Goal: Task Accomplishment & Management: Manage account settings

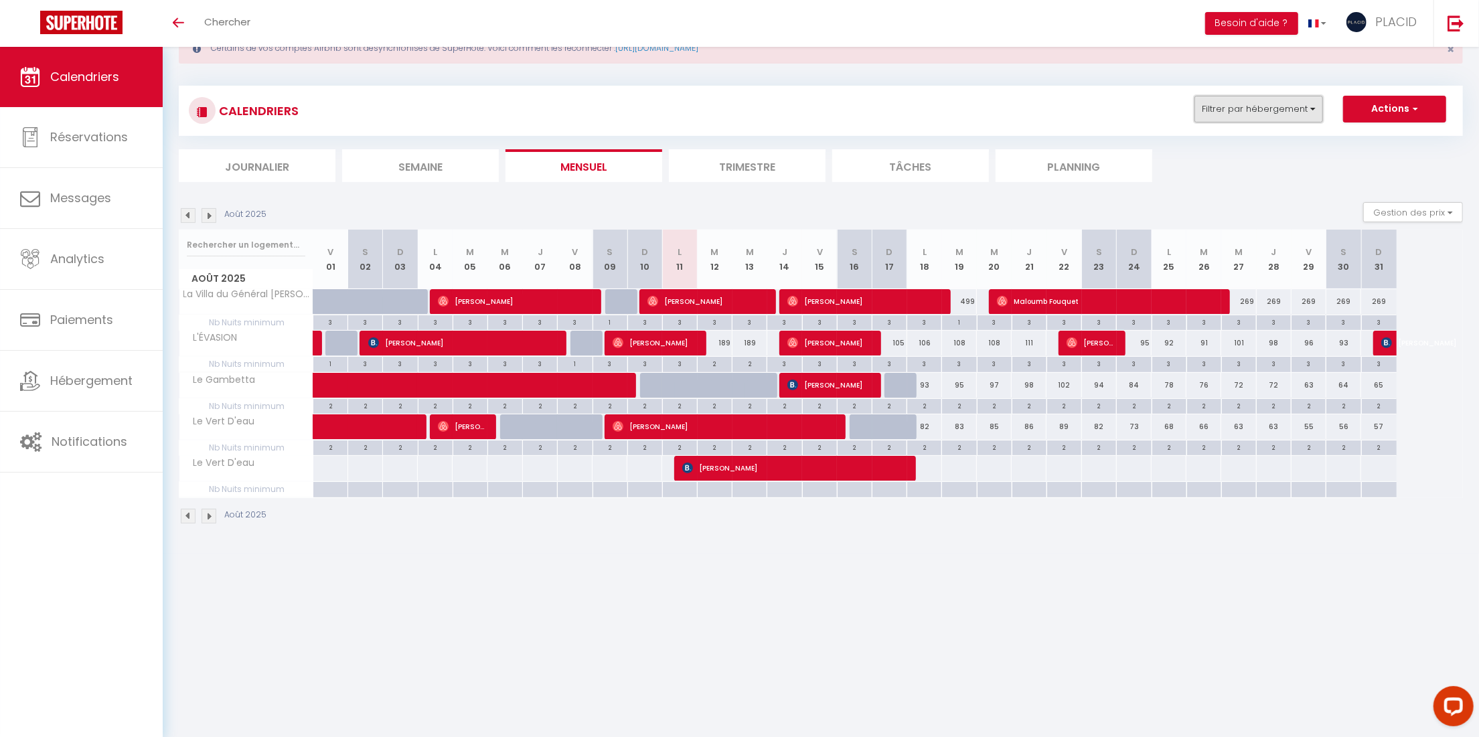
click at [1238, 106] on button "Filtrer par hébergement" at bounding box center [1258, 109] width 129 height 27
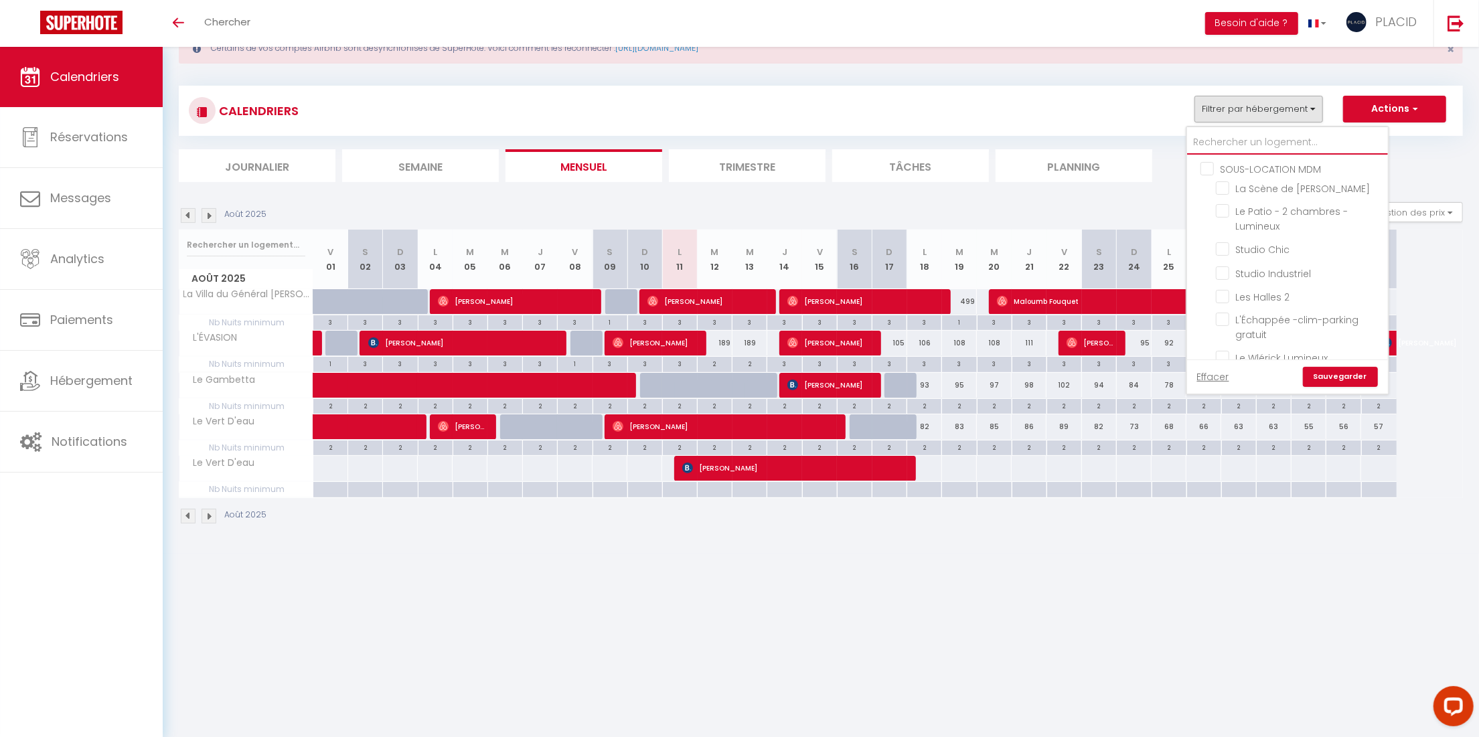
click at [1286, 145] on input "text" at bounding box center [1287, 143] width 201 height 24
type input "g"
checkbox input "false"
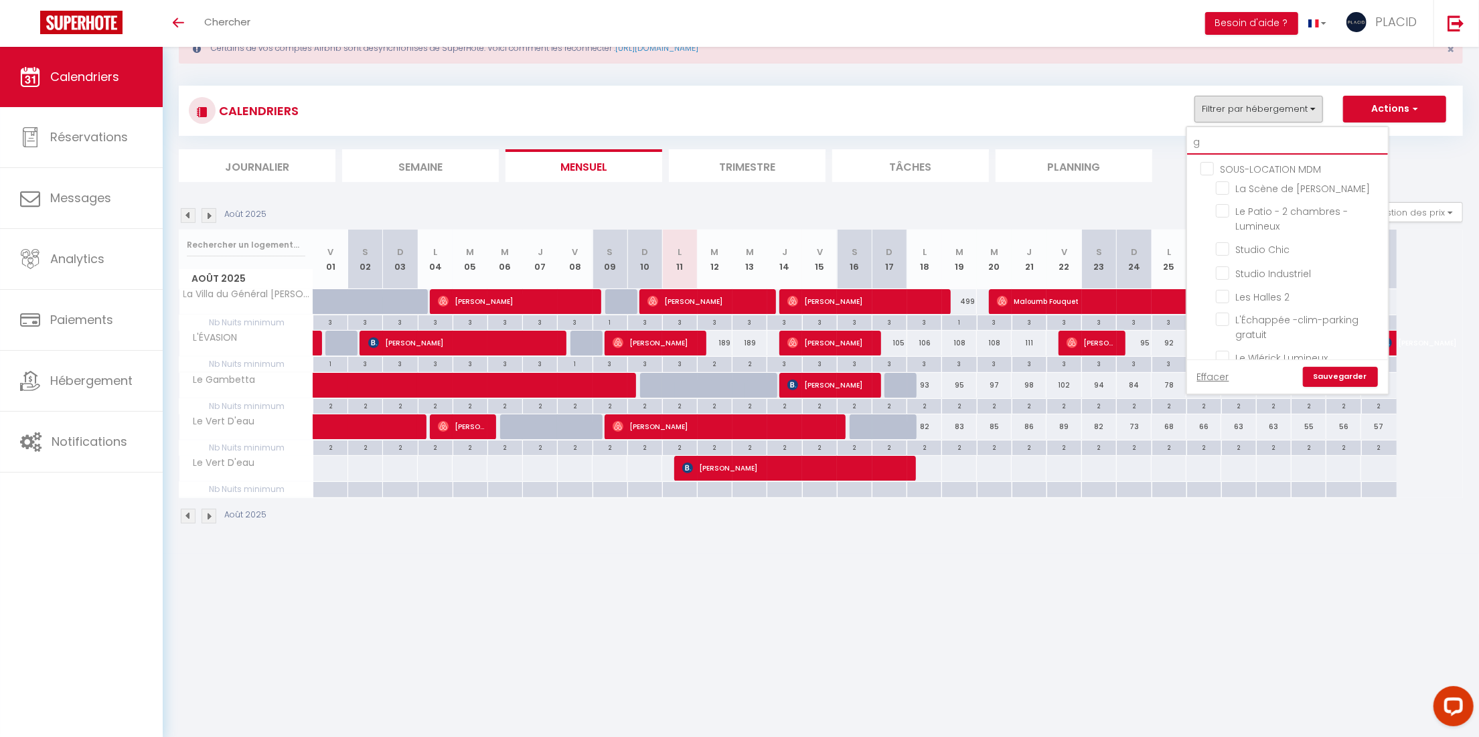
checkbox input "false"
checkbox input "true"
checkbox input "false"
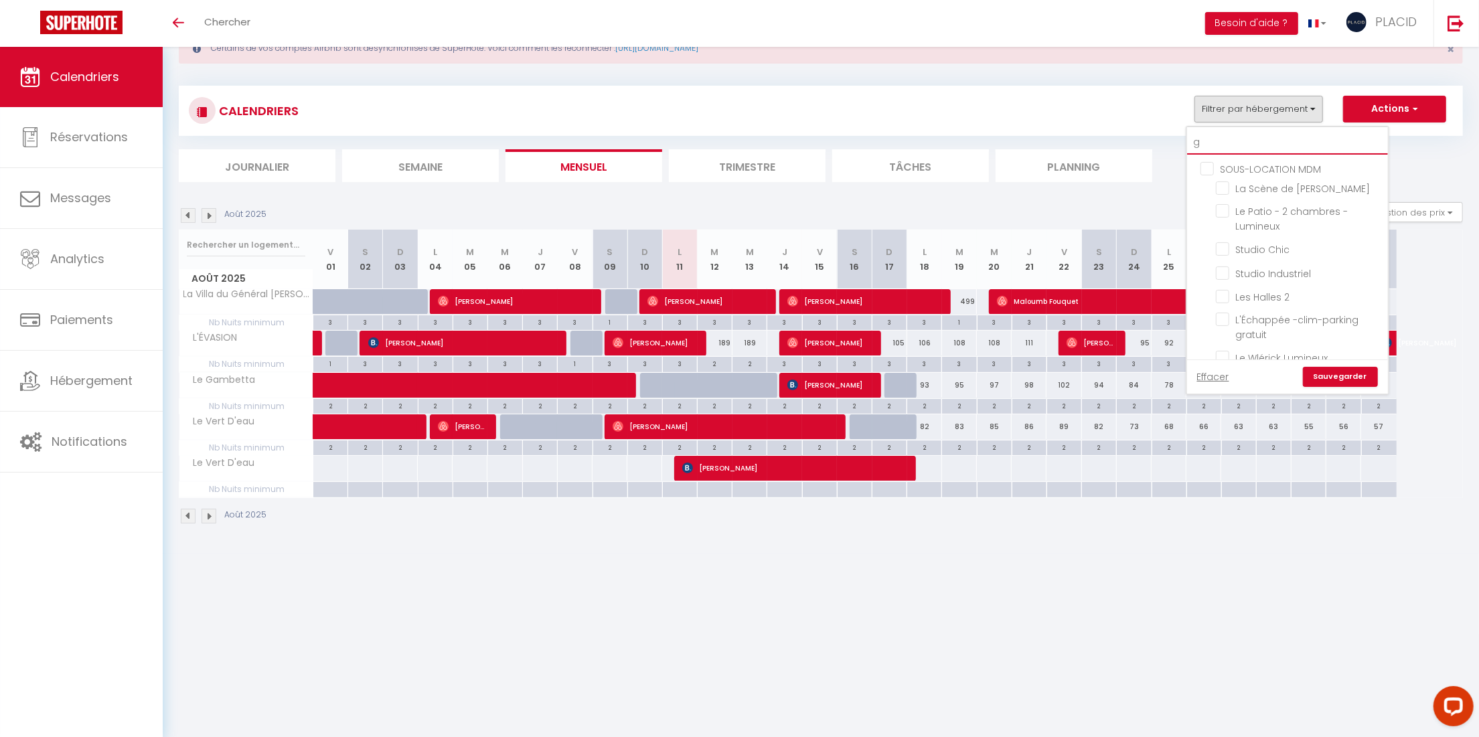
checkbox input "false"
checkbox input "true"
checkbox input "false"
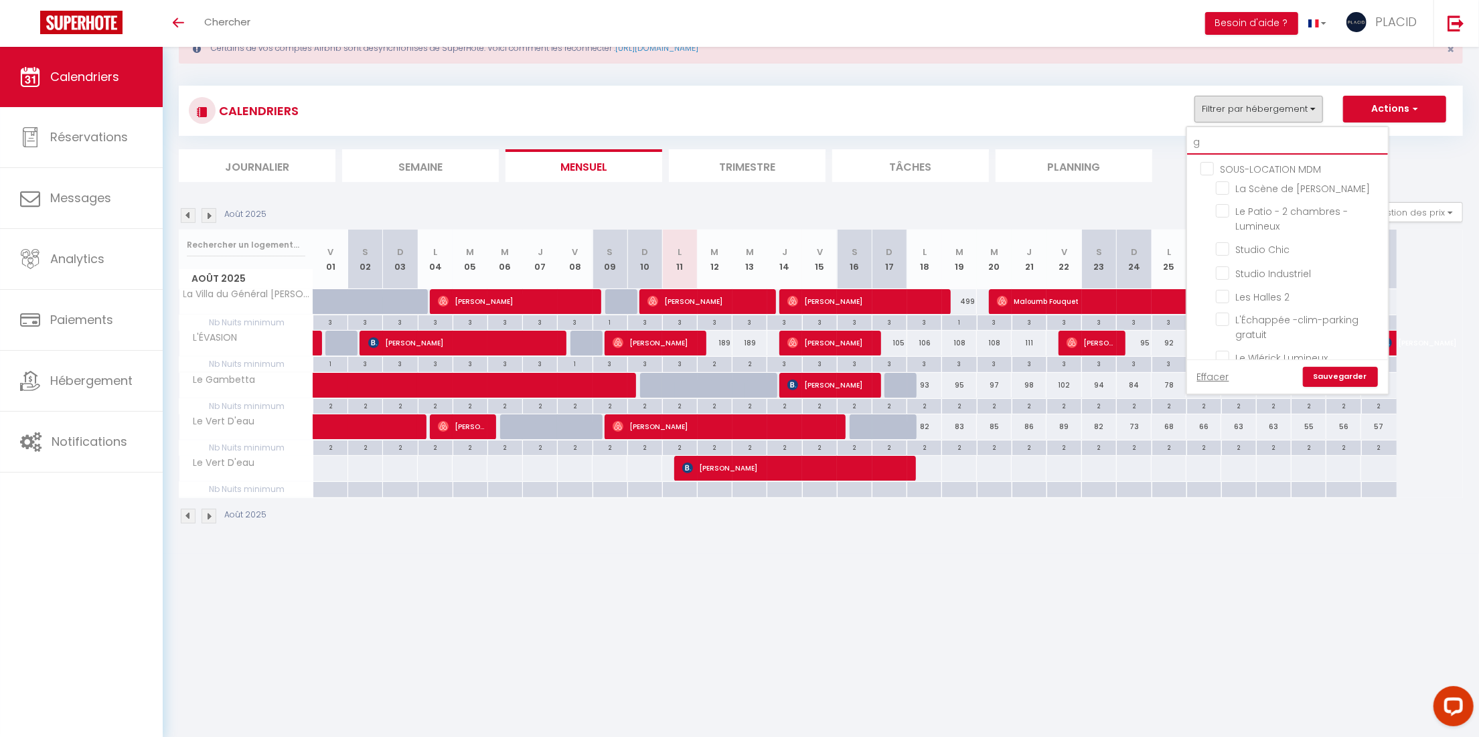
checkbox input "false"
type input "ga"
checkbox input "false"
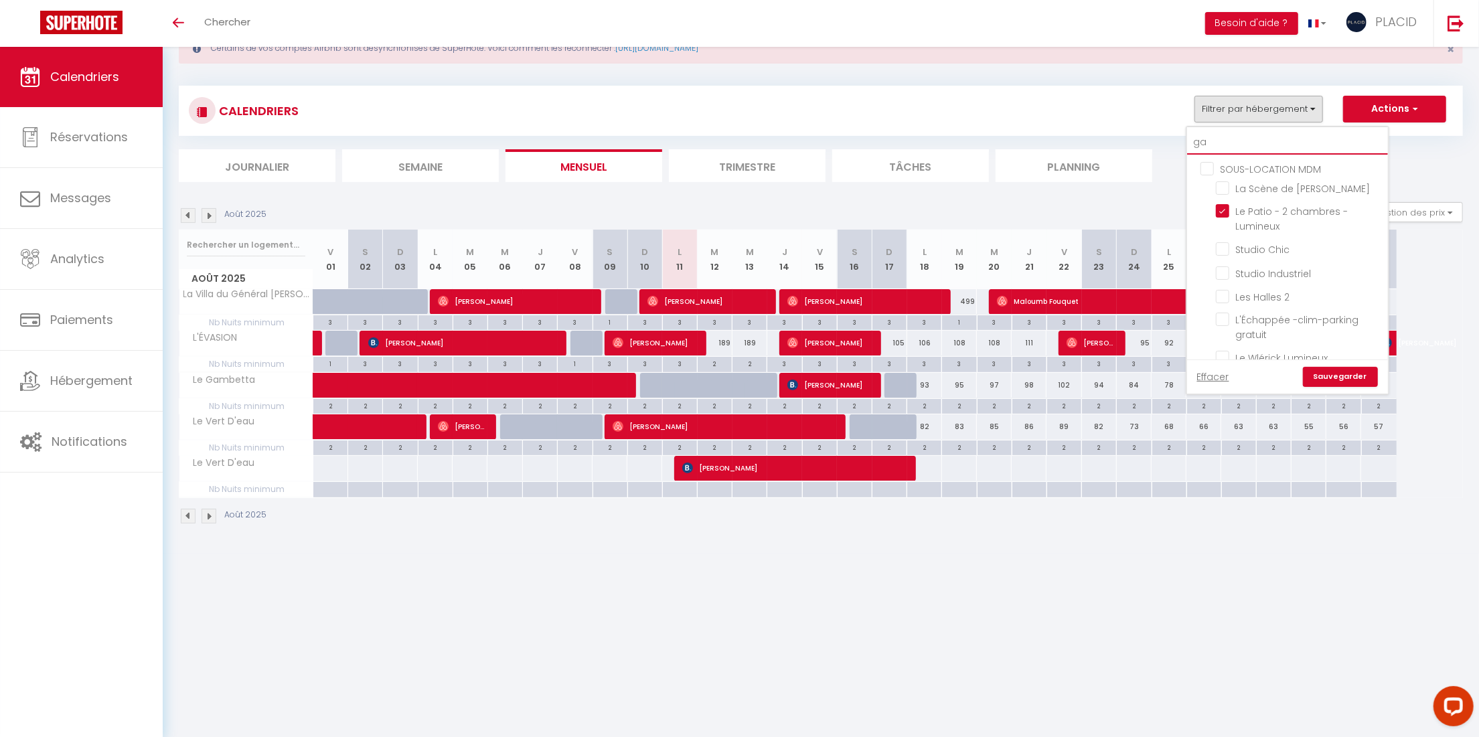
checkbox input "true"
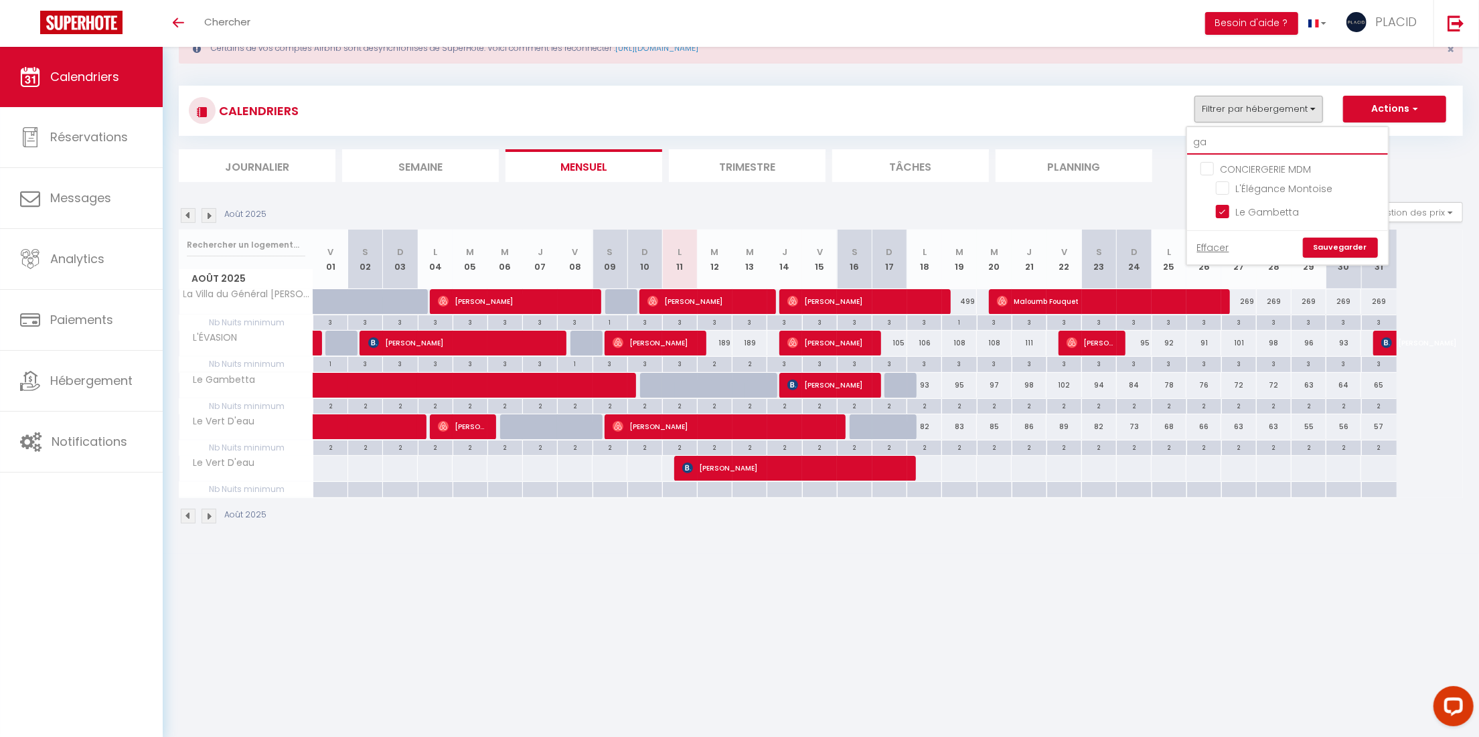
type input "gam"
checkbox input "false"
checkbox input "true"
type input "gamb"
checkbox input "false"
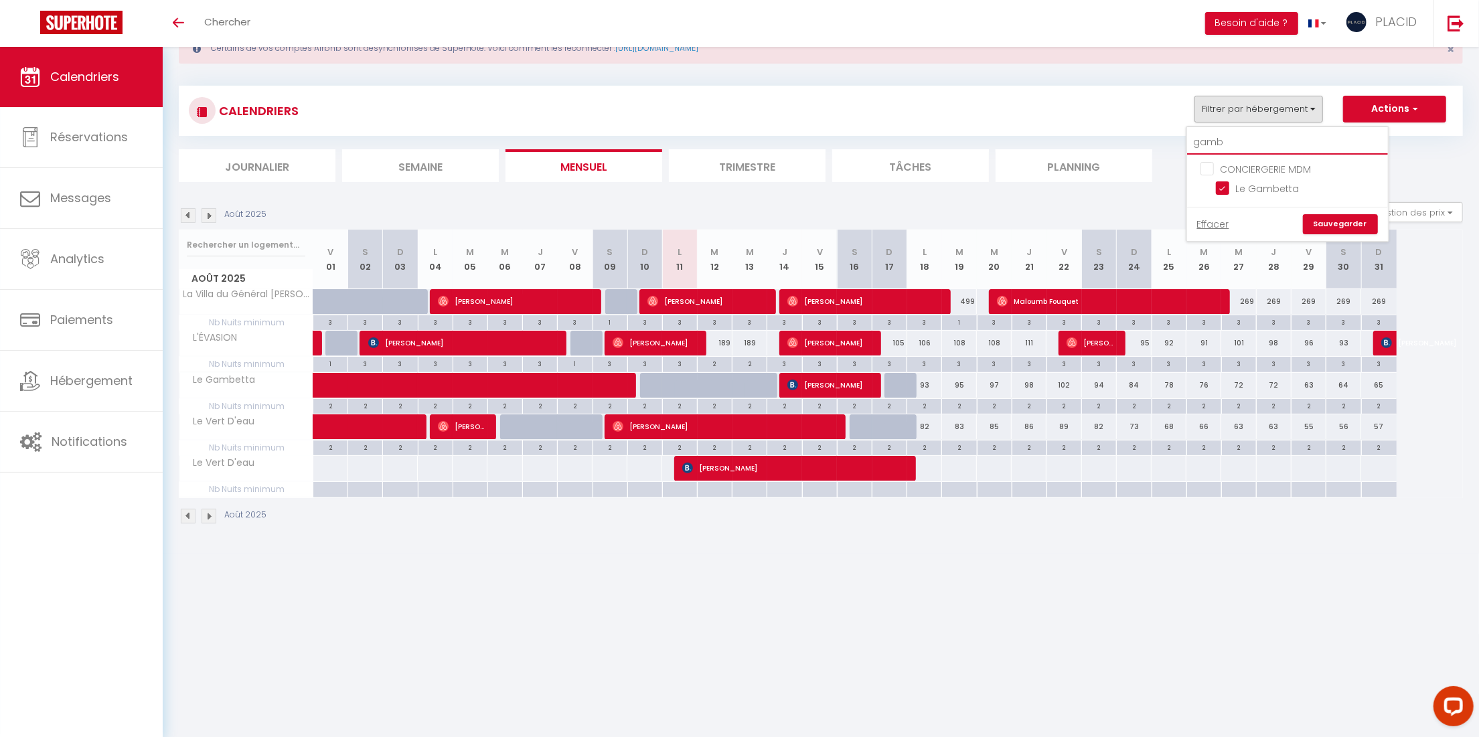
type input "gamb"
click at [1333, 220] on link "Sauvegarder" at bounding box center [1340, 224] width 75 height 20
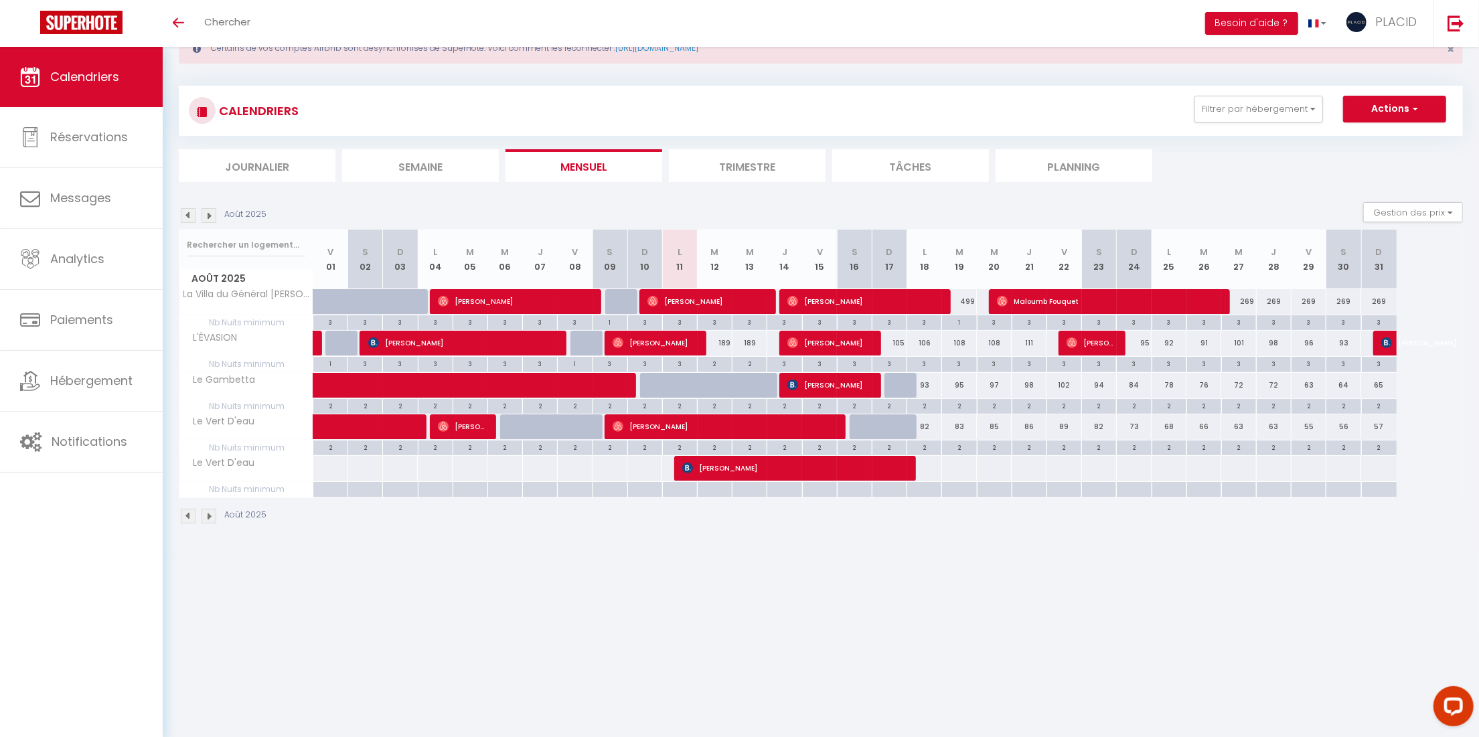
drag, startPoint x: 1461, startPoint y: 611, endPoint x: 811, endPoint y: 262, distance: 738.3
click at [811, 262] on body "Questions et aide sur la MIGRATION - [GEOGRAPHIC_DATA] ouverte de 13 à 14h puis…" at bounding box center [739, 368] width 1479 height 737
click at [972, 603] on body "Questions et aide sur la MIGRATION - [GEOGRAPHIC_DATA] ouverte de 13 à 14h puis…" at bounding box center [739, 368] width 1479 height 737
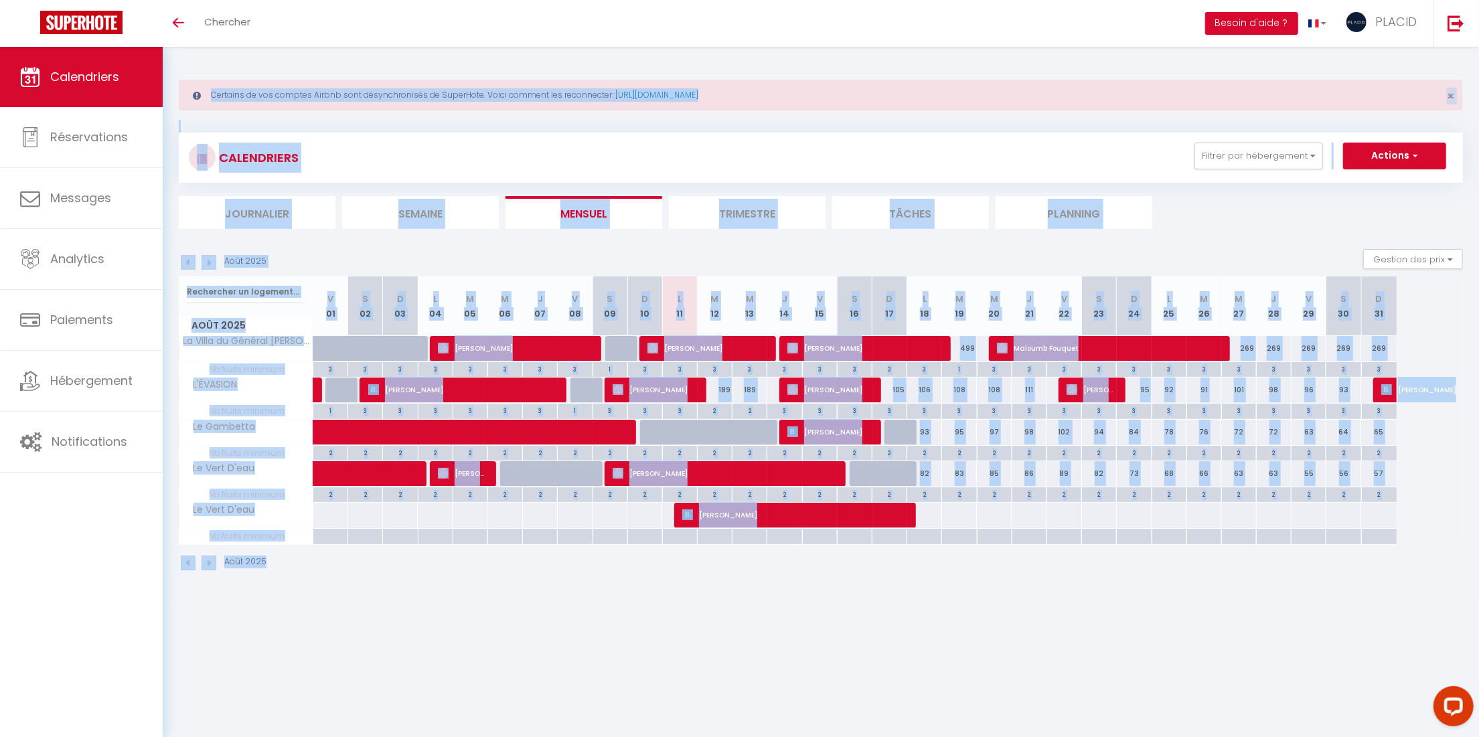
drag, startPoint x: 1373, startPoint y: 592, endPoint x: 193, endPoint y: -9, distance: 1323.9
click at [193, 0] on html "Questions et aide sur la MIGRATION - [GEOGRAPHIC_DATA] ouverte de 13 à 14h puis…" at bounding box center [739, 368] width 1479 height 737
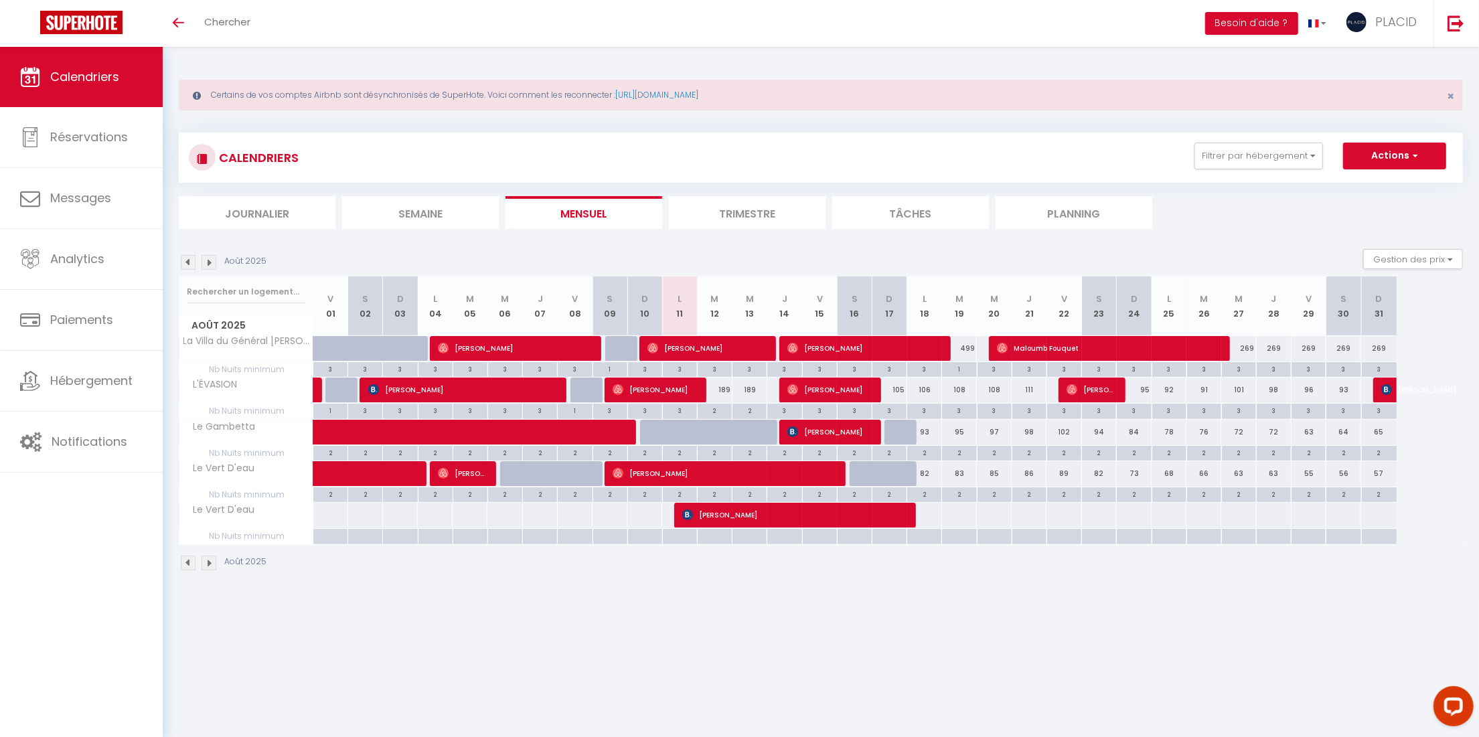
click at [776, 657] on body "Questions et aide sur la MIGRATION - [GEOGRAPHIC_DATA] ouverte de 13 à 14h puis…" at bounding box center [739, 415] width 1479 height 737
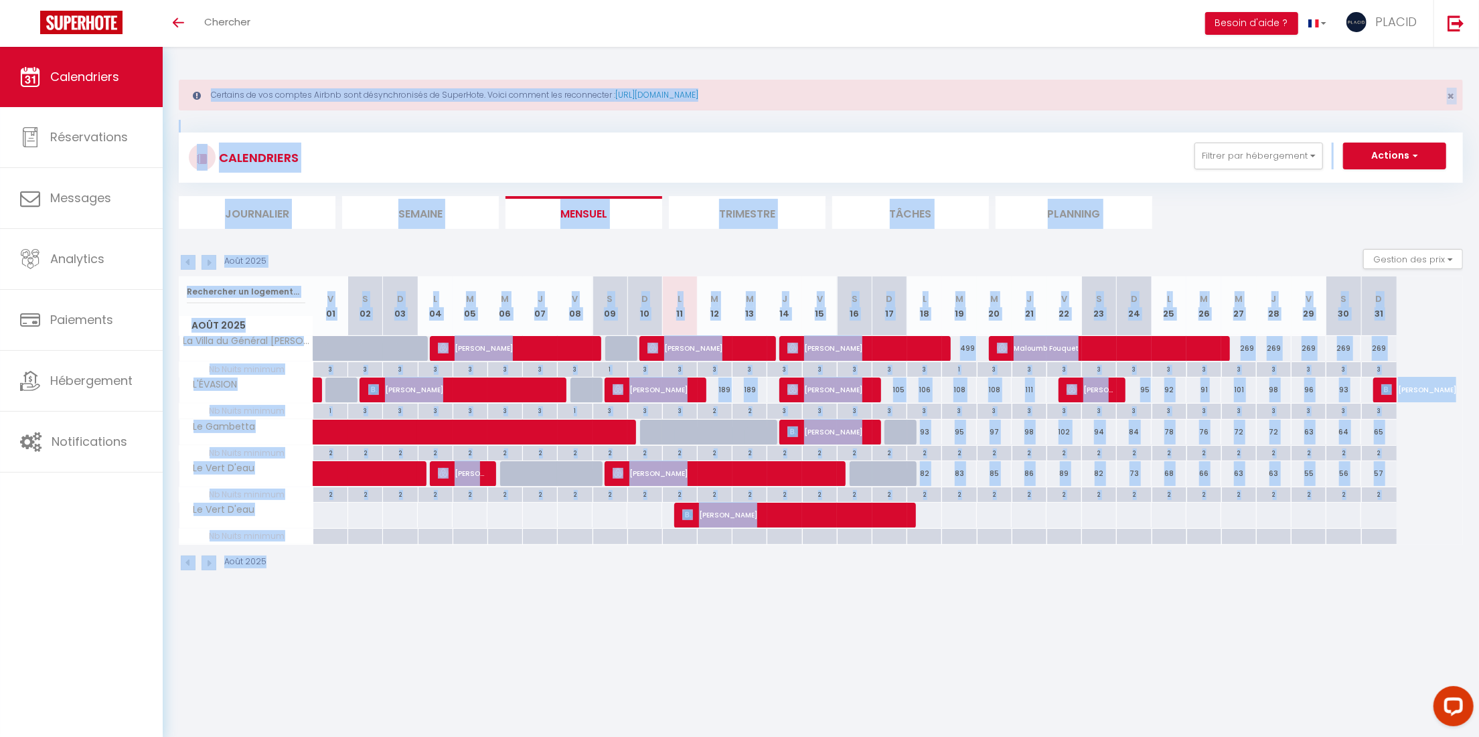
drag, startPoint x: 1425, startPoint y: 598, endPoint x: 179, endPoint y: 100, distance: 1341.5
click at [179, 100] on body "Questions et aide sur la MIGRATION - [GEOGRAPHIC_DATA] ouverte de 13 à 14h puis…" at bounding box center [739, 415] width 1479 height 737
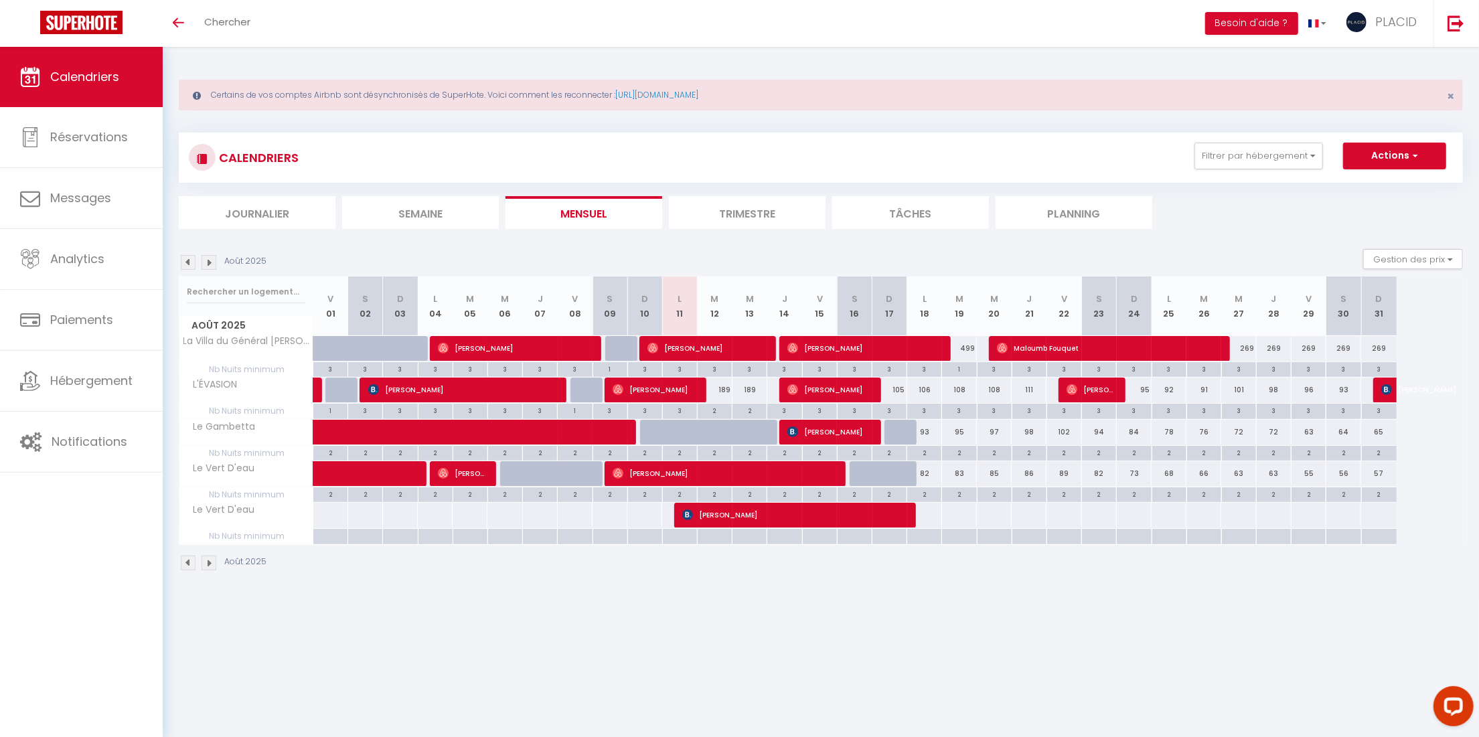
click at [1126, 679] on body "Questions et aide sur la MIGRATION - [GEOGRAPHIC_DATA] ouverte de 13 à 14h puis…" at bounding box center [739, 415] width 1479 height 737
click at [1257, 151] on button "Filtrer par hébergement" at bounding box center [1258, 156] width 129 height 27
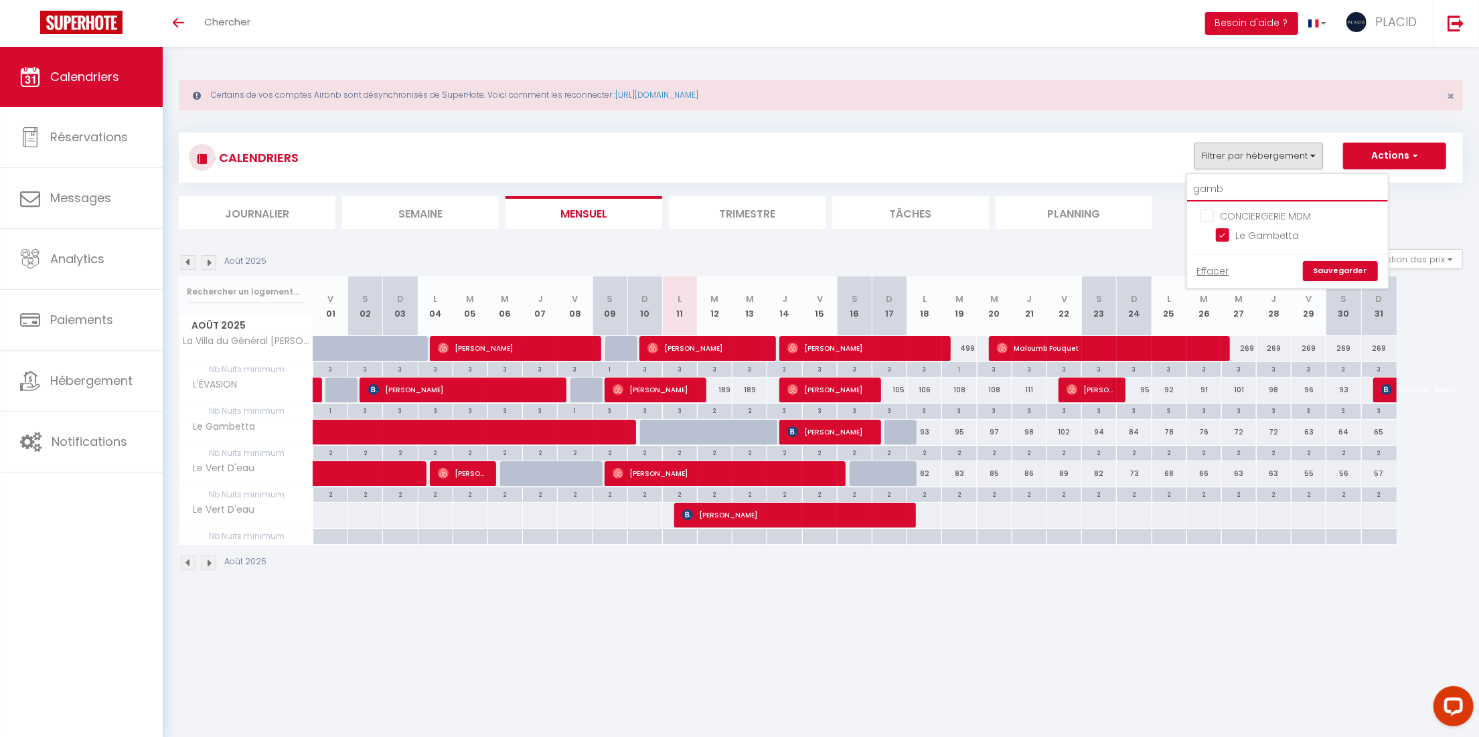
click at [1258, 193] on input "gamb" at bounding box center [1287, 189] width 201 height 24
type input "ga"
checkbox input "false"
type input "g"
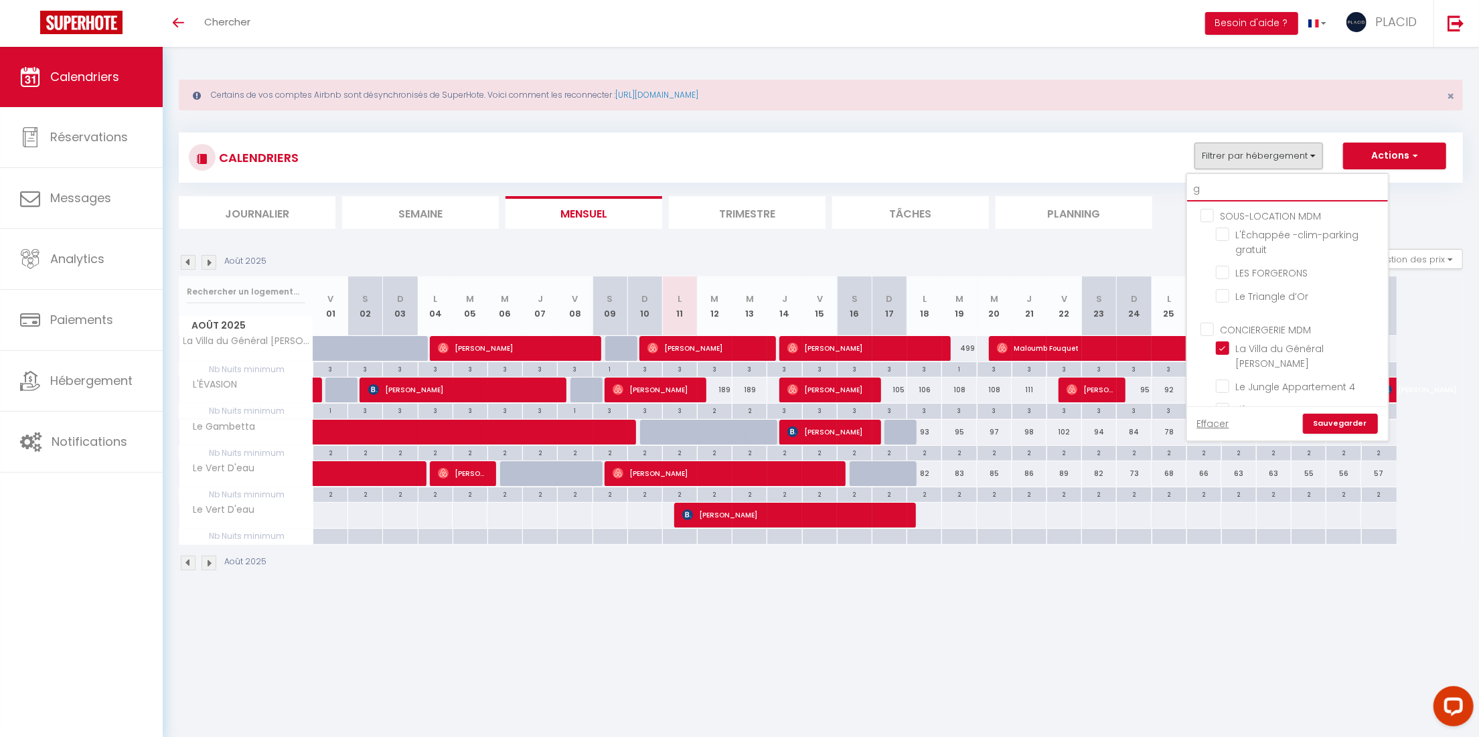
checkbox input "false"
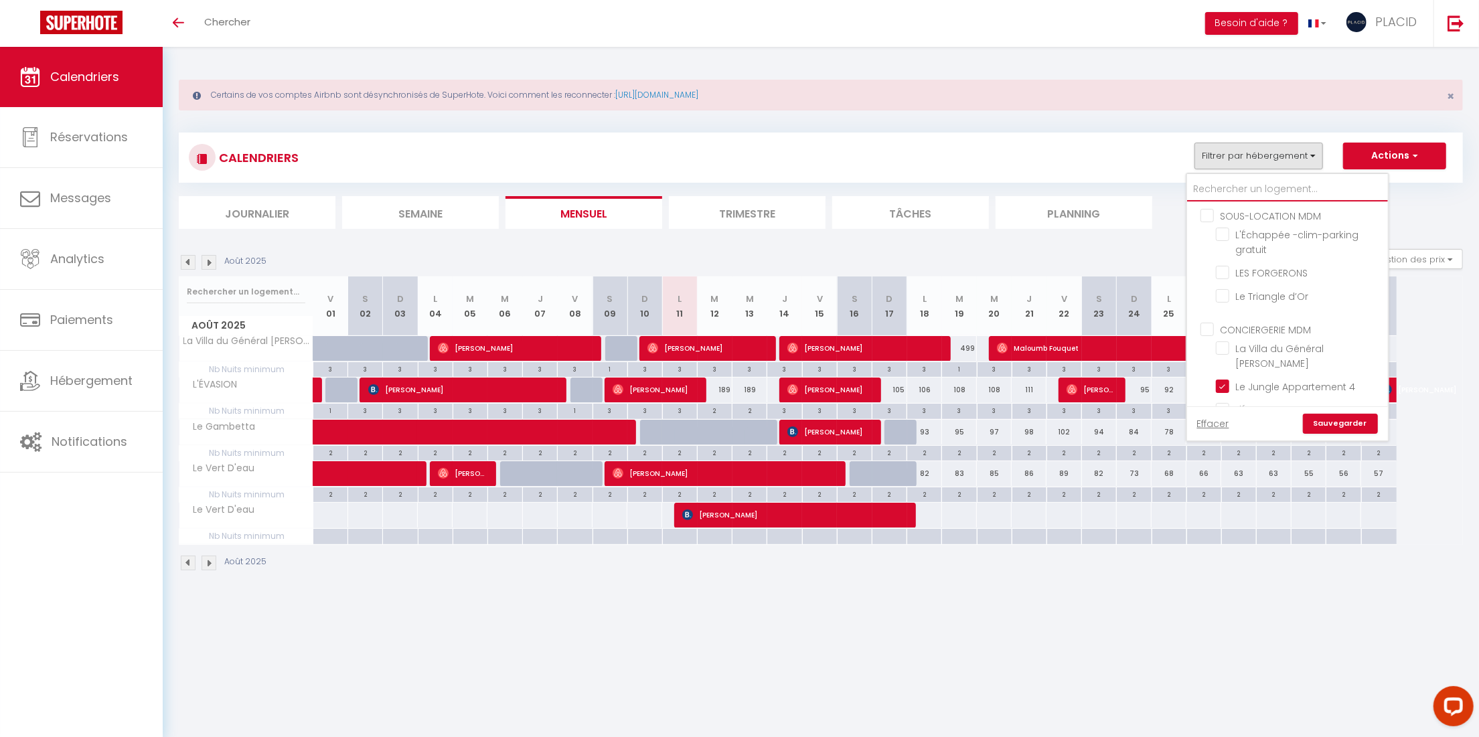
checkbox input "true"
checkbox input "false"
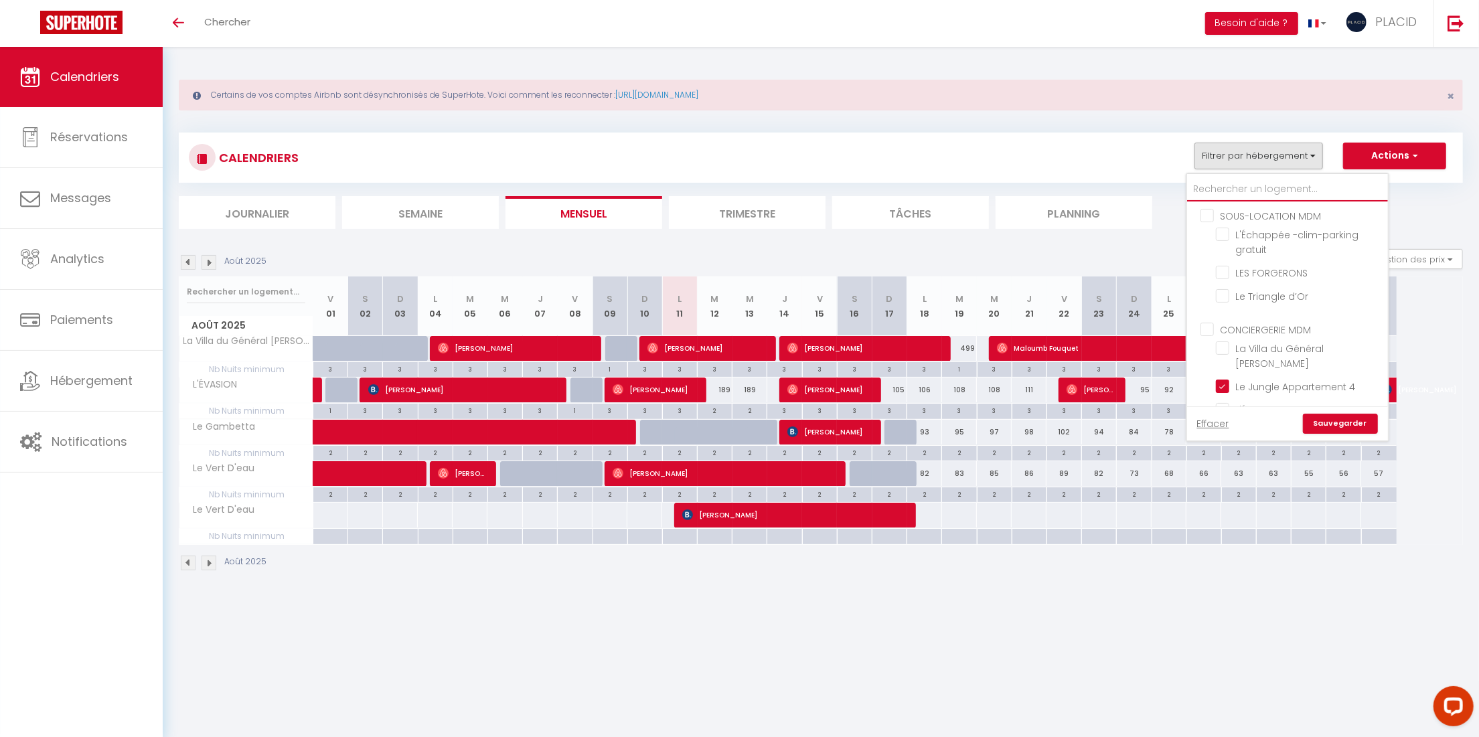
checkbox input "false"
type input "g"
checkbox input "false"
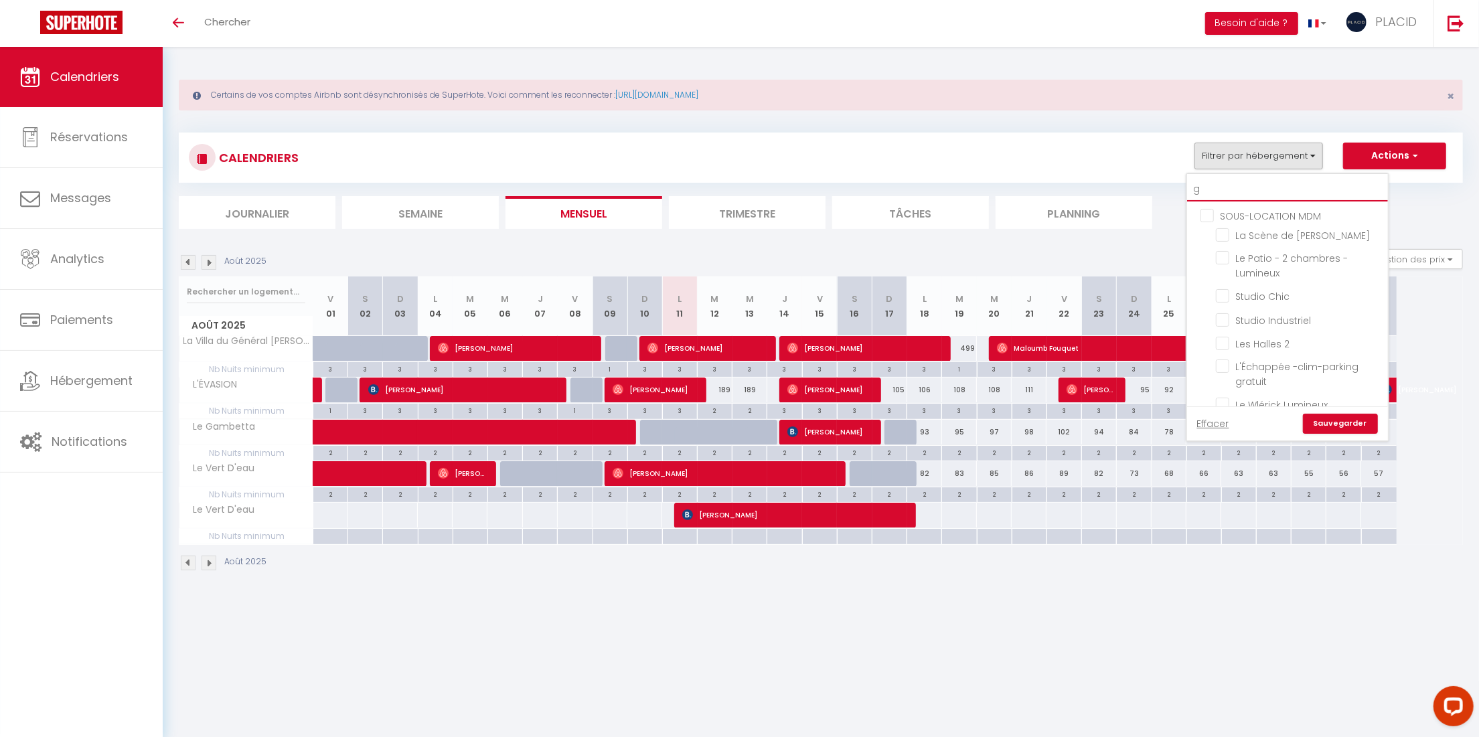
checkbox input "false"
checkbox input "true"
checkbox input "false"
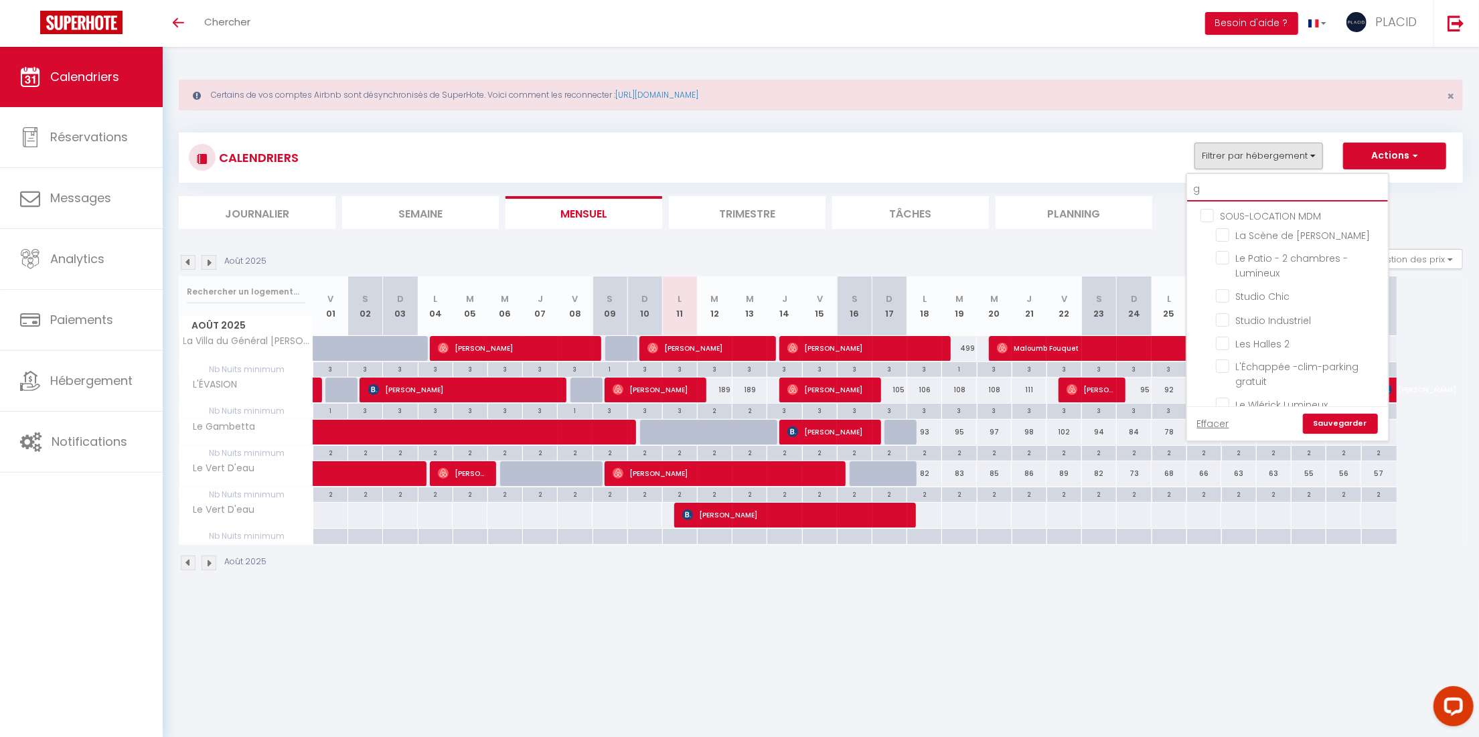
checkbox input "false"
checkbox input "true"
checkbox input "false"
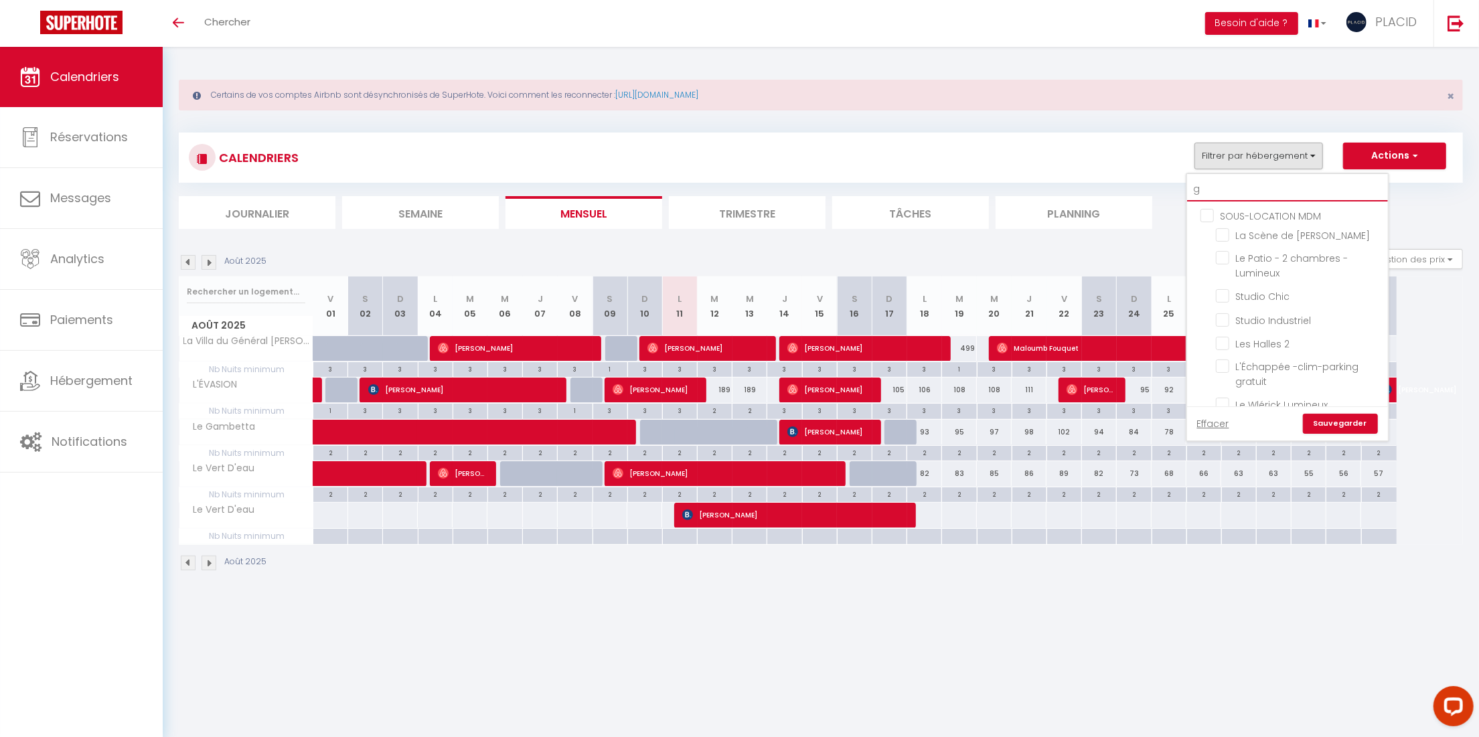
checkbox input "false"
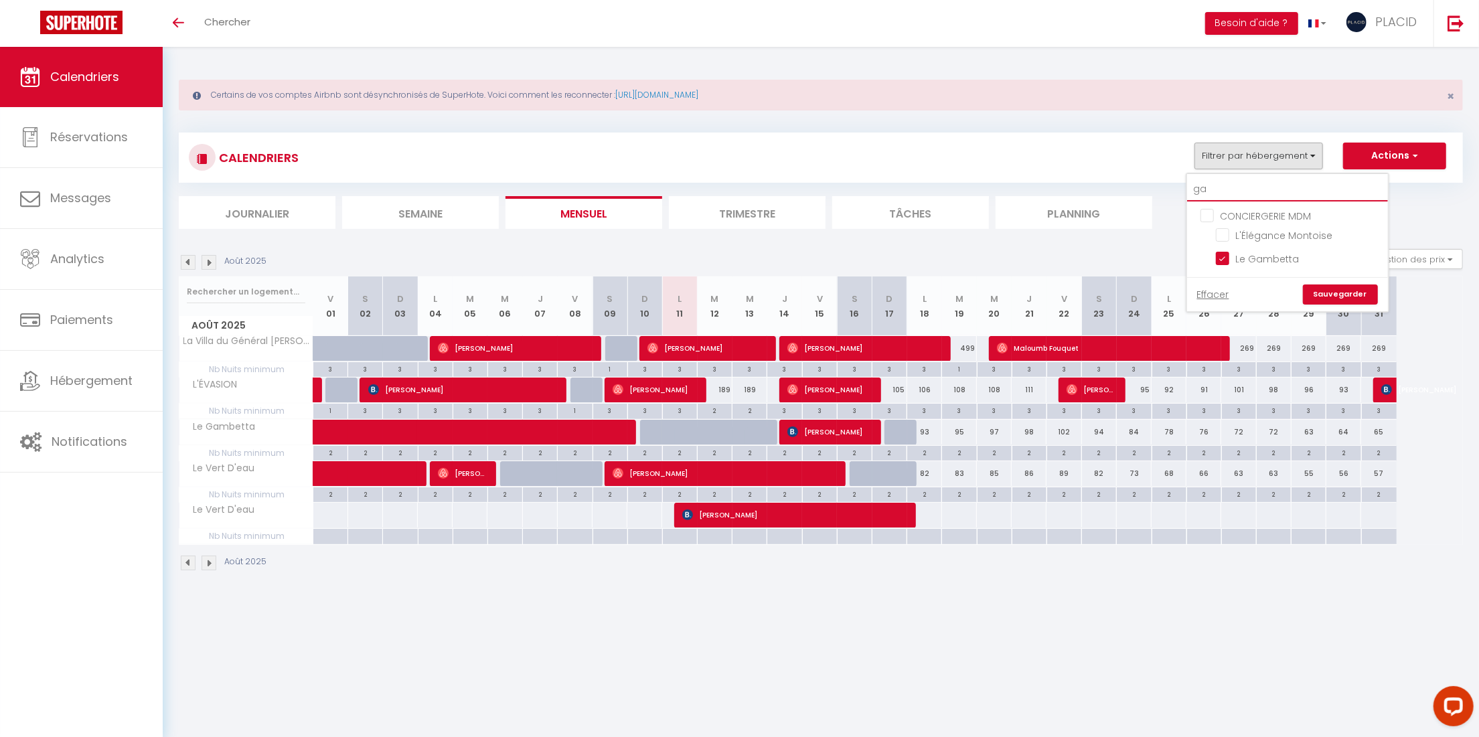
type input "gam"
checkbox input "true"
type input "gambett"
click at [1338, 265] on link "Sauvegarder" at bounding box center [1340, 271] width 75 height 20
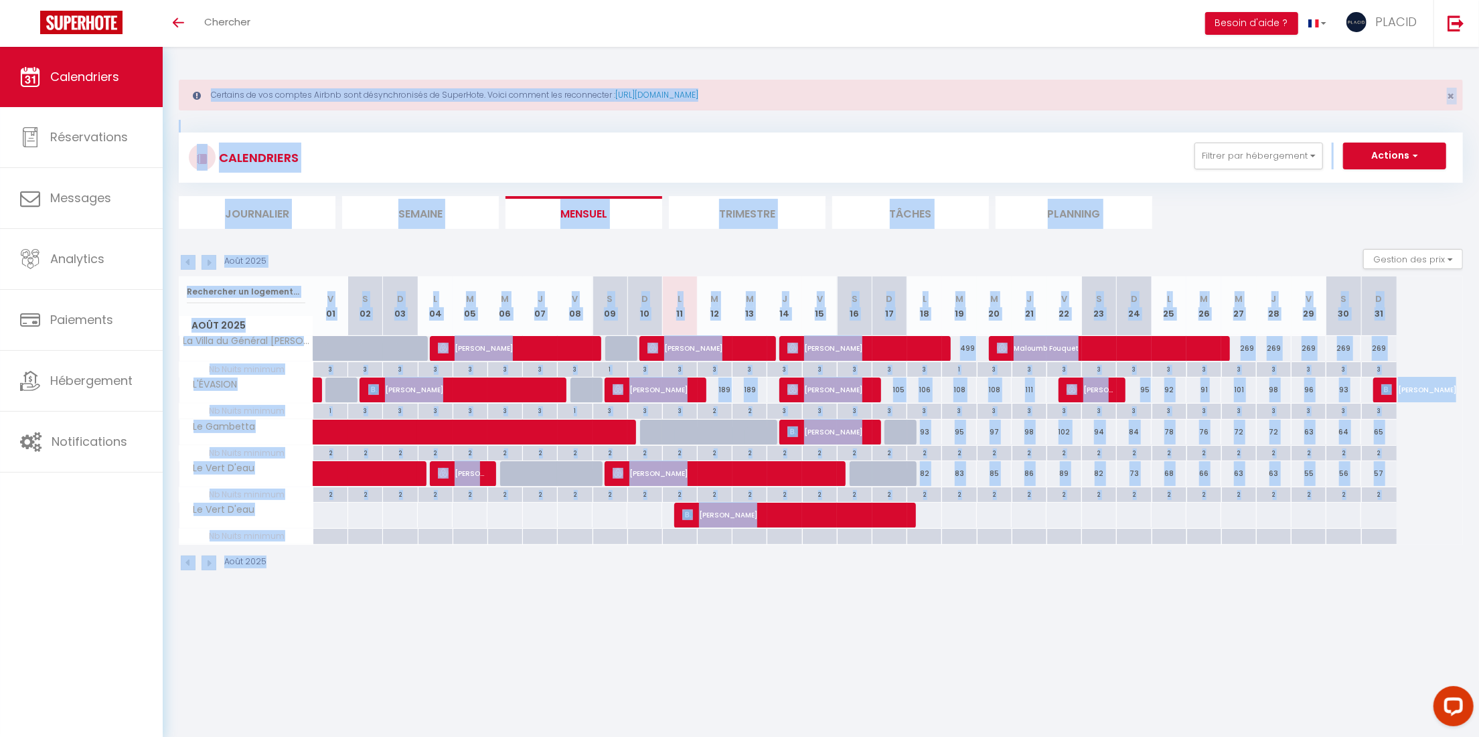
drag, startPoint x: 997, startPoint y: 602, endPoint x: 178, endPoint y: 60, distance: 982.0
click at [178, 60] on body "Questions et aide sur la MIGRATION - [GEOGRAPHIC_DATA] ouverte de 13 à 14h puis…" at bounding box center [739, 415] width 1479 height 737
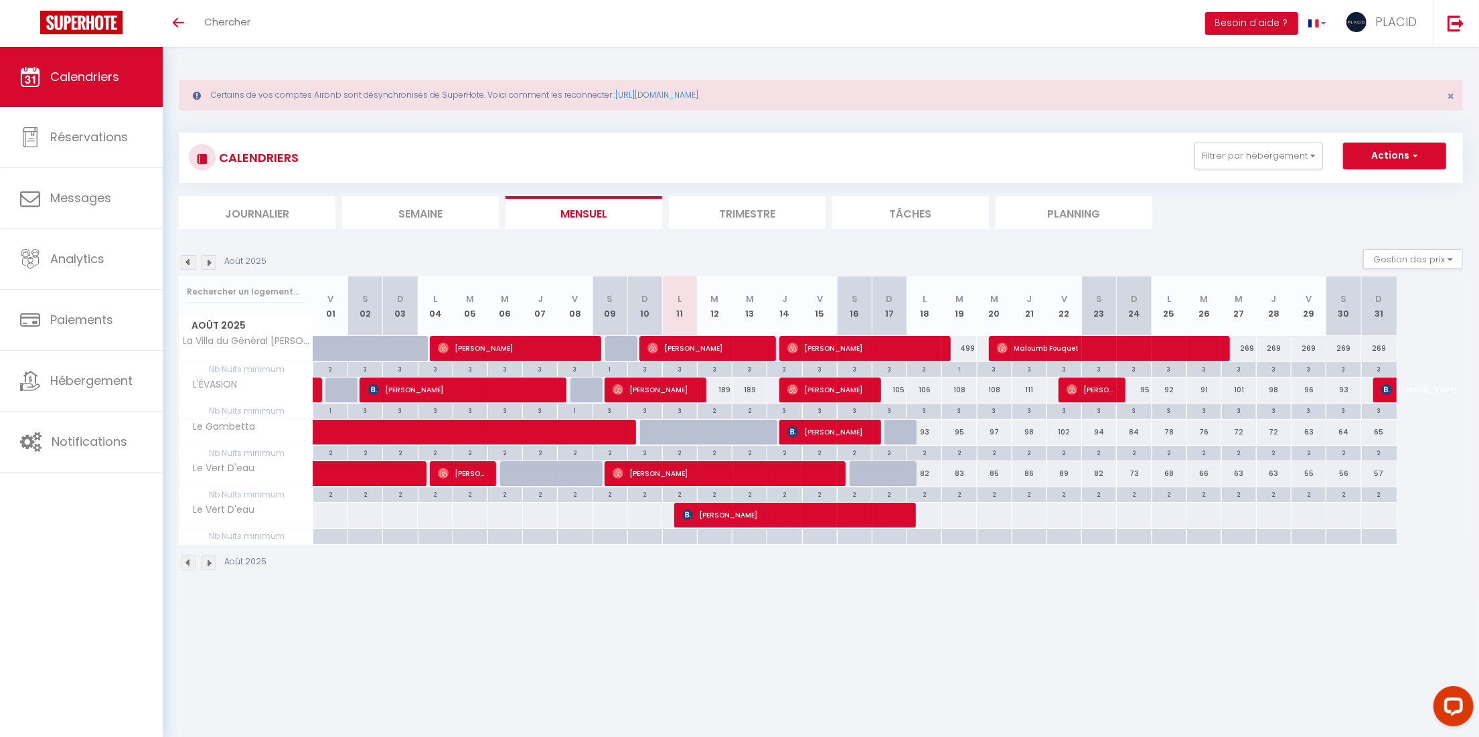
click at [181, 62] on div "Certains de vos comptes Airbnb sont désynchronisés de SuperHote. Voici comment …" at bounding box center [821, 324] width 1316 height 554
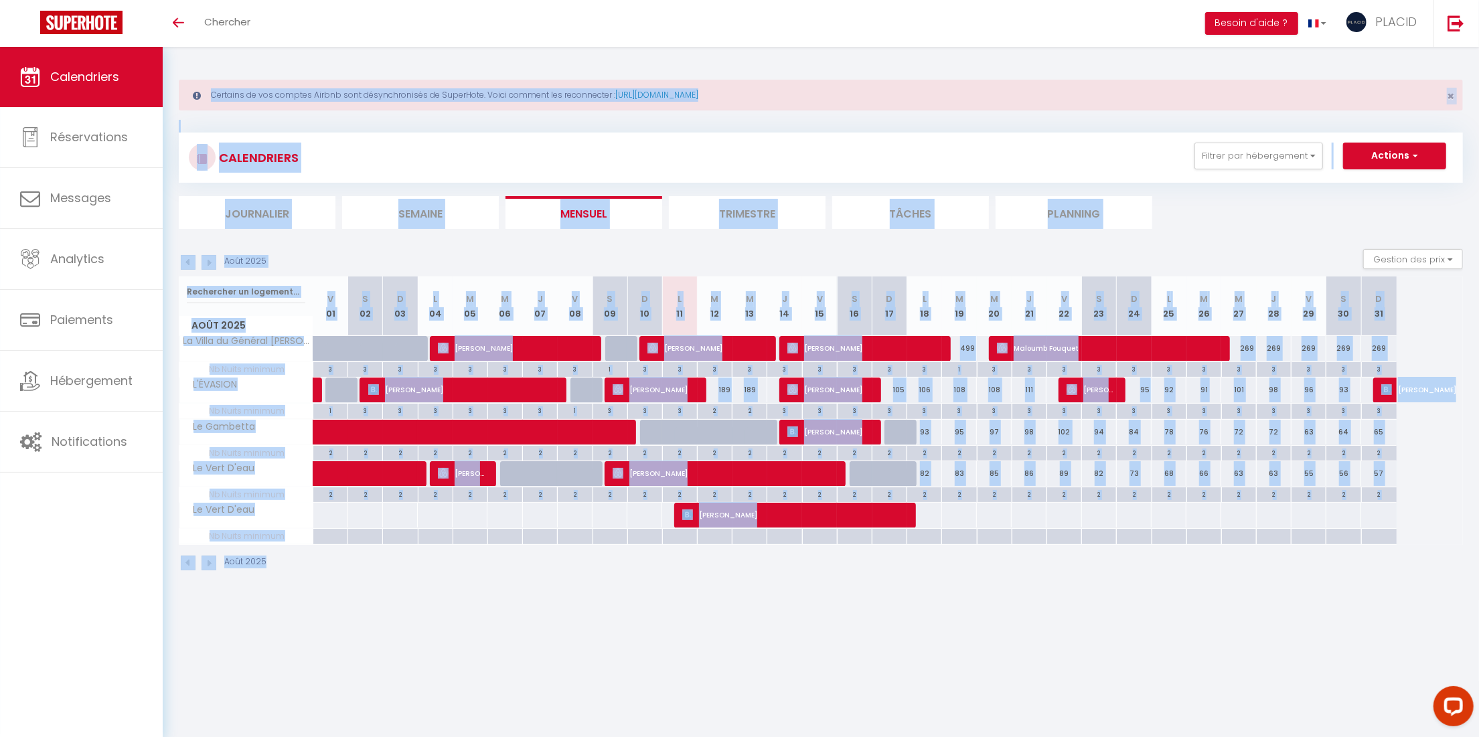
drag, startPoint x: 181, startPoint y: 62, endPoint x: 980, endPoint y: 599, distance: 962.9
click at [980, 599] on body "Questions et aide sur la MIGRATION - [GEOGRAPHIC_DATA] ouverte de 13 à 14h puis…" at bounding box center [739, 415] width 1479 height 737
click at [1138, 666] on body "Questions et aide sur la MIGRATION - [GEOGRAPHIC_DATA] ouverte de 13 à 14h puis…" at bounding box center [739, 415] width 1479 height 737
drag, startPoint x: 1289, startPoint y: 671, endPoint x: 371, endPoint y: 86, distance: 1088.5
click at [342, 84] on body "Questions et aide sur la MIGRATION - [GEOGRAPHIC_DATA] ouverte de 13 à 14h puis…" at bounding box center [739, 415] width 1479 height 737
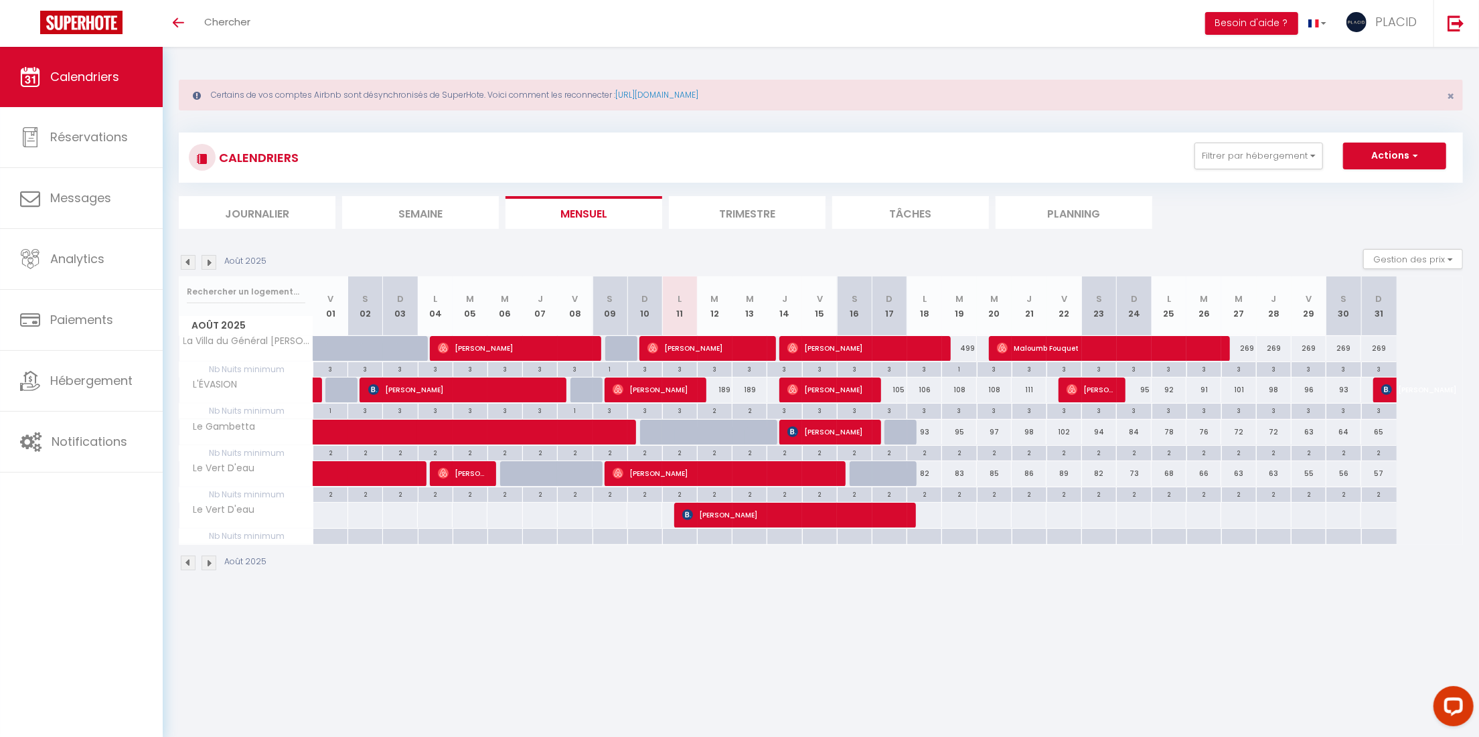
click at [1066, 622] on body "Questions et aide sur la MIGRATION - [GEOGRAPHIC_DATA] ouverte de 13 à 14h puis…" at bounding box center [739, 415] width 1479 height 737
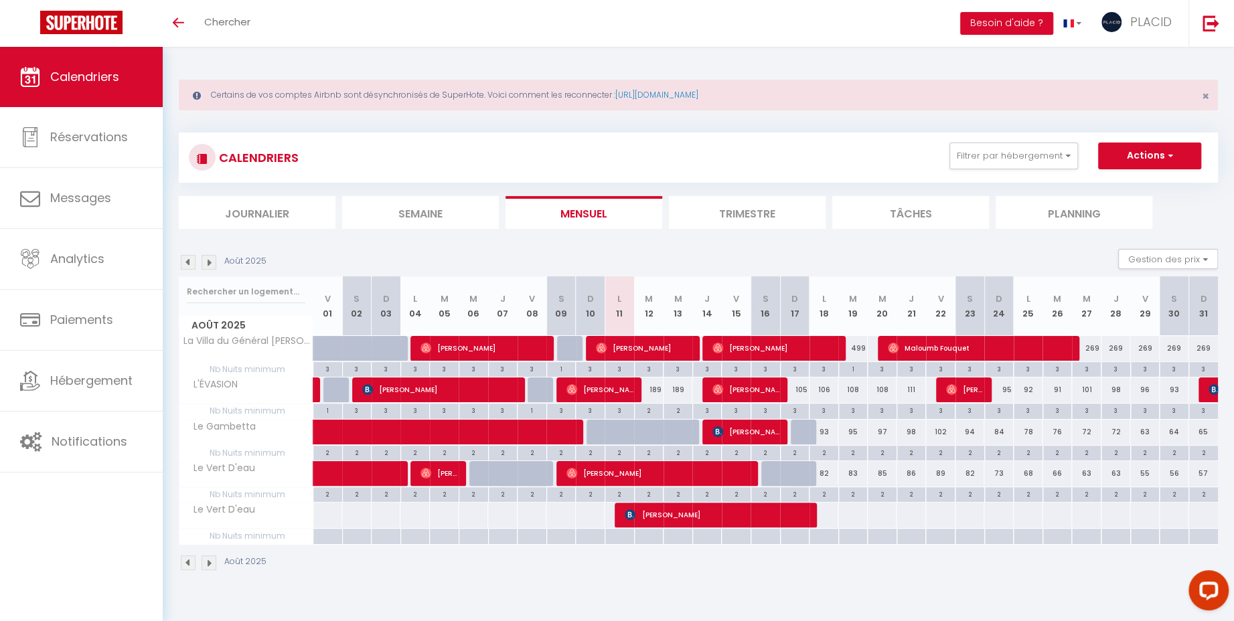
scroll to position [47, 0]
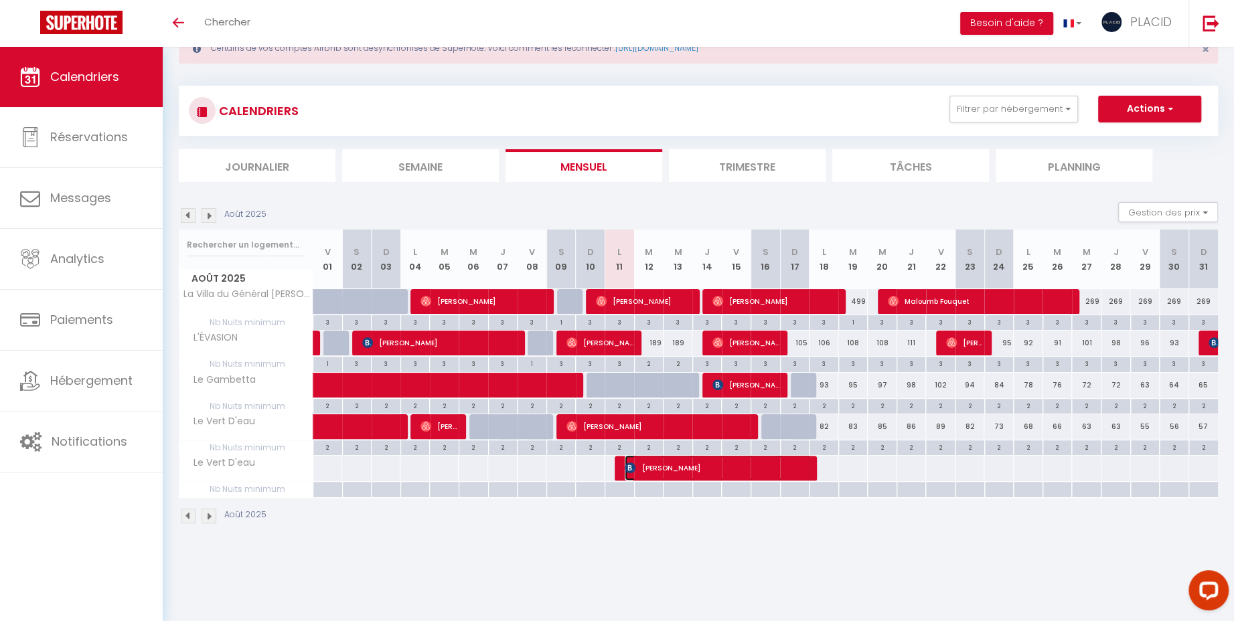
click at [653, 467] on span "[PERSON_NAME]" at bounding box center [718, 467] width 187 height 25
select select "OK"
select select "KO"
select select "0"
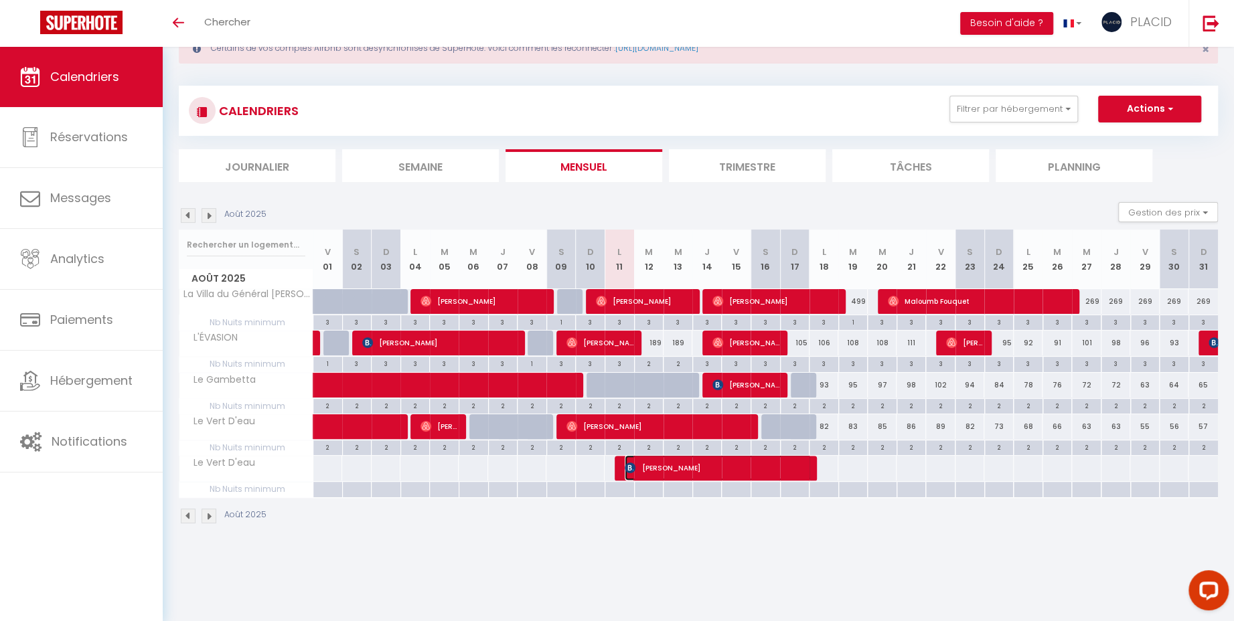
select select "1"
select select
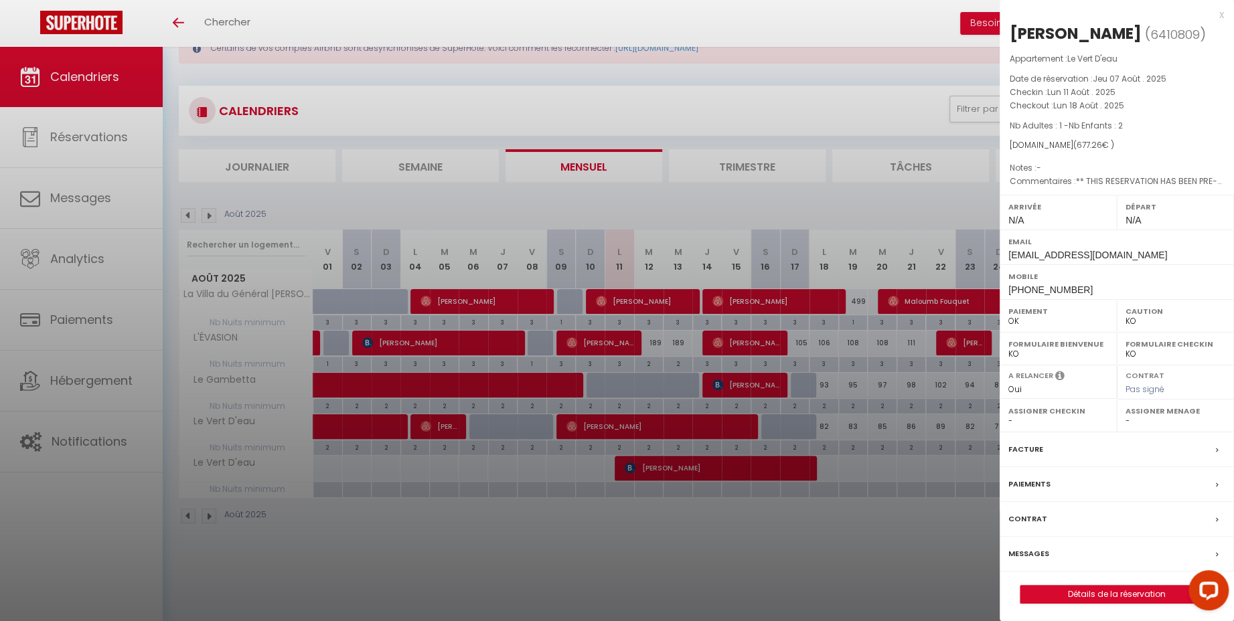
click at [658, 512] on div at bounding box center [617, 310] width 1234 height 621
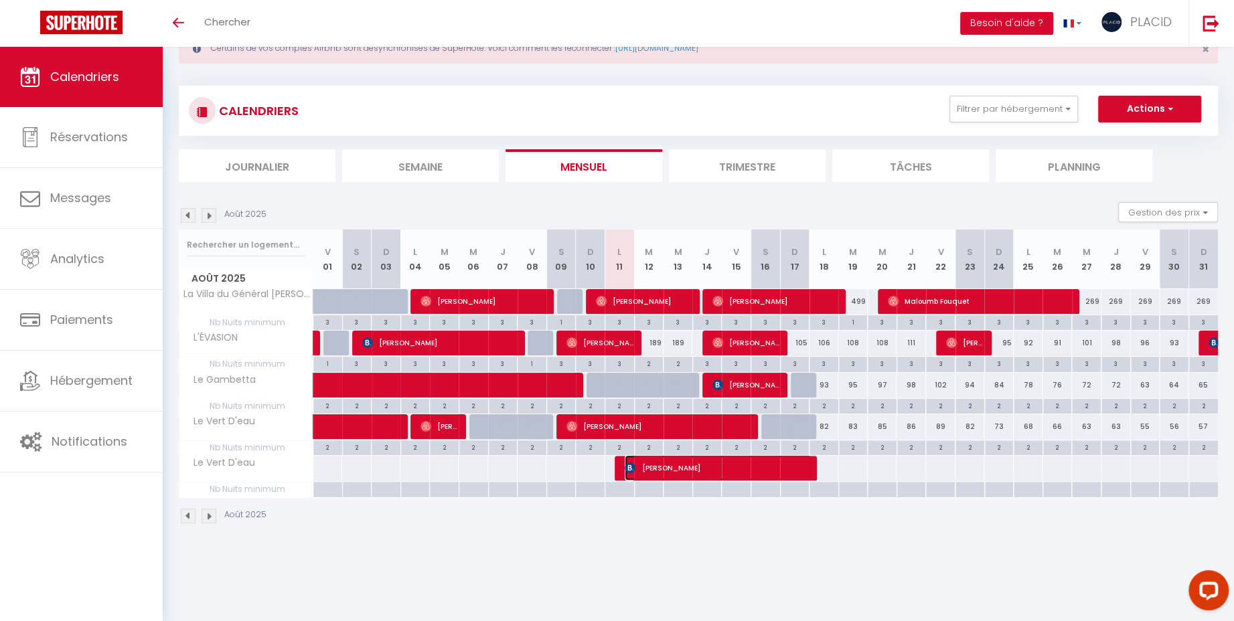
click at [686, 467] on span "[PERSON_NAME]" at bounding box center [718, 467] width 187 height 25
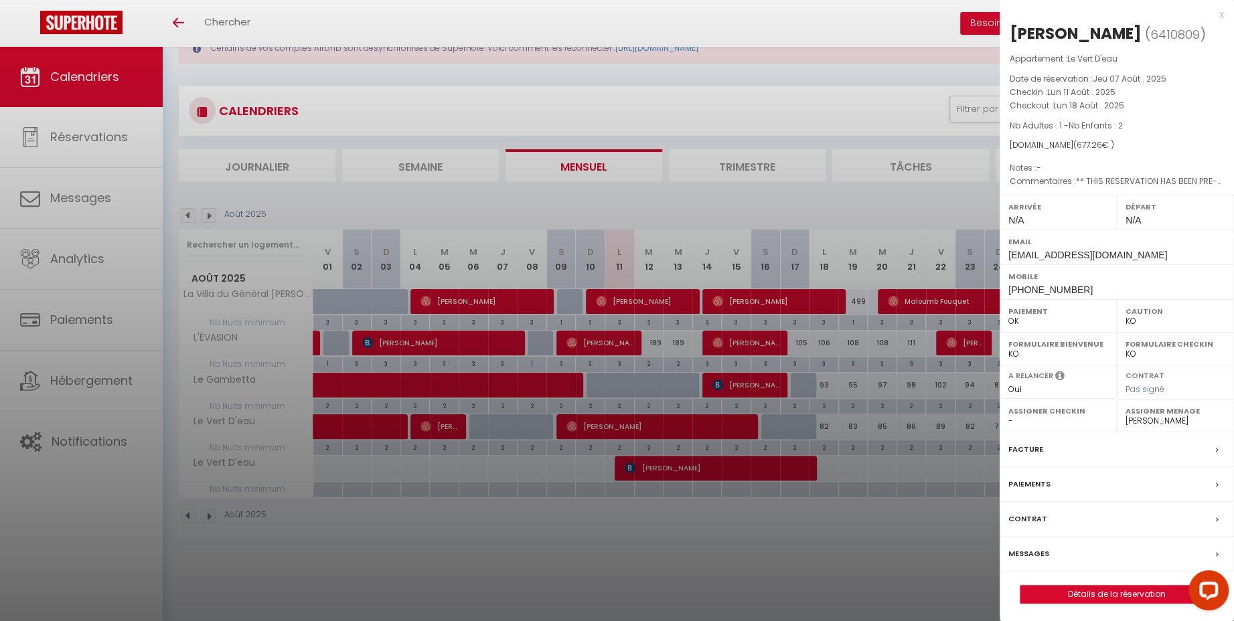
click at [692, 549] on div at bounding box center [617, 310] width 1234 height 621
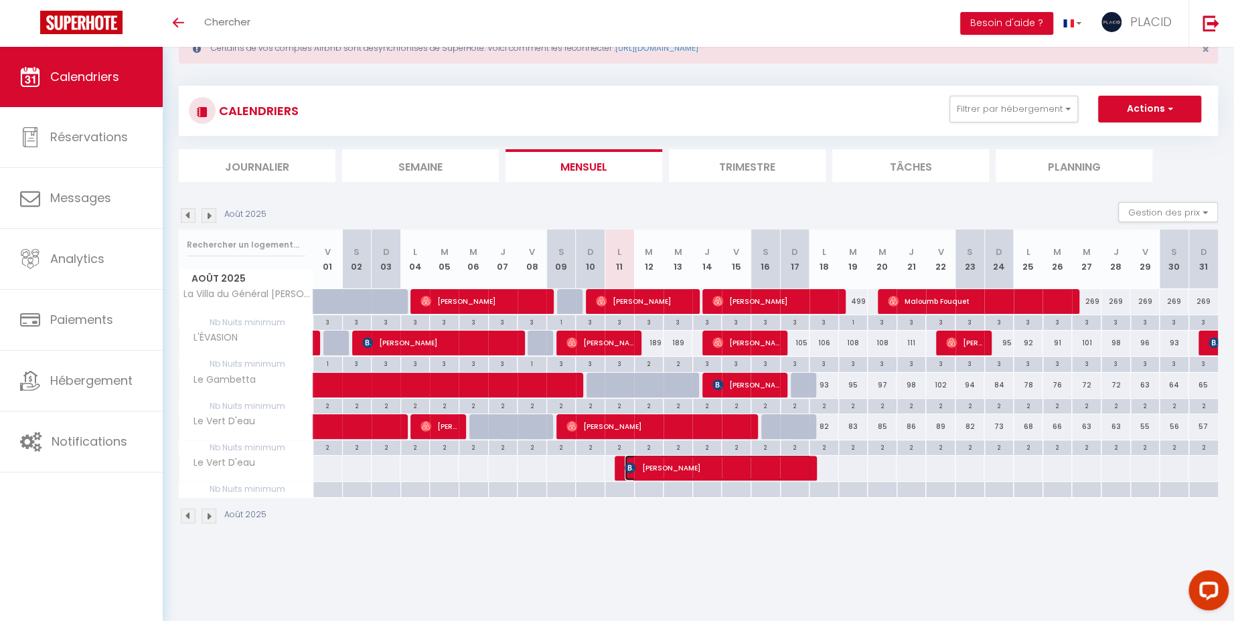
click at [694, 467] on span "[PERSON_NAME]" at bounding box center [718, 467] width 187 height 25
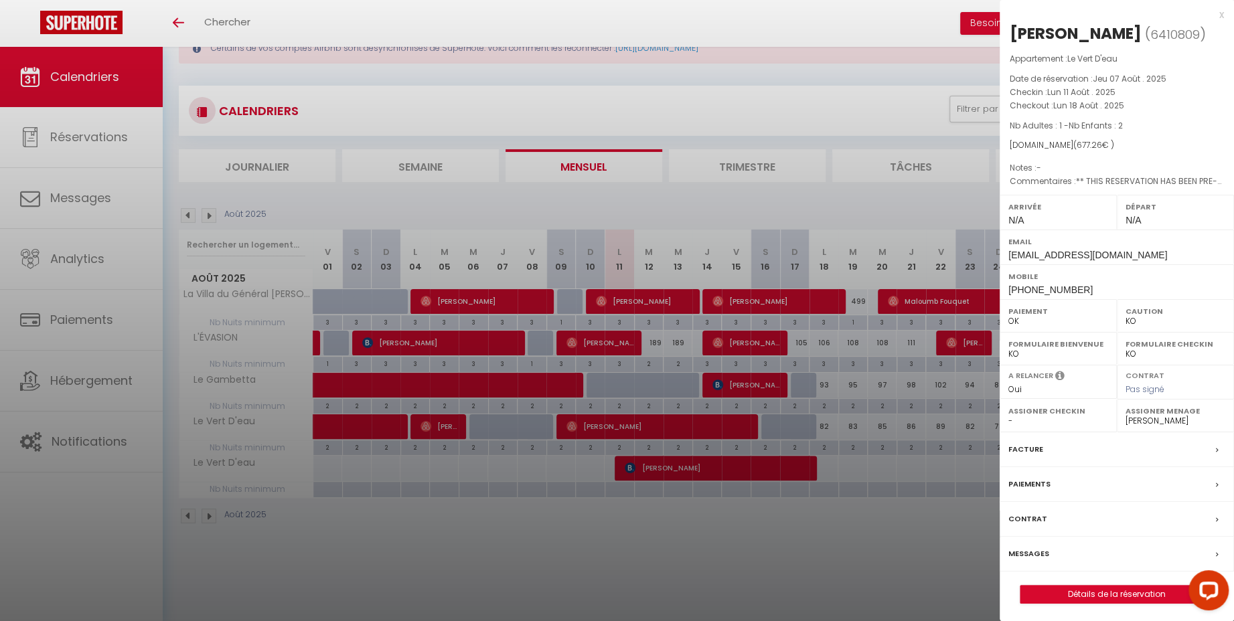
click at [711, 551] on div at bounding box center [617, 310] width 1234 height 621
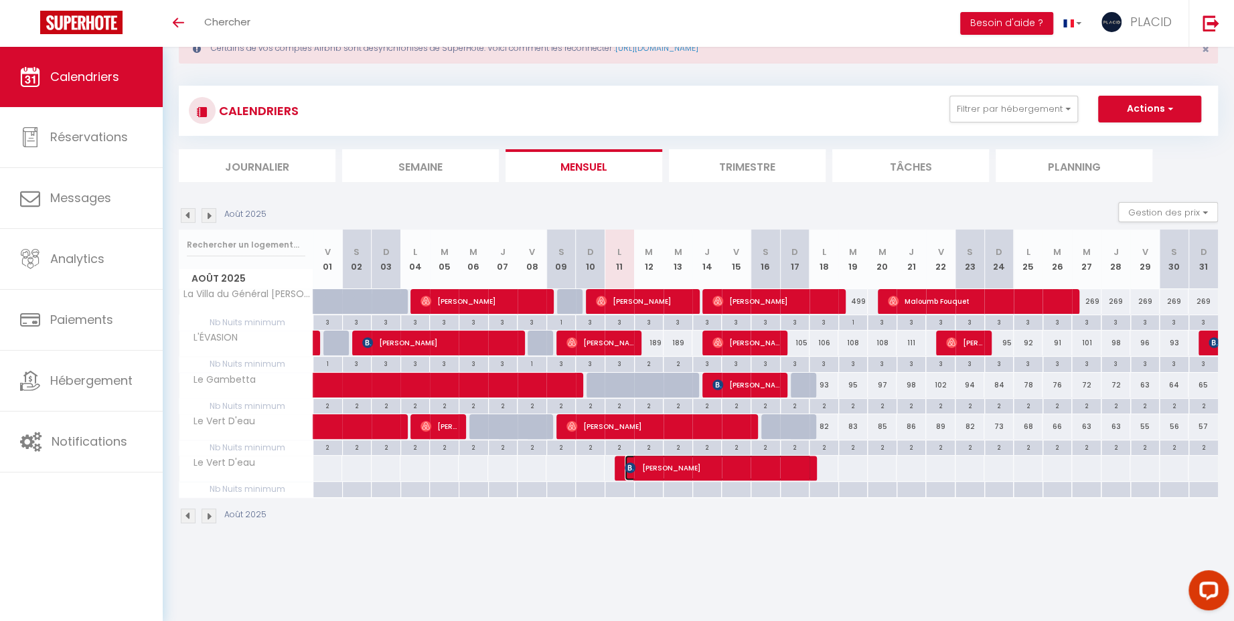
click at [678, 466] on span "[PERSON_NAME]" at bounding box center [718, 467] width 187 height 25
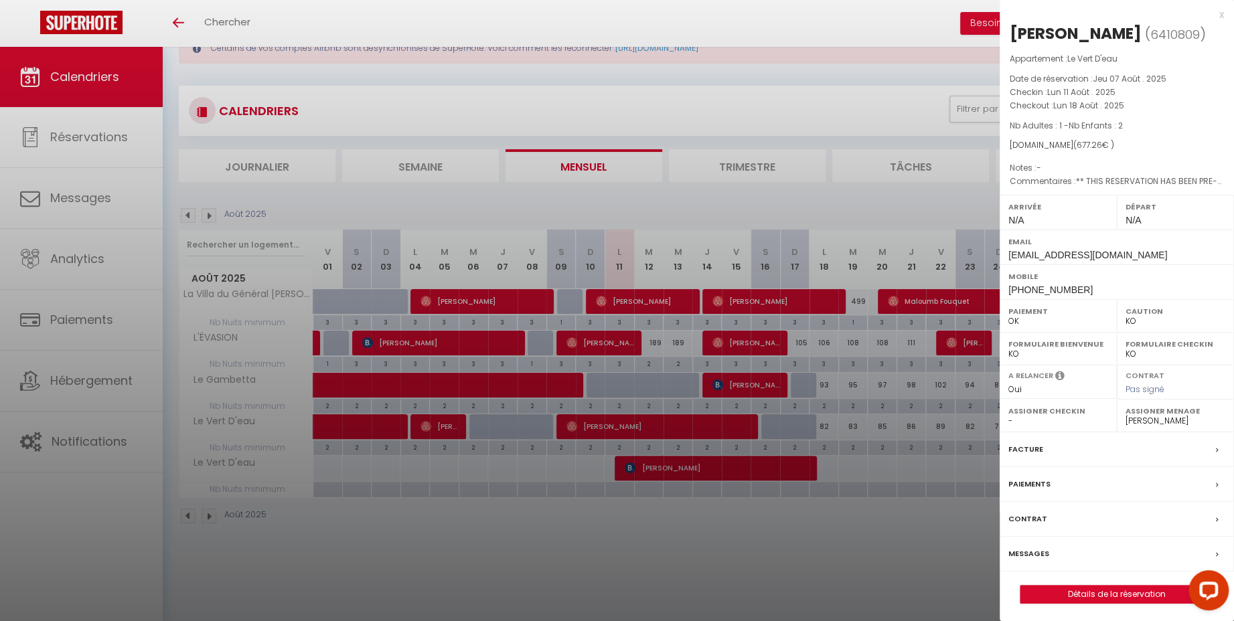
click at [793, 576] on div at bounding box center [617, 310] width 1234 height 621
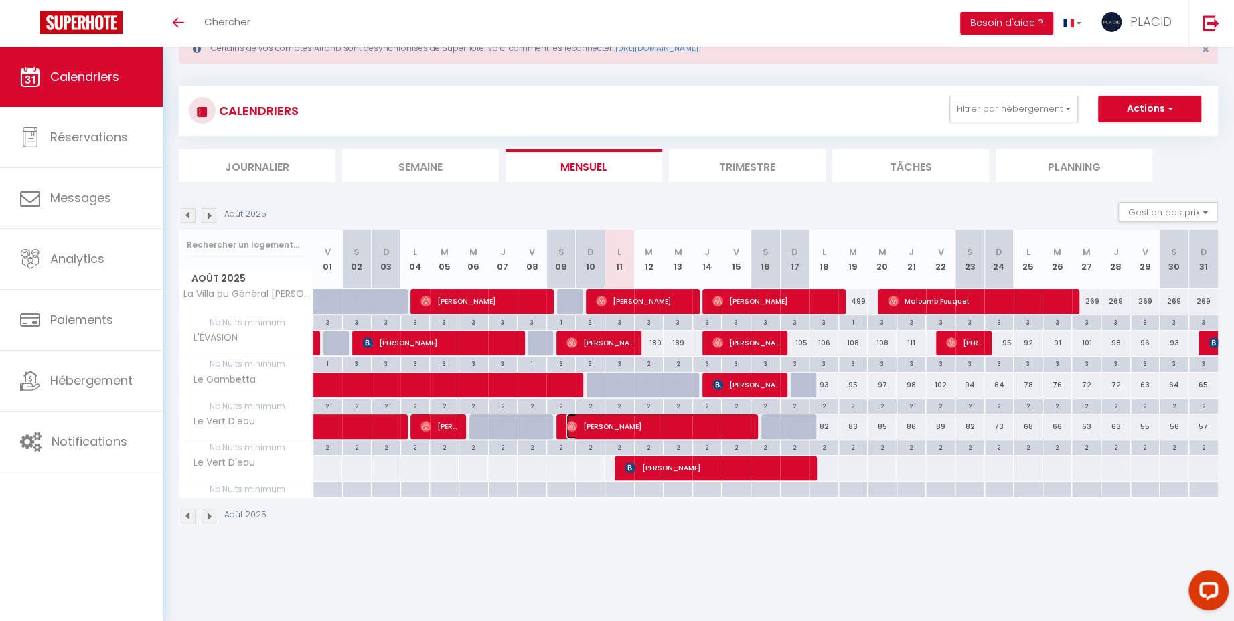
click at [677, 426] on span "[PERSON_NAME]" at bounding box center [659, 426] width 187 height 25
select select "OK"
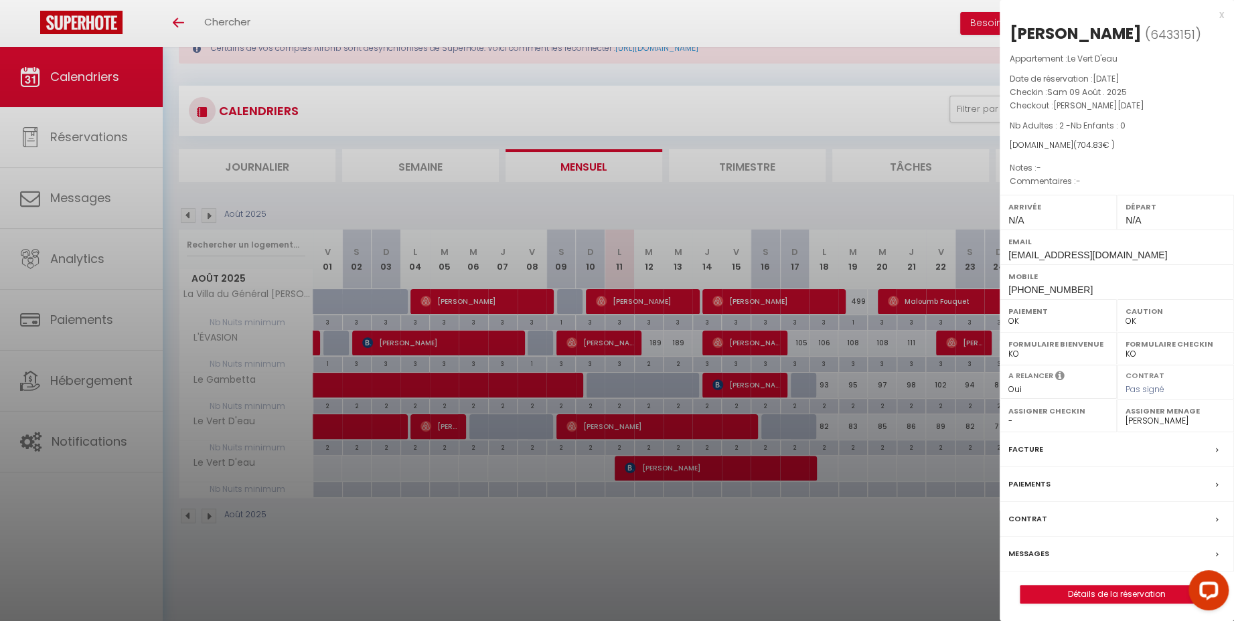
click at [708, 574] on div at bounding box center [617, 310] width 1234 height 621
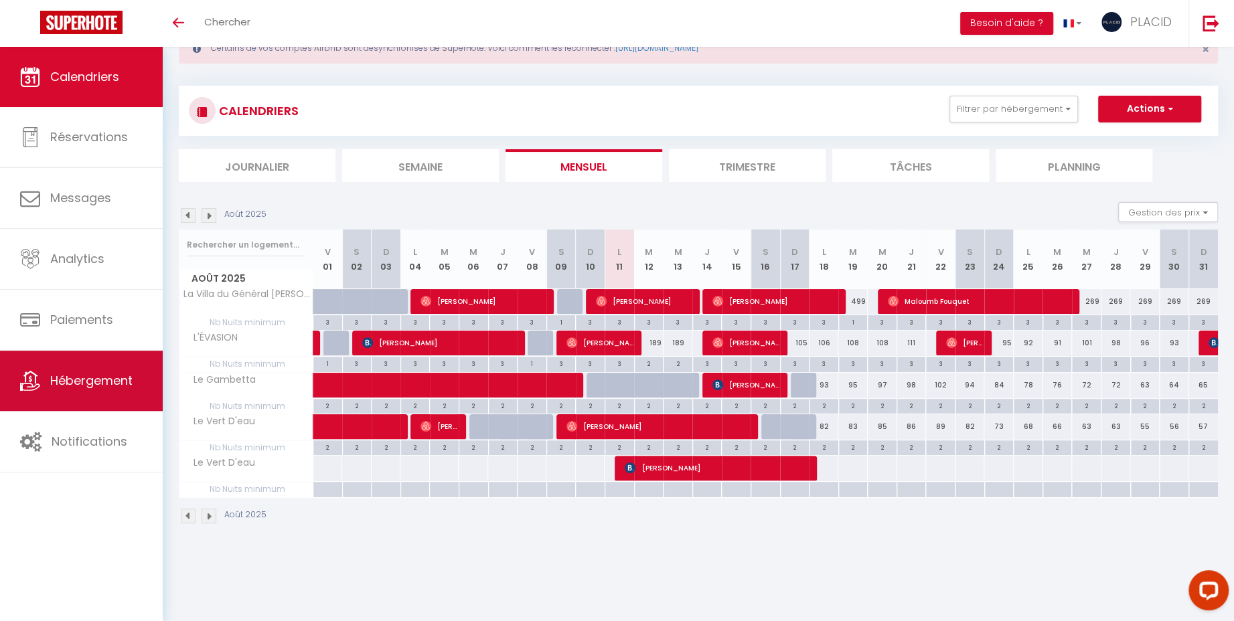
click at [87, 381] on span "Hébergement" at bounding box center [91, 380] width 82 height 17
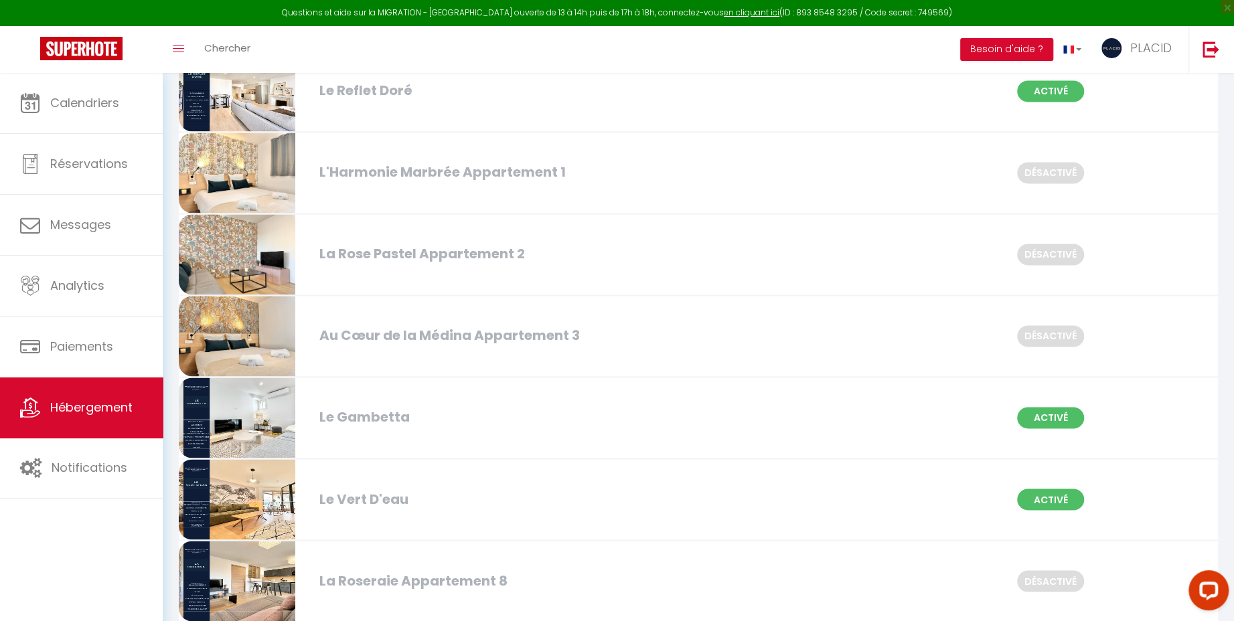
scroll to position [5099, 0]
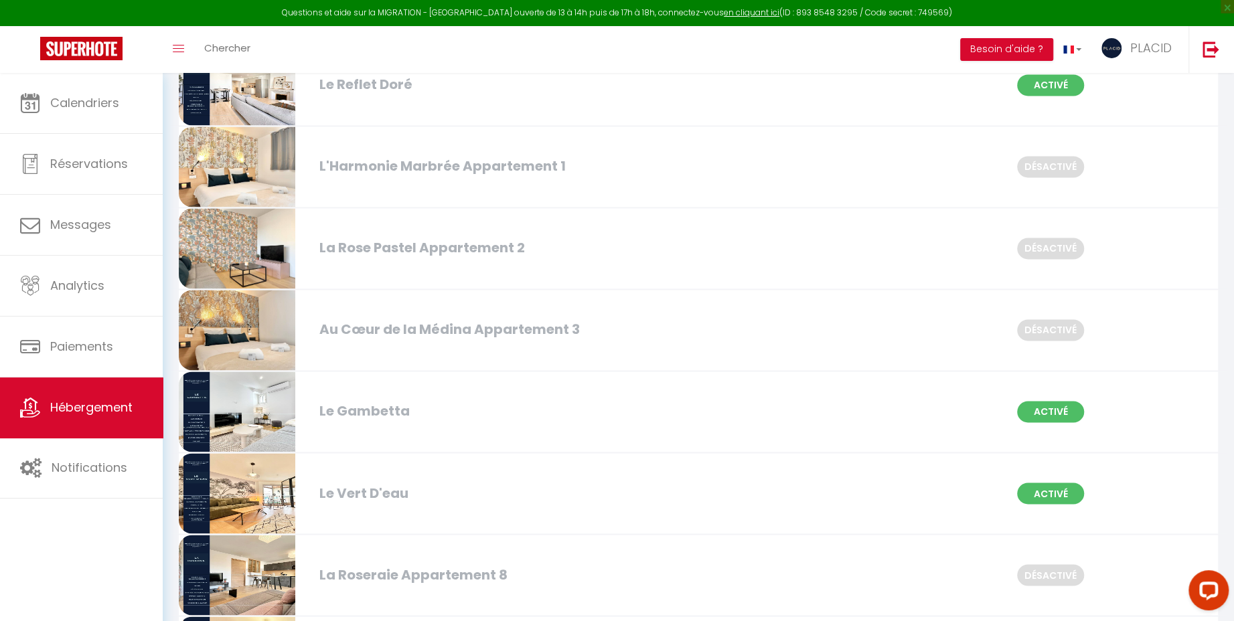
click at [268, 406] on img at bounding box center [237, 412] width 116 height 80
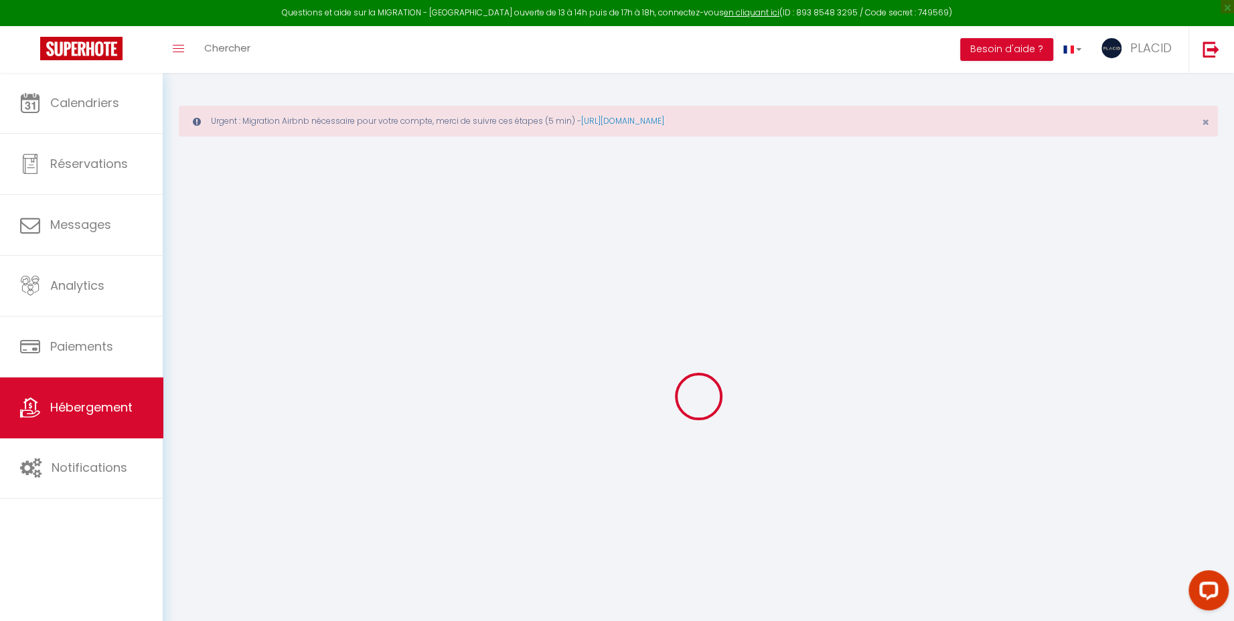
checkbox input "false"
checkbox input "true"
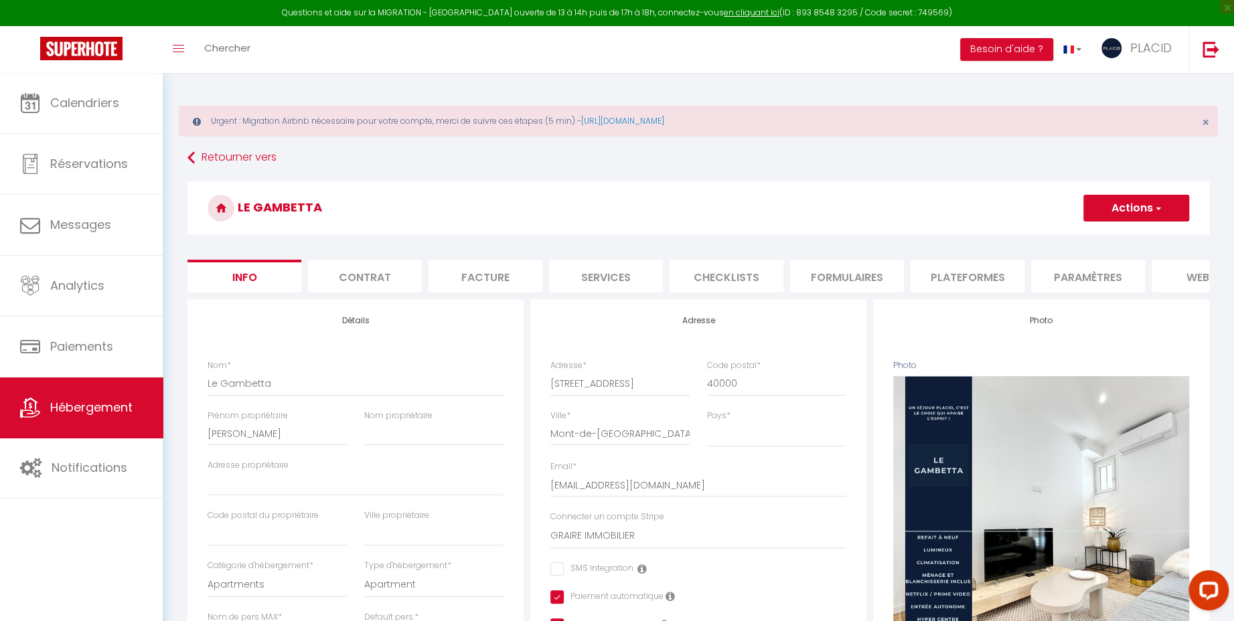
checkbox input "false"
checkbox input "true"
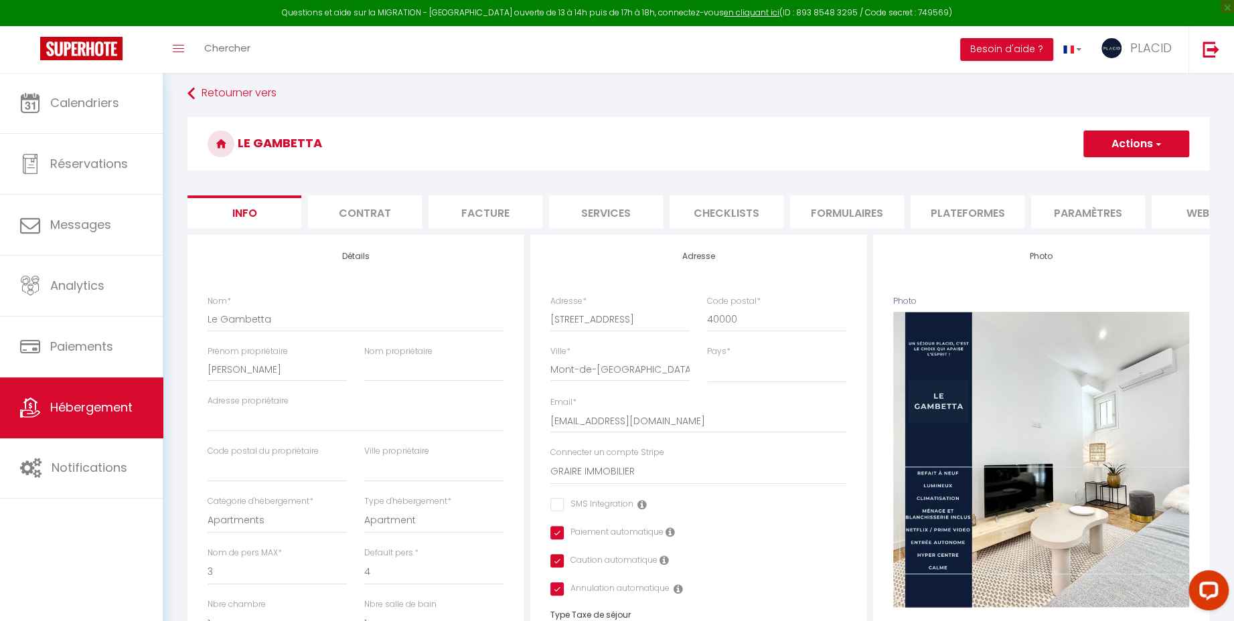
scroll to position [70, 0]
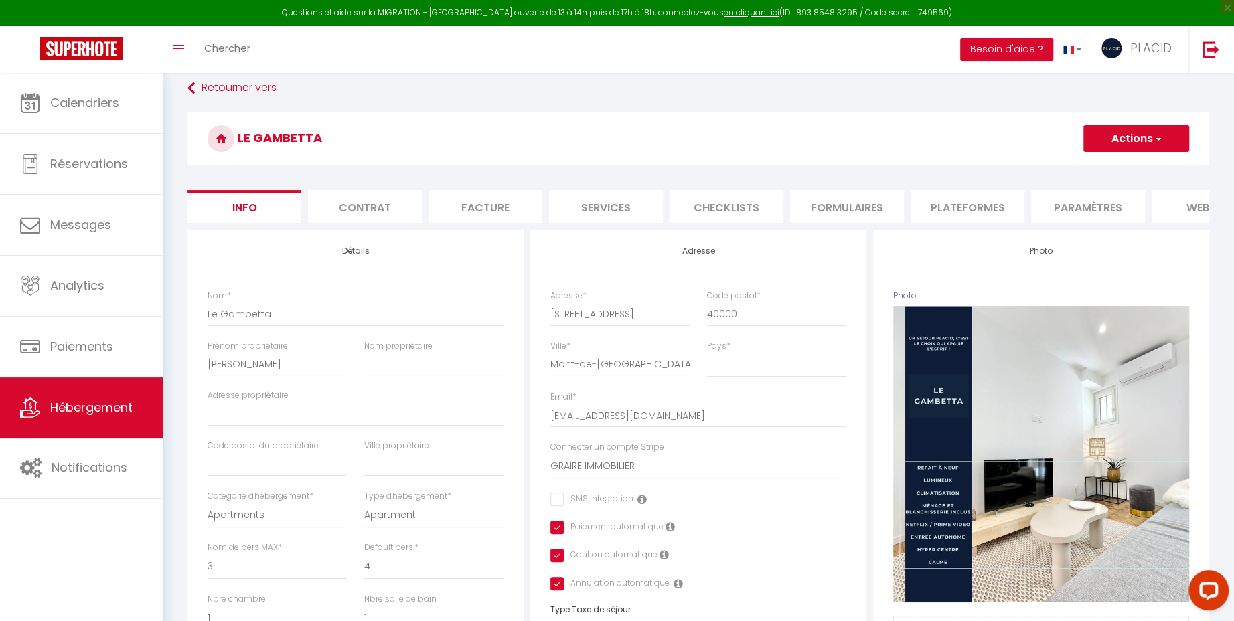
click at [955, 208] on li "Plateformes" at bounding box center [967, 206] width 114 height 33
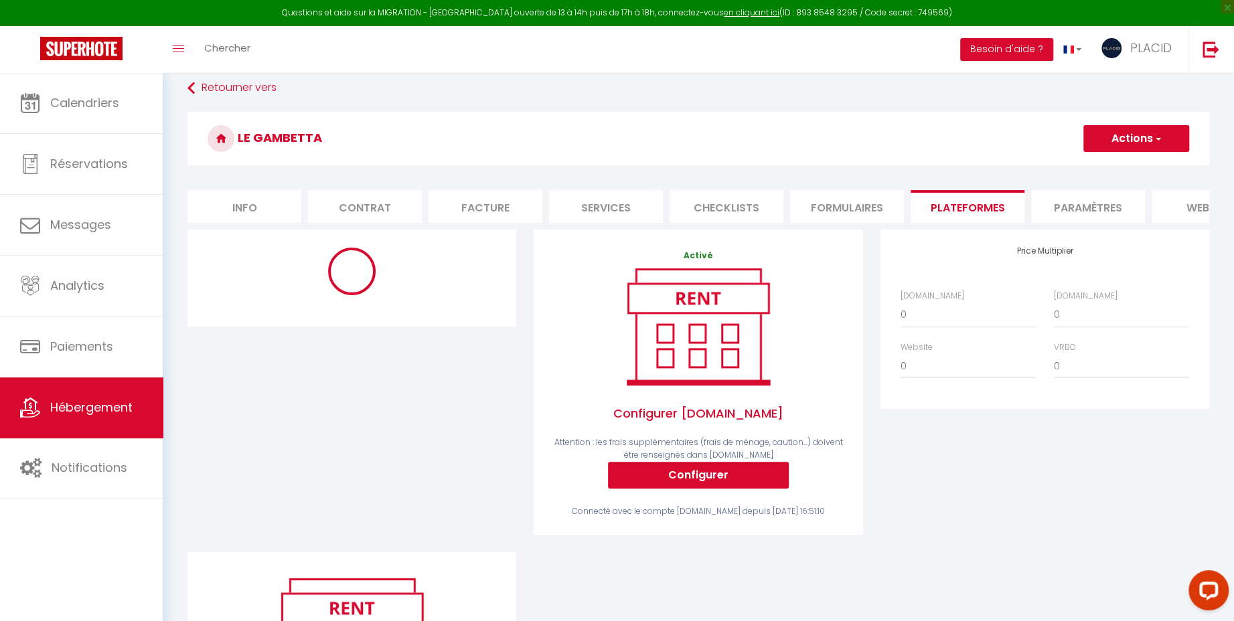
select select "886-1399901398591118628"
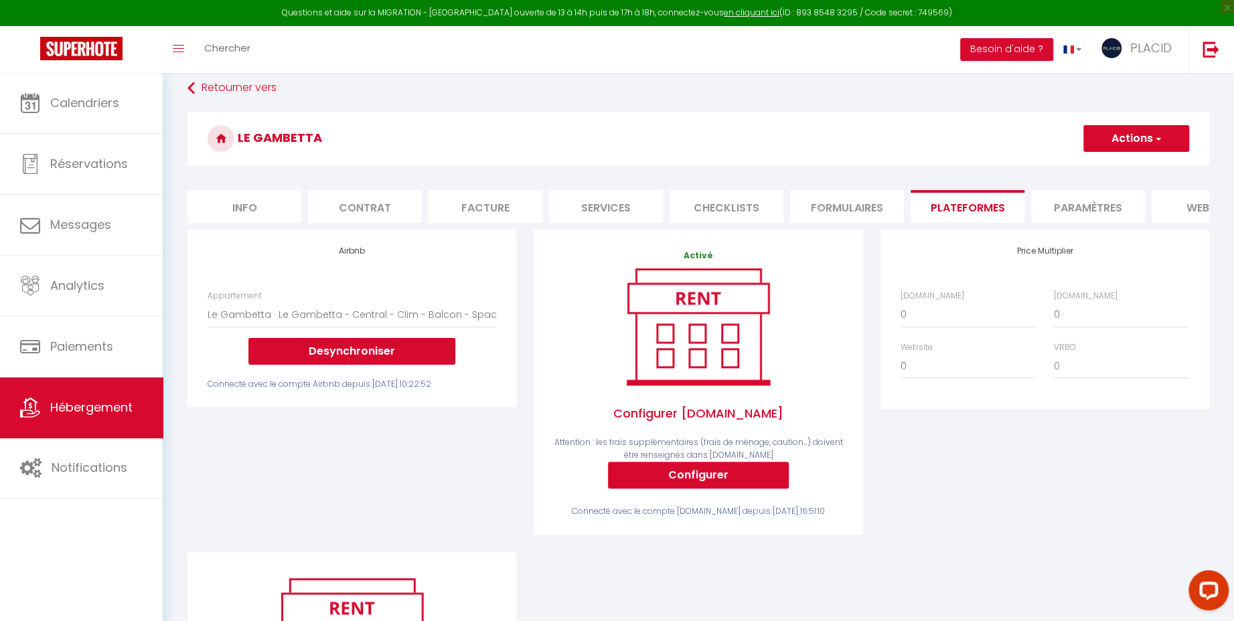
click at [1124, 140] on button "Actions" at bounding box center [1136, 138] width 106 height 27
click at [1105, 170] on link "Enregistrer" at bounding box center [1136, 167] width 106 height 17
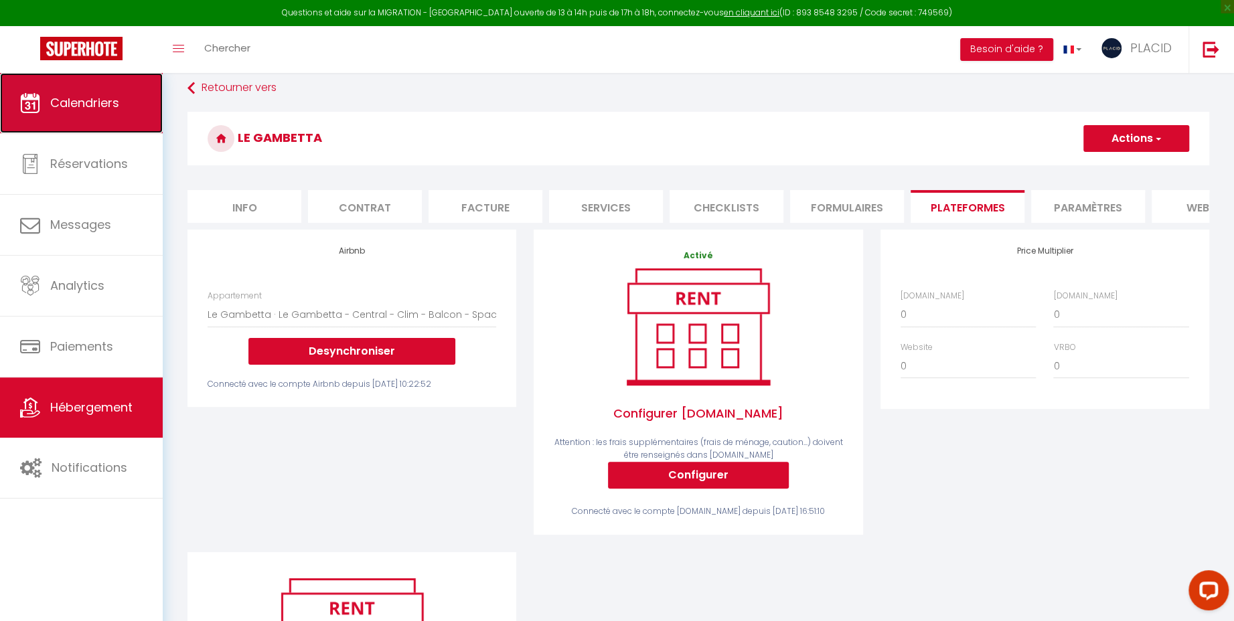
click at [91, 107] on span "Calendriers" at bounding box center [84, 102] width 69 height 17
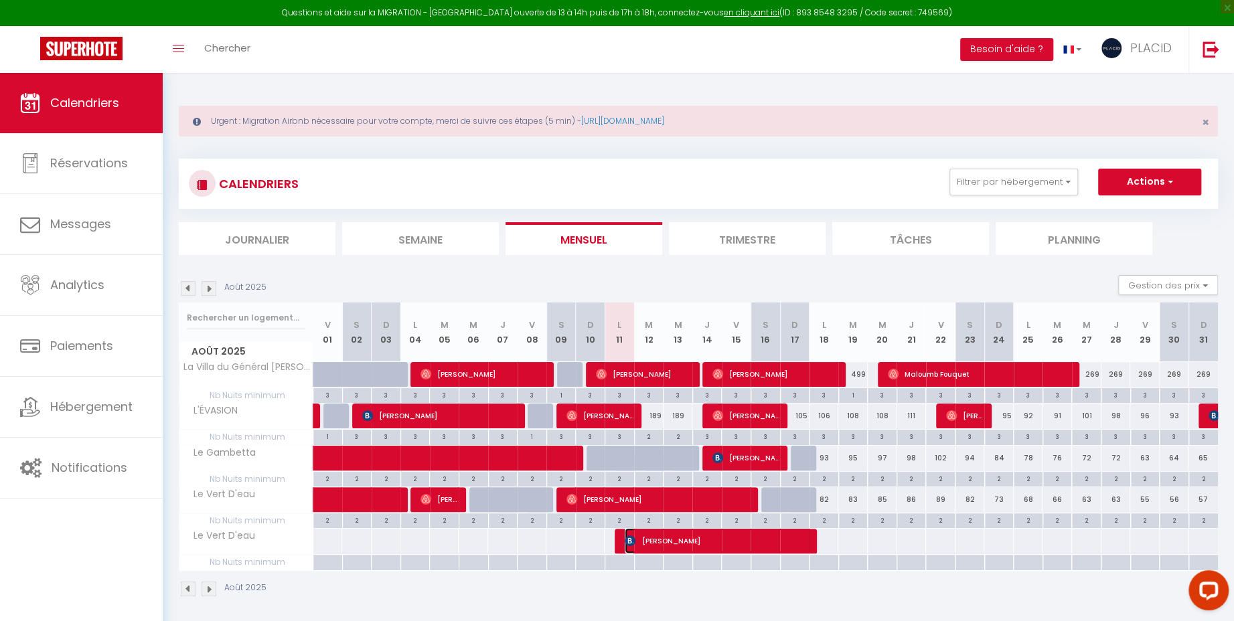
click at [728, 542] on span "[PERSON_NAME]" at bounding box center [718, 540] width 187 height 25
select select "OK"
select select "KO"
select select "0"
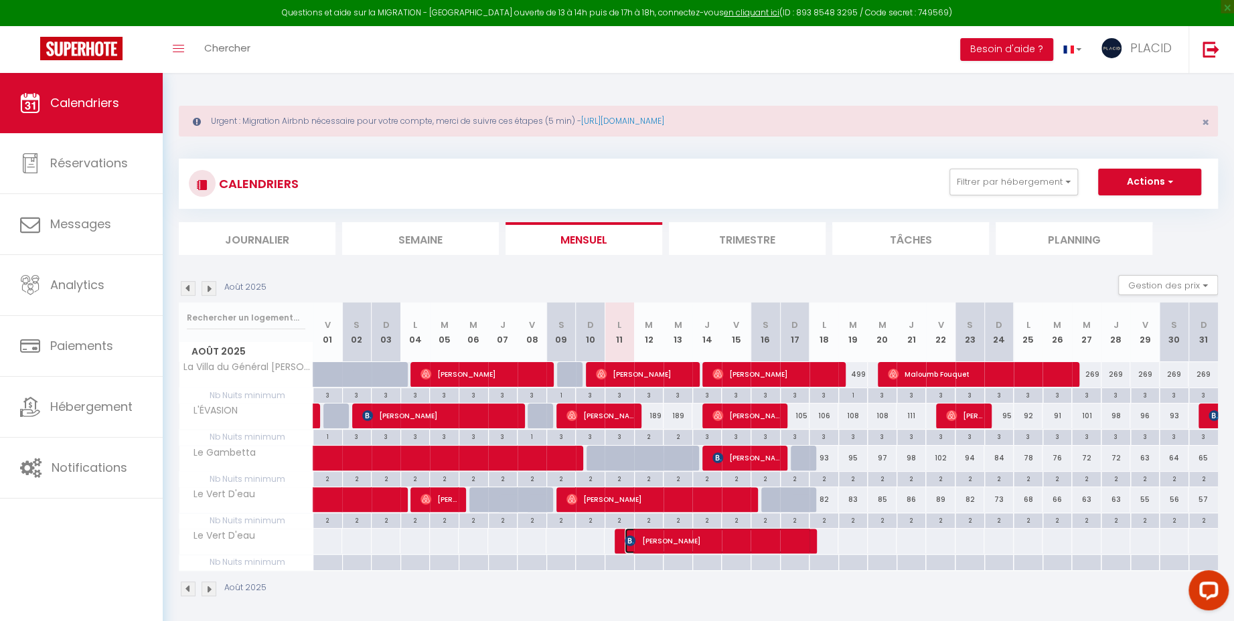
select select "1"
select select
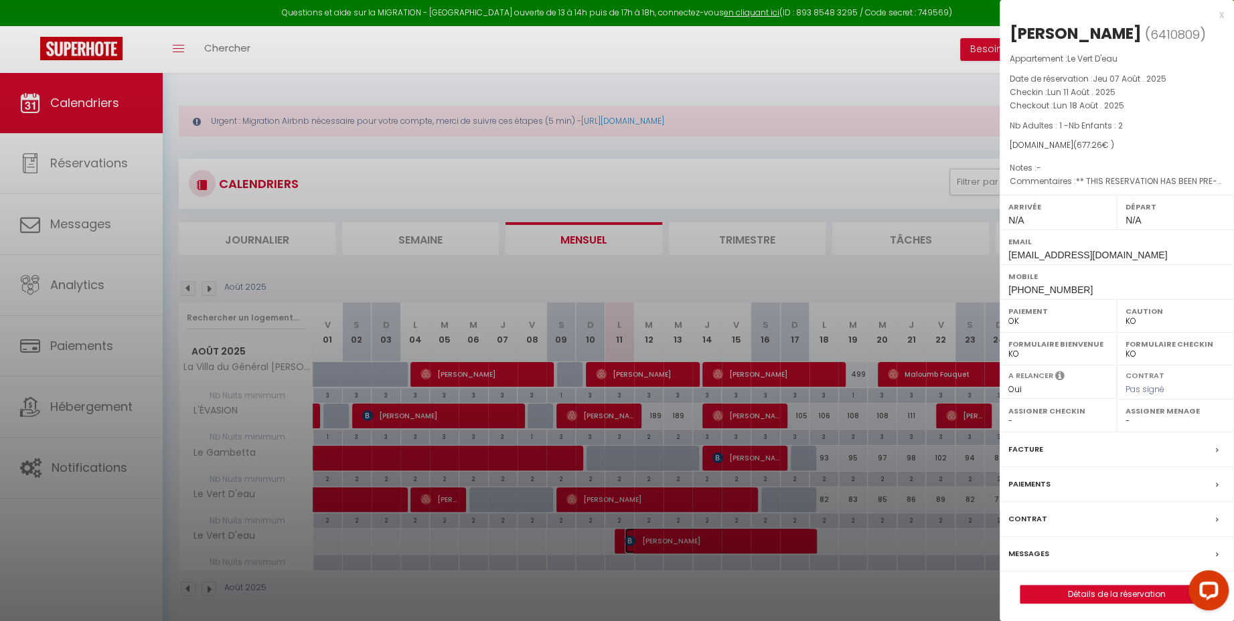
select select "40924"
drag, startPoint x: 1012, startPoint y: 35, endPoint x: 1113, endPoint y: 366, distance: 345.2
click at [1113, 359] on div "[PERSON_NAME] ( 6410809 ) Appartement : Le Vert D'eau Date de réservation : [DA…" at bounding box center [1116, 313] width 234 height 581
click at [1166, 139] on div "[DOMAIN_NAME] ( 677.26 € )" at bounding box center [1117, 145] width 214 height 13
click at [764, 576] on div at bounding box center [617, 310] width 1234 height 621
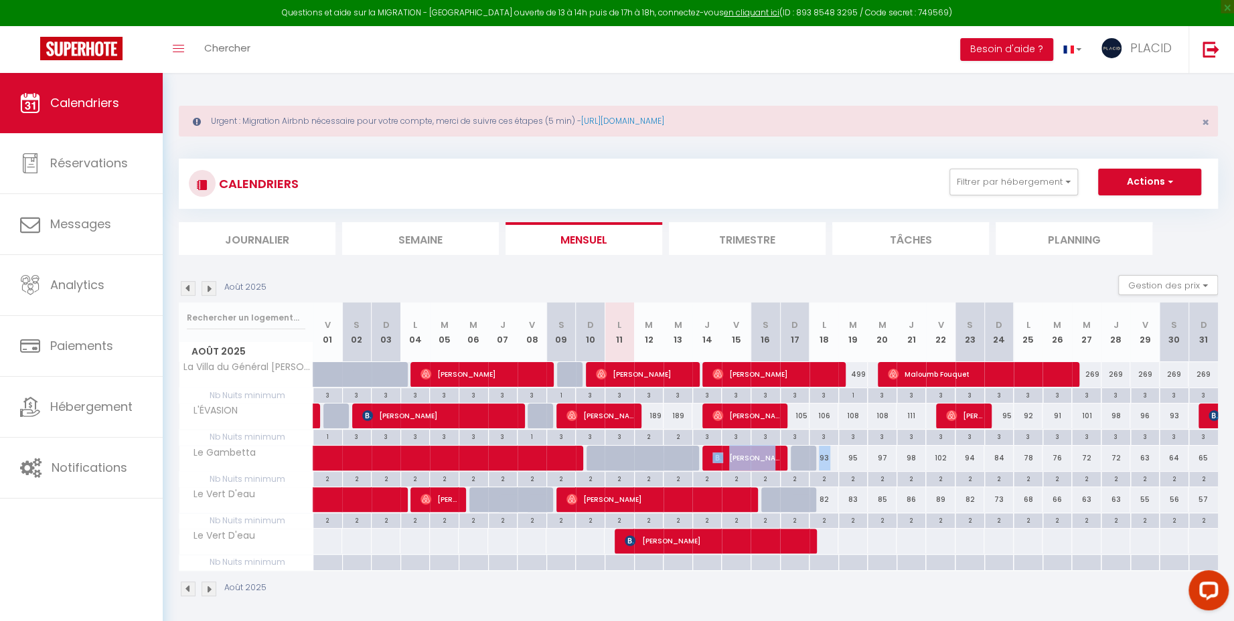
drag, startPoint x: 621, startPoint y: 456, endPoint x: 841, endPoint y: 450, distance: 221.0
click at [841, 450] on tr "Le Gambetta 55 60" at bounding box center [698, 458] width 1039 height 26
click at [888, 512] on div at bounding box center [882, 499] width 30 height 25
type input "85"
type input "Mer 20 Août 2025"
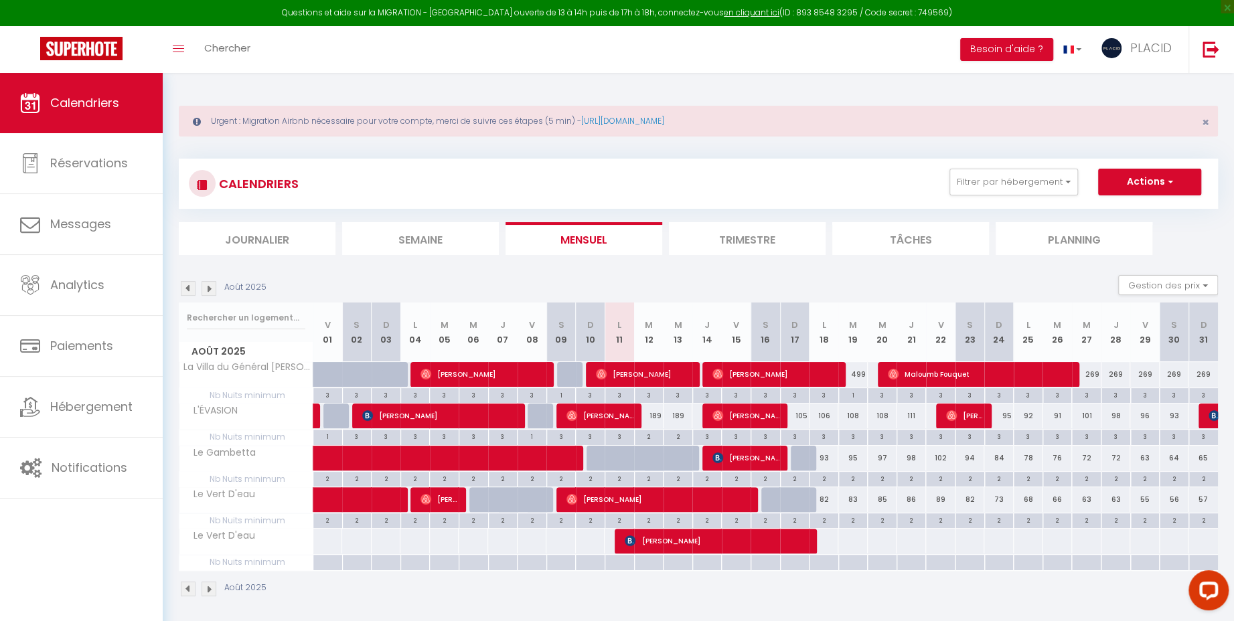
type input "[DEMOGRAPHIC_DATA][DATE]"
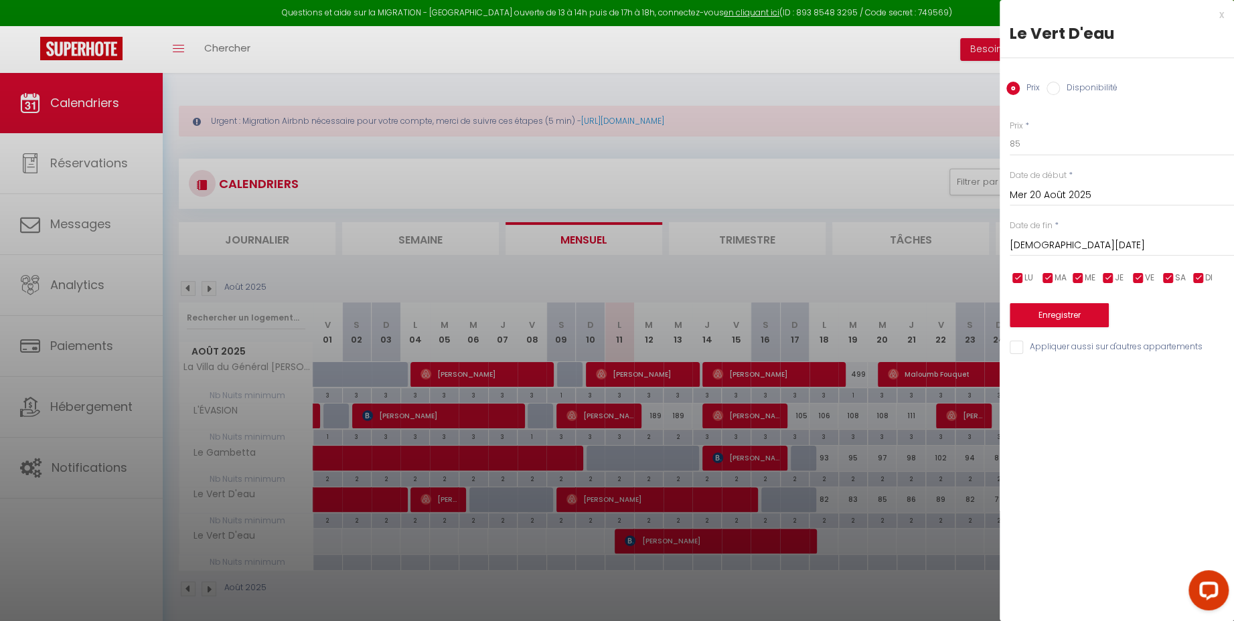
click at [729, 457] on div at bounding box center [617, 310] width 1234 height 621
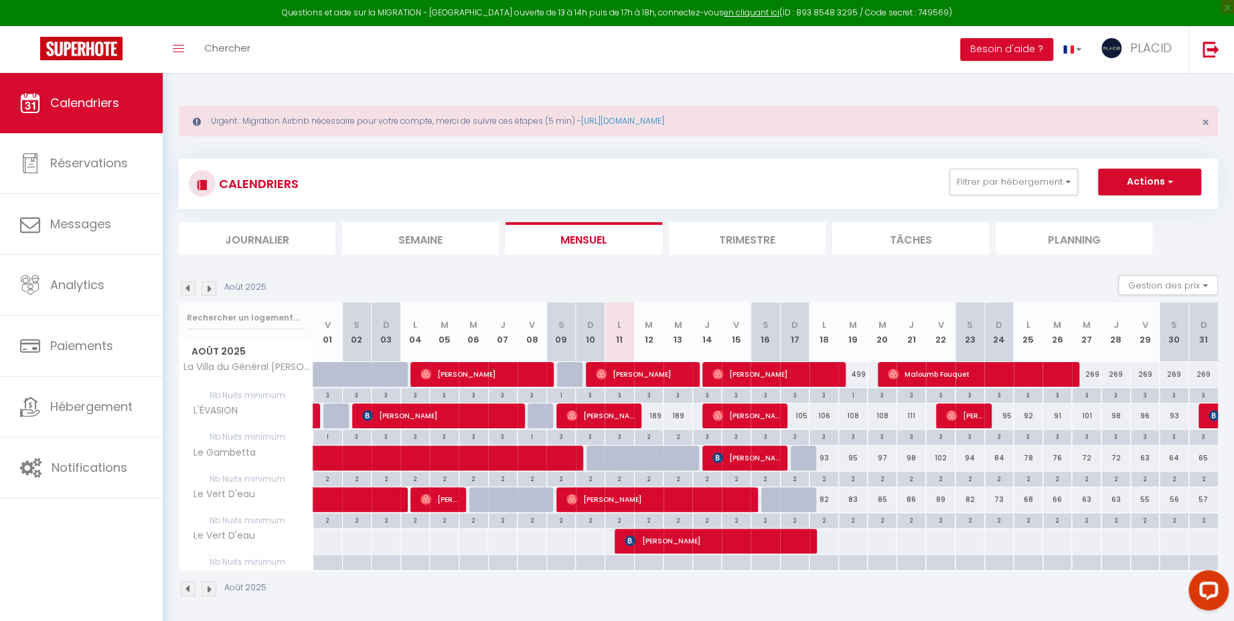
click at [748, 460] on body "Questions et aide sur la MIGRATION - [GEOGRAPHIC_DATA] ouverte de 13 à 14h puis…" at bounding box center [617, 383] width 1234 height 621
click at [748, 460] on span "[PERSON_NAME]" at bounding box center [746, 457] width 69 height 25
select select "19764"
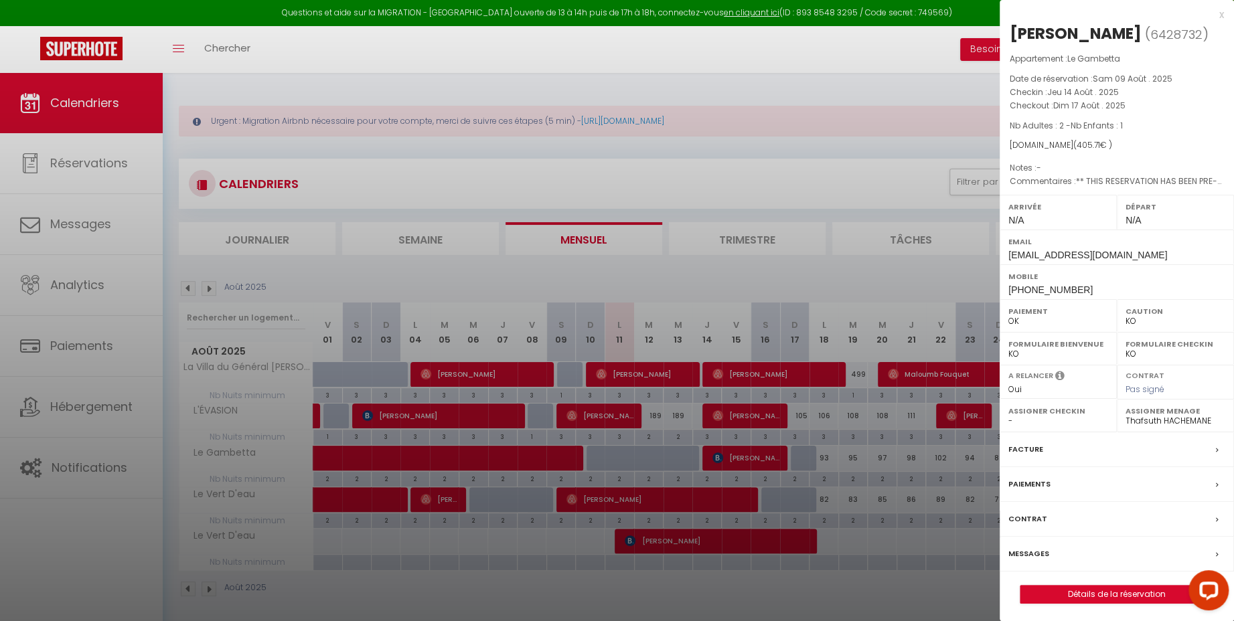
click at [707, 289] on div at bounding box center [617, 310] width 1234 height 621
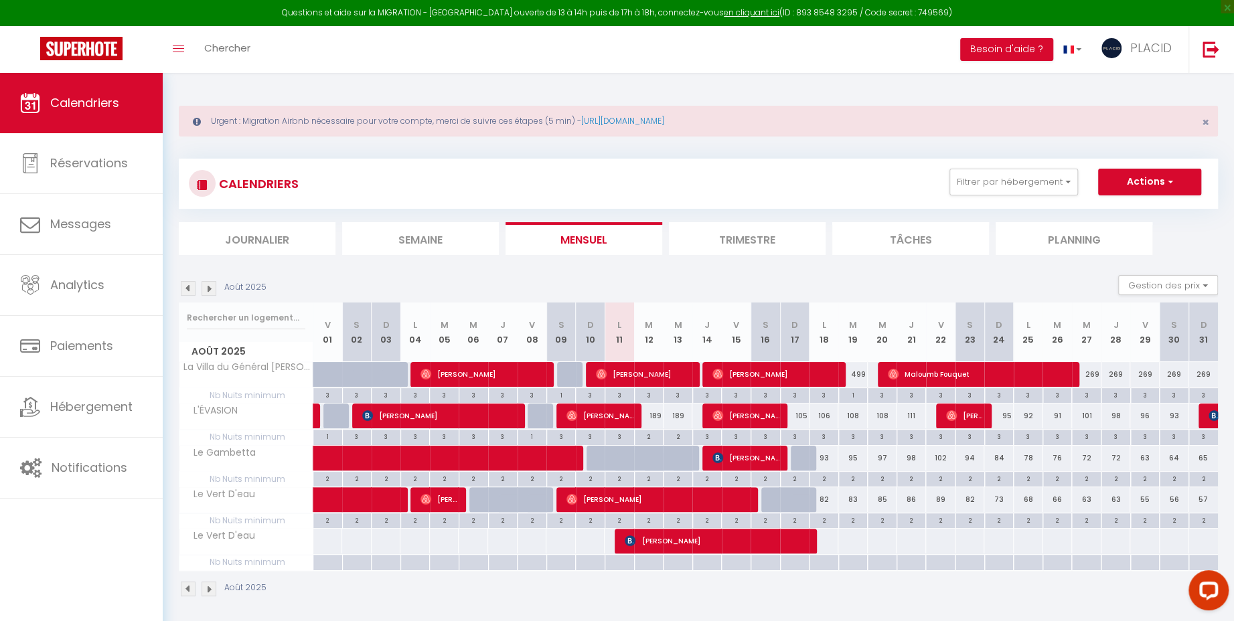
scroll to position [73, 0]
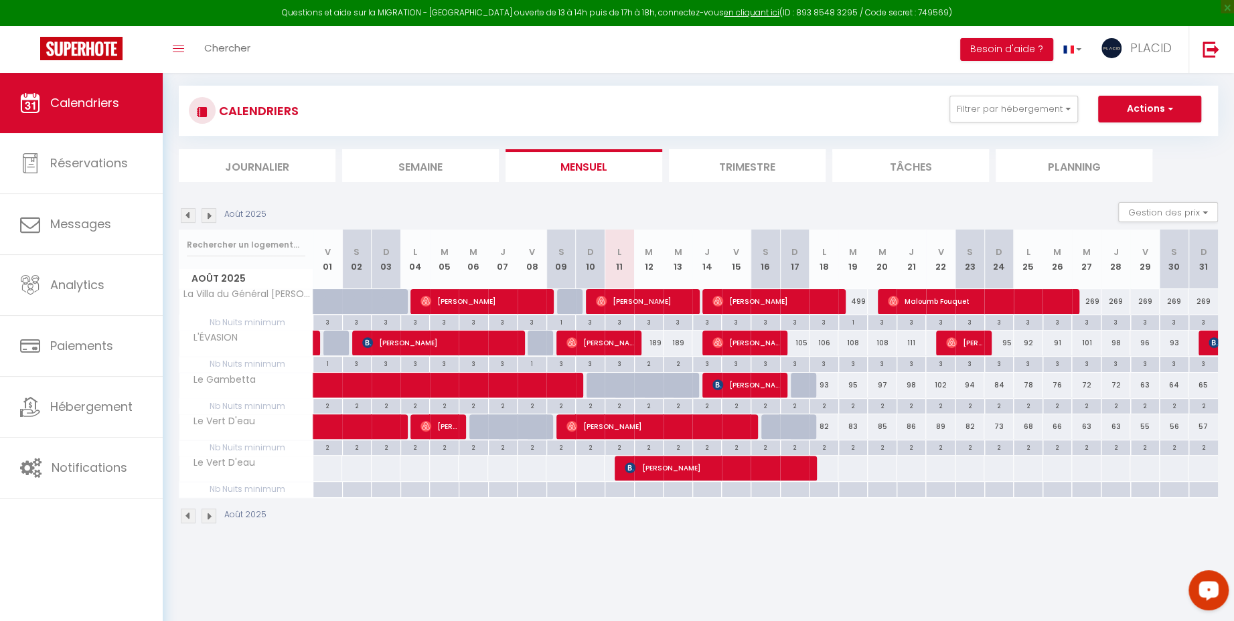
drag, startPoint x: 621, startPoint y: 333, endPoint x: 1116, endPoint y: 562, distance: 545.7
click at [1116, 562] on body "Questions et aide sur la MIGRATION - [GEOGRAPHIC_DATA] ouverte de 13 à 14h puis…" at bounding box center [617, 310] width 1234 height 621
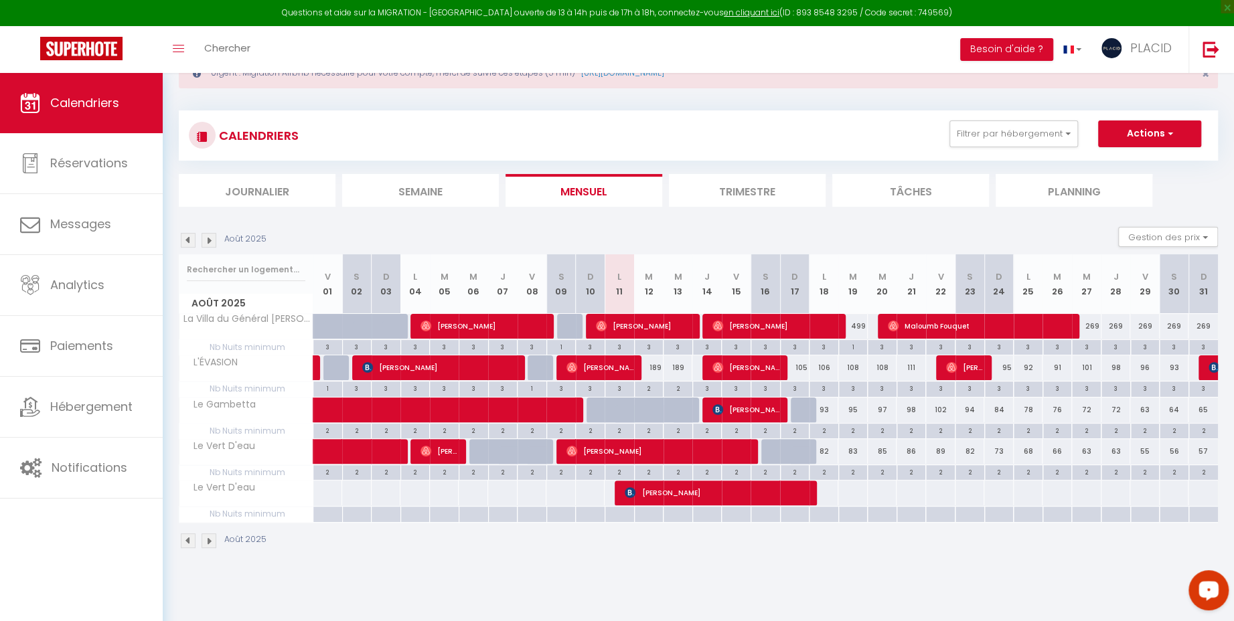
scroll to position [40, 0]
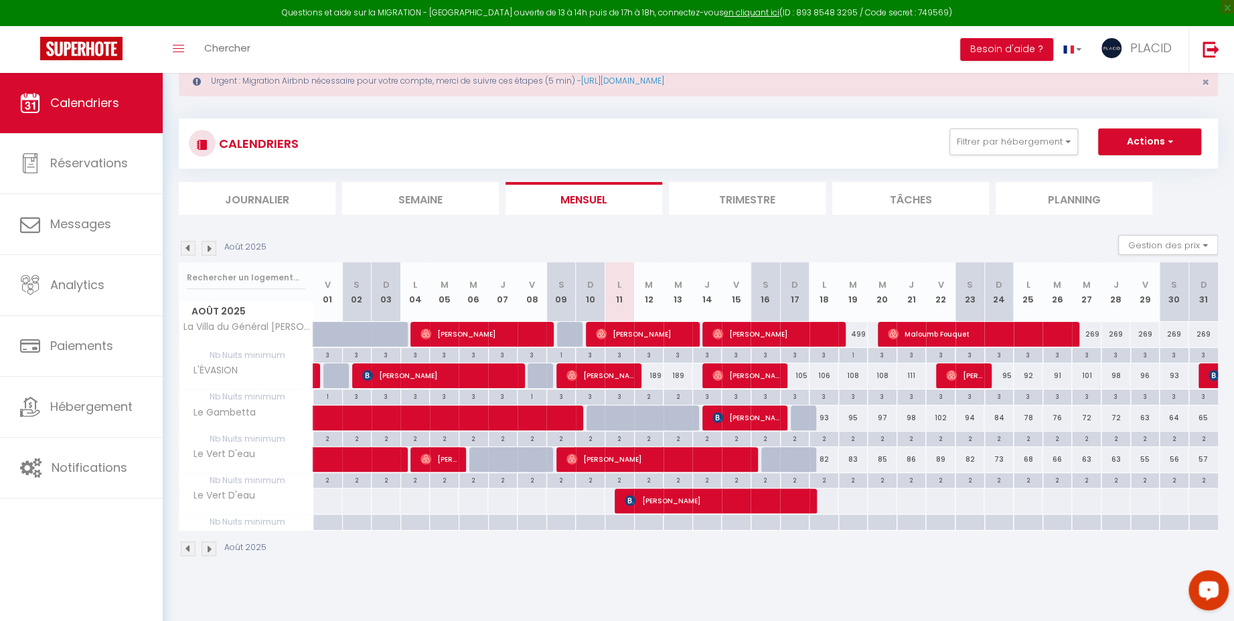
click at [1121, 560] on div "Août 2025" at bounding box center [698, 550] width 1039 height 39
drag, startPoint x: 1074, startPoint y: 566, endPoint x: 178, endPoint y: 157, distance: 985.0
click at [178, 163] on div "Urgent : Migration Airbnb nécessaire pour votre compte, merci de suivre ces éta…" at bounding box center [698, 310] width 1071 height 554
click at [580, 565] on div "Août 2025" at bounding box center [698, 550] width 1039 height 39
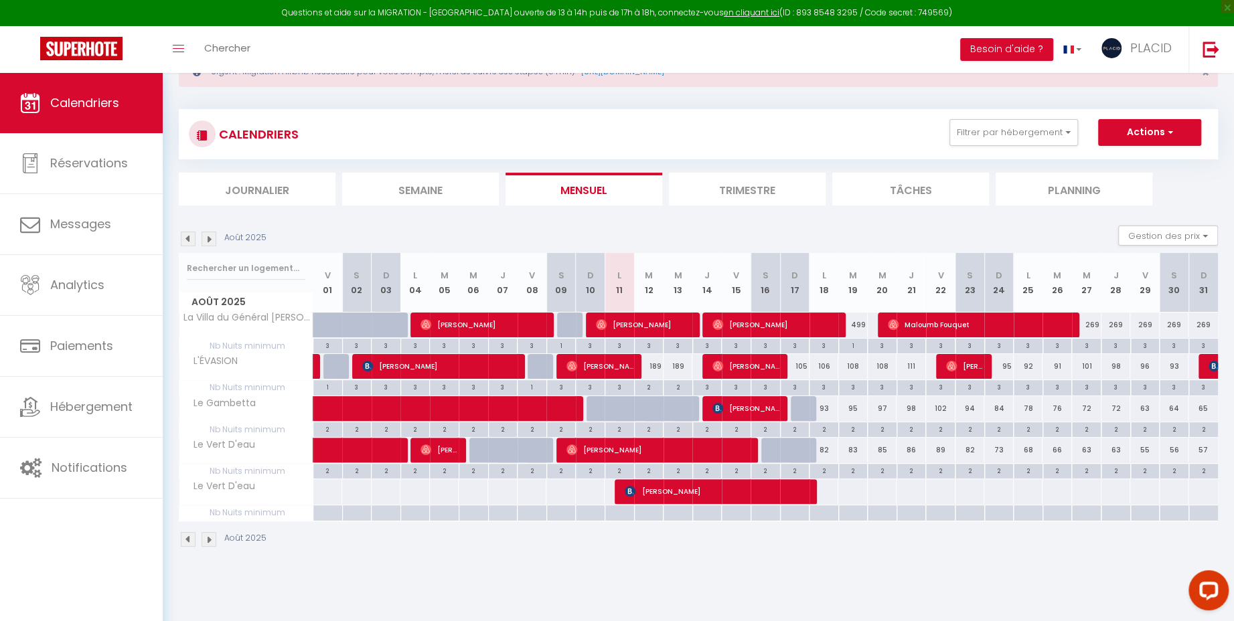
scroll to position [47, 0]
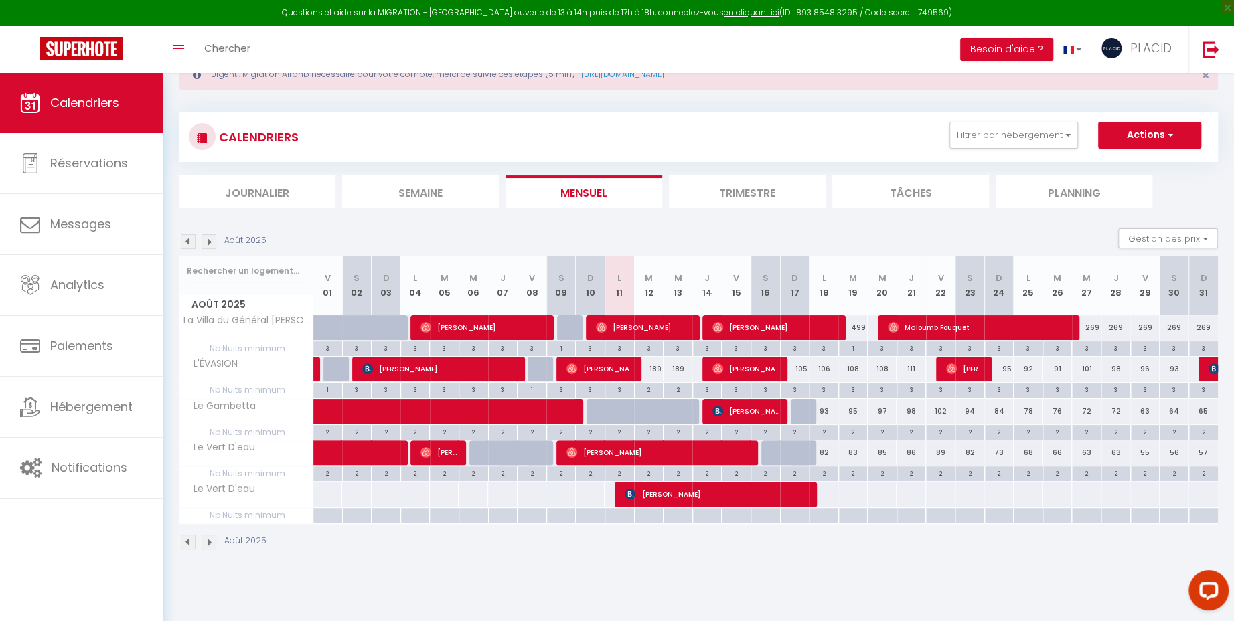
drag, startPoint x: 1178, startPoint y: 557, endPoint x: 177, endPoint y: 81, distance: 1107.6
click at [177, 81] on div "Urgent : Migration Airbnb nécessaire pour votre compte, merci de suivre ces éta…" at bounding box center [698, 303] width 1071 height 554
click at [493, 599] on body "Questions et aide sur la MIGRATION - [GEOGRAPHIC_DATA] ouverte de 13 à 14h puis…" at bounding box center [617, 336] width 1234 height 621
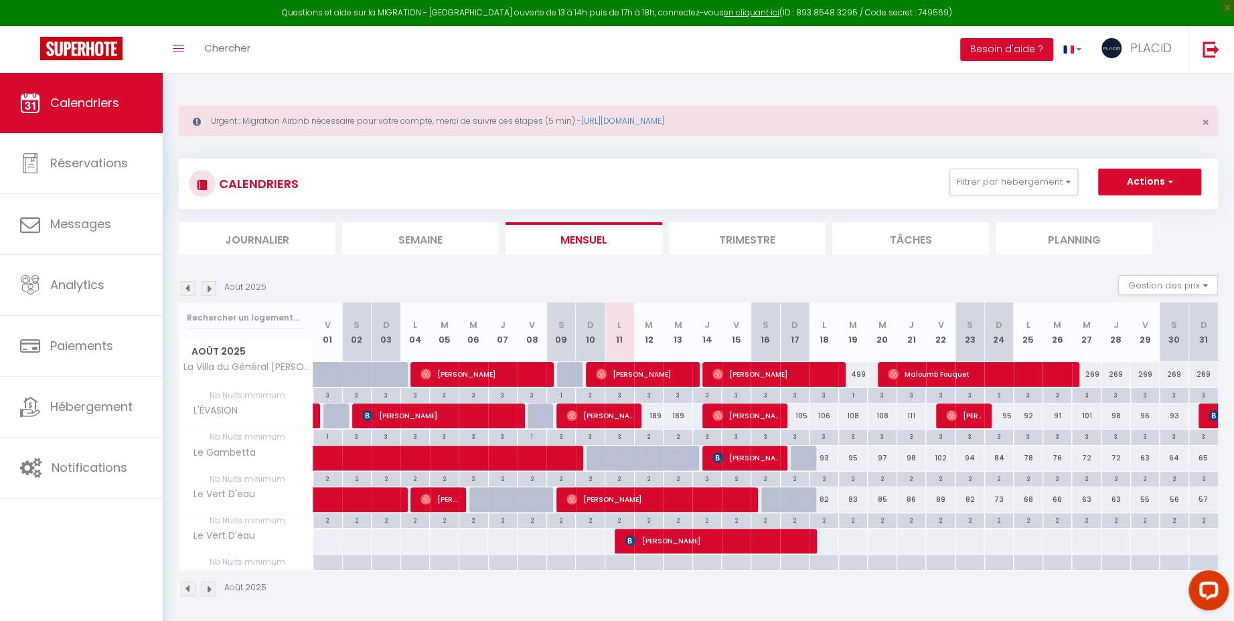
scroll to position [73, 0]
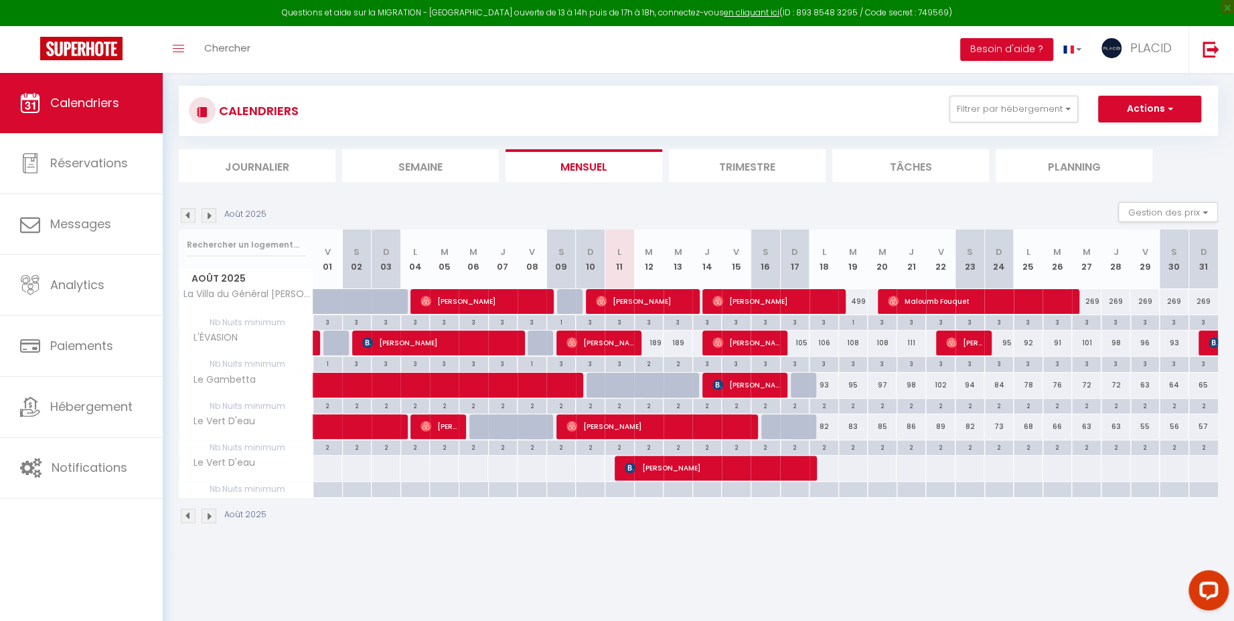
drag, startPoint x: 222, startPoint y: 575, endPoint x: 201, endPoint y: 578, distance: 21.0
click at [201, 578] on body "Questions et aide sur la MIGRATION - [GEOGRAPHIC_DATA] ouverte de 13 à 14h puis…" at bounding box center [617, 310] width 1234 height 621
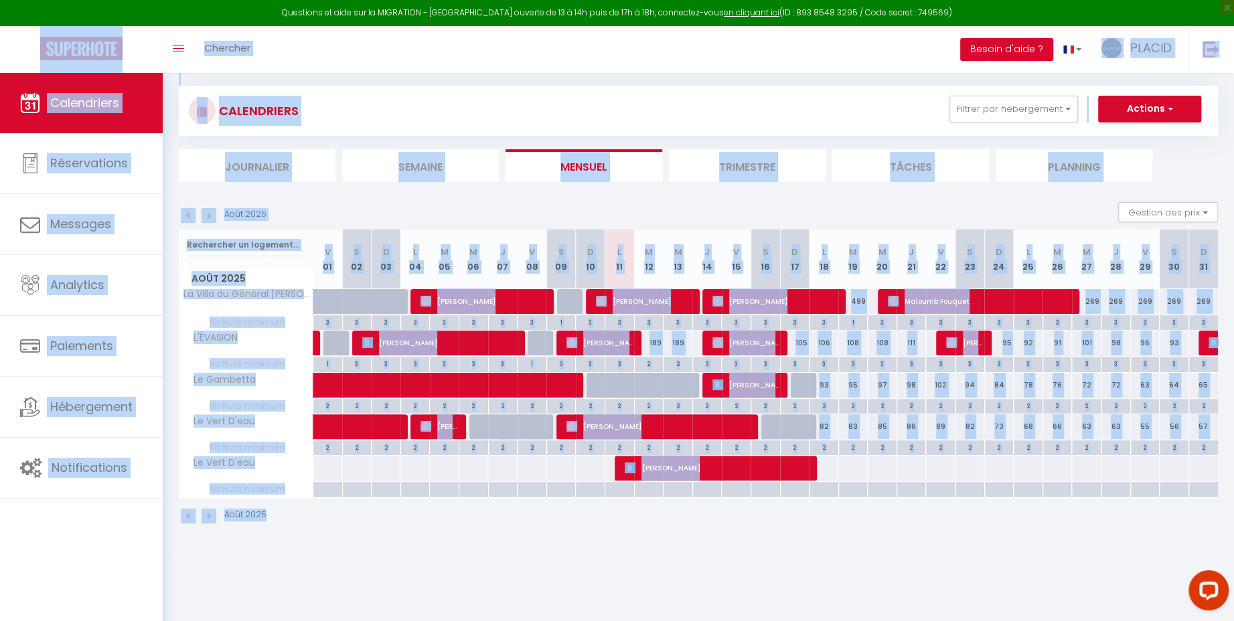
drag, startPoint x: 673, startPoint y: 567, endPoint x: 29, endPoint y: 31, distance: 837.6
click at [29, 31] on body "Questions et aide sur la MIGRATION - [GEOGRAPHIC_DATA] ouverte de 13 à 14h puis…" at bounding box center [617, 310] width 1234 height 621
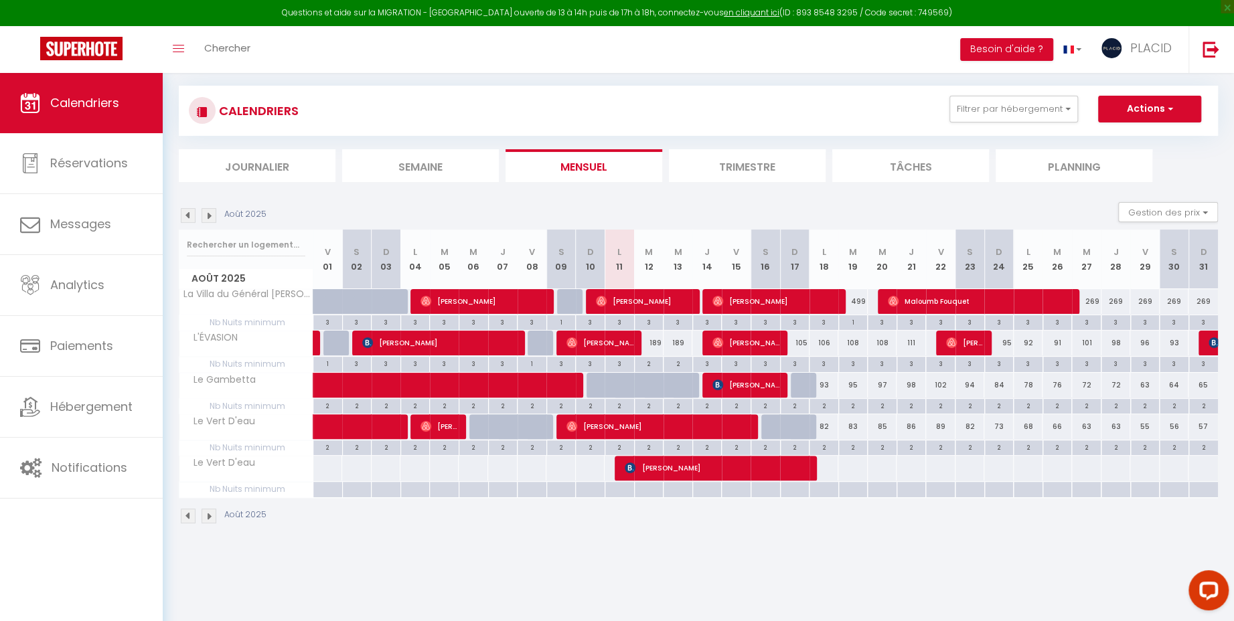
click at [563, 548] on div "Urgent : Migration Airbnb nécessaire pour votre compte, merci de suivre ces éta…" at bounding box center [698, 277] width 1071 height 554
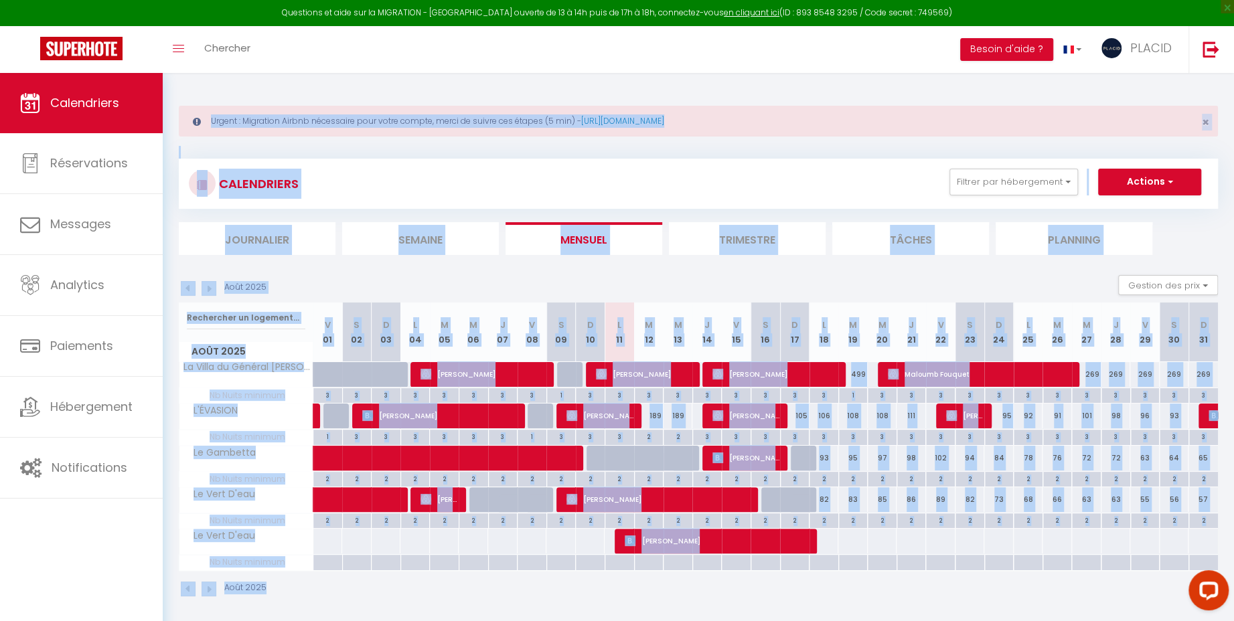
drag, startPoint x: 1202, startPoint y: 85, endPoint x: 1059, endPoint y: 592, distance: 527.1
click at [1059, 592] on div "Urgent : Migration Airbnb nécessaire pour votre compte, merci de suivre ces éta…" at bounding box center [698, 350] width 1071 height 554
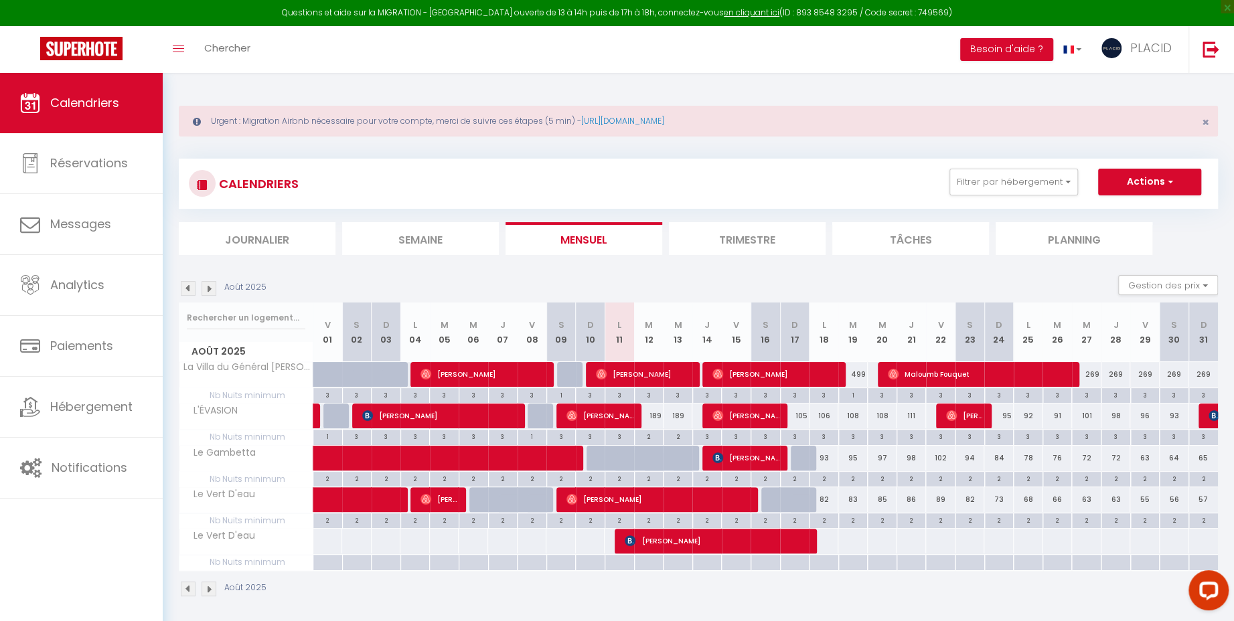
click at [1060, 592] on div "Août 2025" at bounding box center [698, 590] width 1039 height 39
click at [1139, 42] on span "PLACID" at bounding box center [1151, 47] width 42 height 17
click at [1119, 92] on link "Paramètres" at bounding box center [1134, 93] width 99 height 23
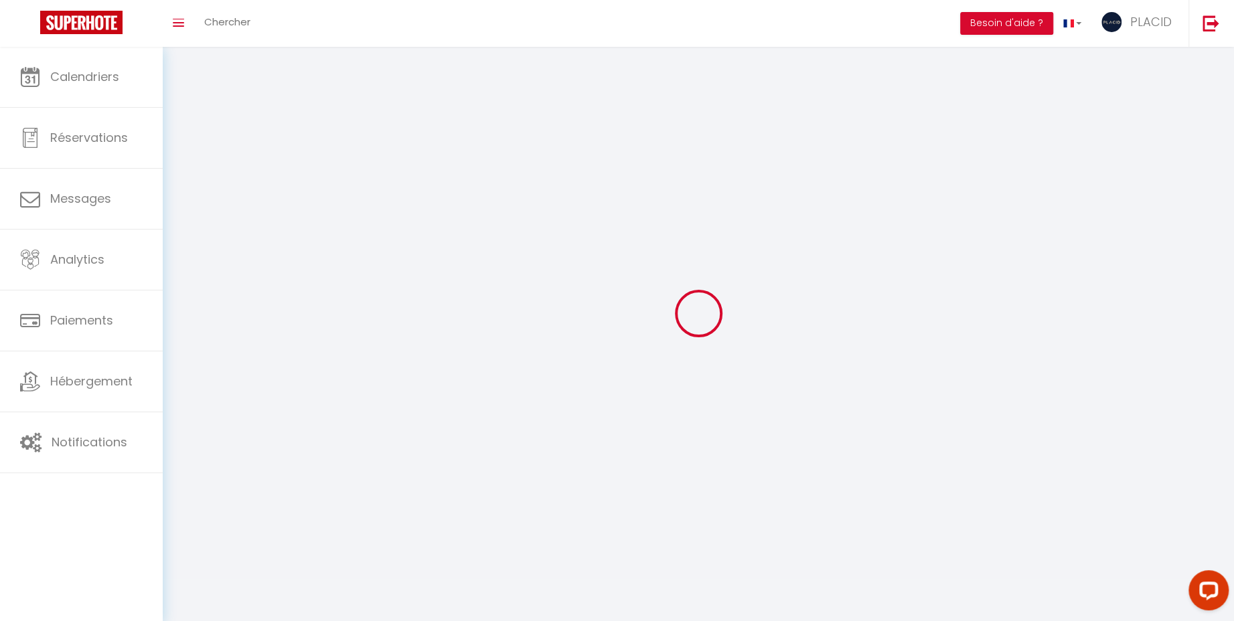
type input "PLACID"
type input "GRAIRE IMMOBILIER"
type input "0695345725"
type input "6 IMPASSE [PERSON_NAME]"
type input "40000"
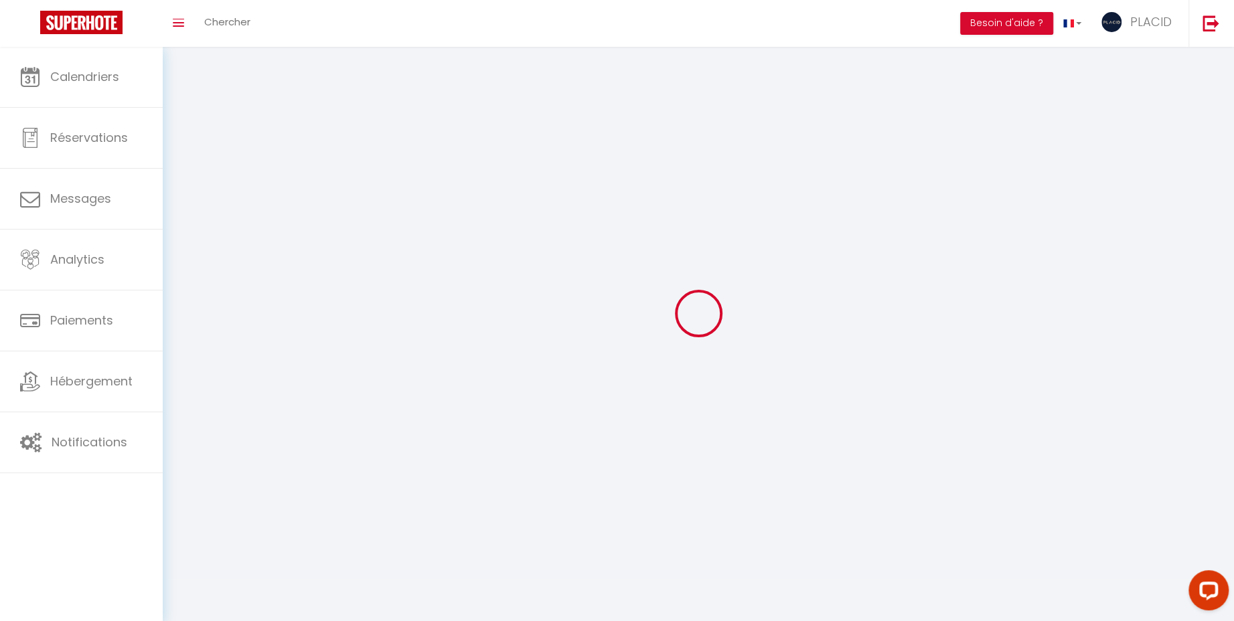
type input "[GEOGRAPHIC_DATA]"
type input "pNRcgnxvFcbjDkaiIhOF3Au4B"
type input "hKUl7r18GSXvDHm7uDxDcIsrJ"
type input "[URL][DOMAIN_NAME]"
type input "FO27250"
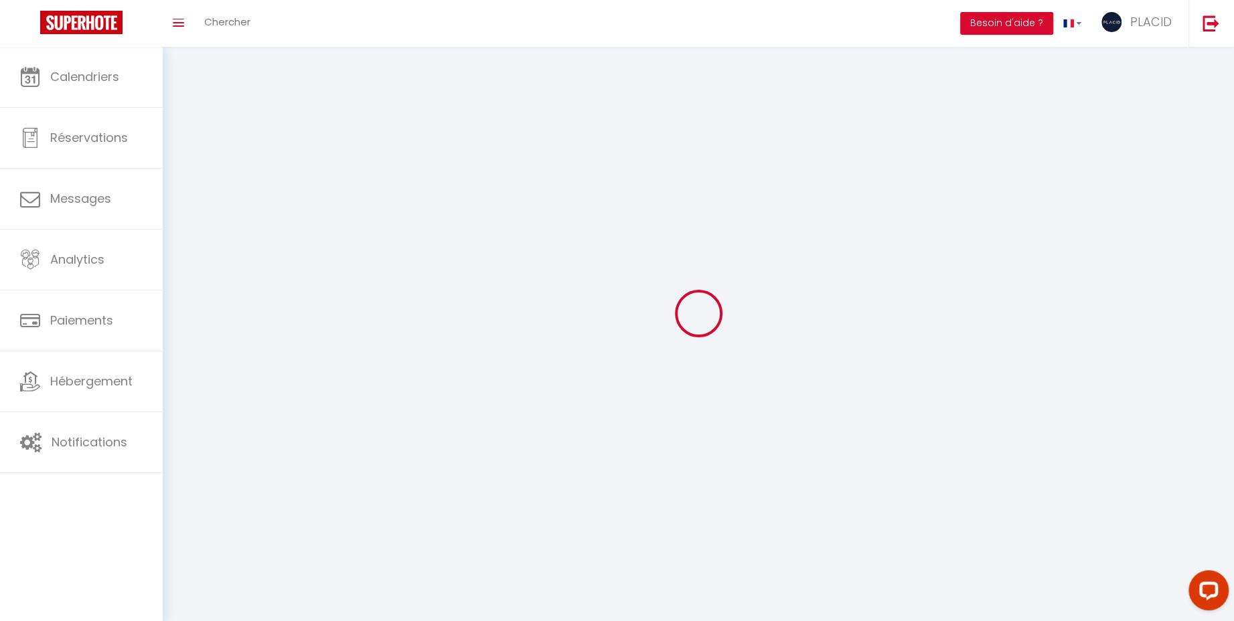
select select "28"
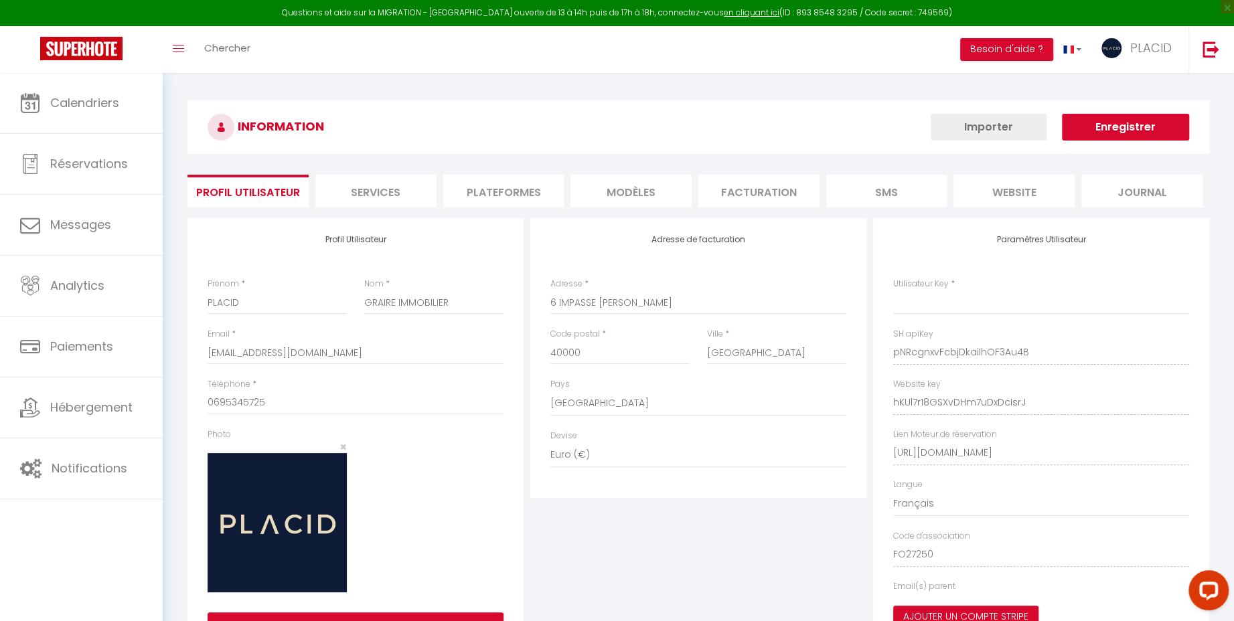
type input "pNRcgnxvFcbjDkaiIhOF3Au4B"
type input "hKUl7r18GSXvDHm7uDxDcIsrJ"
type input "[URL][DOMAIN_NAME]"
select select "fr"
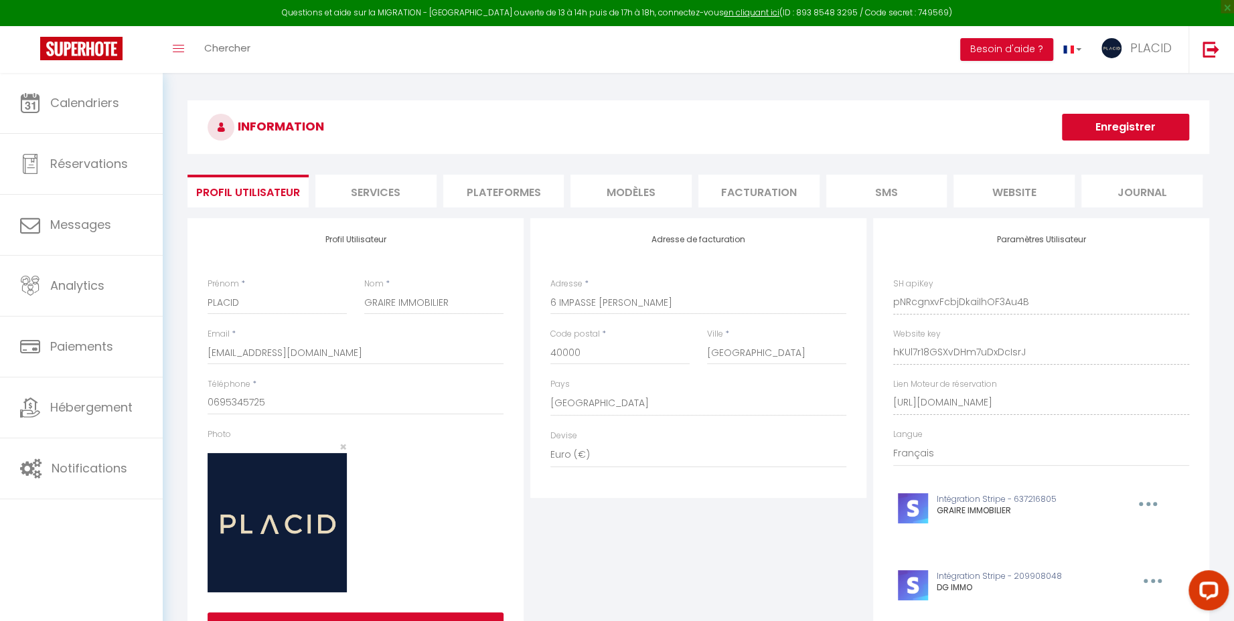
click at [481, 188] on li "Plateformes" at bounding box center [503, 191] width 121 height 33
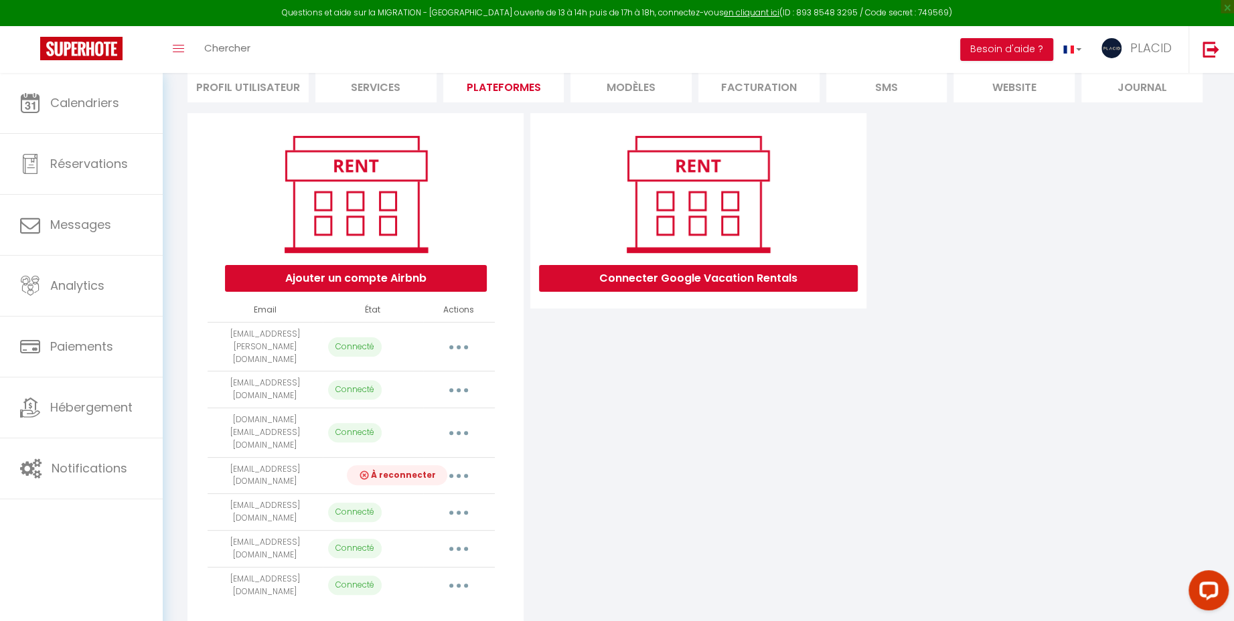
scroll to position [104, 0]
click at [458, 346] on icon "button" at bounding box center [459, 348] width 4 height 4
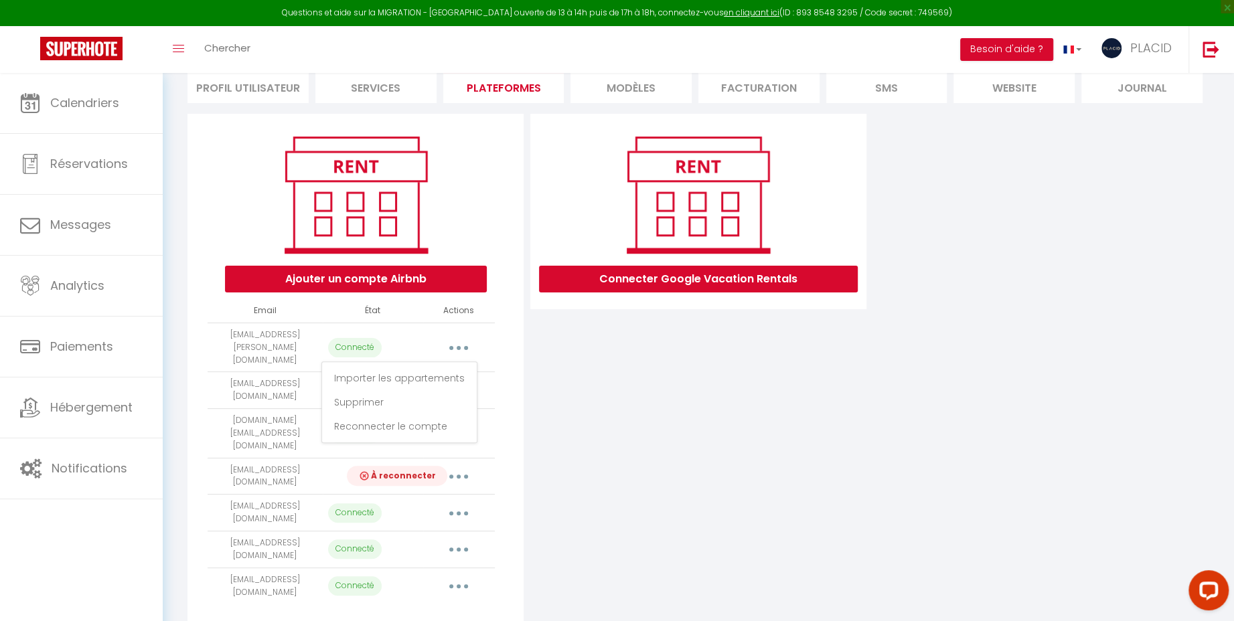
click at [846, 516] on div "Connecter Google Vacation Rentals" at bounding box center [698, 372] width 343 height 517
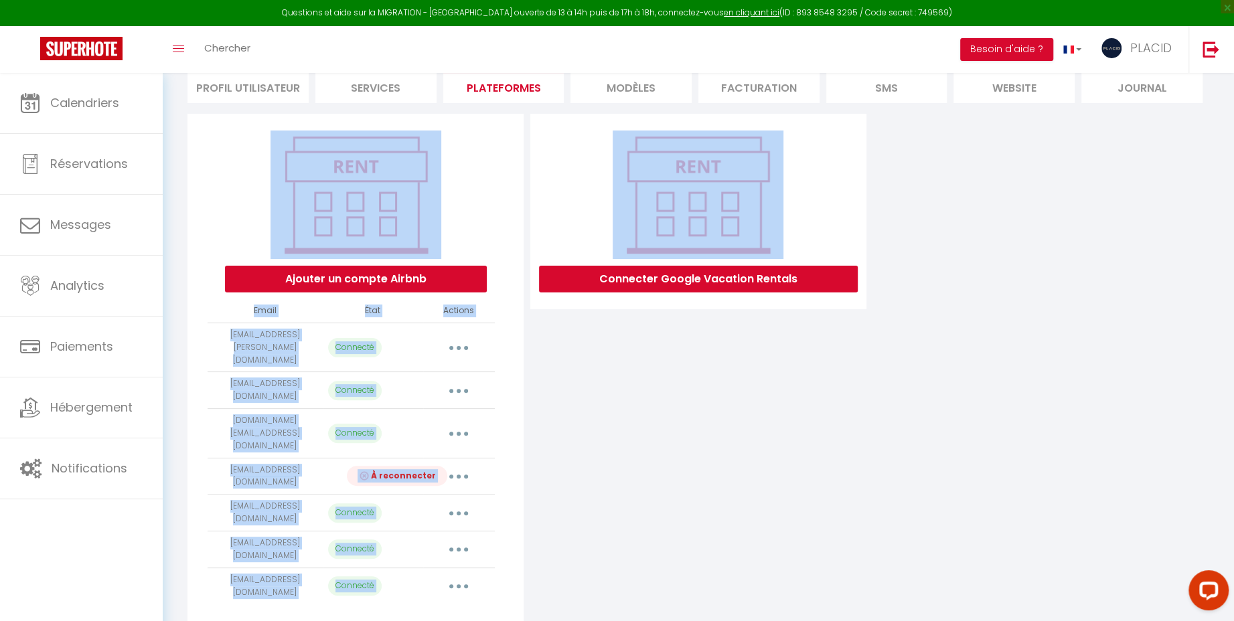
drag, startPoint x: 1127, startPoint y: 567, endPoint x: 127, endPoint y: 69, distance: 1117.3
click at [189, 195] on div "Ajouter un compte Airbnb Email État Actions [EMAIL_ADDRESS][PERSON_NAME][DOMAIN…" at bounding box center [698, 372] width 1028 height 517
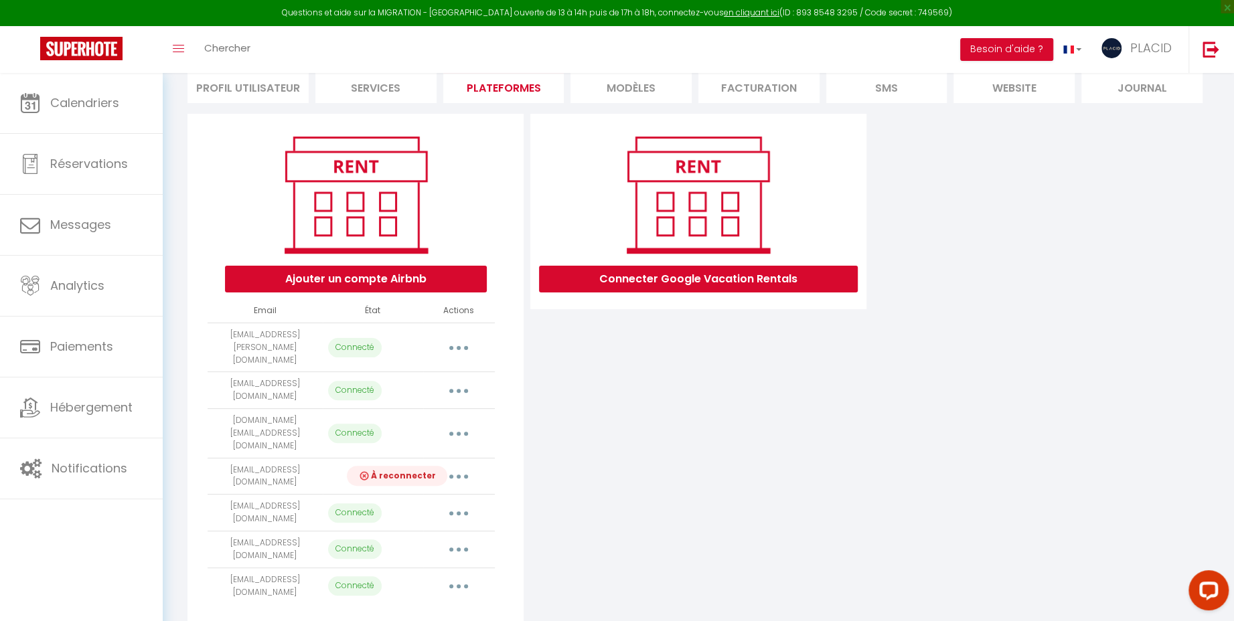
click at [812, 592] on div "Ajouter un compte Airbnb Email État Actions [EMAIL_ADDRESS][PERSON_NAME][DOMAIN…" at bounding box center [698, 372] width 1022 height 525
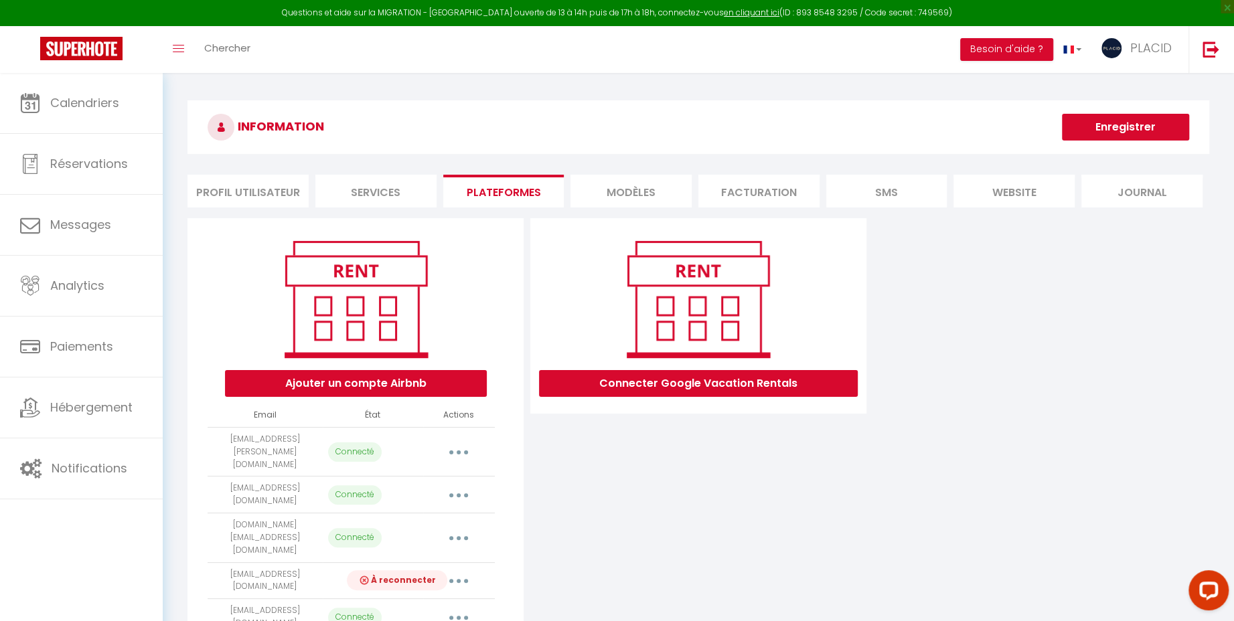
scroll to position [112, 0]
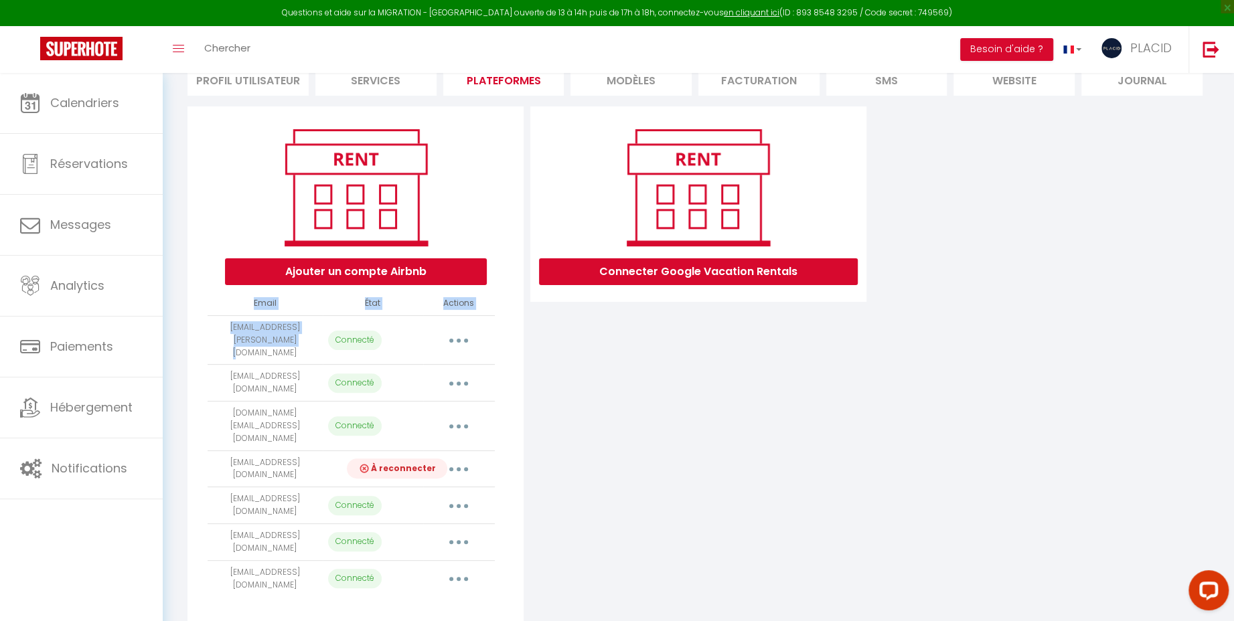
drag, startPoint x: 208, startPoint y: 329, endPoint x: 496, endPoint y: 335, distance: 288.6
click at [495, 335] on div "Ajouter un compte Airbnb Email État Actions [EMAIL_ADDRESS][PERSON_NAME][DOMAIN…" at bounding box center [355, 364] width 336 height 517
click at [496, 335] on div "Ajouter un compte Airbnb Email État Actions [EMAIL_ADDRESS][PERSON_NAME][DOMAIN…" at bounding box center [355, 364] width 336 height 517
drag, startPoint x: 211, startPoint y: 334, endPoint x: 216, endPoint y: 310, distance: 24.7
click at [218, 310] on table "Email État Actions [EMAIL_ADDRESS][PERSON_NAME][DOMAIN_NAME] Connecté Importer …" at bounding box center [351, 444] width 287 height 305
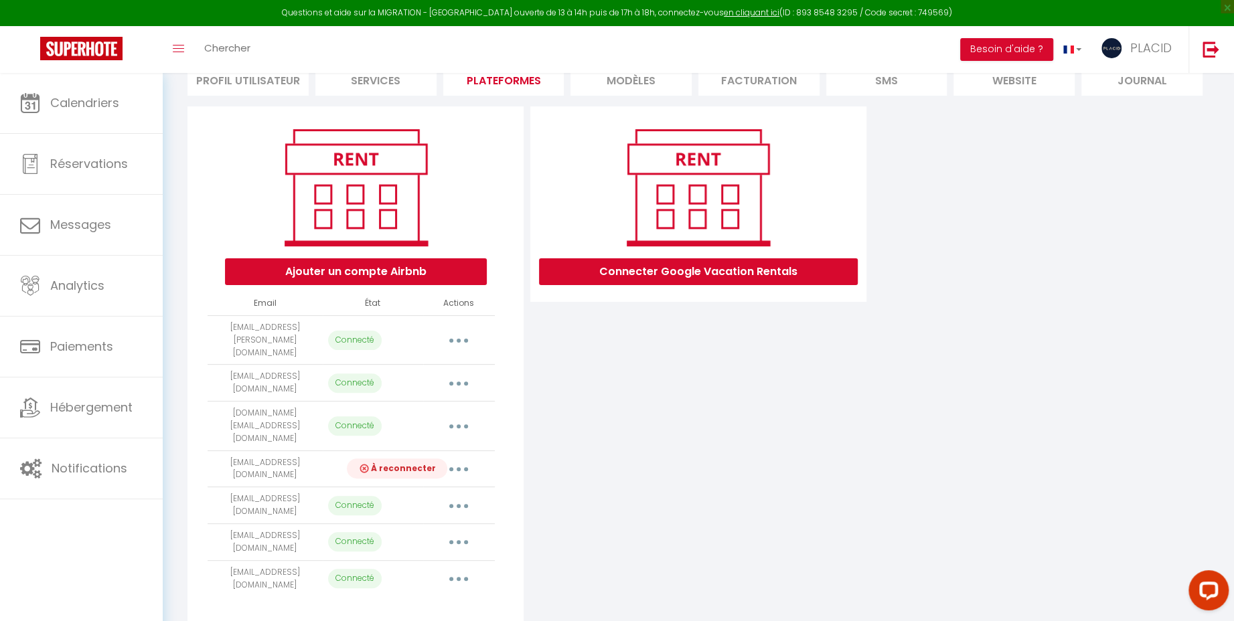
click at [205, 325] on div "Ajouter un compte Airbnb Email État Actions [EMAIL_ADDRESS][PERSON_NAME][DOMAIN…" at bounding box center [355, 364] width 336 height 517
drag, startPoint x: 209, startPoint y: 324, endPoint x: 512, endPoint y: 353, distance: 304.6
click at [511, 357] on div "Ajouter un compte Airbnb Email État Actions [EMAIL_ADDRESS][PERSON_NAME][DOMAIN…" at bounding box center [355, 364] width 336 height 517
click at [514, 352] on div "Ajouter un compte Airbnb Email État Actions [EMAIL_ADDRESS][PERSON_NAME][DOMAIN…" at bounding box center [355, 364] width 336 height 517
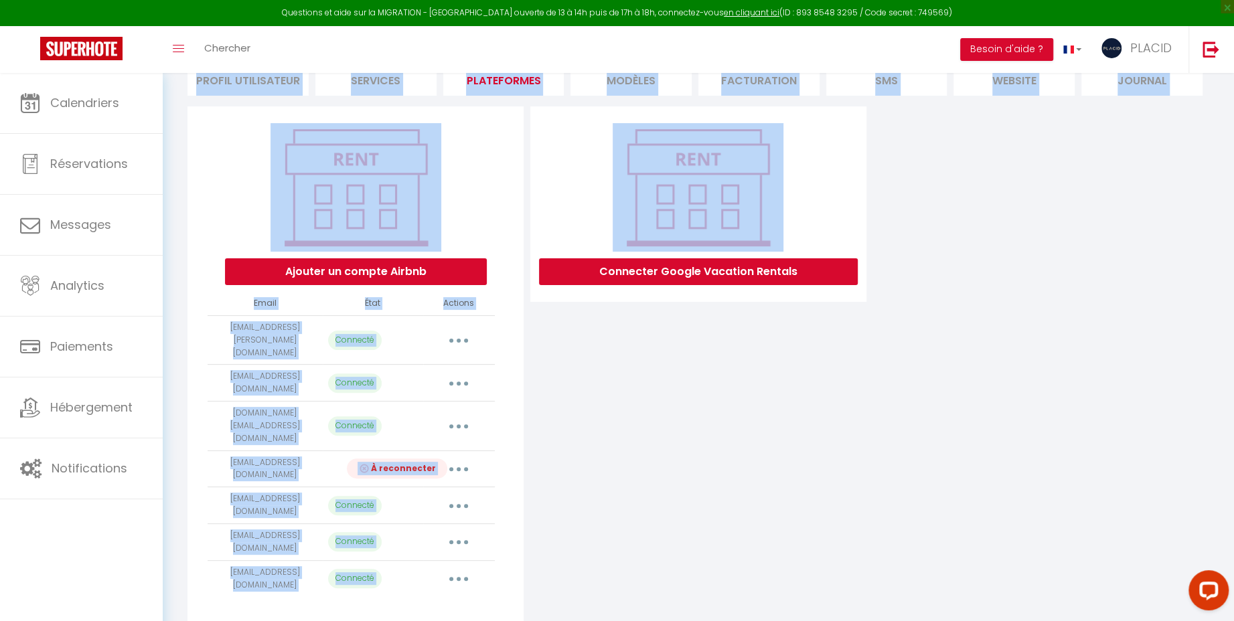
drag, startPoint x: 176, startPoint y: 91, endPoint x: 863, endPoint y: 673, distance: 900.1
click at [863, 509] on html "Questions et aide sur la MIGRATION - [GEOGRAPHIC_DATA] ouverte de 13 à 14h puis…" at bounding box center [617, 198] width 1234 height 621
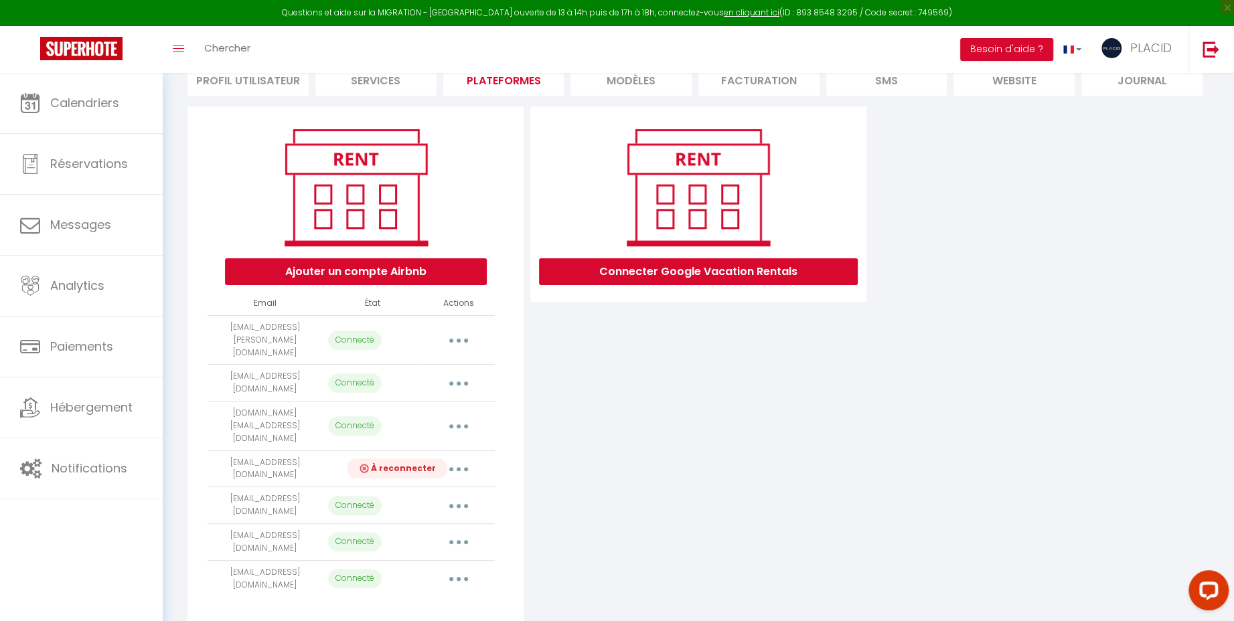
click at [872, 540] on div "Ajouter un compte Airbnb Email État Actions [EMAIL_ADDRESS][PERSON_NAME][DOMAIN…" at bounding box center [698, 364] width 1028 height 517
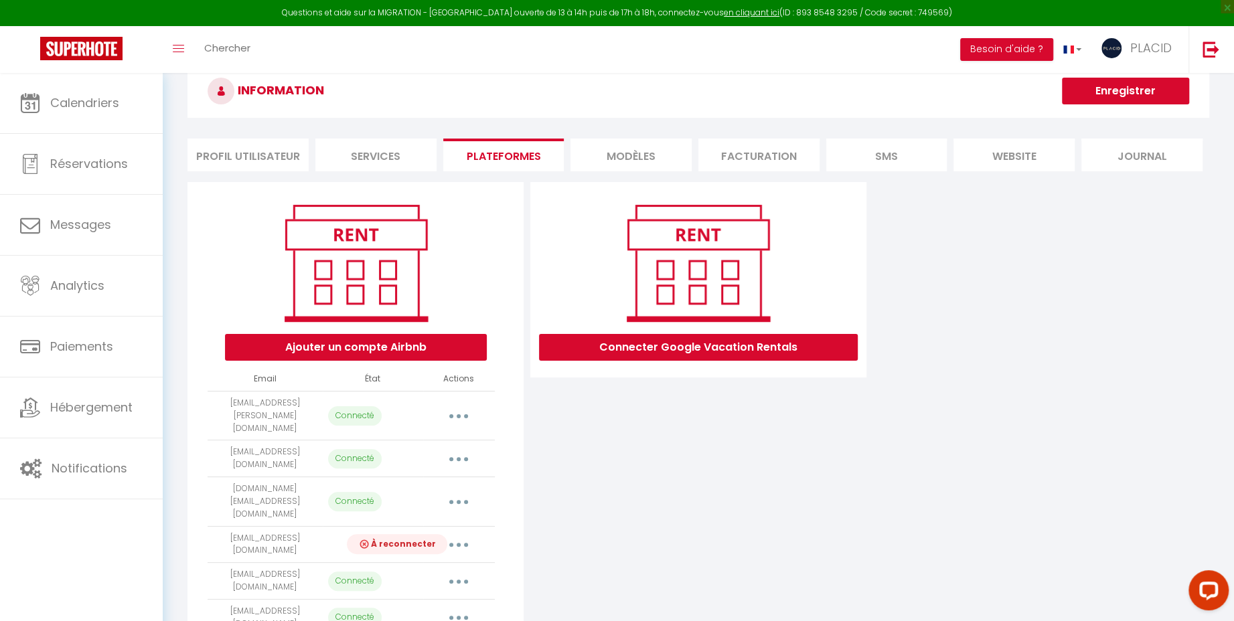
scroll to position [0, 0]
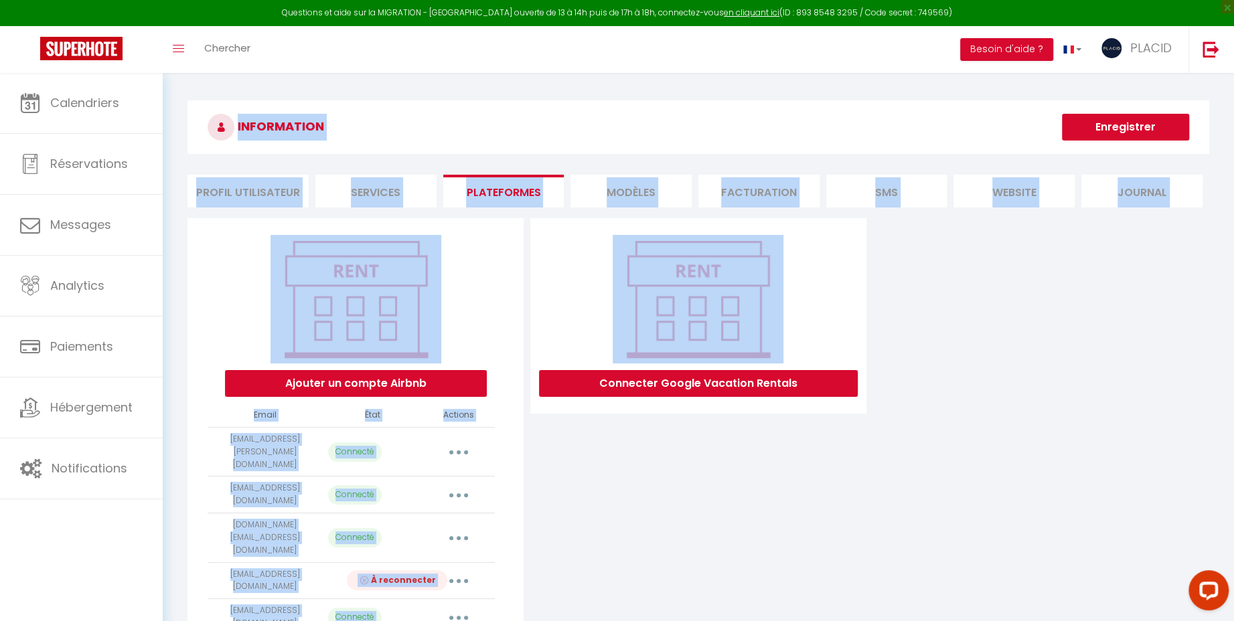
drag, startPoint x: 178, startPoint y: 90, endPoint x: 726, endPoint y: 547, distance: 713.9
click at [726, 547] on div "INFORMATION Enregistrer Profil Utilisateur Services Plateformes MODÈLES Factura…" at bounding box center [698, 423] width 1071 height 700
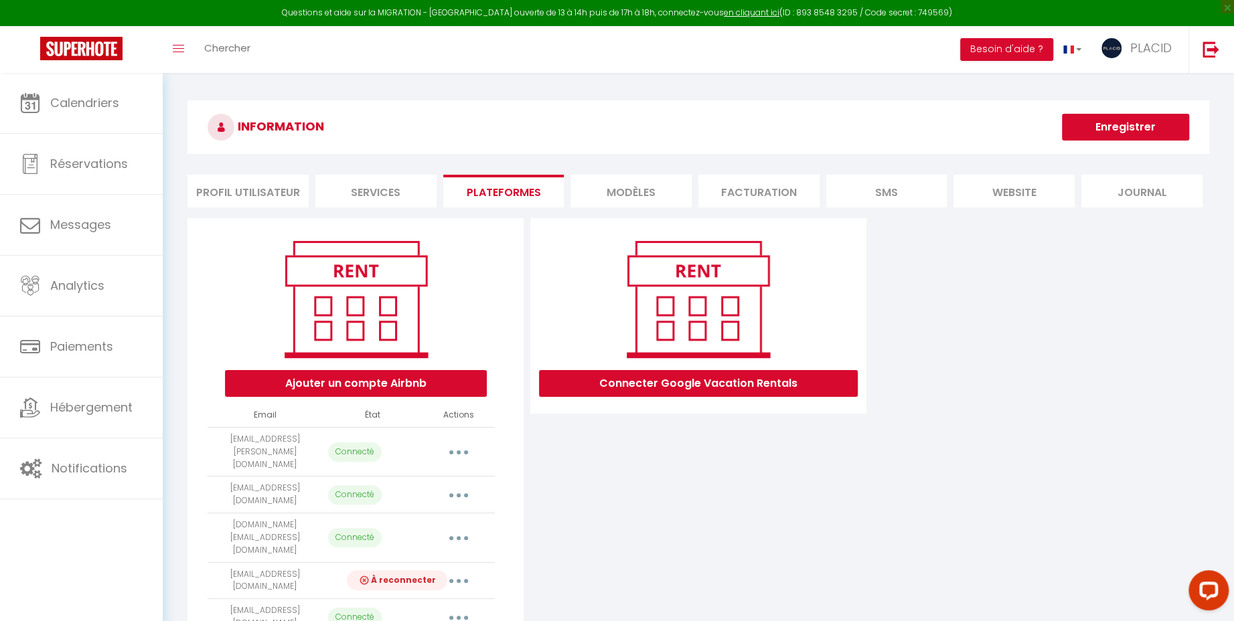
click at [726, 547] on div "Connecter Google Vacation Rentals" at bounding box center [698, 476] width 343 height 517
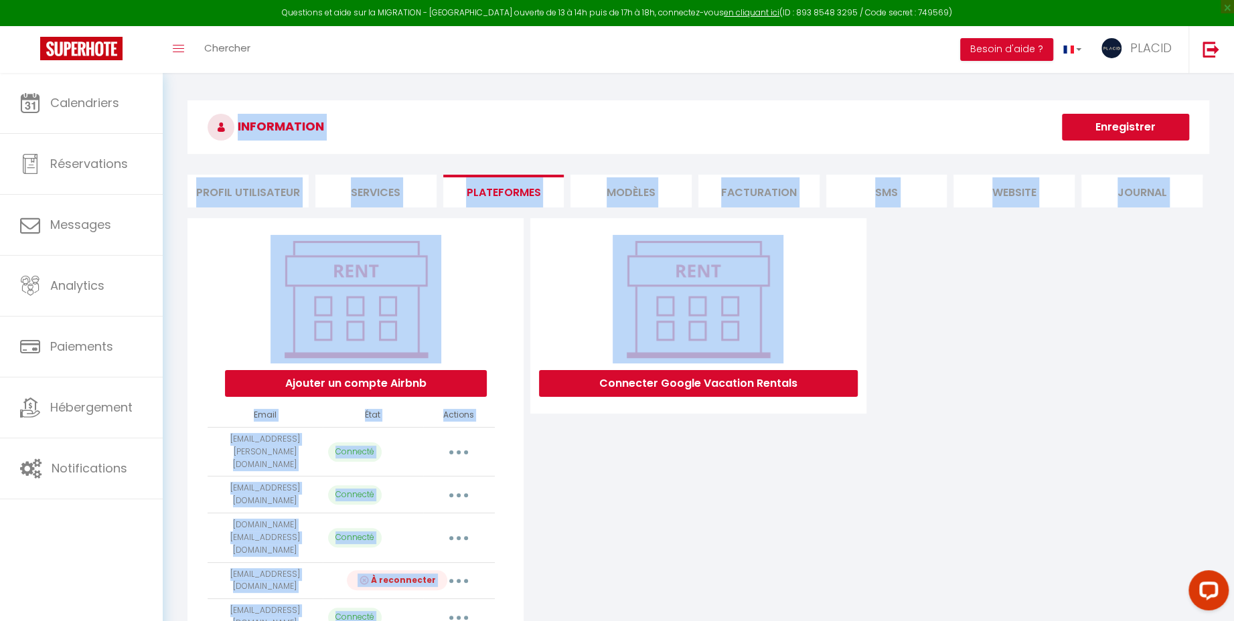
scroll to position [112, 0]
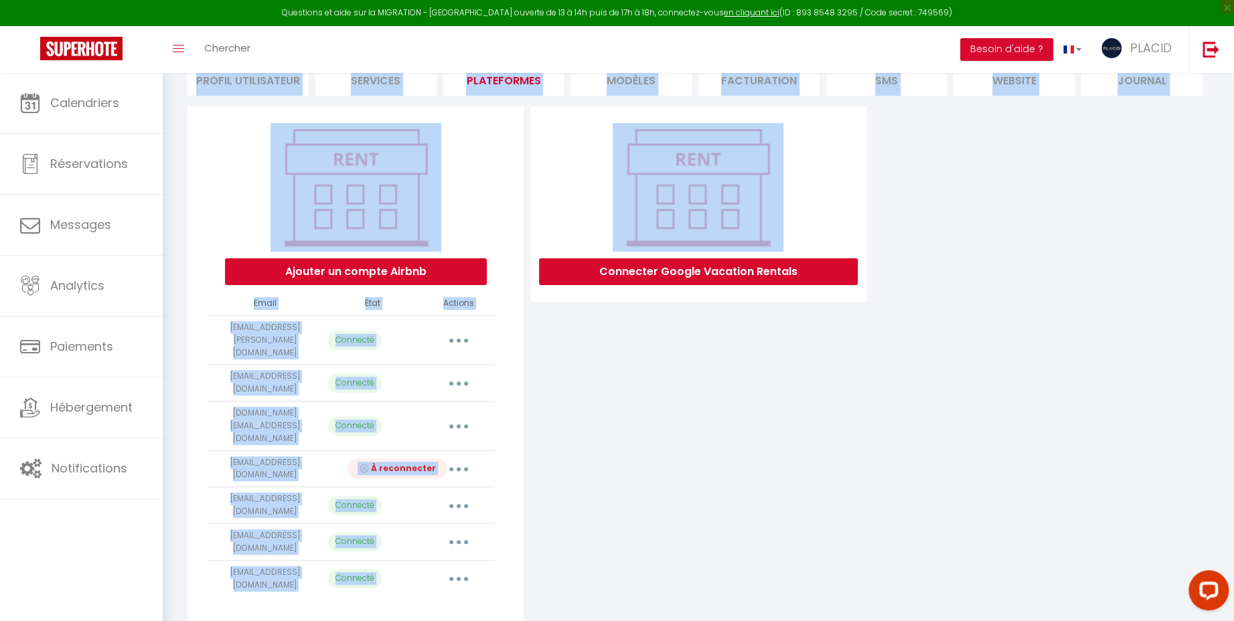
drag, startPoint x: 175, startPoint y: 79, endPoint x: 801, endPoint y: 673, distance: 863.3
click at [801, 509] on html "Questions et aide sur la MIGRATION - [GEOGRAPHIC_DATA] ouverte de 13 à 14h puis…" at bounding box center [617, 198] width 1234 height 621
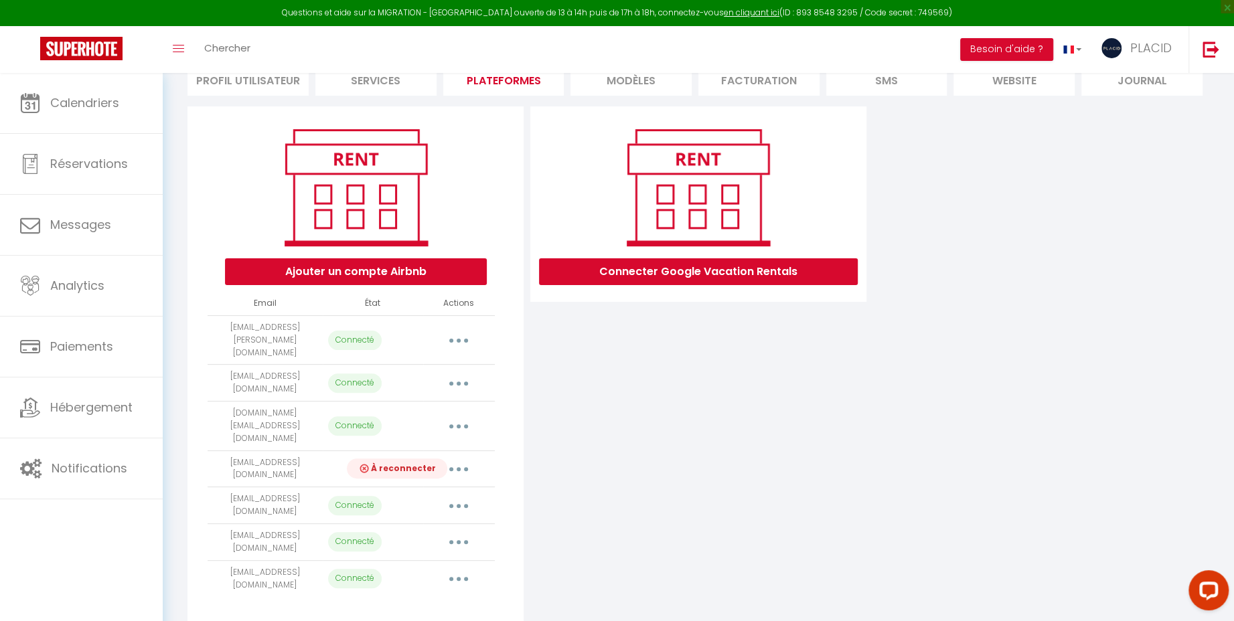
click at [898, 541] on div "Ajouter un compte Airbnb Email État Actions [EMAIL_ADDRESS][PERSON_NAME][DOMAIN…" at bounding box center [698, 364] width 1028 height 517
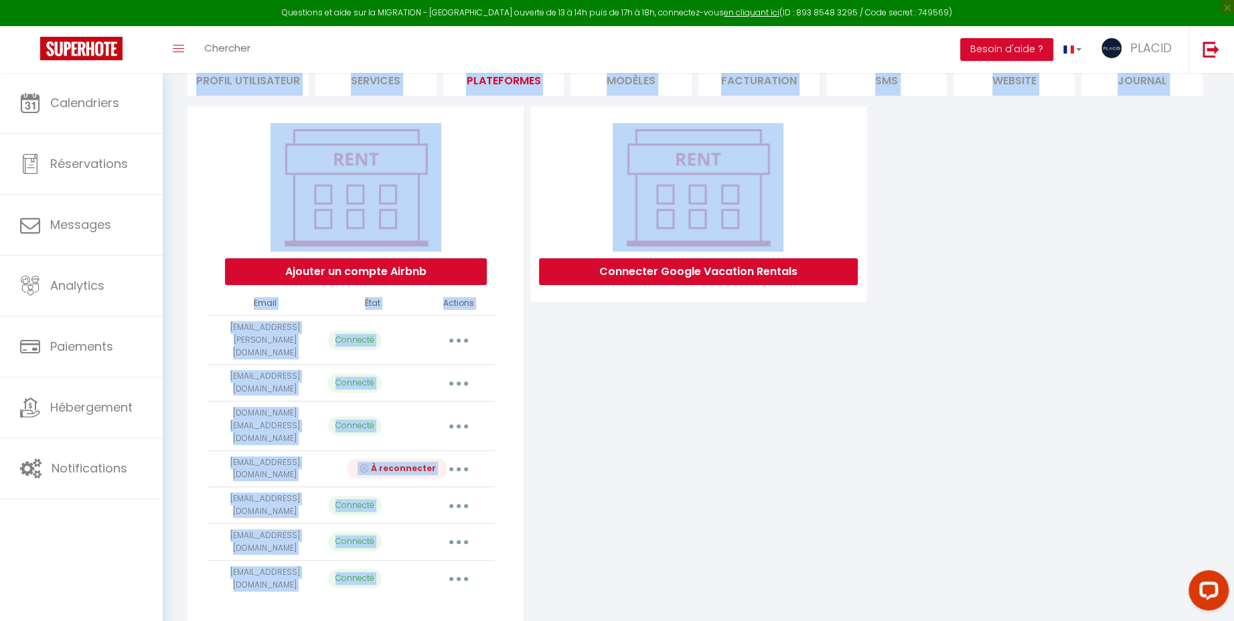
scroll to position [0, 0]
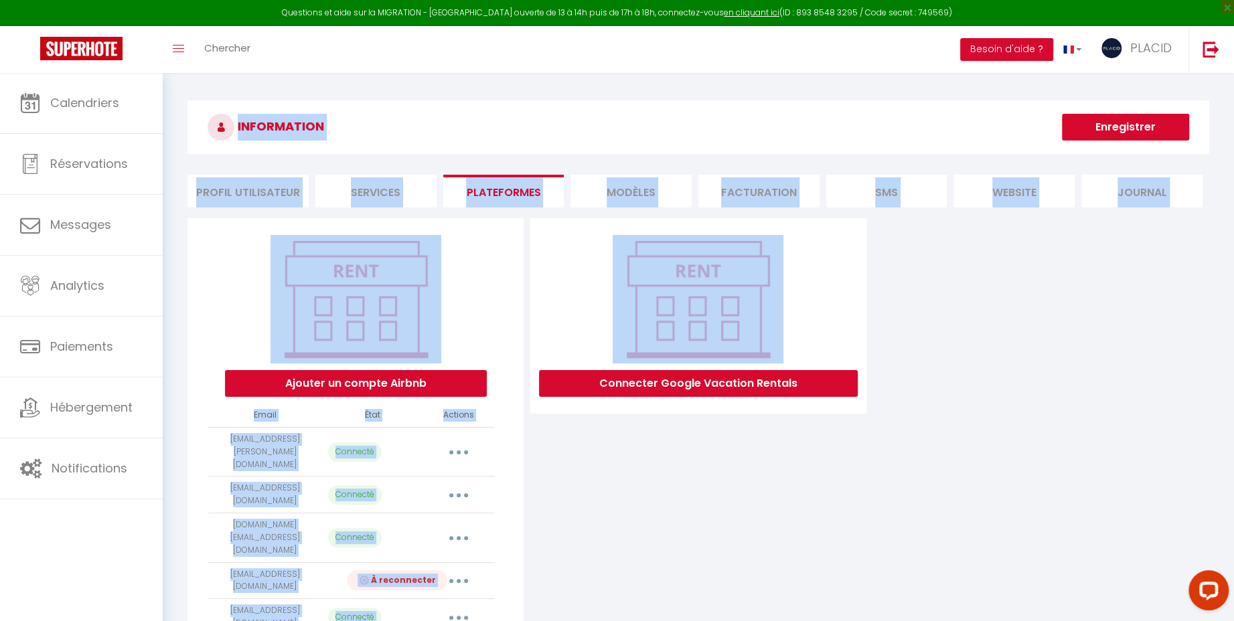
drag, startPoint x: 1160, startPoint y: 589, endPoint x: -52, endPoint y: -60, distance: 1375.3
click at [0, 0] on html "Questions et aide sur la MIGRATION - [GEOGRAPHIC_DATA] ouverte de 13 à 14h puis…" at bounding box center [617, 310] width 1234 height 621
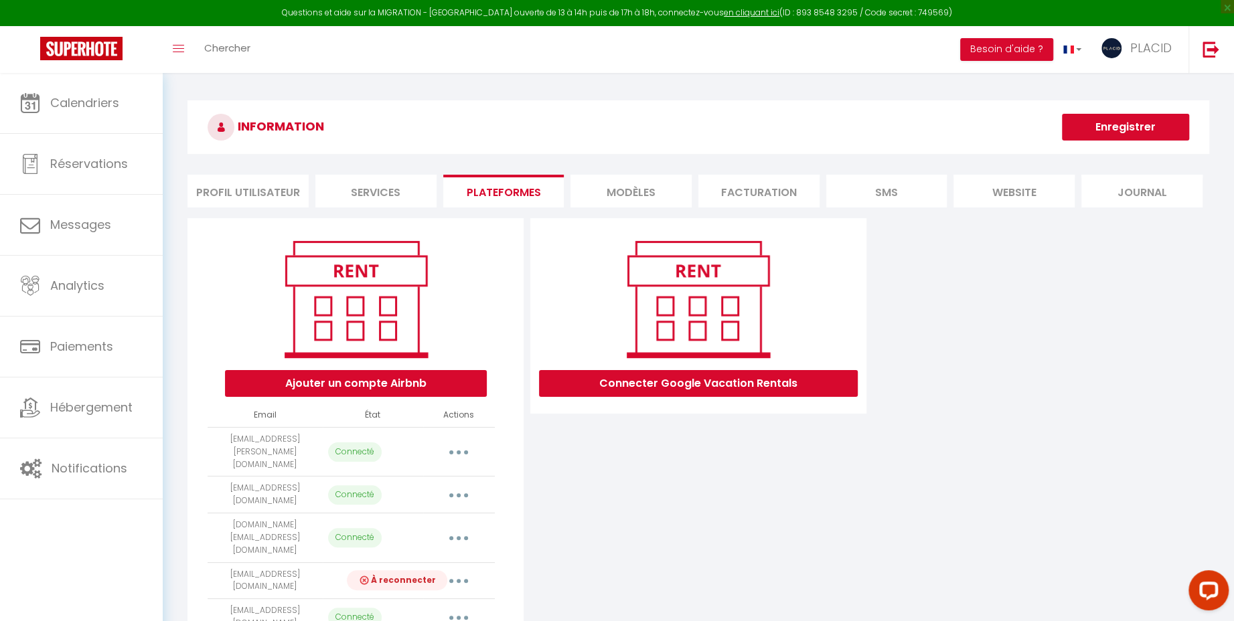
click at [181, 89] on div "INFORMATION Enregistrer Profil Utilisateur Services Plateformes MODÈLES Factura…" at bounding box center [698, 423] width 1071 height 700
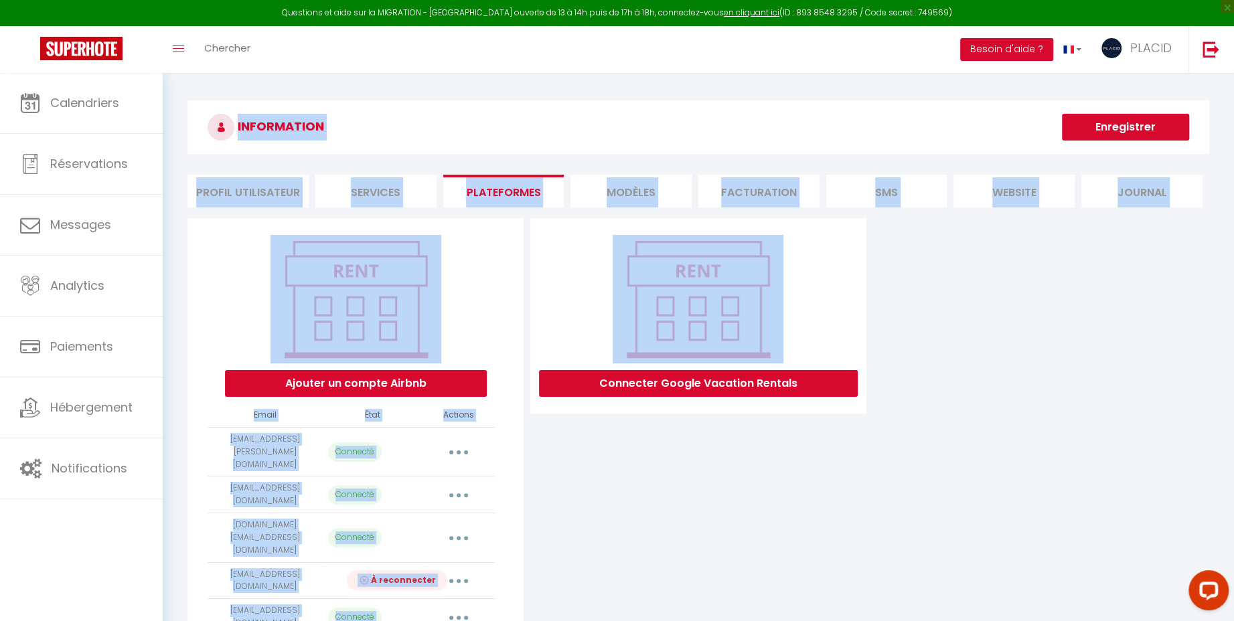
scroll to position [112, 0]
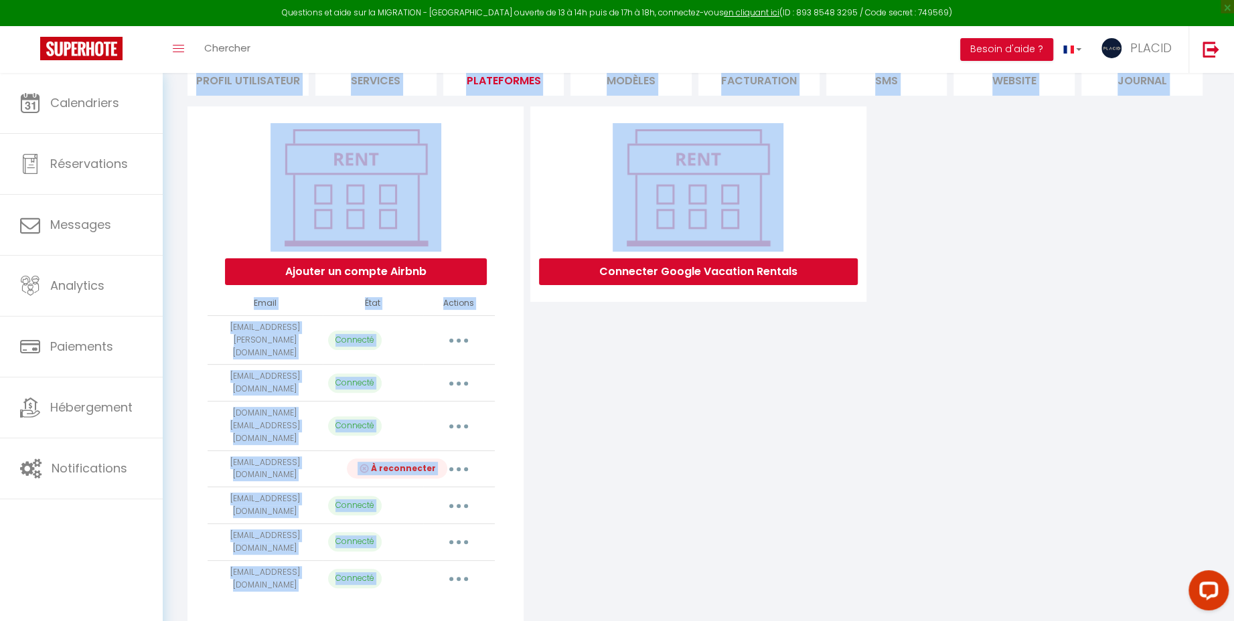
drag, startPoint x: 175, startPoint y: 82, endPoint x: 1020, endPoint y: 550, distance: 965.5
click at [1019, 550] on div "INFORMATION Enregistrer Profil Utilisateur Services Plateformes MODÈLES Factura…" at bounding box center [698, 311] width 1071 height 700
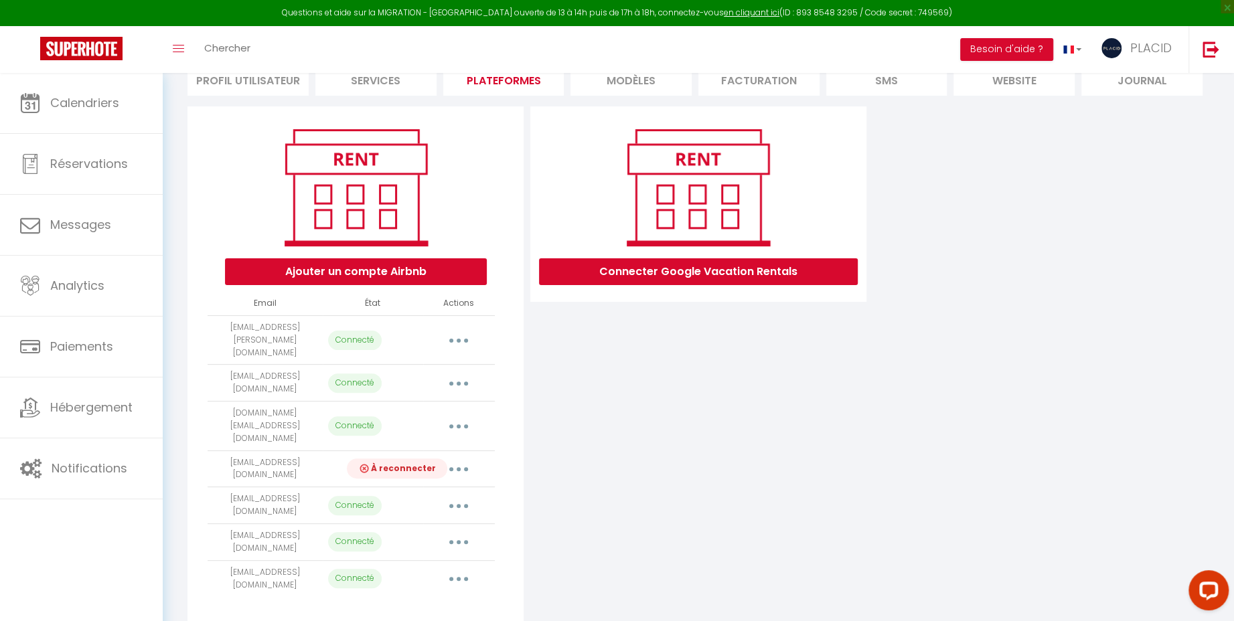
click at [1020, 556] on div "Ajouter un compte Airbnb Email État Actions [EMAIL_ADDRESS][PERSON_NAME][DOMAIN…" at bounding box center [698, 364] width 1028 height 517
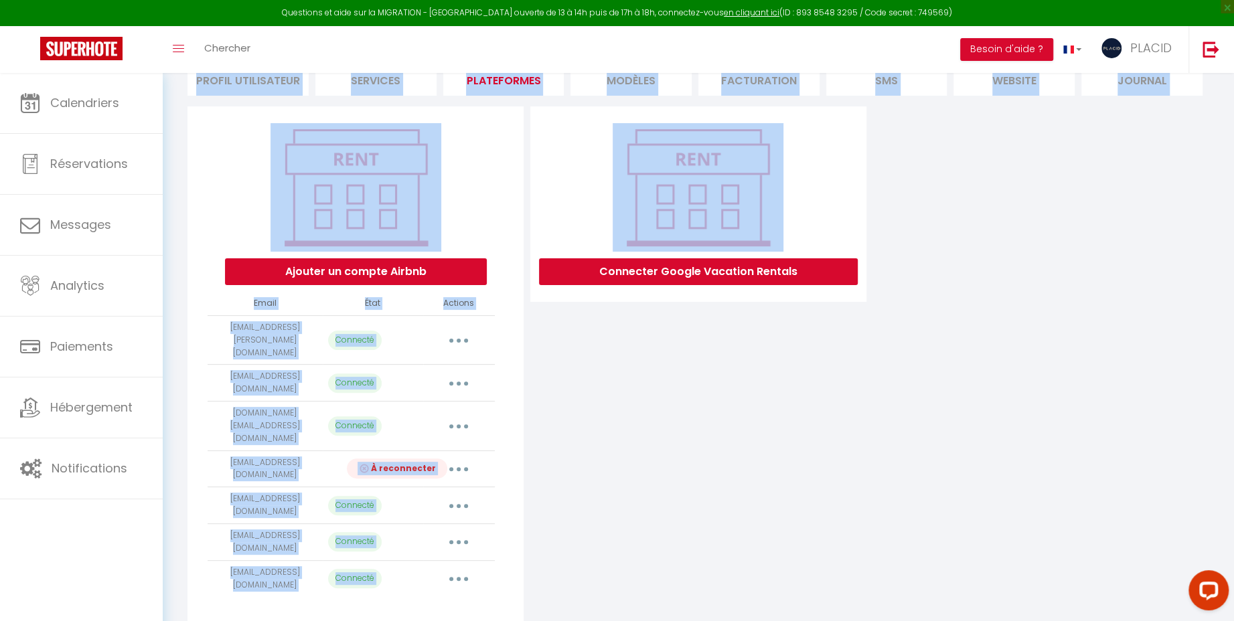
scroll to position [0, 0]
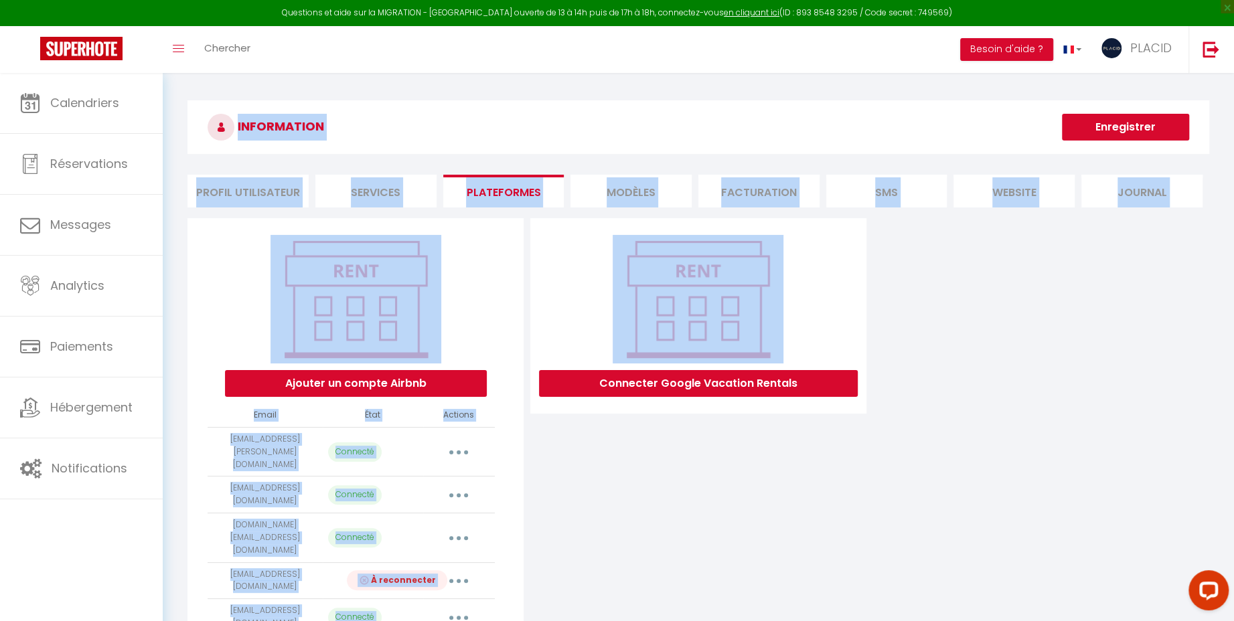
drag, startPoint x: 1159, startPoint y: 596, endPoint x: -51, endPoint y: -114, distance: 1403.4
click at [0, 0] on html "Questions et aide sur la MIGRATION - [GEOGRAPHIC_DATA] ouverte de 13 à 14h puis…" at bounding box center [617, 310] width 1234 height 621
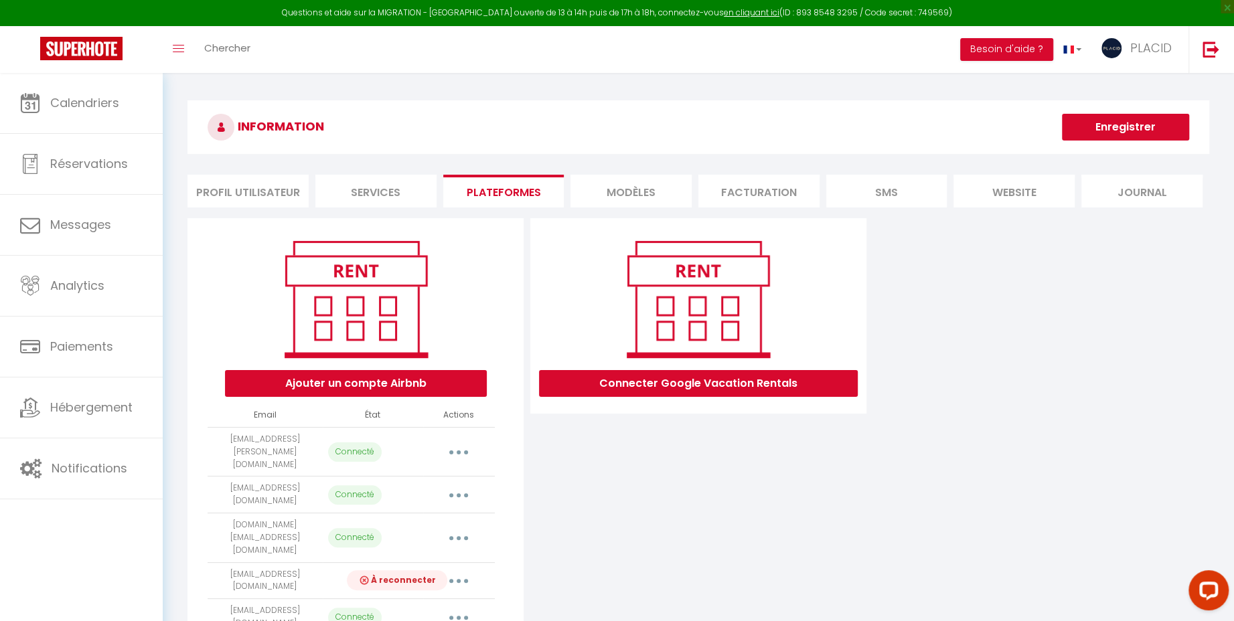
click at [177, 84] on div "INFORMATION Enregistrer Profil Utilisateur Services Plateformes MODÈLES Factura…" at bounding box center [698, 423] width 1071 height 700
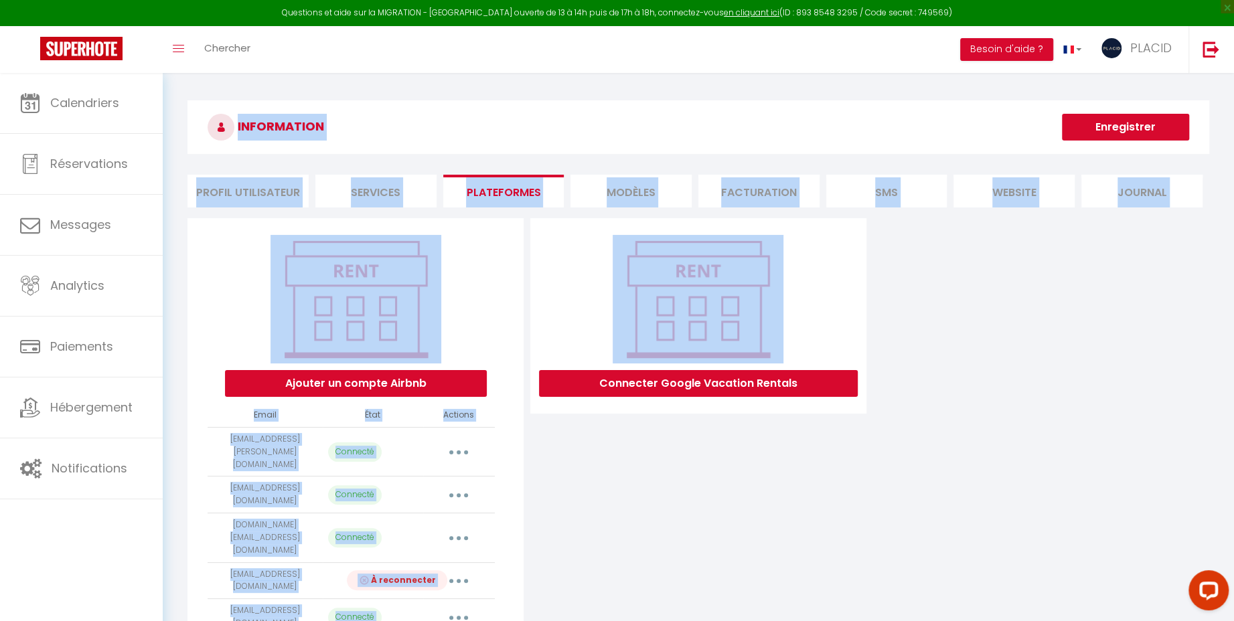
scroll to position [112, 0]
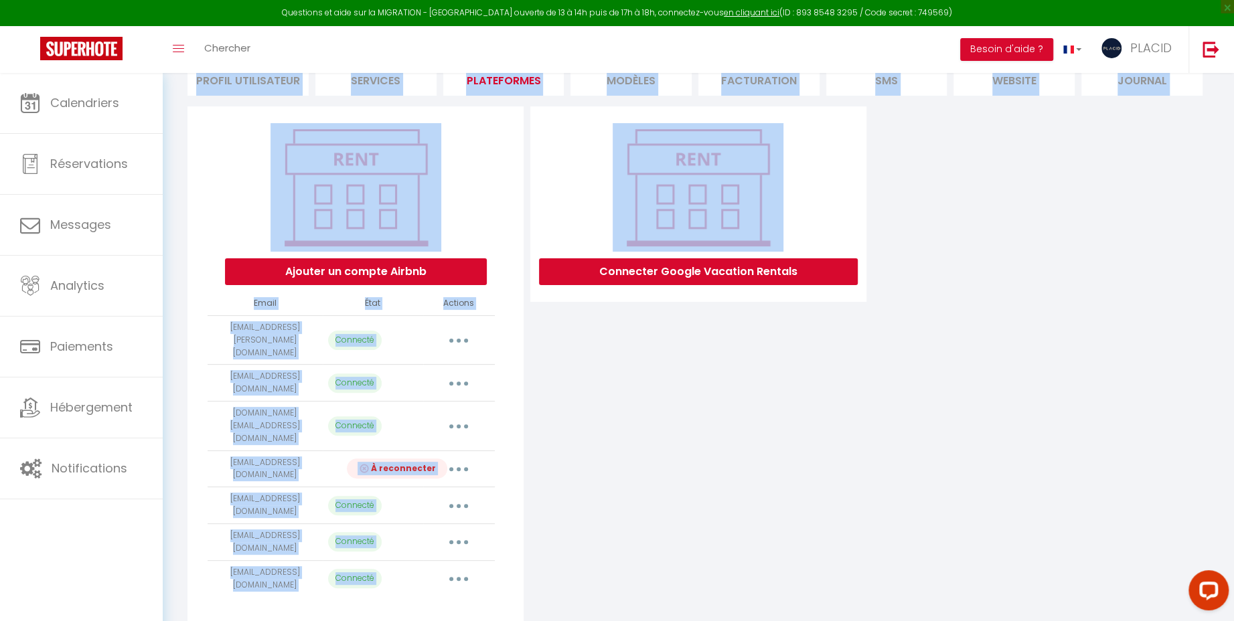
drag, startPoint x: 175, startPoint y: 84, endPoint x: 1018, endPoint y: 559, distance: 967.0
click at [1017, 559] on div "INFORMATION Enregistrer Profil Utilisateur Services Plateformes MODÈLES Factura…" at bounding box center [698, 311] width 1071 height 700
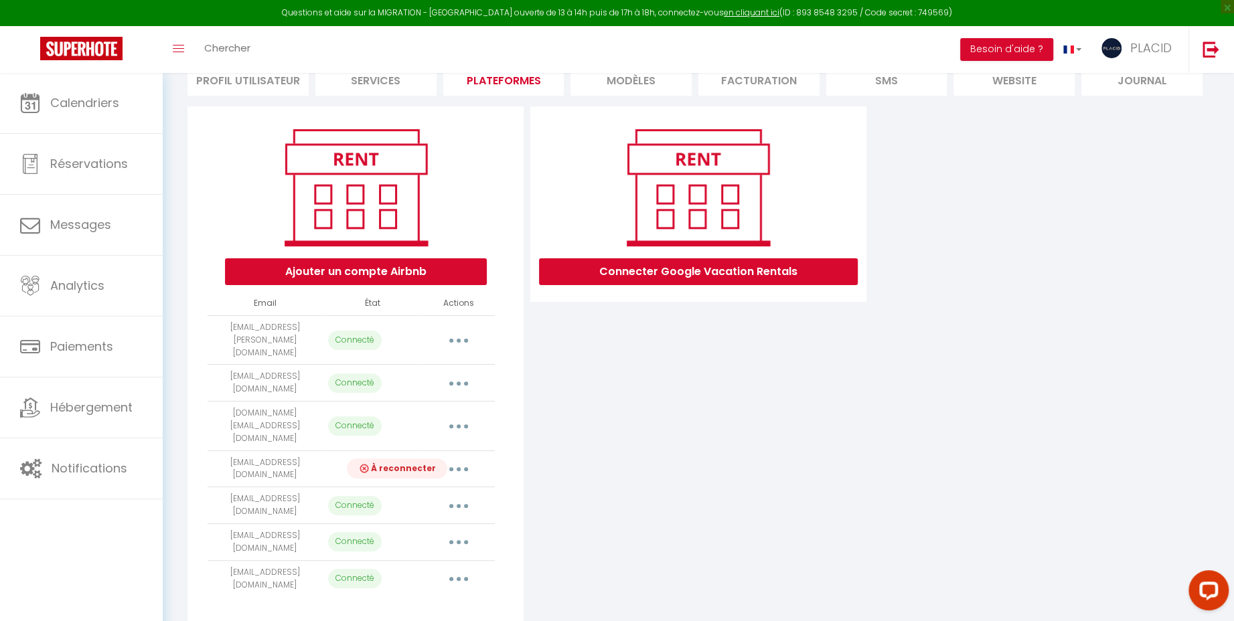
click at [1018, 559] on div "Ajouter un compte Airbnb Email État Actions [EMAIL_ADDRESS][PERSON_NAME][DOMAIN…" at bounding box center [698, 364] width 1028 height 517
drag, startPoint x: 1142, startPoint y: 582, endPoint x: 718, endPoint y: 509, distance: 430.0
click at [717, 509] on div "Ajouter un compte Airbnb Email État Actions [EMAIL_ADDRESS][PERSON_NAME][DOMAIN…" at bounding box center [698, 364] width 1028 height 517
click at [718, 509] on div "Connecter Google Vacation Rentals" at bounding box center [698, 364] width 343 height 517
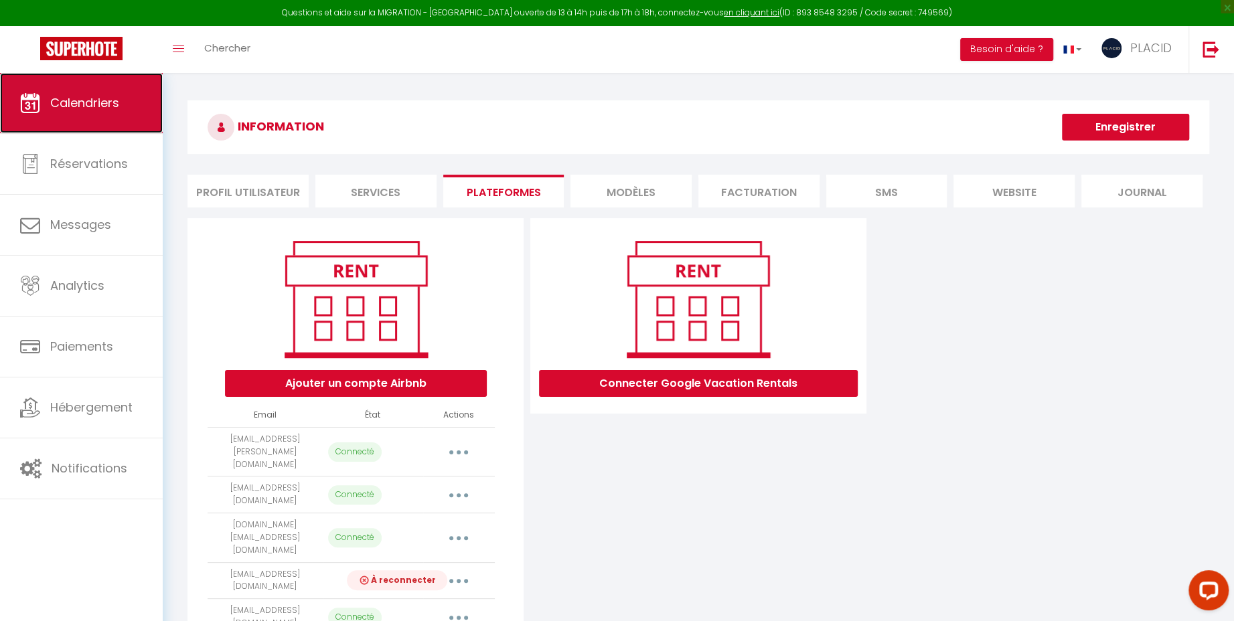
click at [130, 104] on link "Calendriers" at bounding box center [81, 103] width 163 height 60
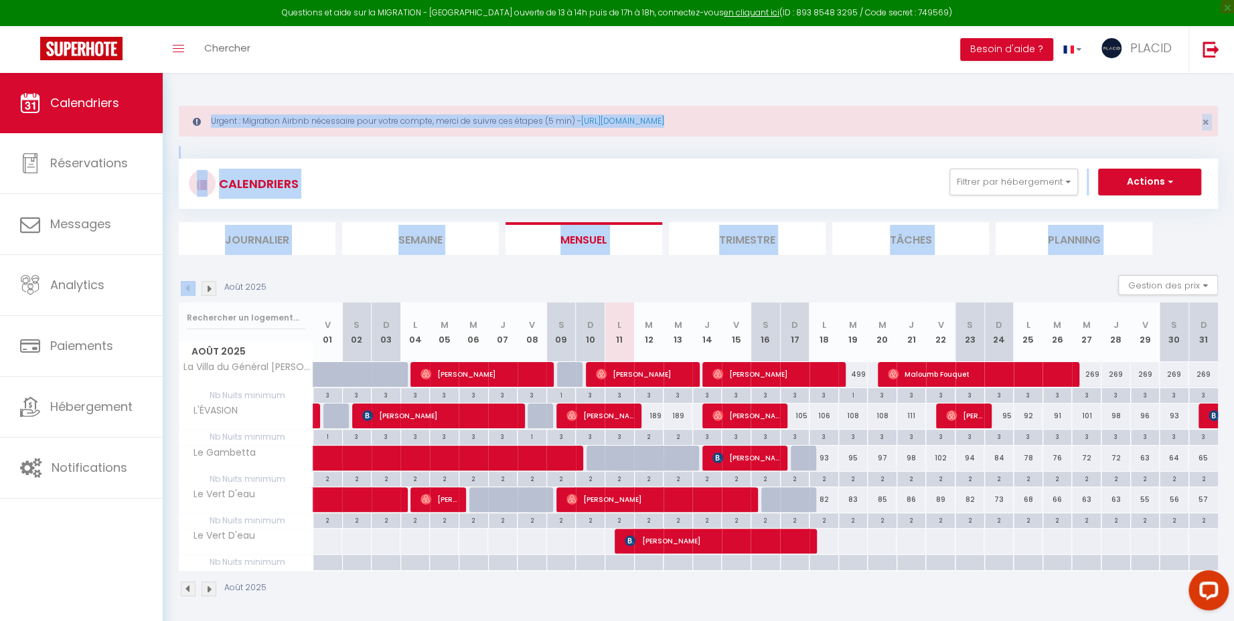
drag, startPoint x: 188, startPoint y: 86, endPoint x: 404, endPoint y: 262, distance: 278.8
click at [404, 262] on div "Urgent : Migration Airbnb nécessaire pour votre compte, merci de suivre ces éta…" at bounding box center [698, 350] width 1071 height 554
click at [404, 262] on section "Août 2025 Gestion des prix Nb Nuits minimum Règles Disponibilité Août 2025 V 01…" at bounding box center [698, 436] width 1039 height 349
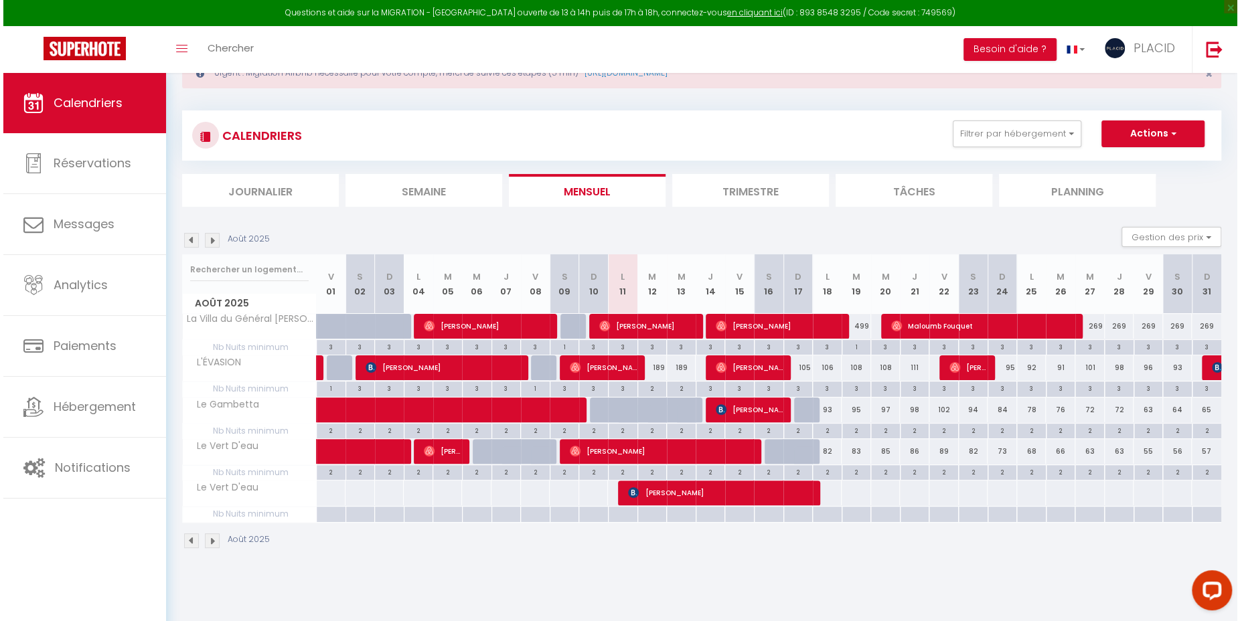
scroll to position [73, 0]
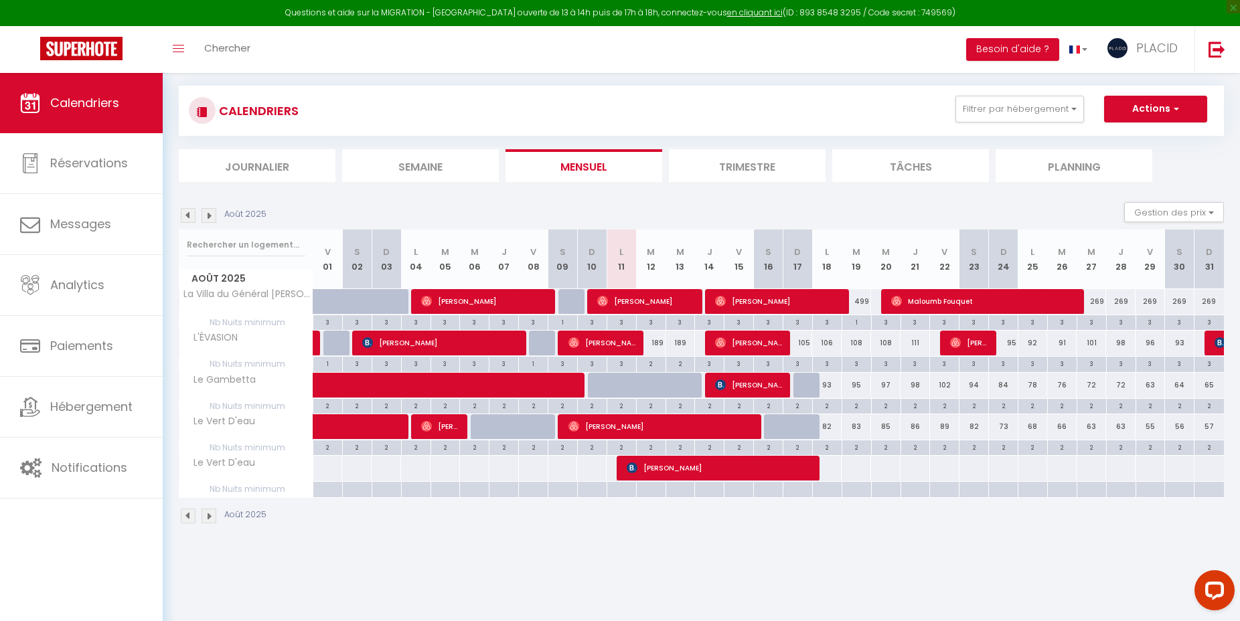
drag, startPoint x: 1144, startPoint y: 564, endPoint x: 1104, endPoint y: 546, distance: 44.0
click at [1104, 546] on body "Questions et aide sur la MIGRATION - [GEOGRAPHIC_DATA] ouverte de 13 à 14h puis…" at bounding box center [620, 310] width 1240 height 621
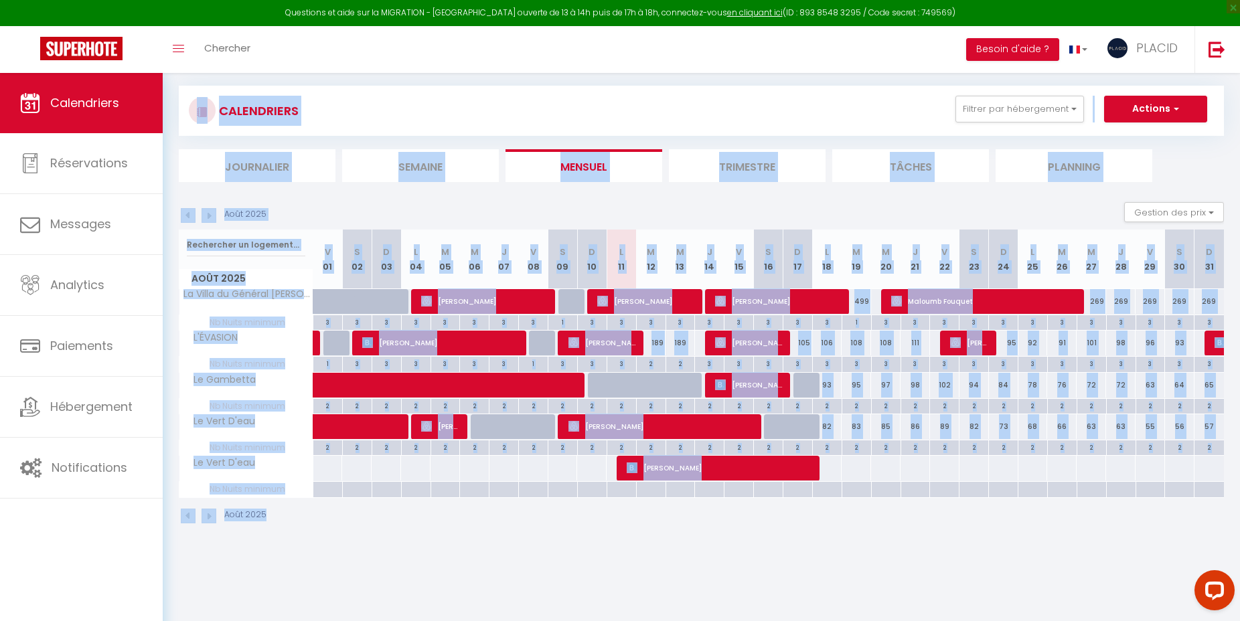
drag, startPoint x: 1111, startPoint y: 528, endPoint x: 175, endPoint y: 109, distance: 1025.2
click at [175, 109] on div "Urgent : Migration Airbnb nécessaire pour votre compte, merci de suivre ces éta…" at bounding box center [701, 277] width 1077 height 554
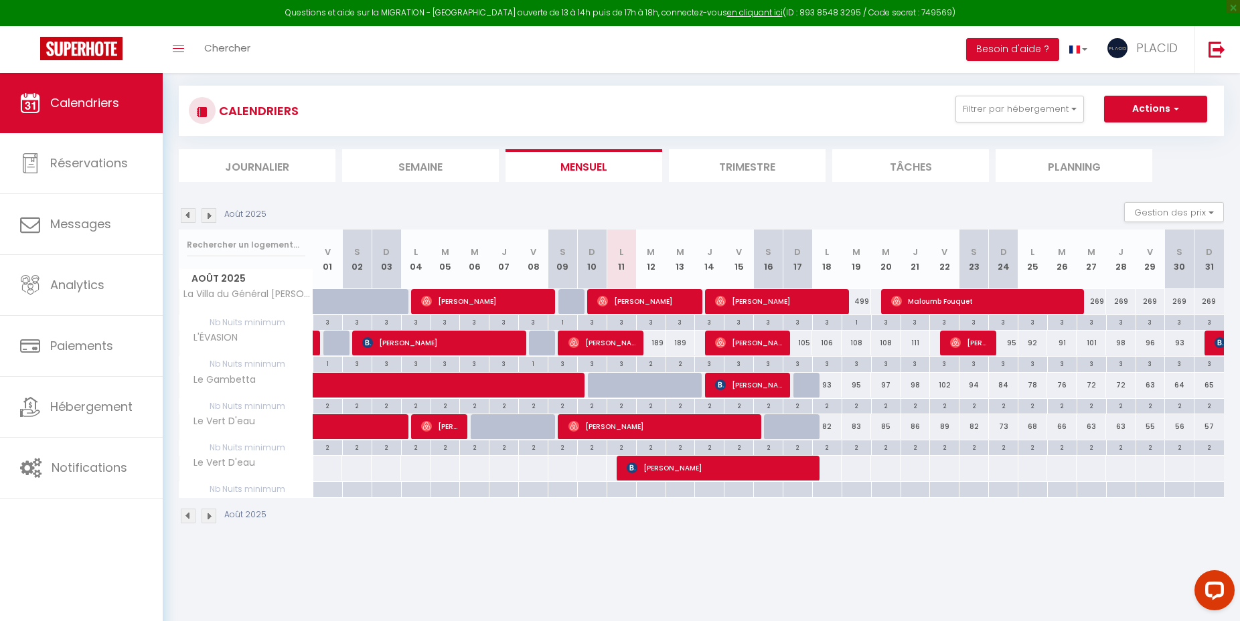
click at [437, 561] on body "Questions et aide sur la MIGRATION - [GEOGRAPHIC_DATA] ouverte de 13 à 14h puis…" at bounding box center [620, 310] width 1240 height 621
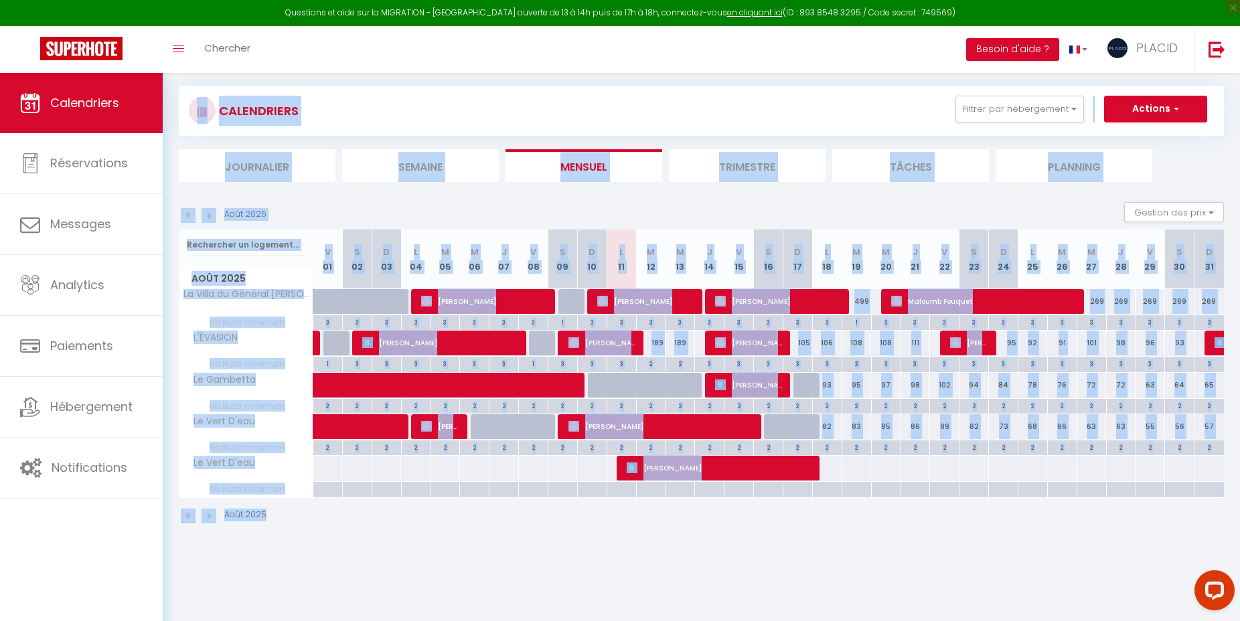
drag, startPoint x: 1153, startPoint y: 570, endPoint x: 169, endPoint y: 101, distance: 1090.0
click at [169, 101] on body "Questions et aide sur la MIGRATION - [GEOGRAPHIC_DATA] ouverte de 13 à 14h puis…" at bounding box center [620, 310] width 1240 height 621
click at [169, 100] on div "Urgent : Migration Airbnb nécessaire pour votre compte, merci de suivre ces éta…" at bounding box center [701, 277] width 1077 height 554
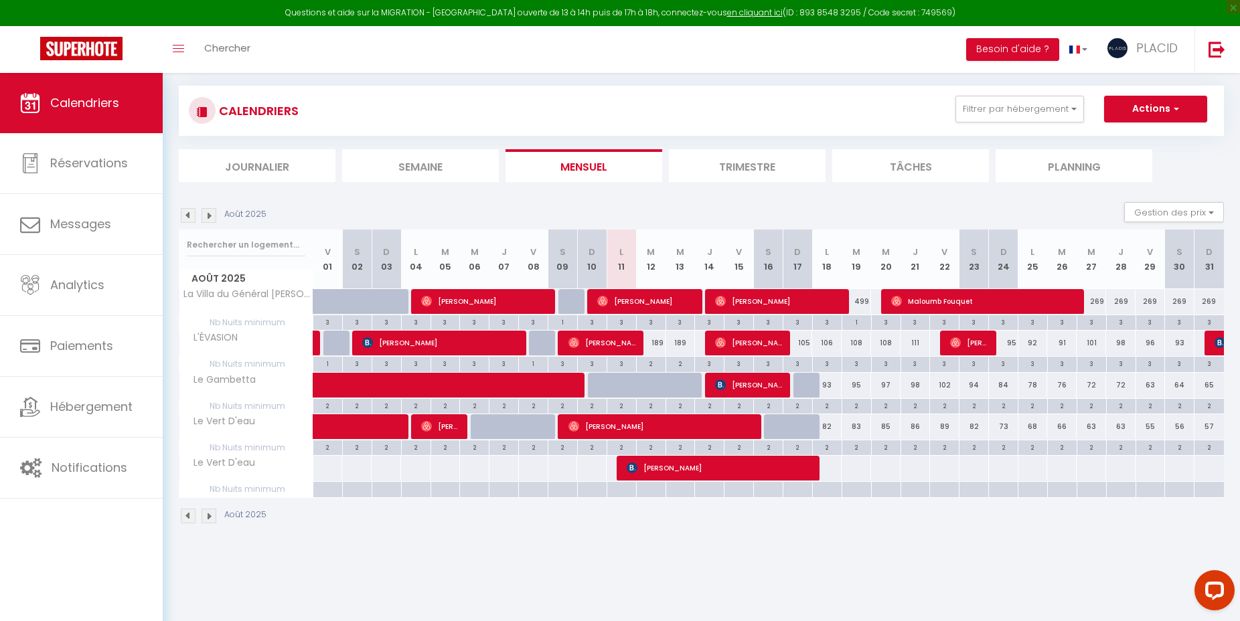
click at [429, 586] on body "Questions et aide sur la MIGRATION - [GEOGRAPHIC_DATA] ouverte de 13 à 14h puis…" at bounding box center [620, 310] width 1240 height 621
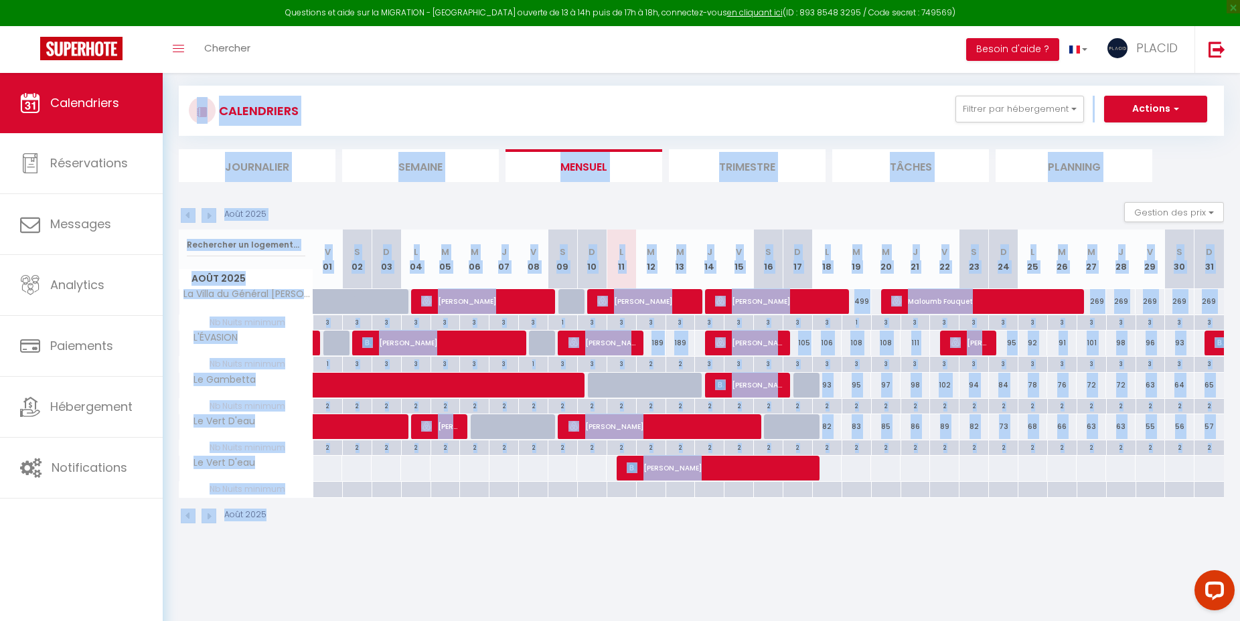
drag, startPoint x: 169, startPoint y: 88, endPoint x: 803, endPoint y: 588, distance: 807.0
click at [795, 586] on body "Questions et aide sur la MIGRATION - [GEOGRAPHIC_DATA] ouverte de 13 à 14h puis…" at bounding box center [620, 310] width 1240 height 621
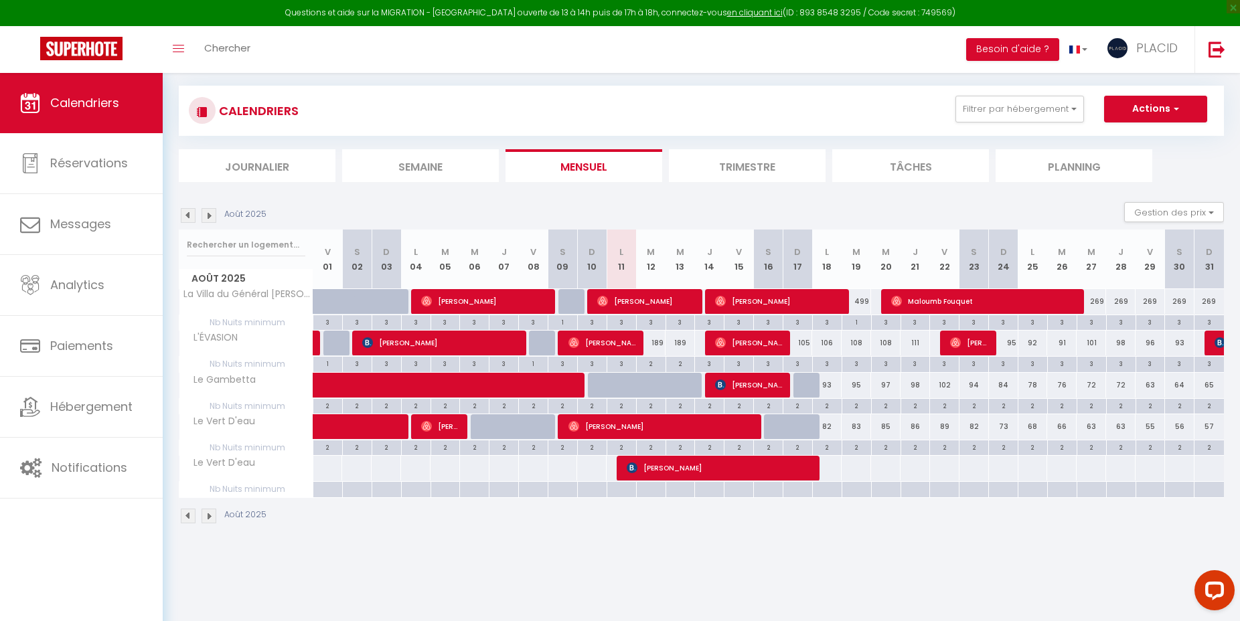
click at [804, 588] on body "Questions et aide sur la MIGRATION - [GEOGRAPHIC_DATA] ouverte de 13 à 14h puis…" at bounding box center [620, 310] width 1240 height 621
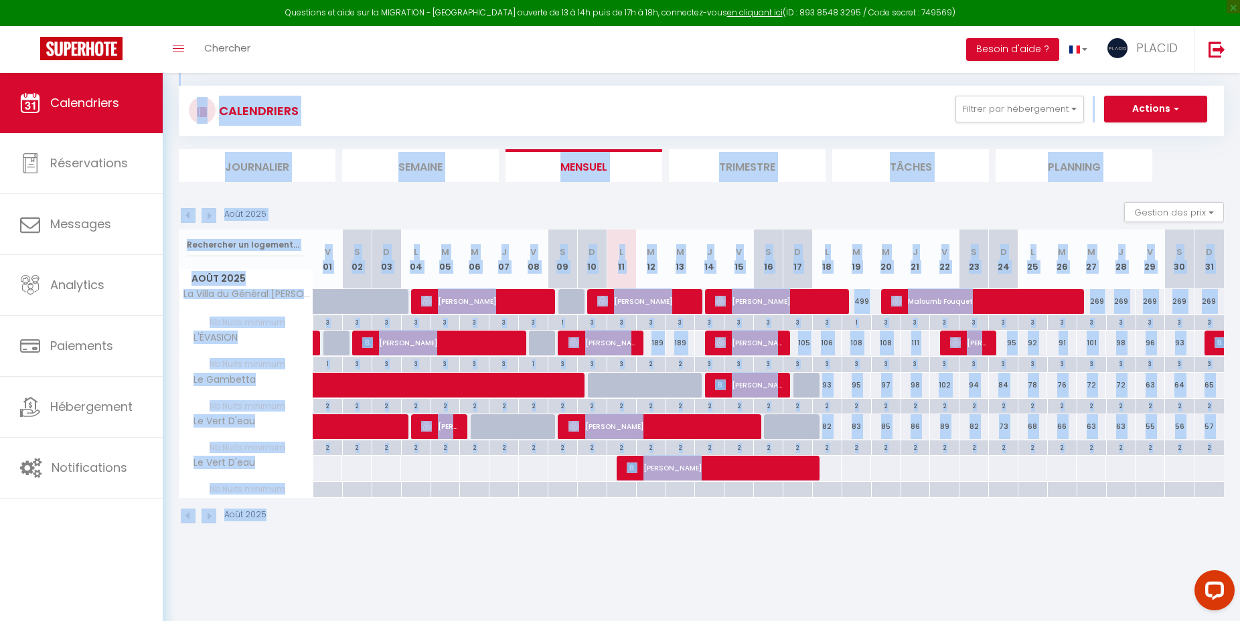
drag, startPoint x: 1174, startPoint y: 542, endPoint x: 169, endPoint y: 84, distance: 1104.6
click at [169, 84] on div "Urgent : Migration Airbnb nécessaire pour votre compte, merci de suivre ces éta…" at bounding box center [701, 277] width 1077 height 554
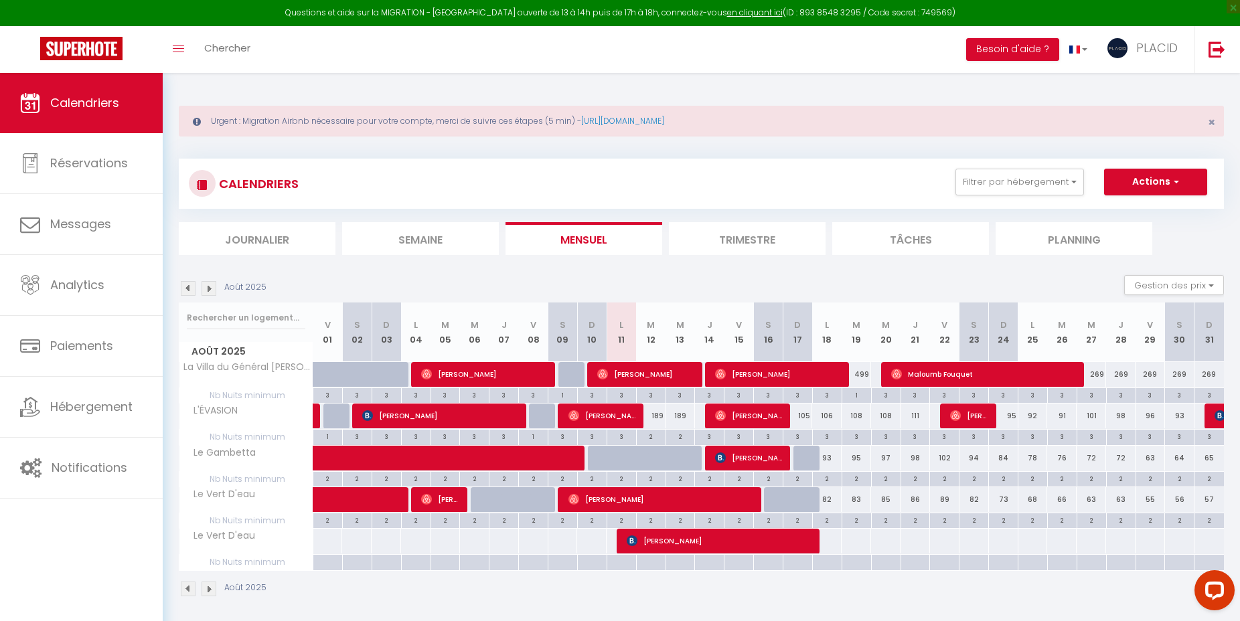
click at [175, 79] on div "Urgent : Migration Airbnb nécessaire pour votre compte, merci de suivre ces éta…" at bounding box center [701, 350] width 1077 height 554
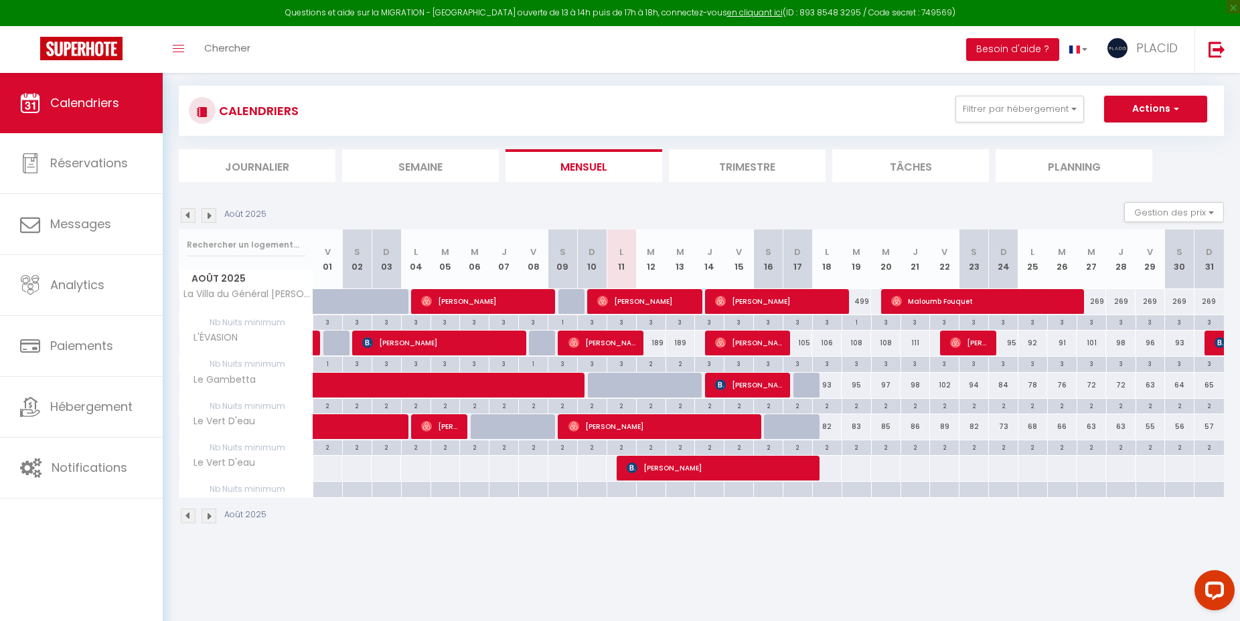
drag, startPoint x: 1206, startPoint y: 152, endPoint x: 991, endPoint y: 541, distance: 444.7
click at [991, 541] on div "Urgent : Migration Airbnb nécessaire pour votre compte, merci de suivre ces éta…" at bounding box center [701, 277] width 1077 height 554
click at [991, 542] on div "Urgent : Migration Airbnb nécessaire pour votre compte, merci de suivre ces éta…" at bounding box center [701, 277] width 1077 height 554
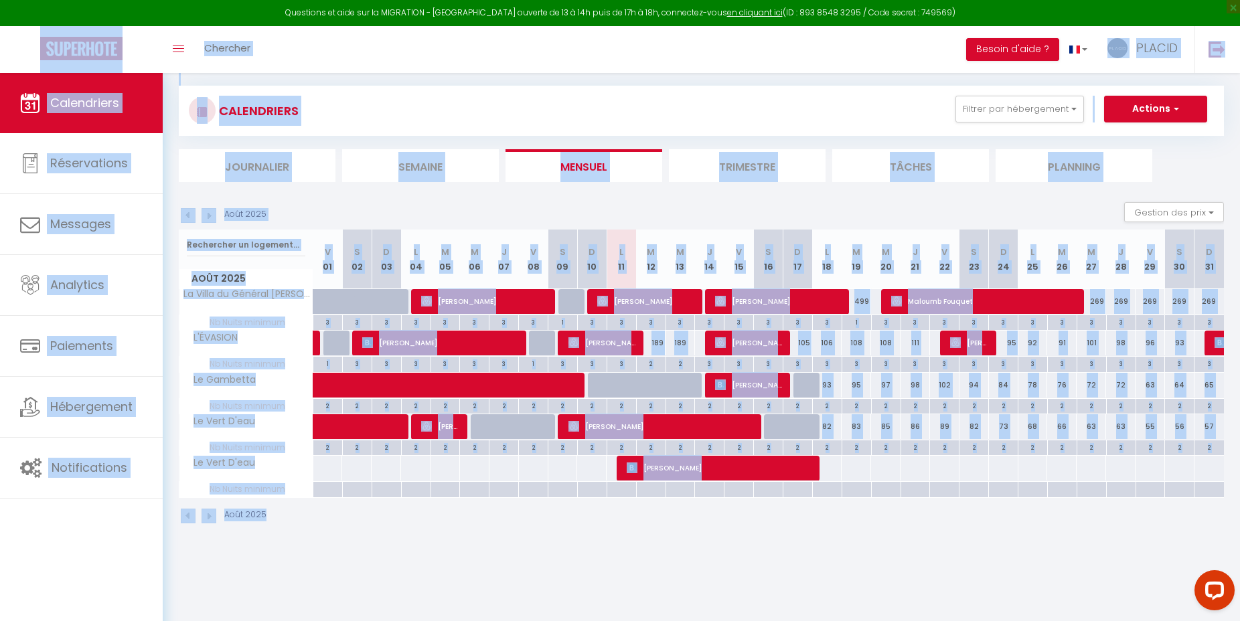
drag, startPoint x: 1209, startPoint y: 535, endPoint x: 37, endPoint y: 50, distance: 1267.8
click at [37, 50] on div "Questions et aide sur la MIGRATION - [GEOGRAPHIC_DATA] ouverte de 13 à 14h puis…" at bounding box center [620, 277] width 1240 height 554
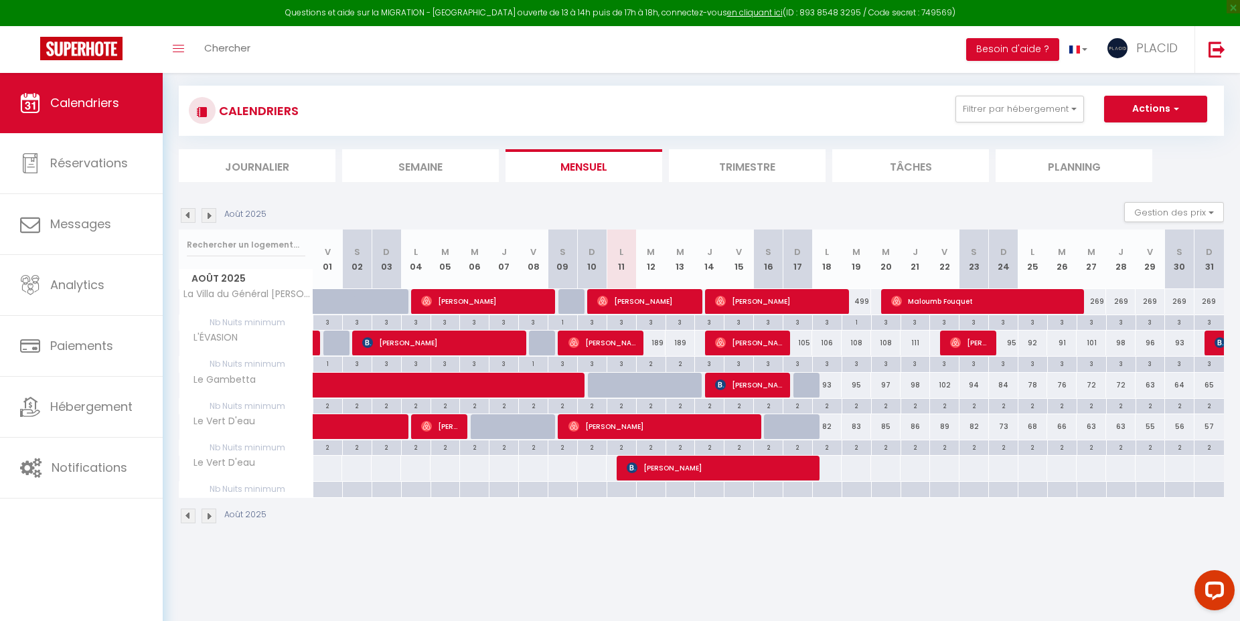
click at [627, 568] on body "Questions et aide sur la MIGRATION - [GEOGRAPHIC_DATA] ouverte de 13 à 14h puis…" at bounding box center [620, 310] width 1240 height 621
click at [1052, 114] on button "Filtrer par hébergement" at bounding box center [1019, 109] width 129 height 27
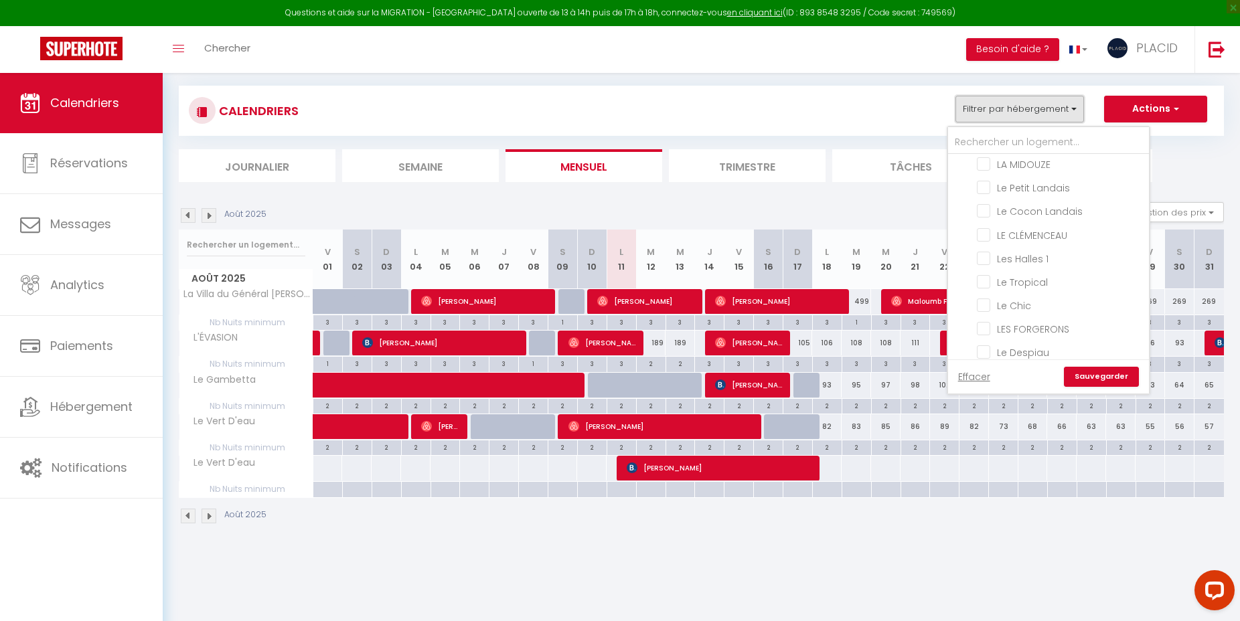
scroll to position [224, 0]
click at [598, 545] on div "Urgent : Migration Airbnb nécessaire pour votre compte, merci de suivre ces éta…" at bounding box center [701, 277] width 1077 height 554
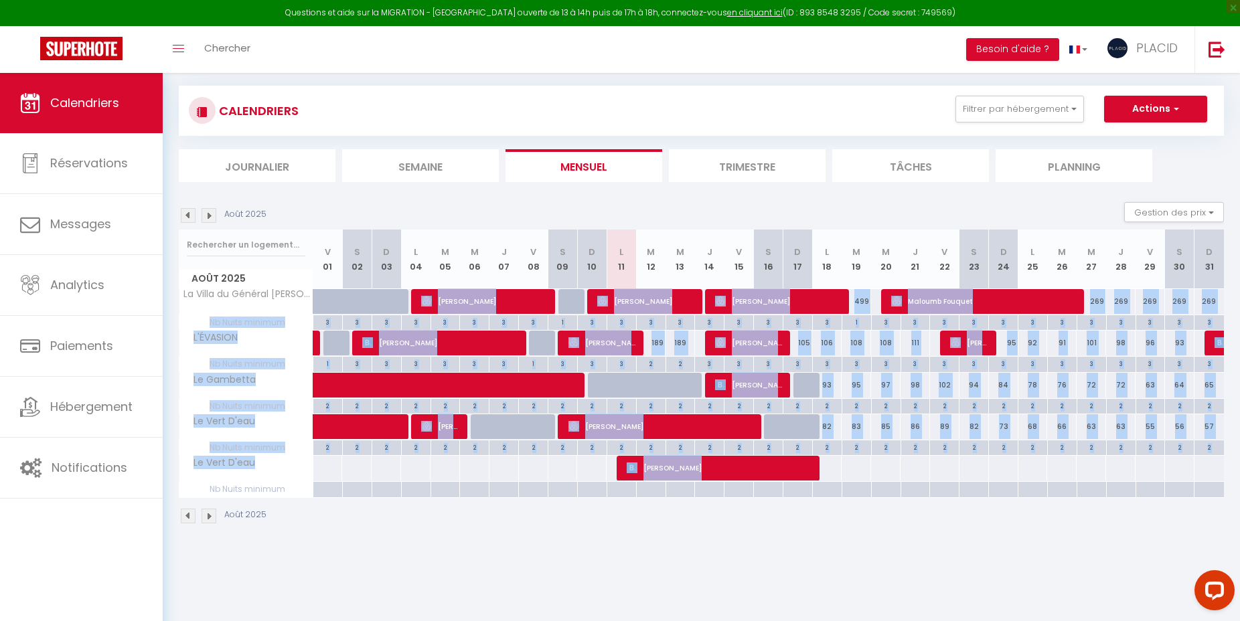
drag, startPoint x: 911, startPoint y: 469, endPoint x: 335, endPoint y: 301, distance: 600.4
click at [335, 301] on tbody "La Villa du Général Estienne 249 249 249 269 [PERSON_NAME] 320 269" at bounding box center [701, 393] width 1045 height 209
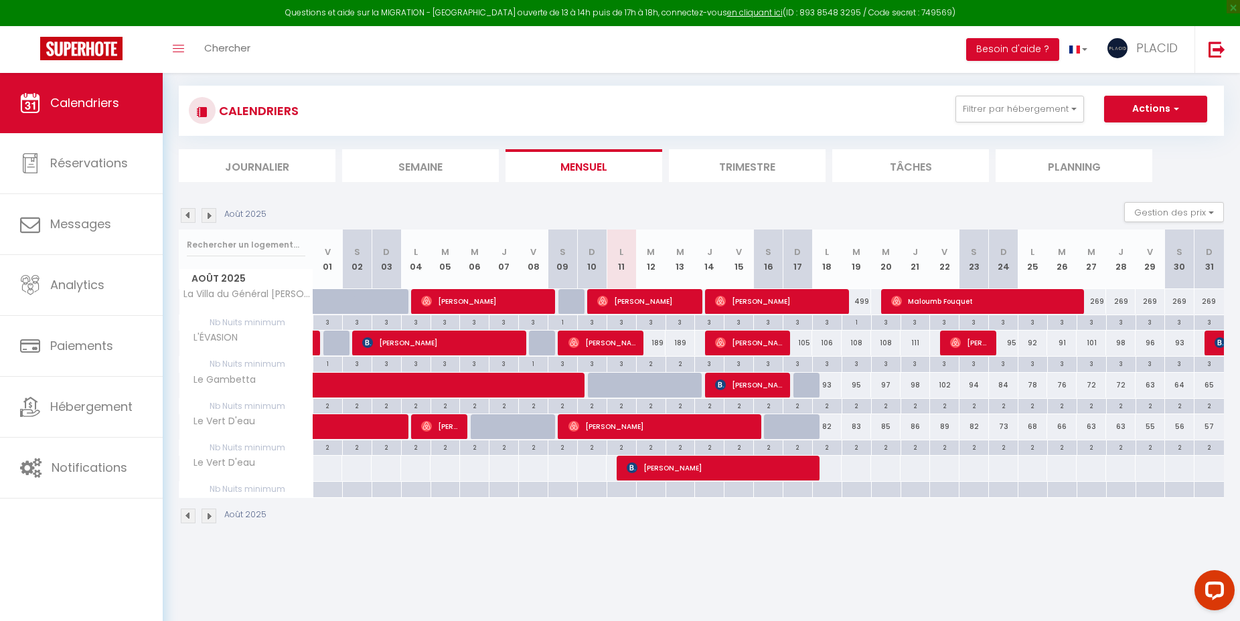
click at [908, 589] on body "Questions et aide sur la MIGRATION - [GEOGRAPHIC_DATA] ouverte de 13 à 14h puis…" at bounding box center [620, 310] width 1240 height 621
drag, startPoint x: 905, startPoint y: 579, endPoint x: 25, endPoint y: 20, distance: 1042.2
click at [25, 20] on body "Questions et aide sur la MIGRATION - [GEOGRAPHIC_DATA] ouverte de 13 à 14h puis…" at bounding box center [620, 310] width 1240 height 621
click at [590, 566] on body "Questions et aide sur la MIGRATION - [GEOGRAPHIC_DATA] ouverte de 13 à 14h puis…" at bounding box center [620, 310] width 1240 height 621
drag, startPoint x: 1209, startPoint y: 156, endPoint x: 1014, endPoint y: 558, distance: 446.4
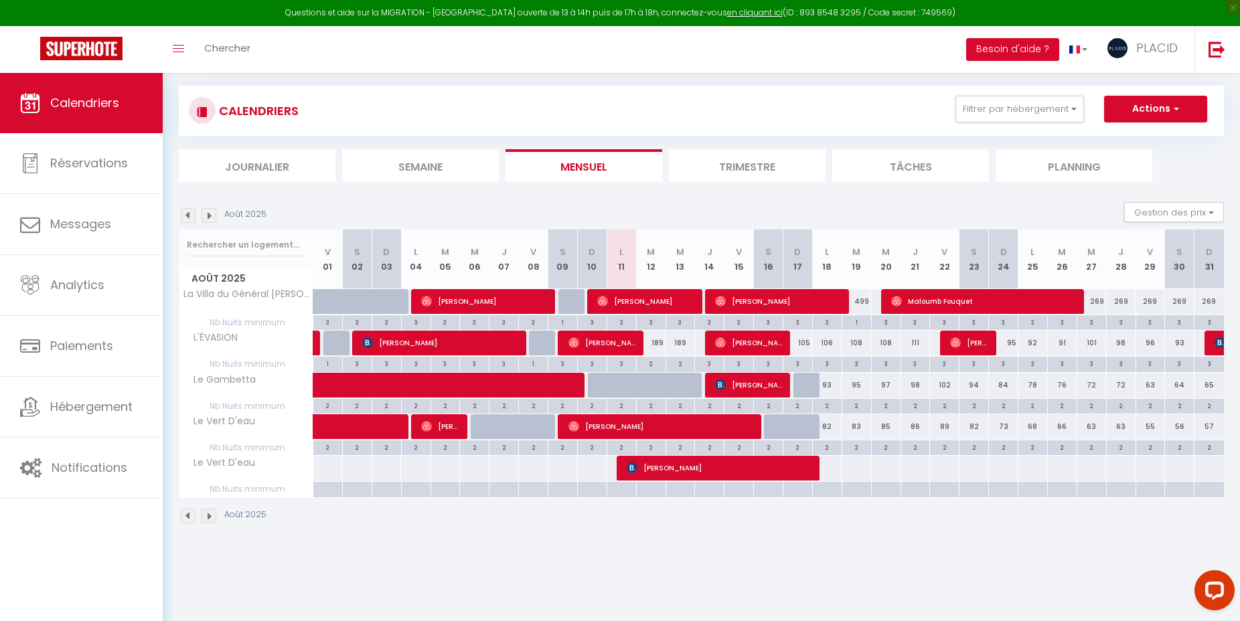
click at [931, 558] on body "Questions et aide sur la MIGRATION - [GEOGRAPHIC_DATA] ouverte de 13 à 14h puis…" at bounding box center [620, 310] width 1240 height 621
click at [1017, 558] on body "Questions et aide sur la MIGRATION - [GEOGRAPHIC_DATA] ouverte de 13 à 14h puis…" at bounding box center [620, 310] width 1240 height 621
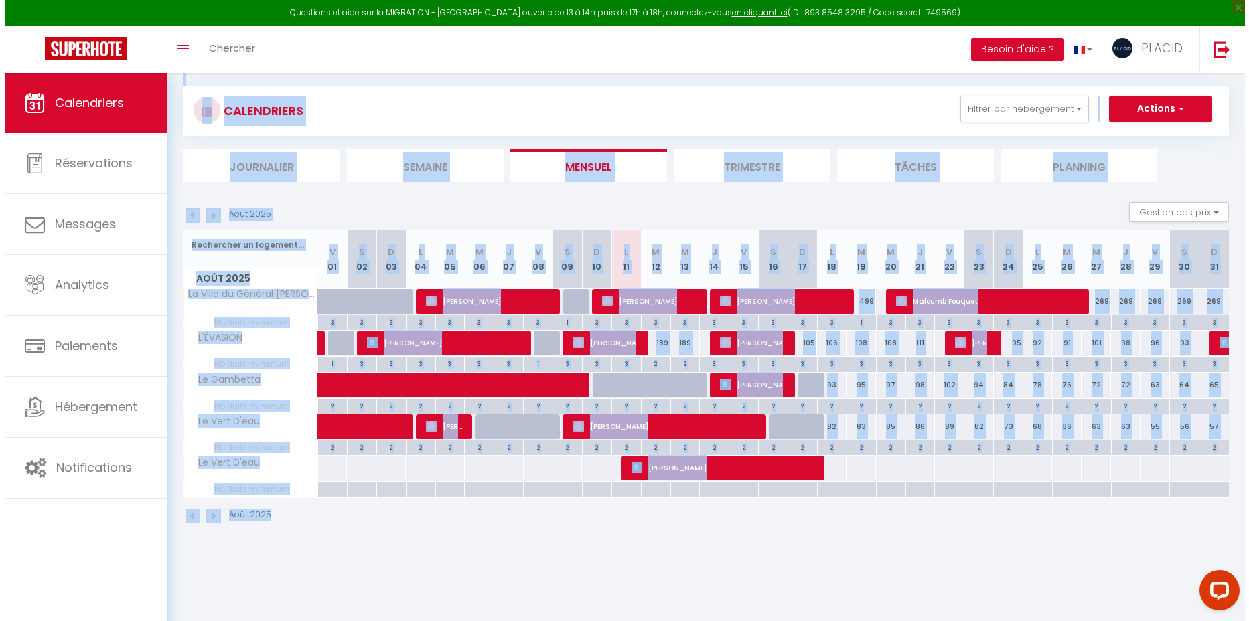
scroll to position [0, 0]
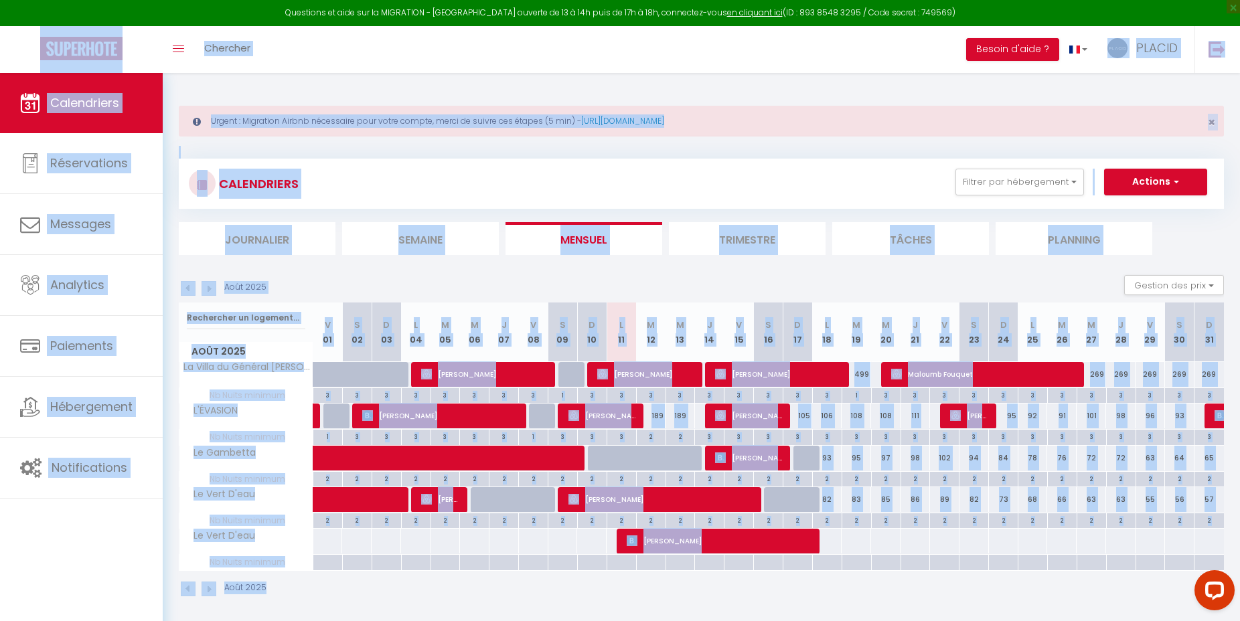
drag, startPoint x: 1170, startPoint y: 587, endPoint x: 17, endPoint y: 51, distance: 1272.0
click at [17, 73] on body "Questions et aide sur la MIGRATION - [GEOGRAPHIC_DATA] ouverte de 13 à 14h puis…" at bounding box center [620, 383] width 1240 height 621
click at [361, 53] on div "Toggle menubar Chercher BUTTON Besoin d'aide ? PLACID Paramètres Équipe" at bounding box center [663, 49] width 1133 height 47
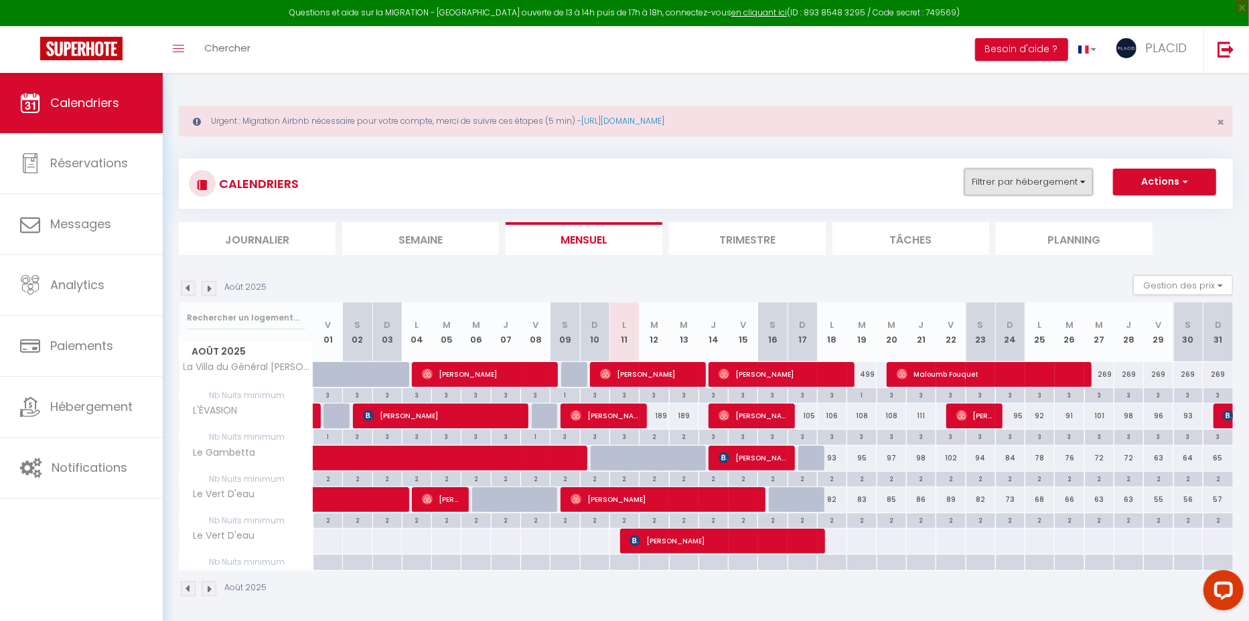
click at [1053, 187] on button "Filtrer par hébergement" at bounding box center [1028, 182] width 129 height 27
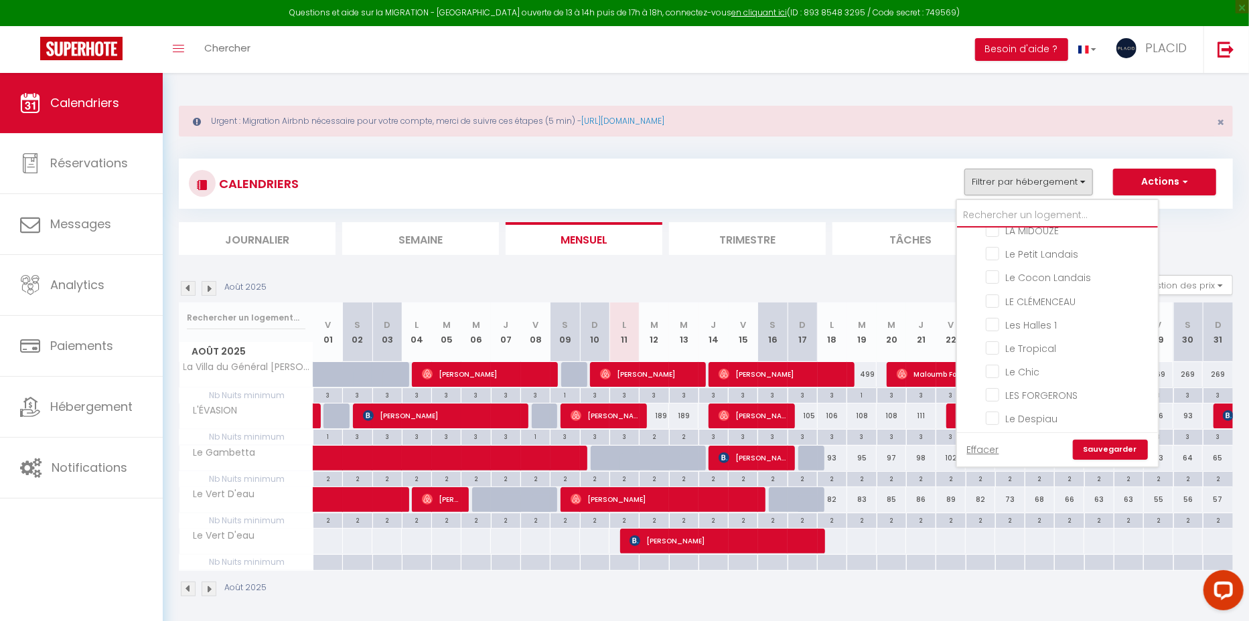
click at [998, 206] on input "text" at bounding box center [1057, 216] width 201 height 24
type input "p"
checkbox input "false"
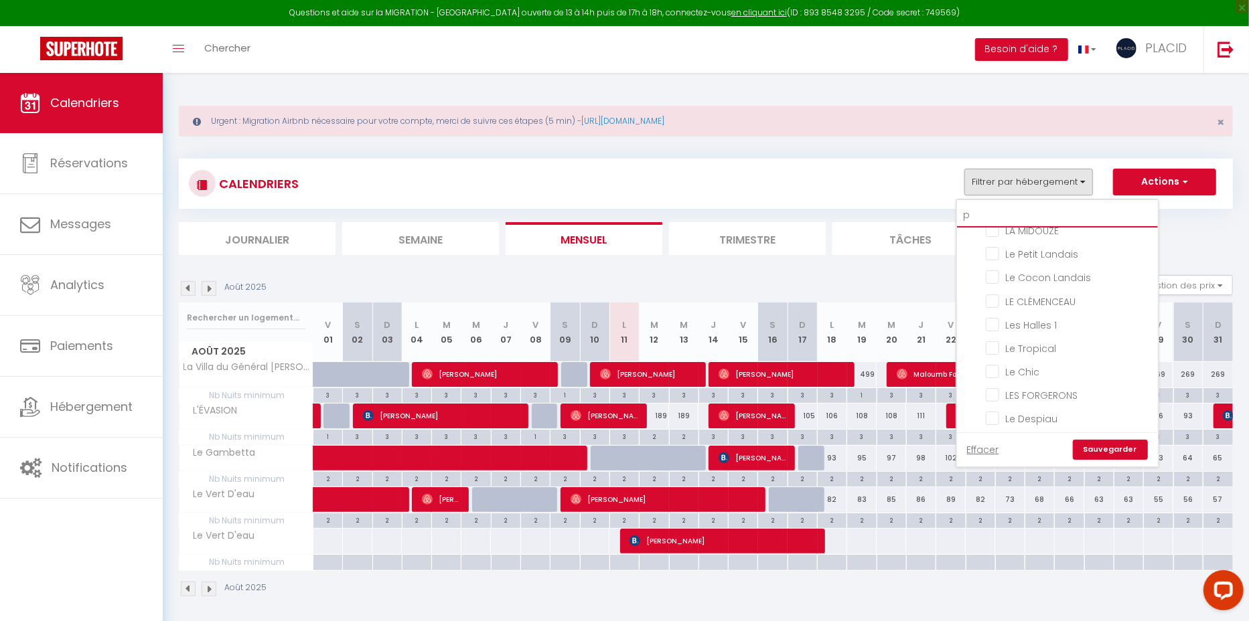
checkbox input "false"
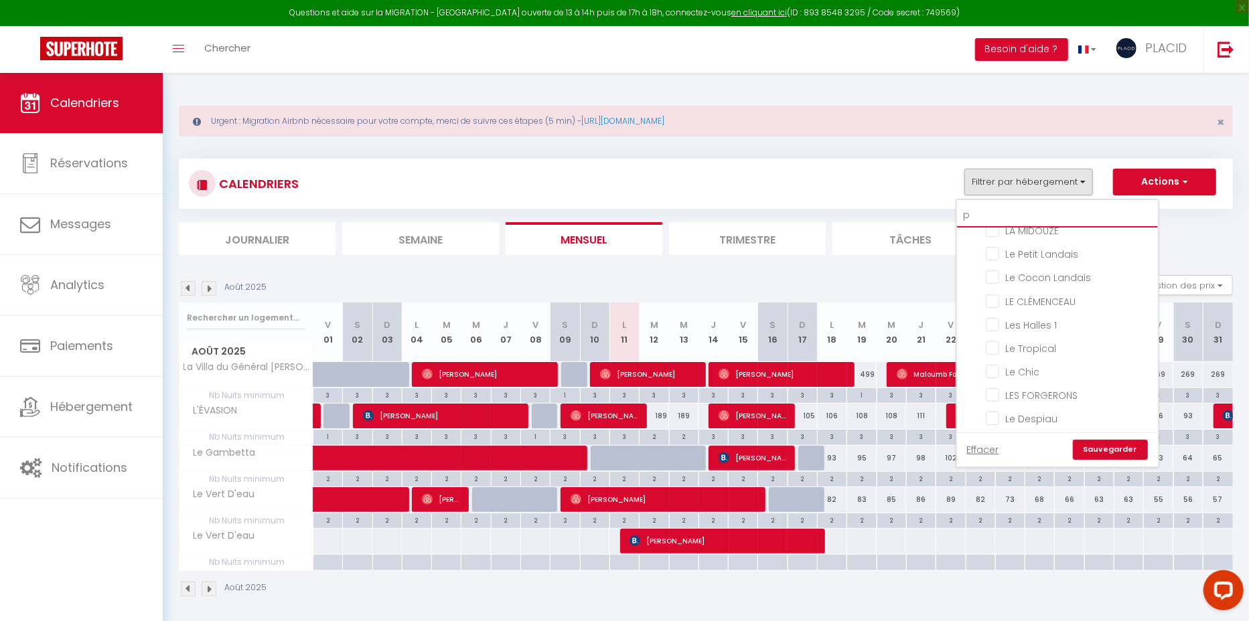
checkbox input "false"
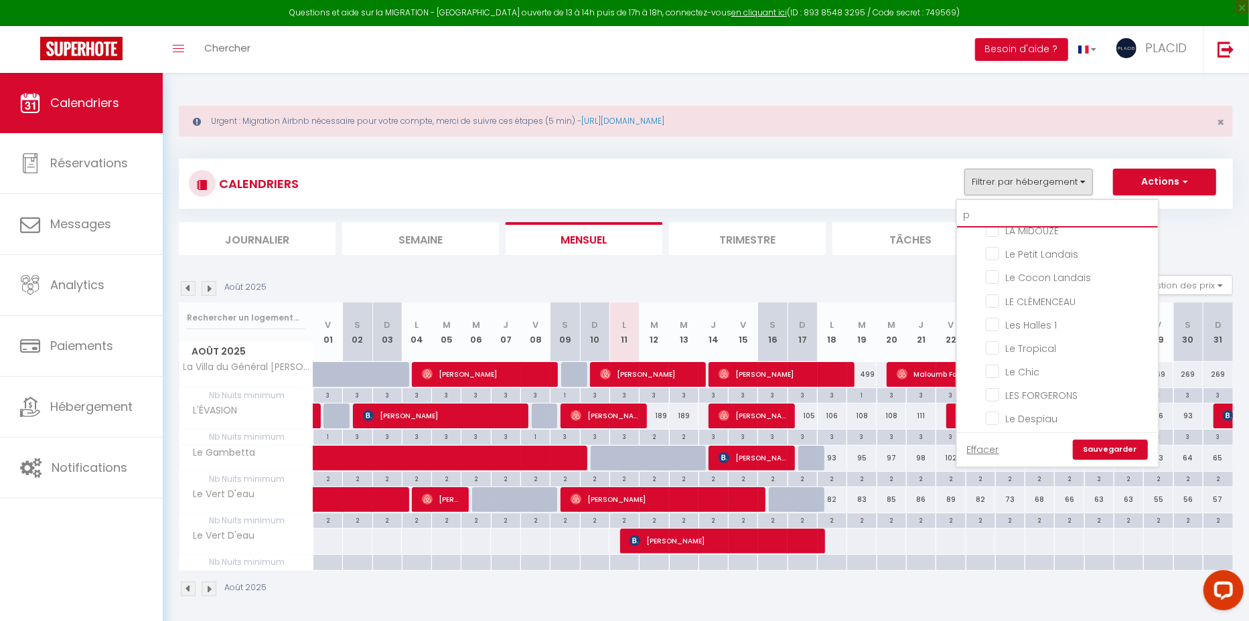
checkbox input "false"
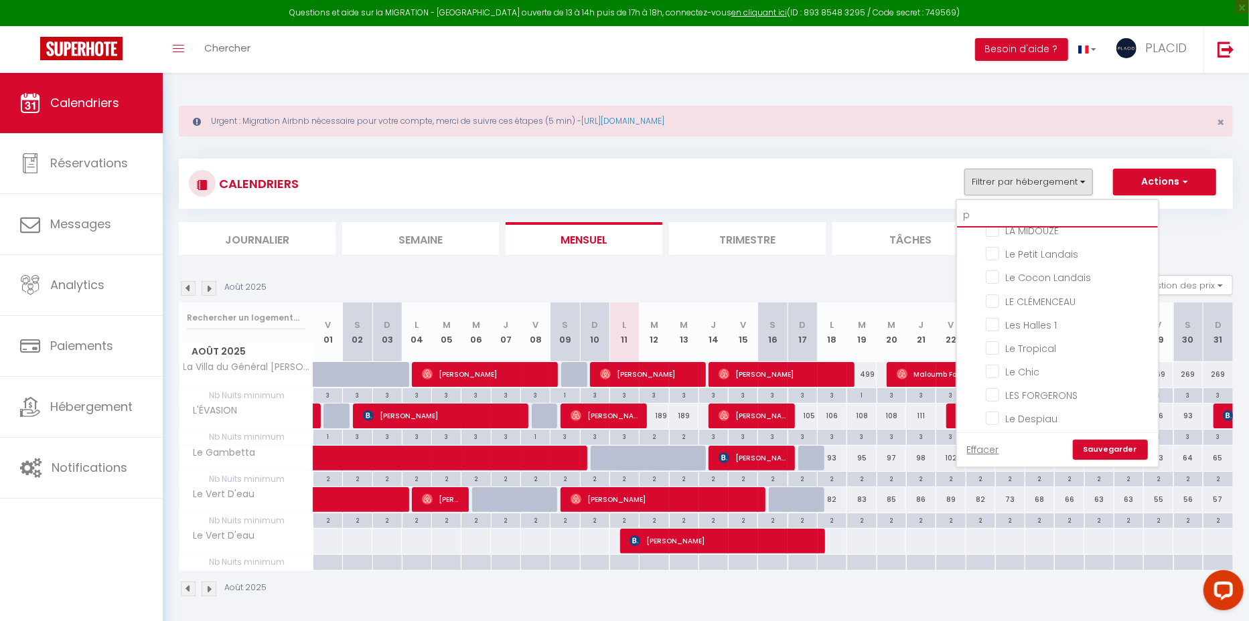
checkbox input "false"
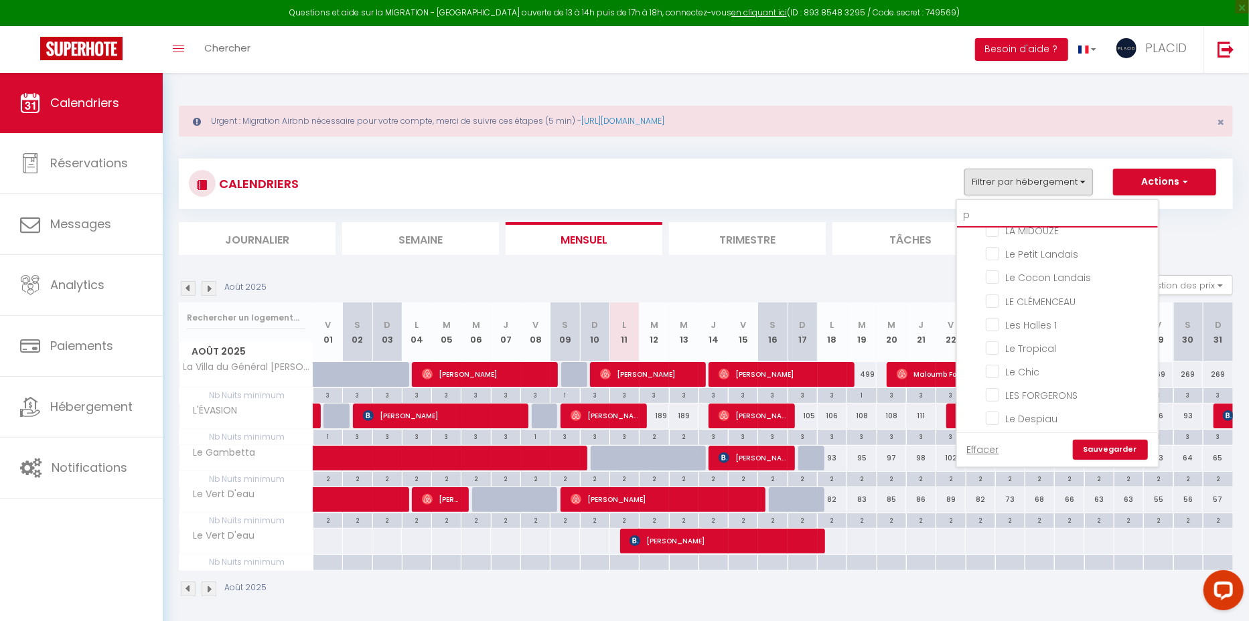
checkbox input "false"
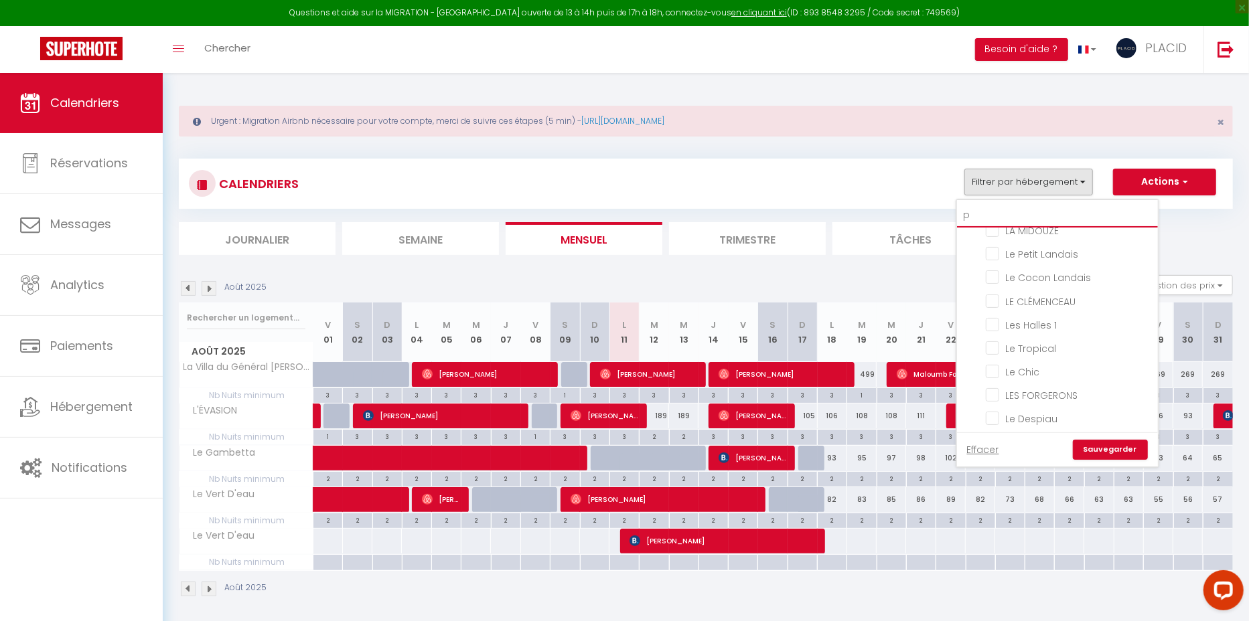
checkbox input "false"
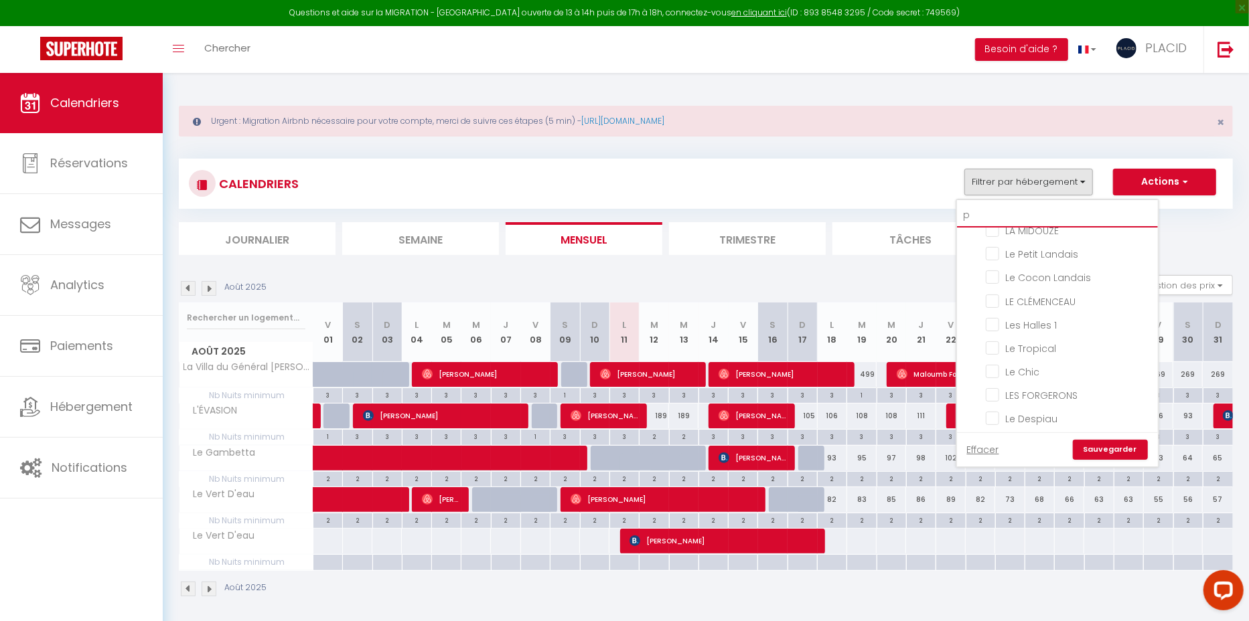
checkbox input "false"
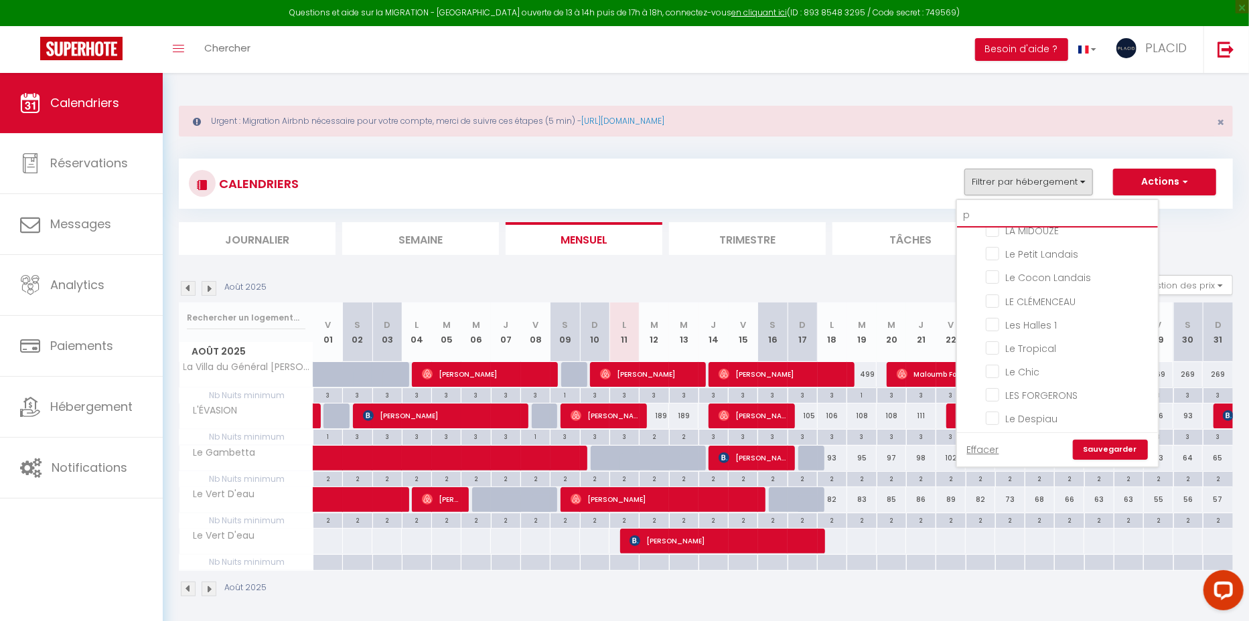
checkbox input "false"
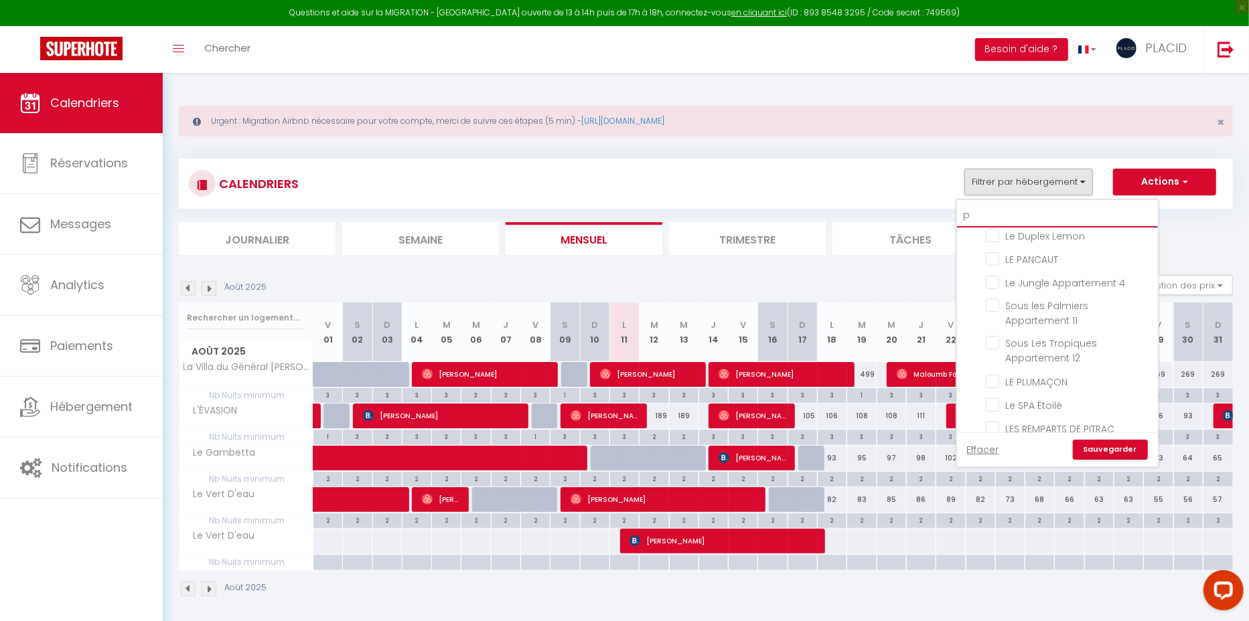
type input "pa"
checkbox input "false"
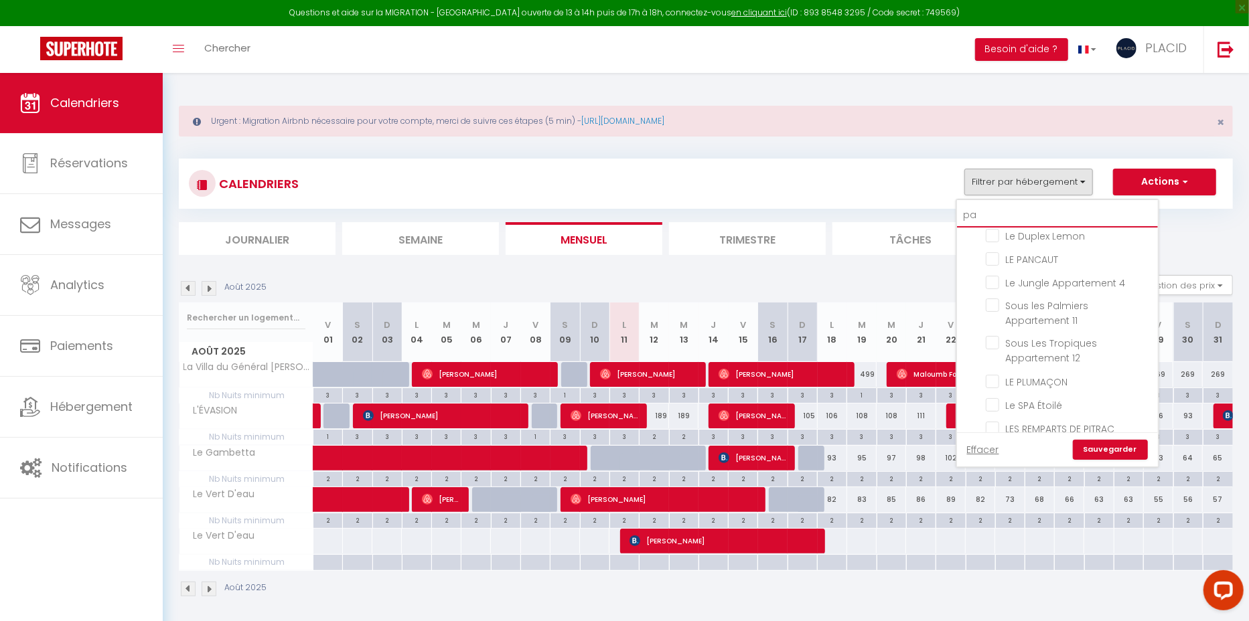
checkbox input "false"
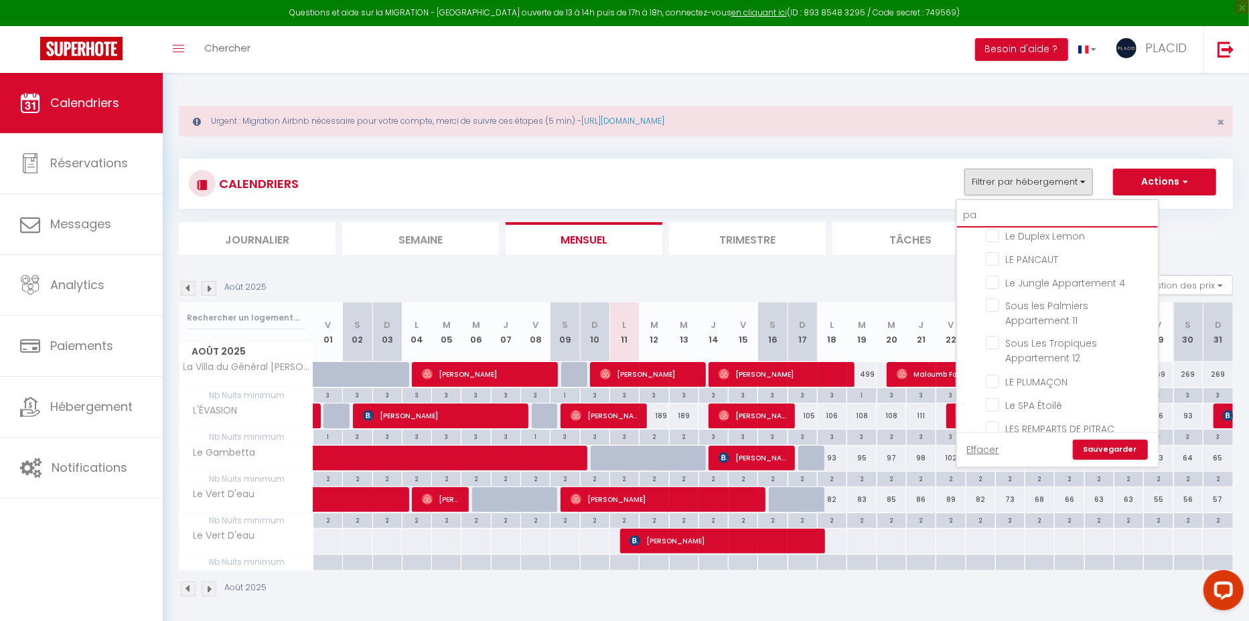
checkbox input "false"
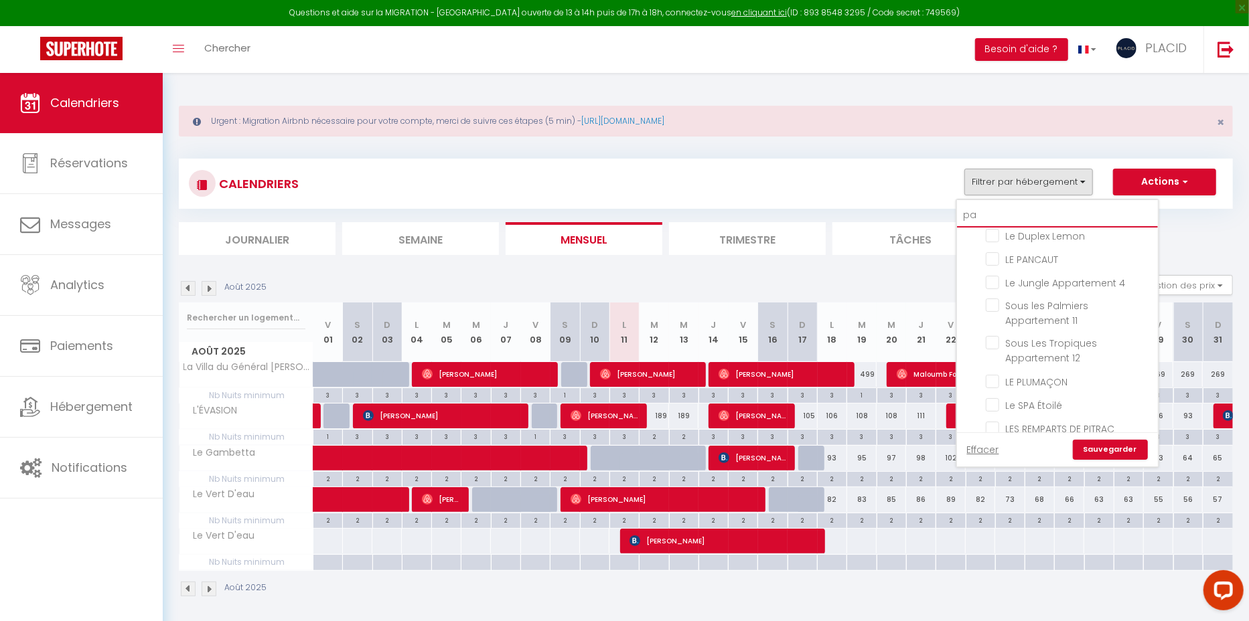
checkbox input "false"
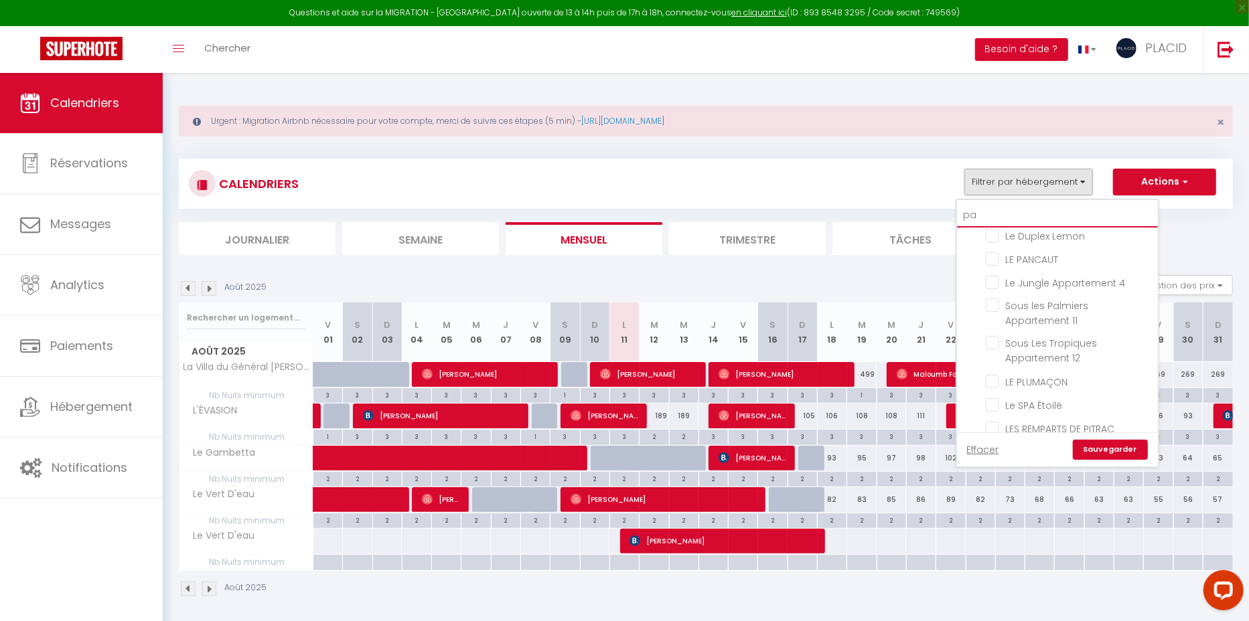
checkbox input "false"
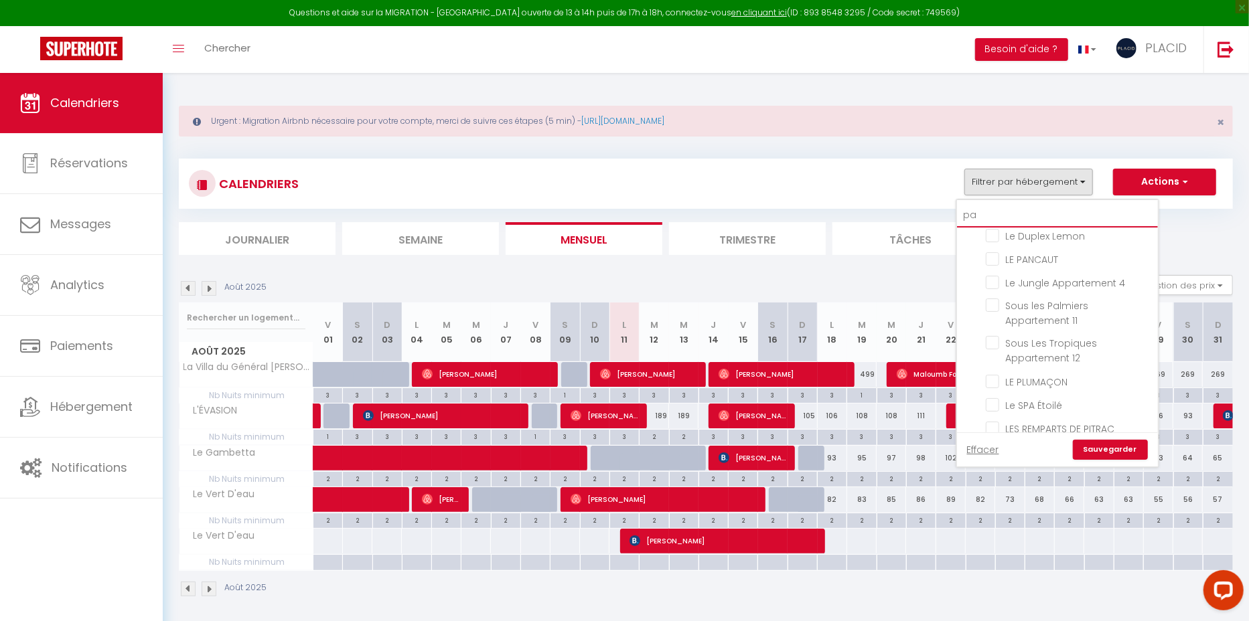
checkbox input "false"
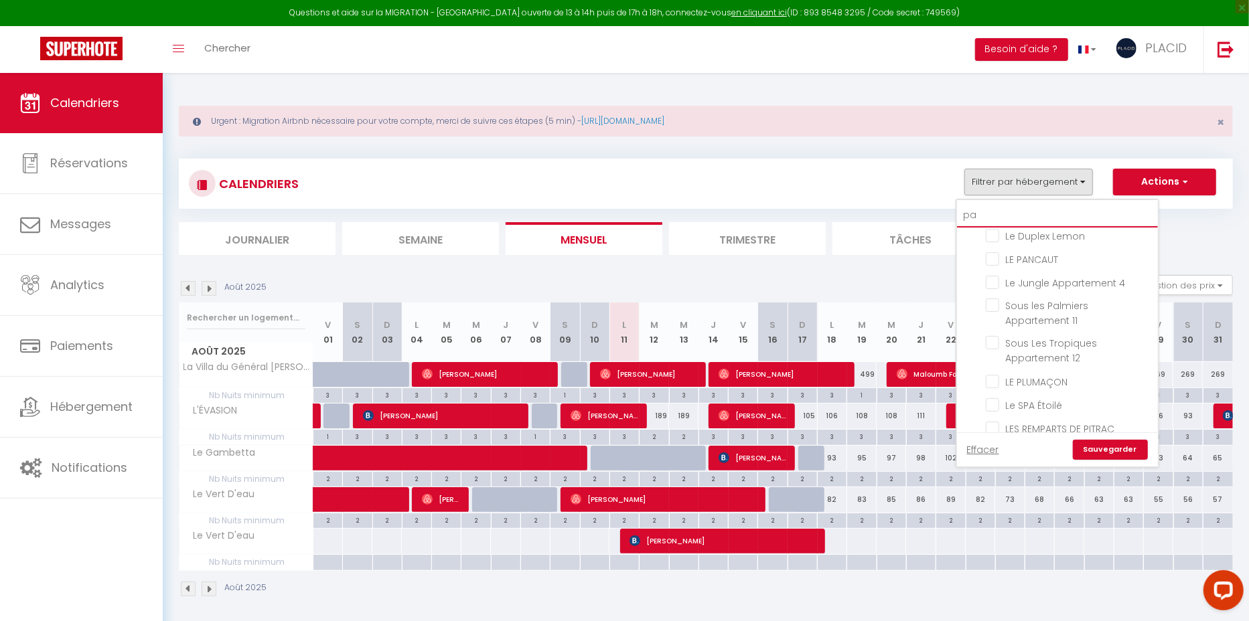
checkbox input "false"
type input "pan"
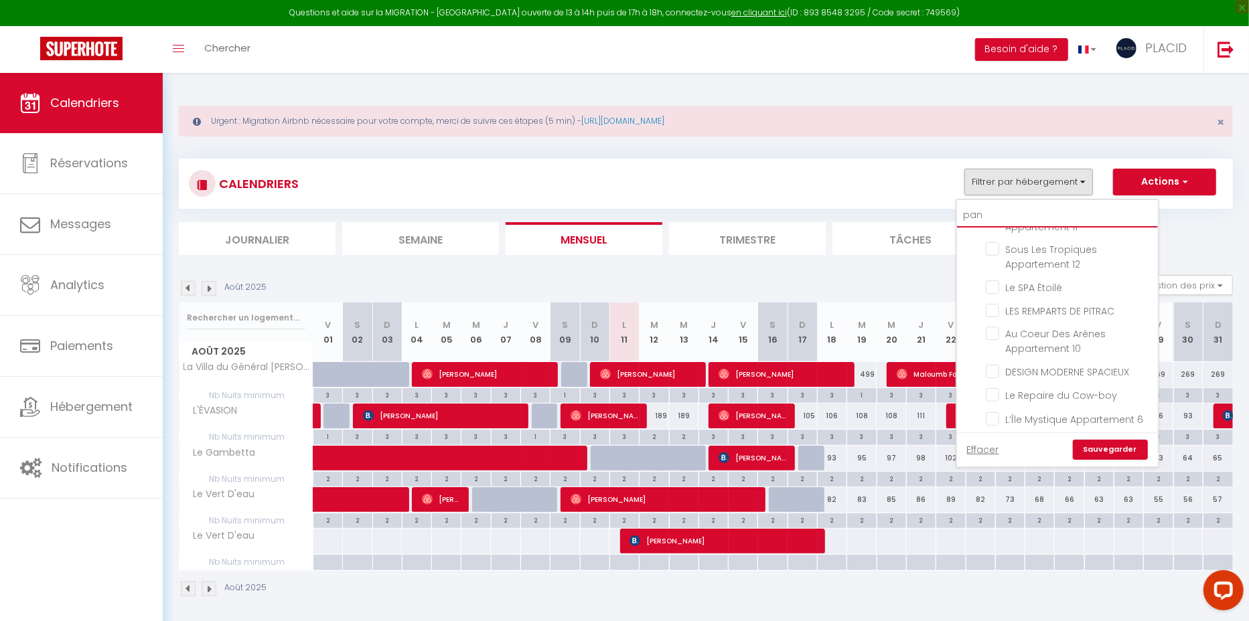
checkbox input "false"
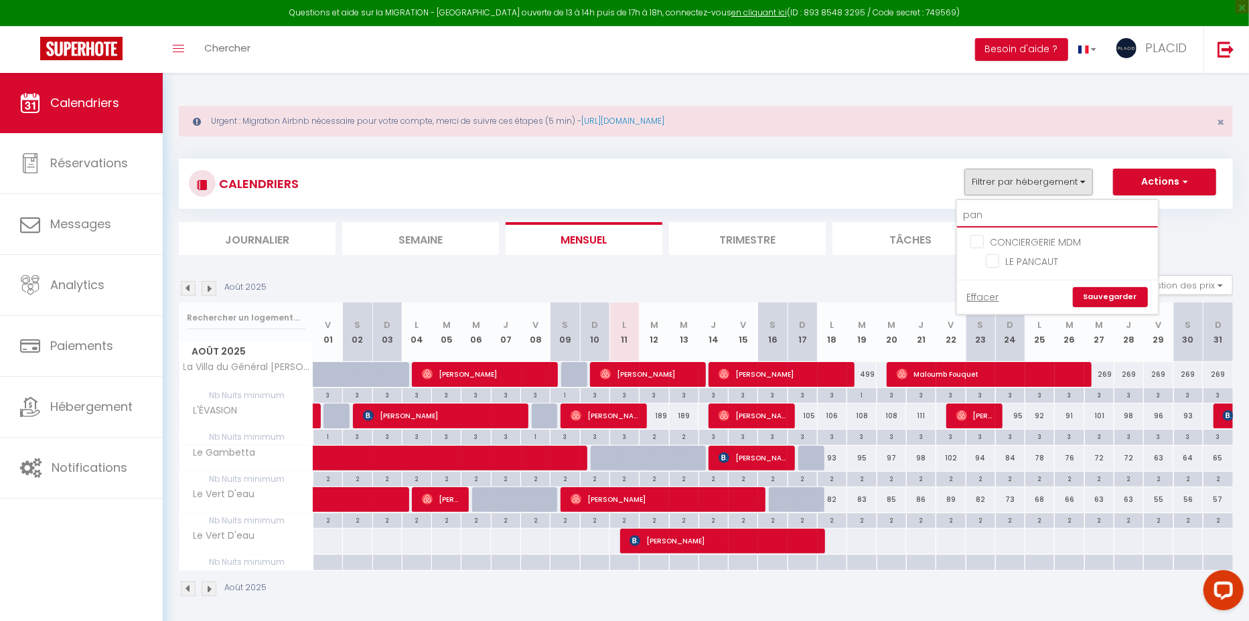
type input "panc"
checkbox input "false"
type input "panc"
click at [997, 266] on li "LE PANCAUT" at bounding box center [1073, 261] width 167 height 23
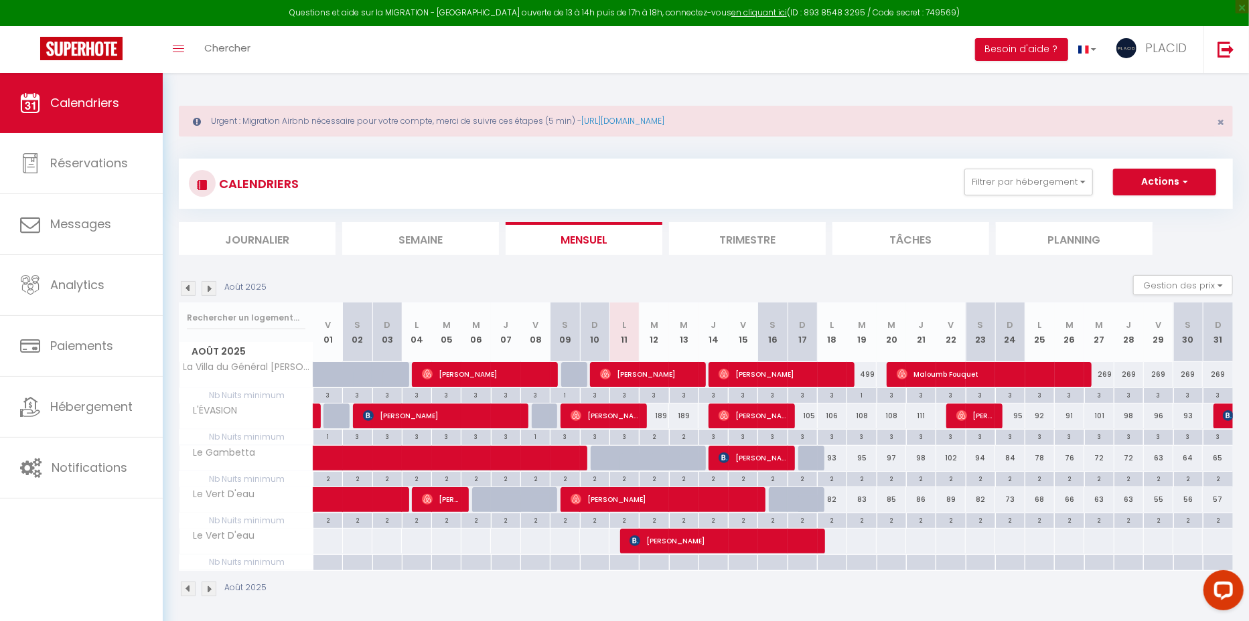
scroll to position [65, 0]
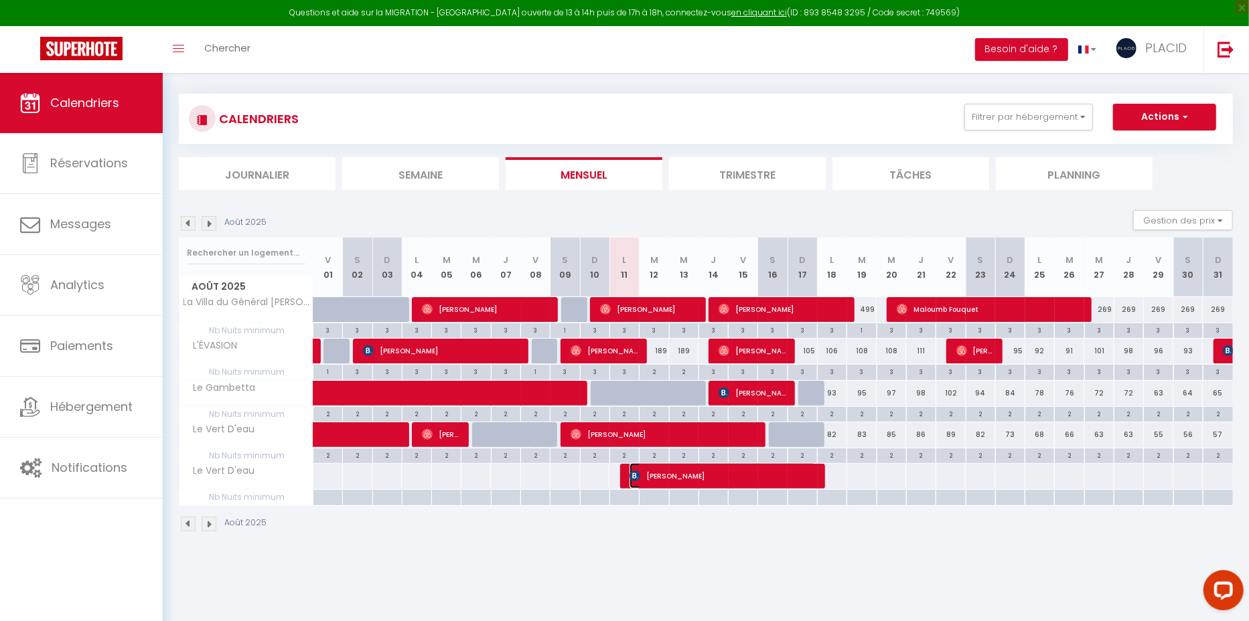
click at [701, 482] on span "[PERSON_NAME]" at bounding box center [722, 475] width 187 height 25
select select "OK"
select select "KO"
select select "0"
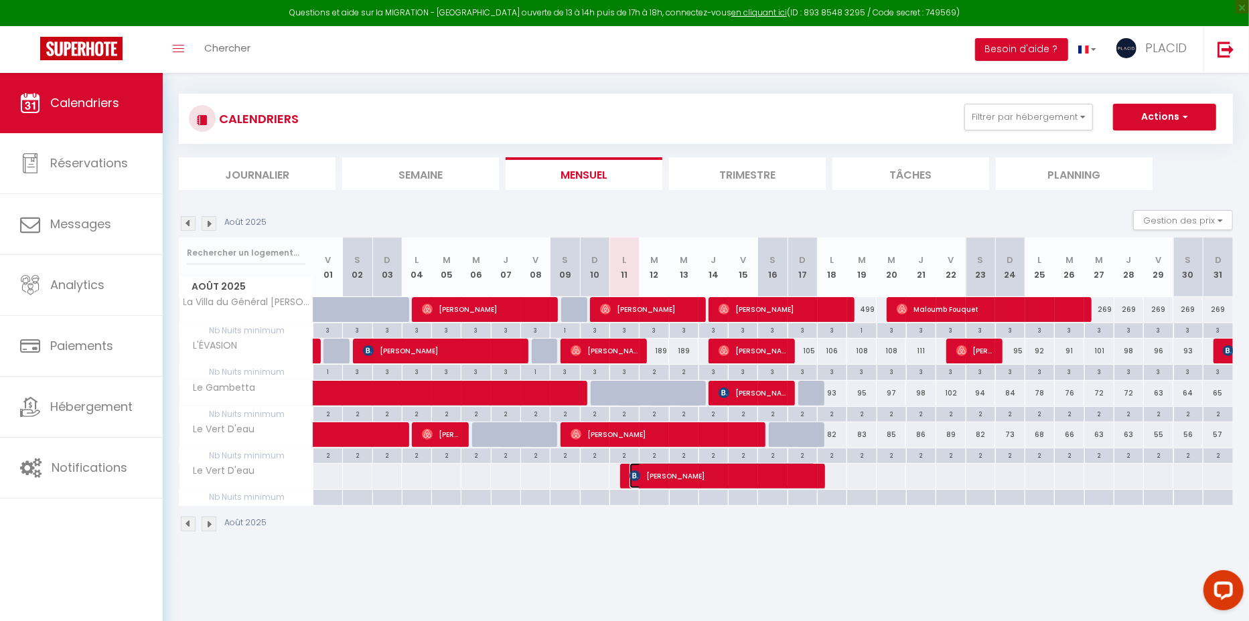
select select "1"
select select
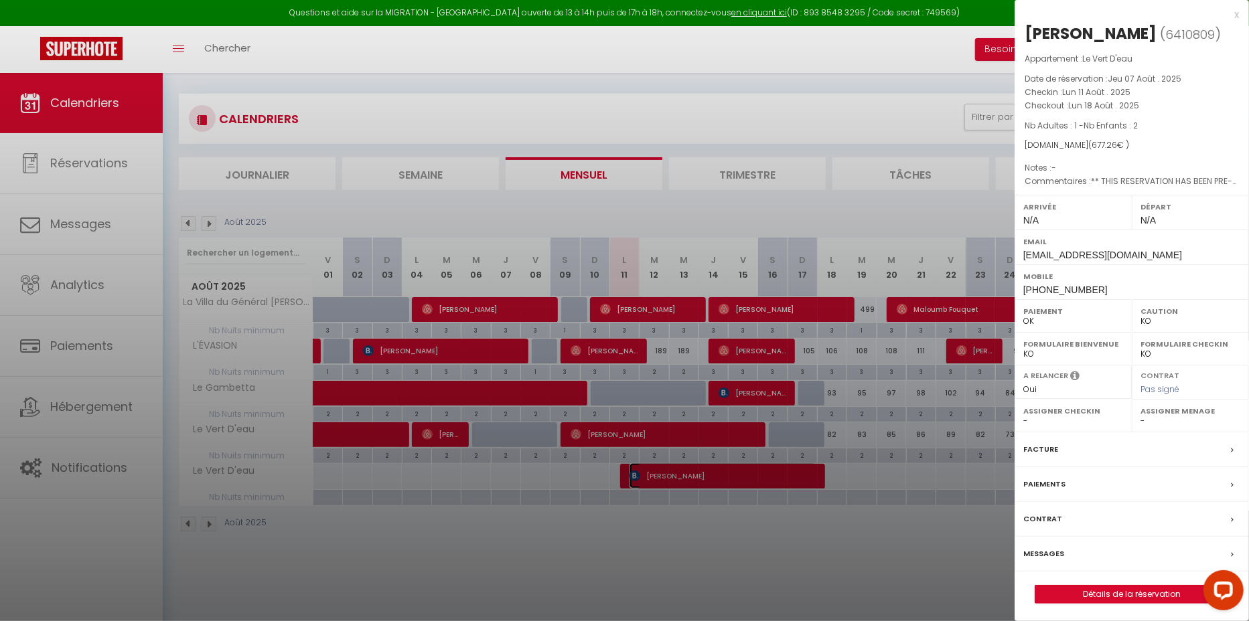
select select "40924"
click at [877, 546] on div at bounding box center [624, 310] width 1249 height 621
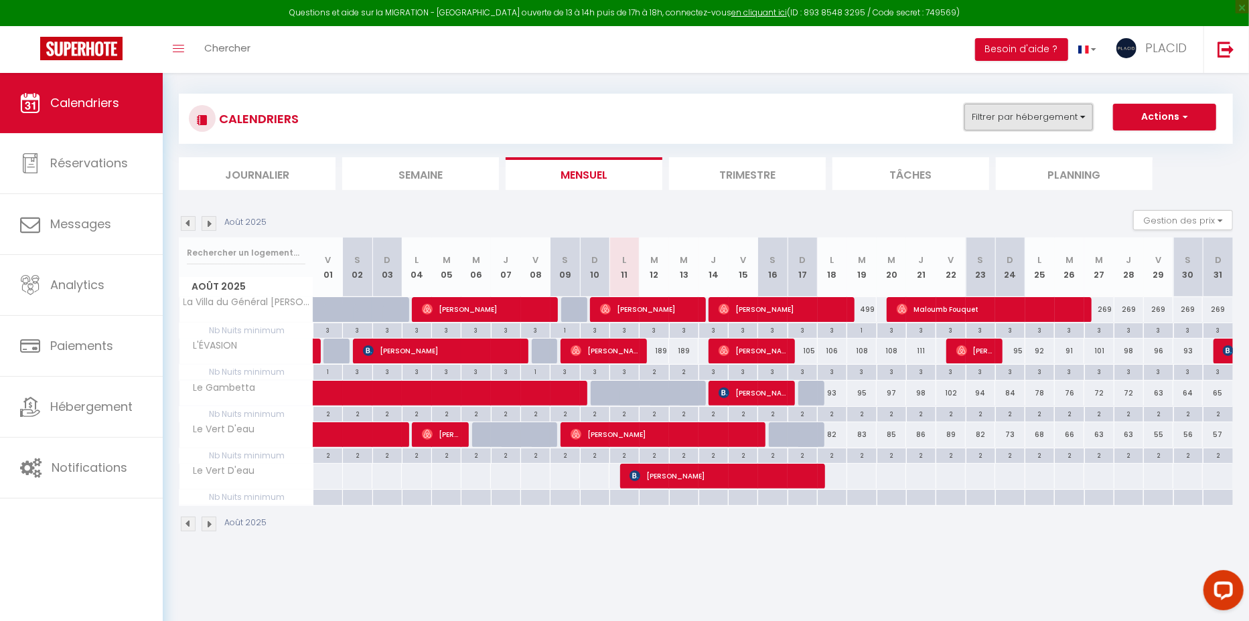
click at [1023, 121] on button "Filtrer par hébergement" at bounding box center [1028, 117] width 129 height 27
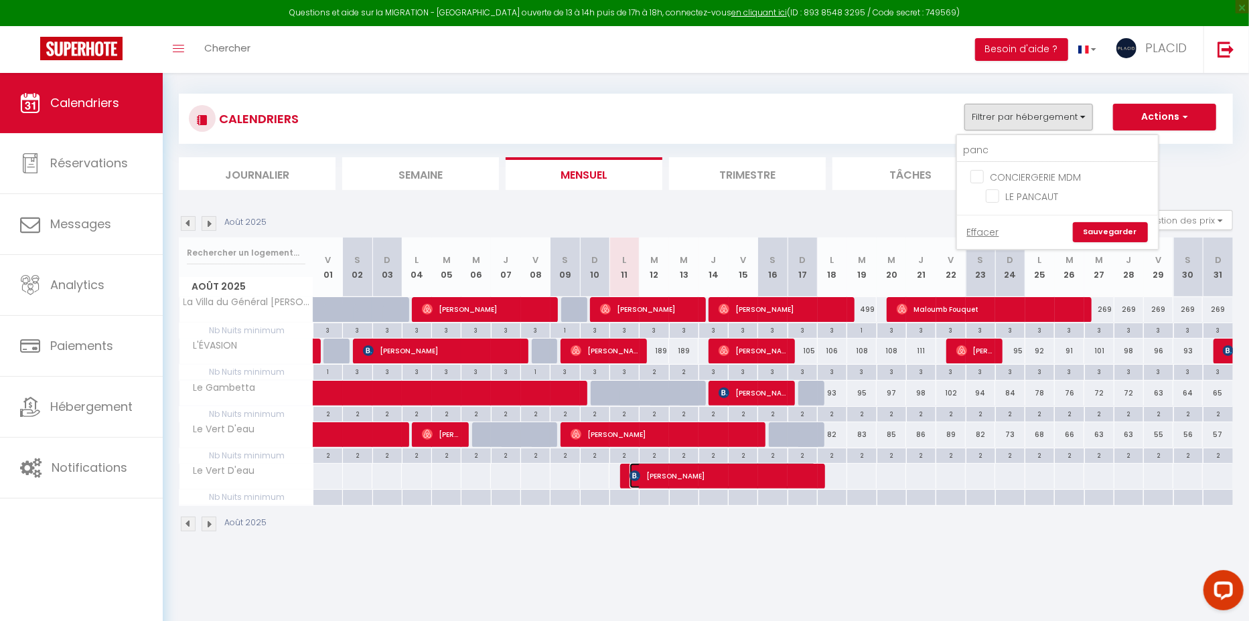
click at [701, 471] on span "[PERSON_NAME]" at bounding box center [722, 475] width 187 height 25
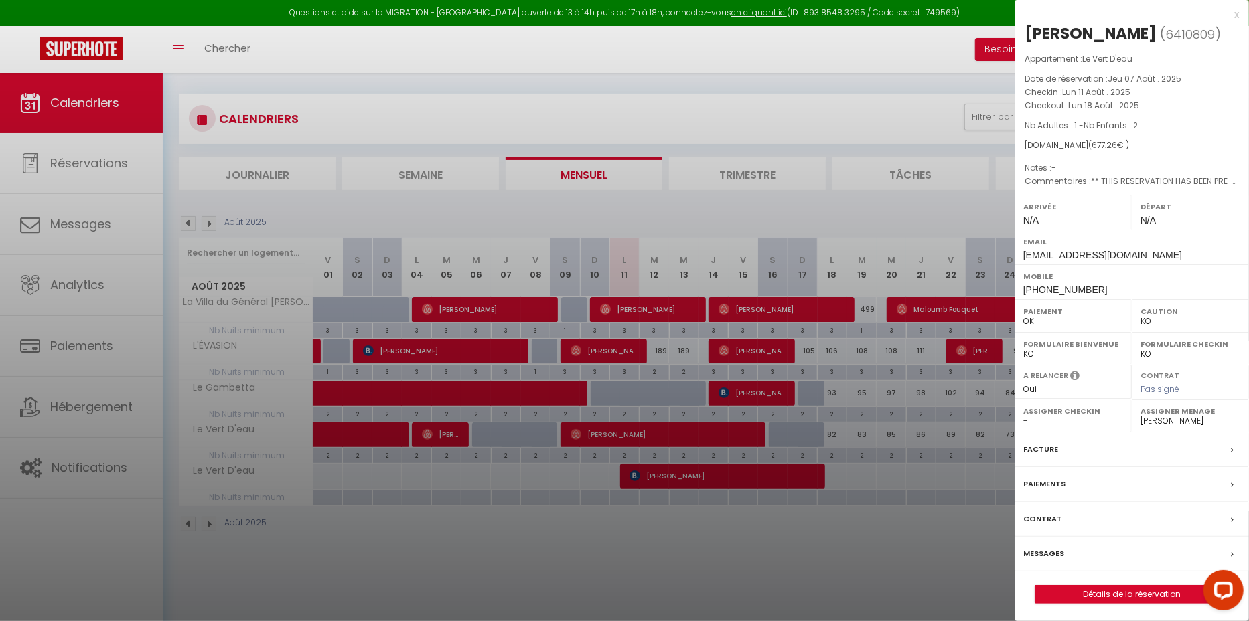
click at [638, 550] on div at bounding box center [624, 310] width 1249 height 621
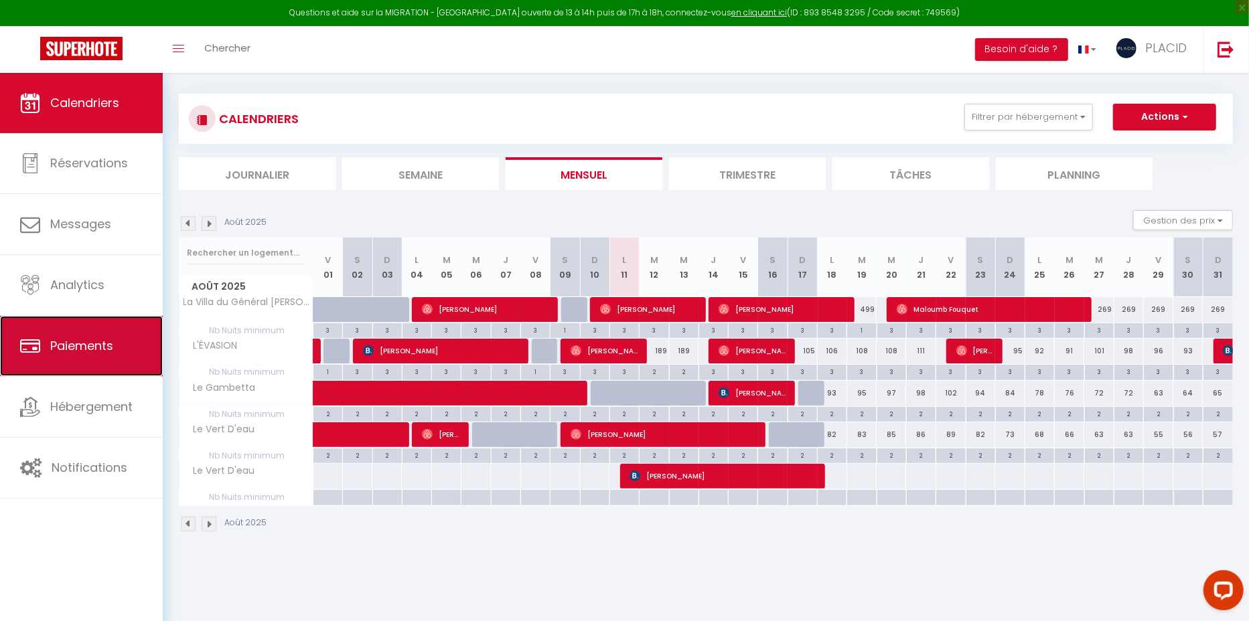
click at [115, 323] on link "Paiements" at bounding box center [81, 346] width 163 height 60
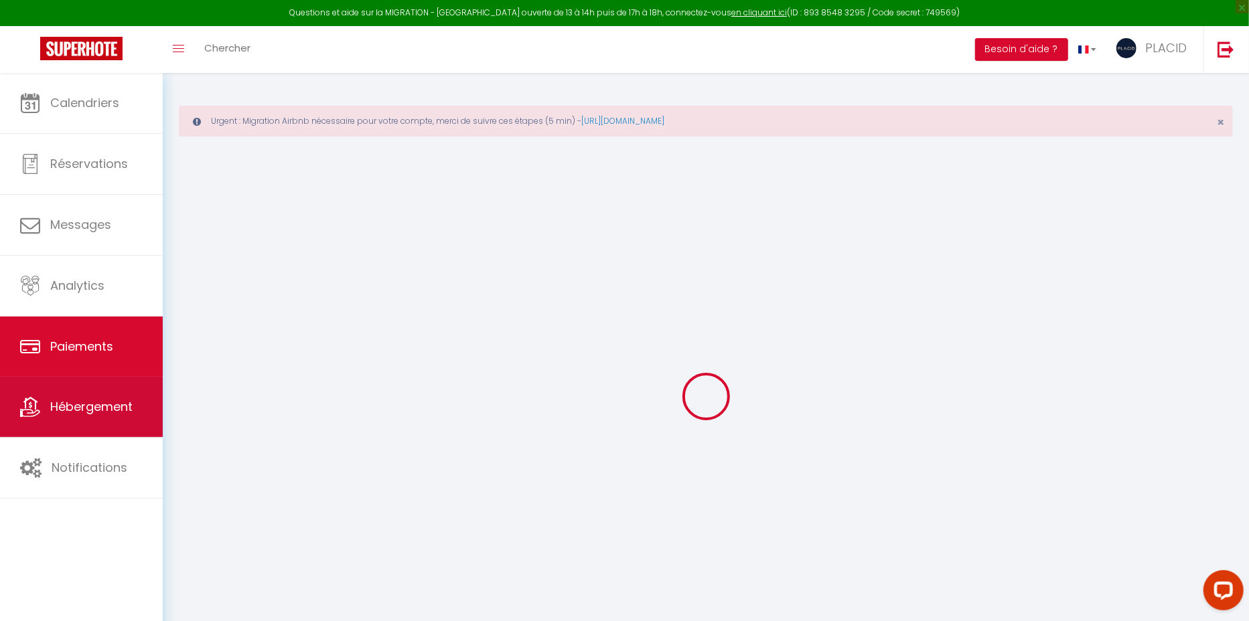
select select "2"
select select "0"
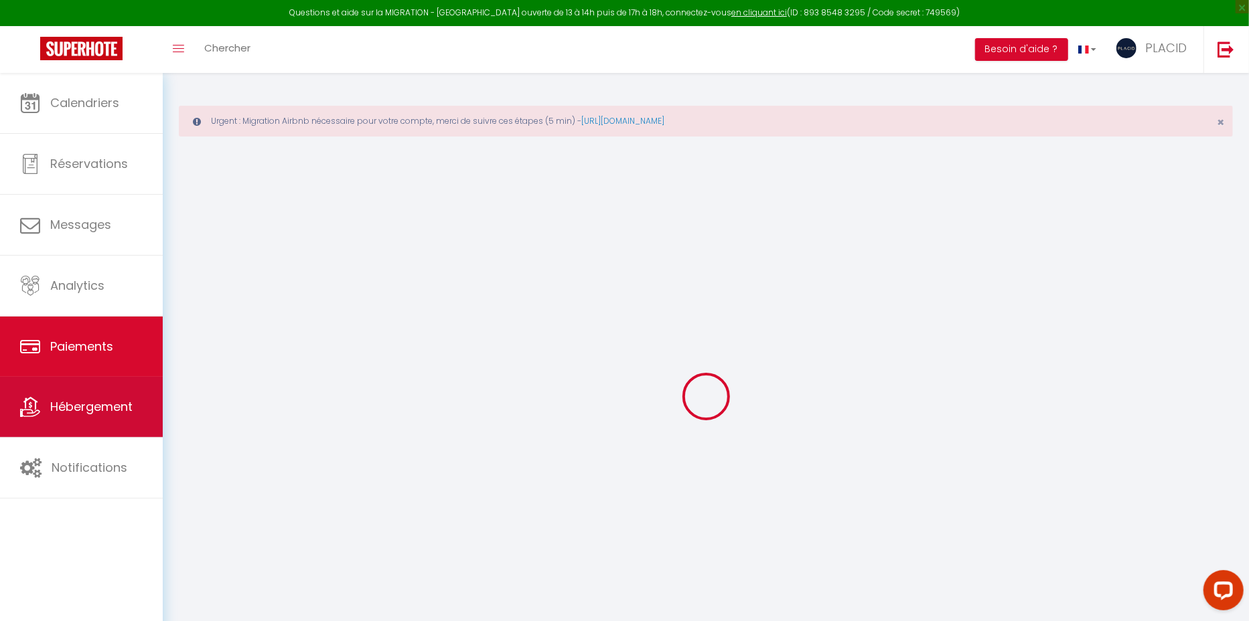
select select "0"
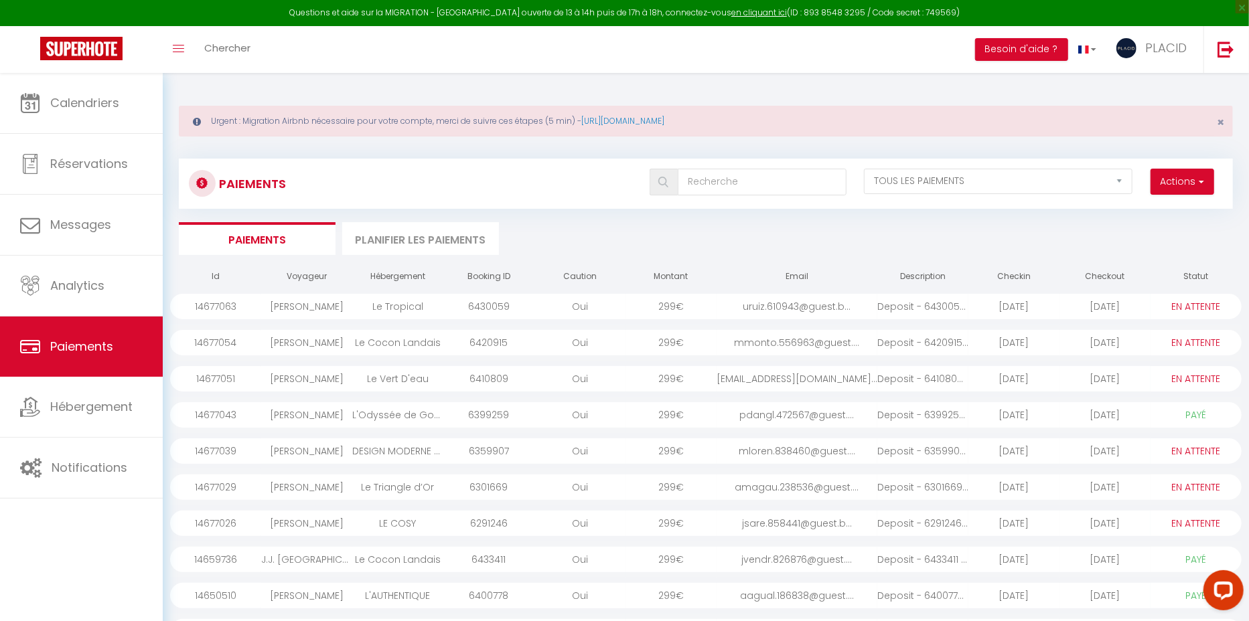
click at [539, 377] on div "Oui" at bounding box center [579, 378] width 91 height 25
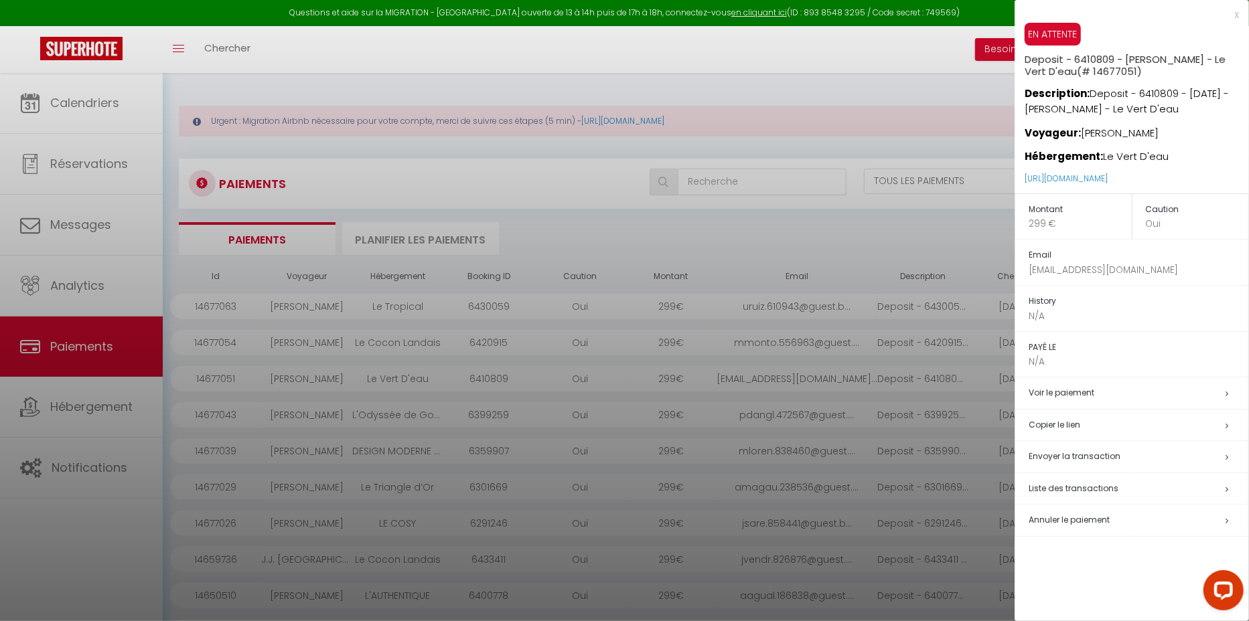
click at [1056, 514] on span "Annuler le paiement" at bounding box center [1068, 519] width 81 height 11
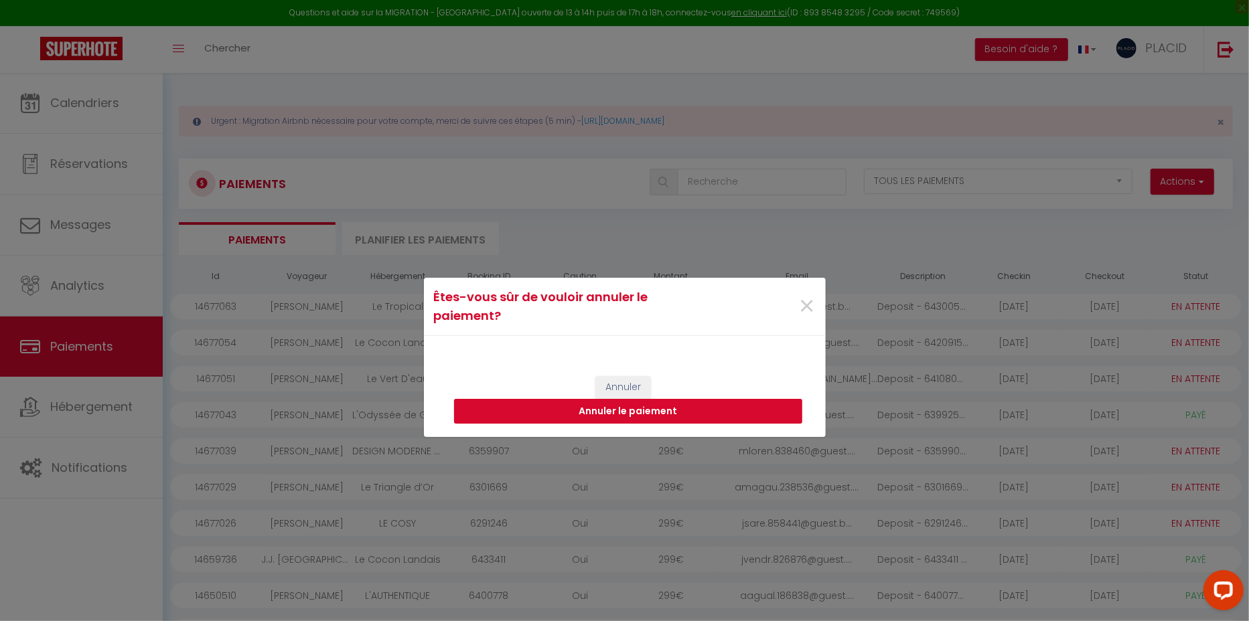
click at [673, 407] on button "Annuler le paiement" at bounding box center [628, 411] width 348 height 25
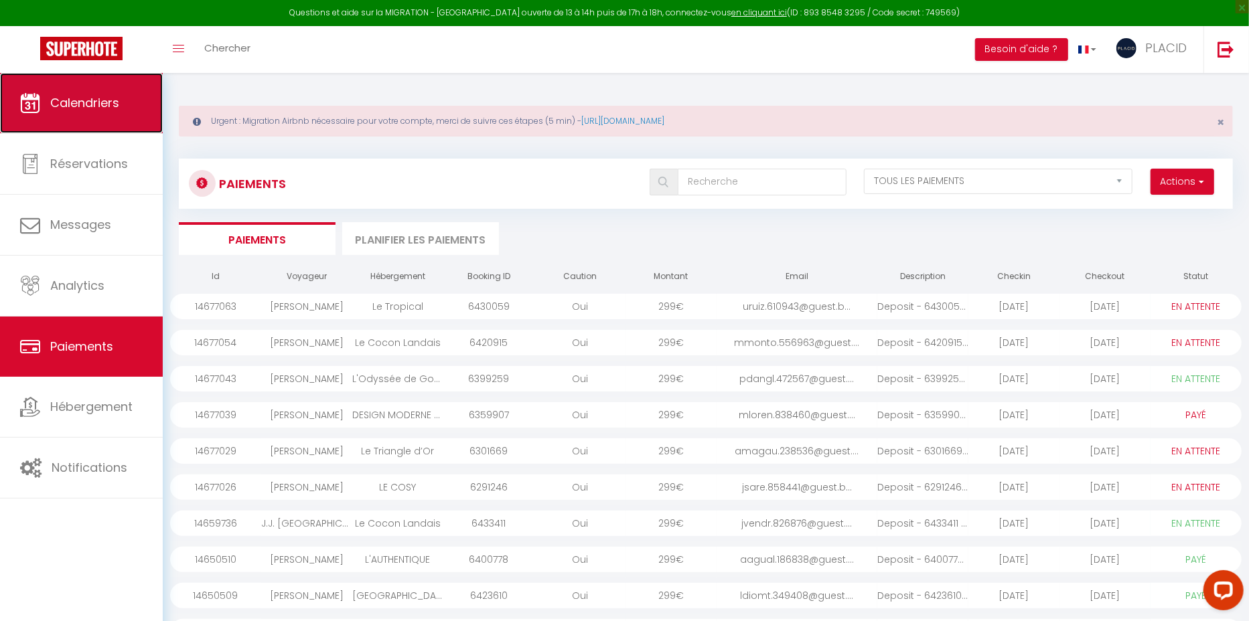
click at [103, 100] on span "Calendriers" at bounding box center [84, 102] width 69 height 17
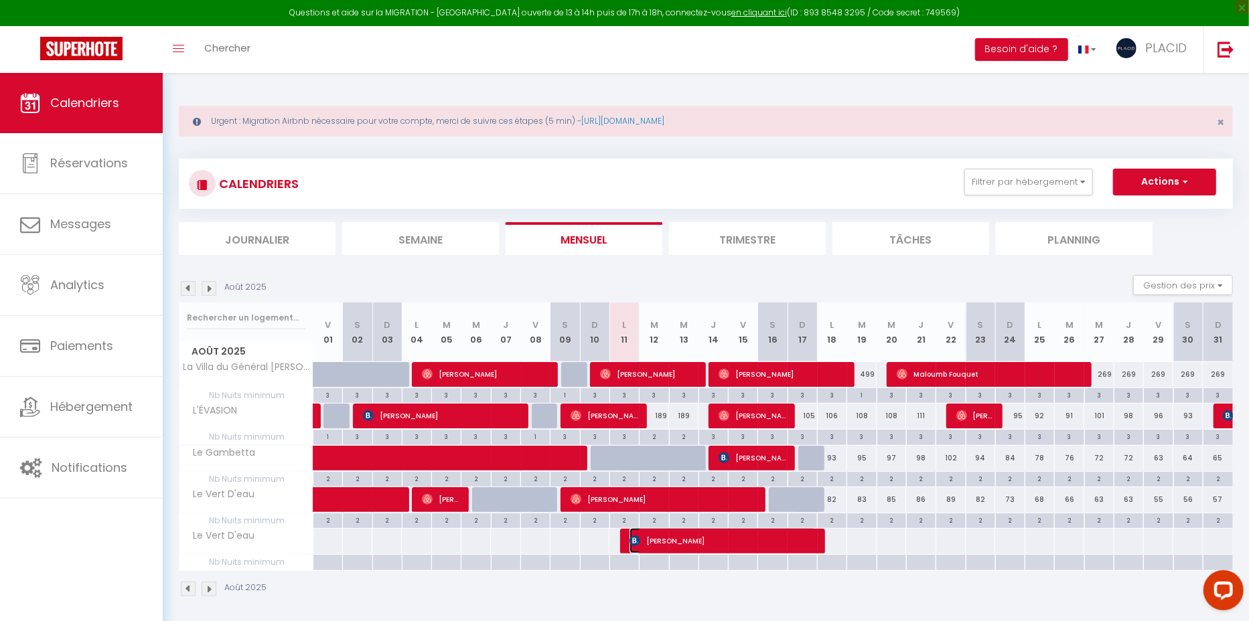
click at [745, 538] on span "[PERSON_NAME]" at bounding box center [722, 540] width 187 height 25
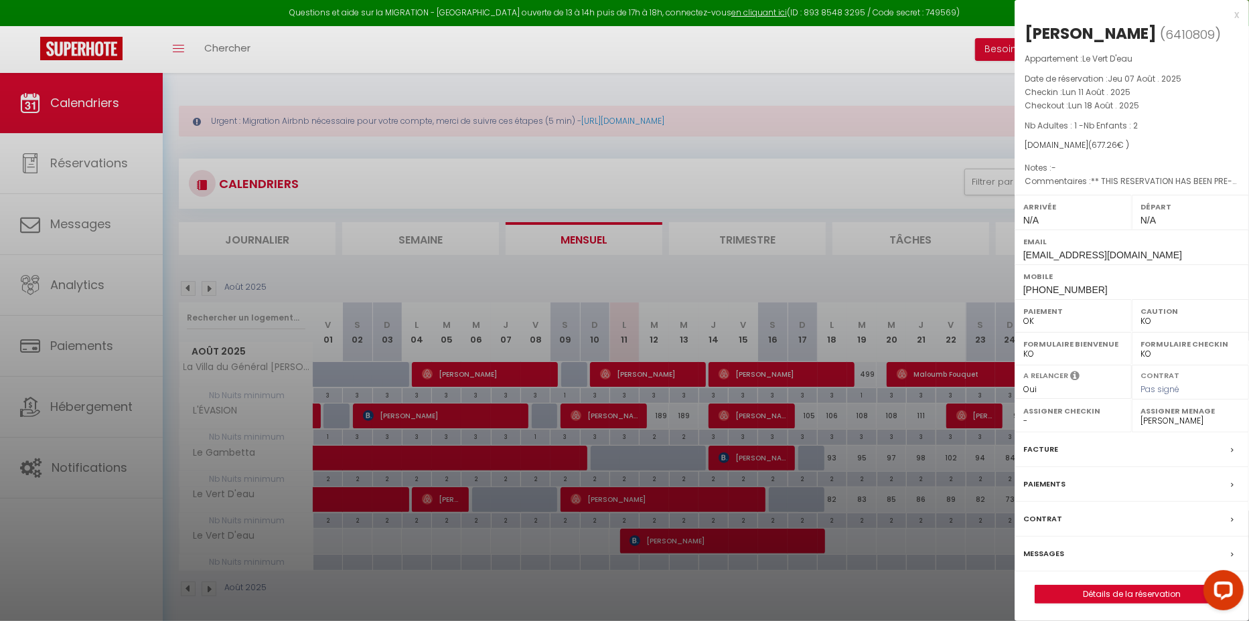
click at [728, 578] on div at bounding box center [624, 310] width 1249 height 621
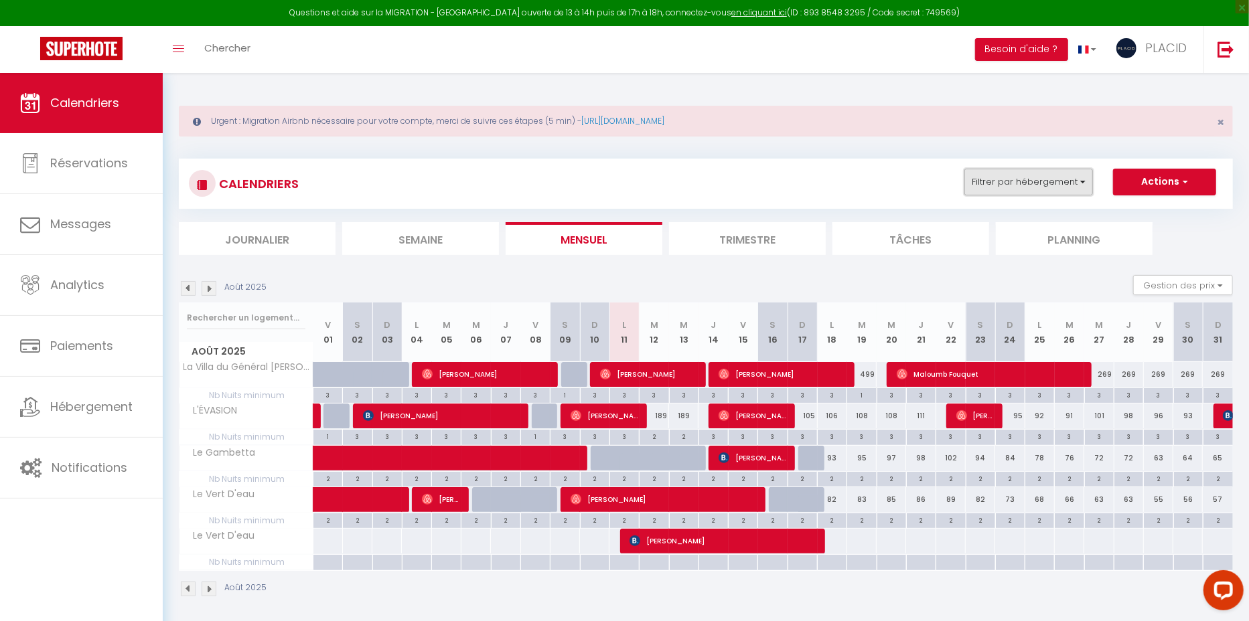
click at [1047, 185] on button "Filtrer par hébergement" at bounding box center [1028, 182] width 129 height 27
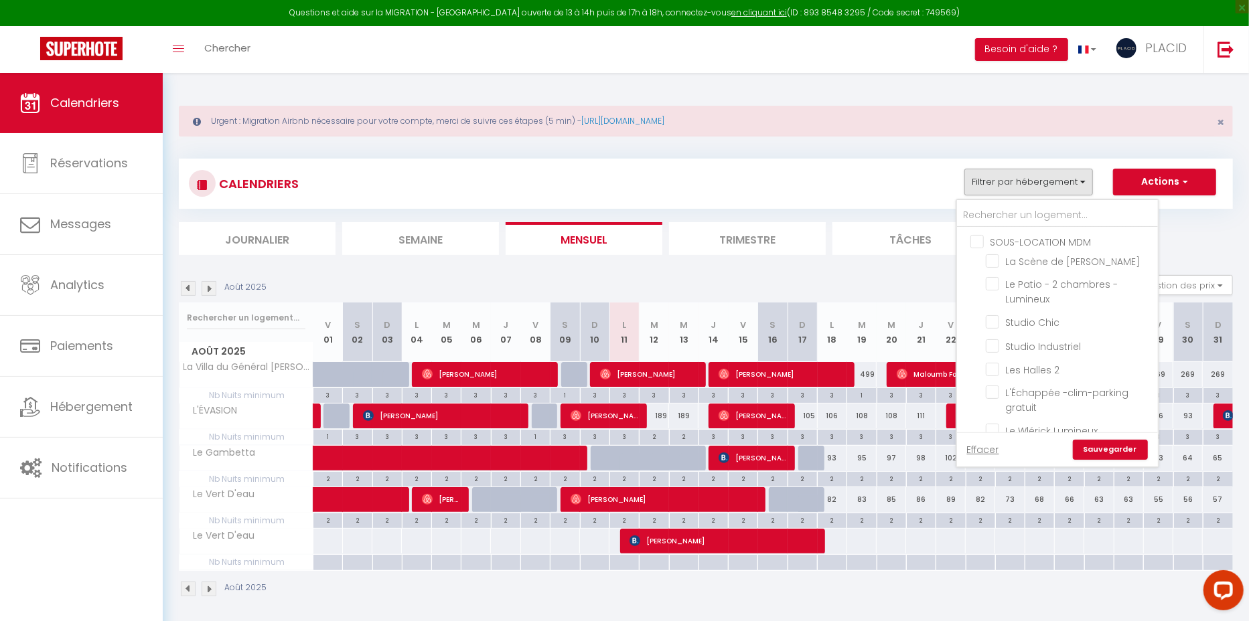
click at [981, 240] on input "SOUS-LOCATION MDM" at bounding box center [1070, 240] width 201 height 13
click at [1120, 450] on link "Sauvegarder" at bounding box center [1109, 450] width 75 height 20
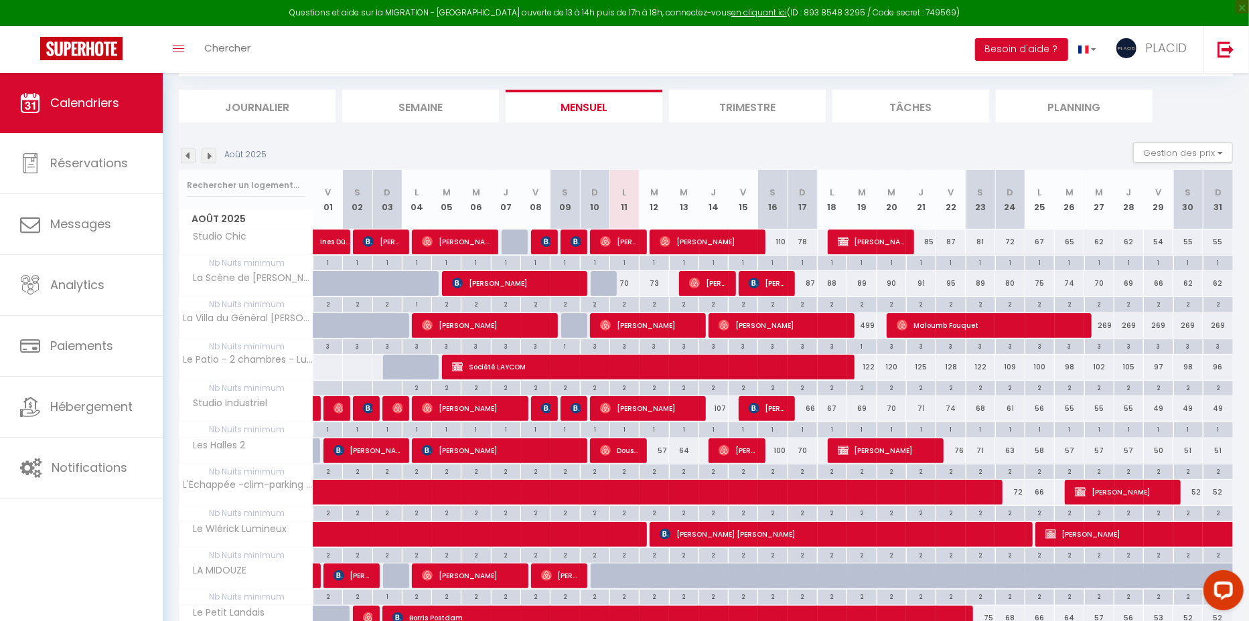
scroll to position [240, 0]
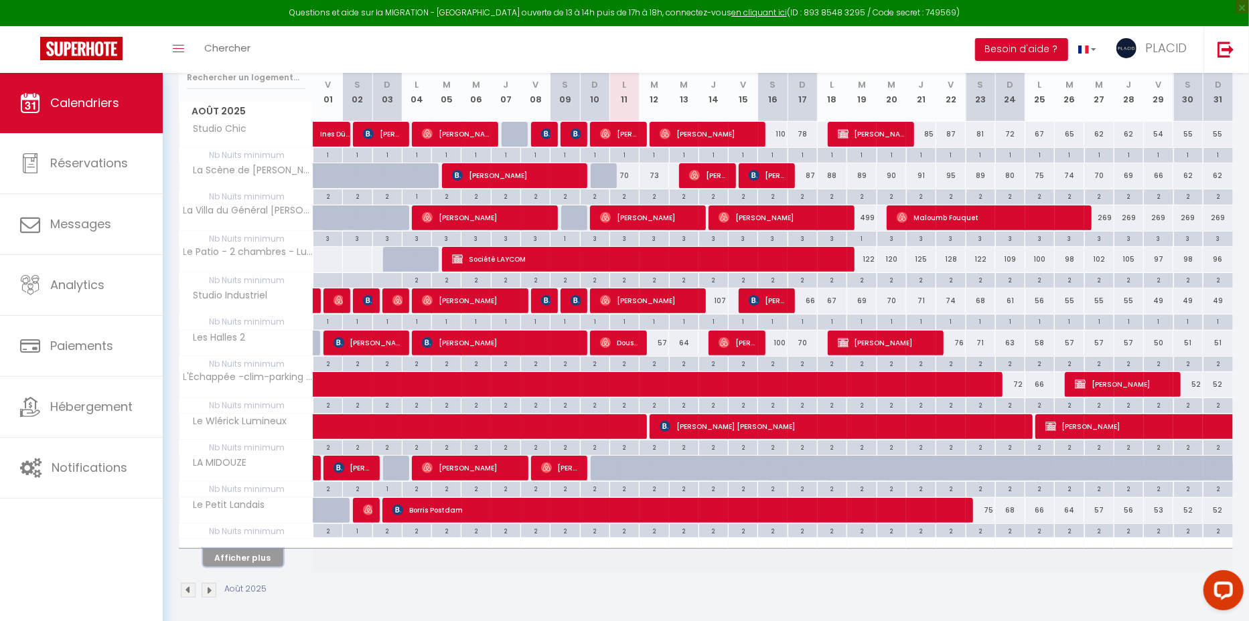
click at [264, 554] on button "Afficher plus" at bounding box center [243, 558] width 80 height 18
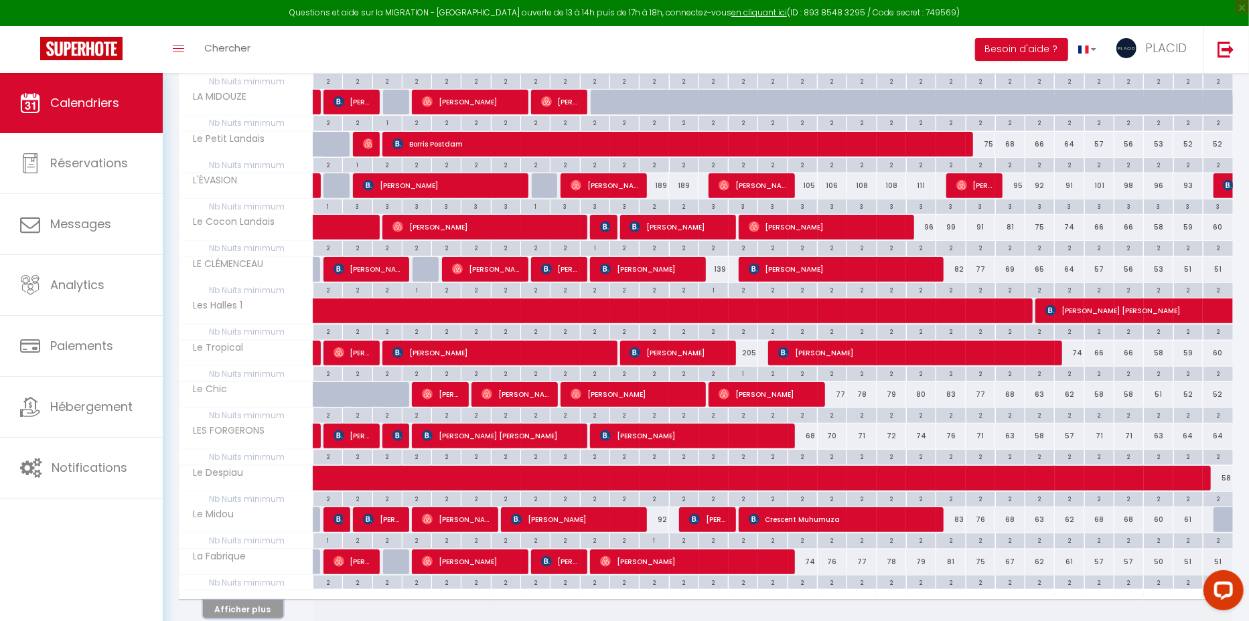
scroll to position [653, 0]
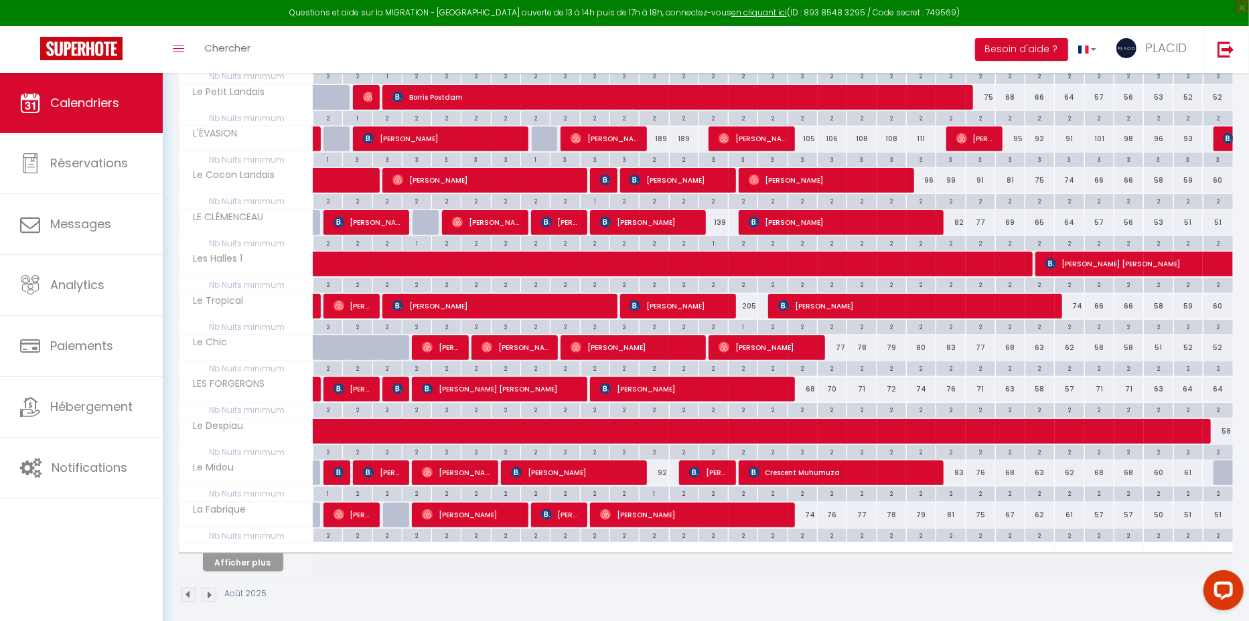
click at [291, 553] on div "Afficher plus" at bounding box center [243, 562] width 141 height 19
click at [242, 554] on button "Afficher plus" at bounding box center [243, 563] width 80 height 18
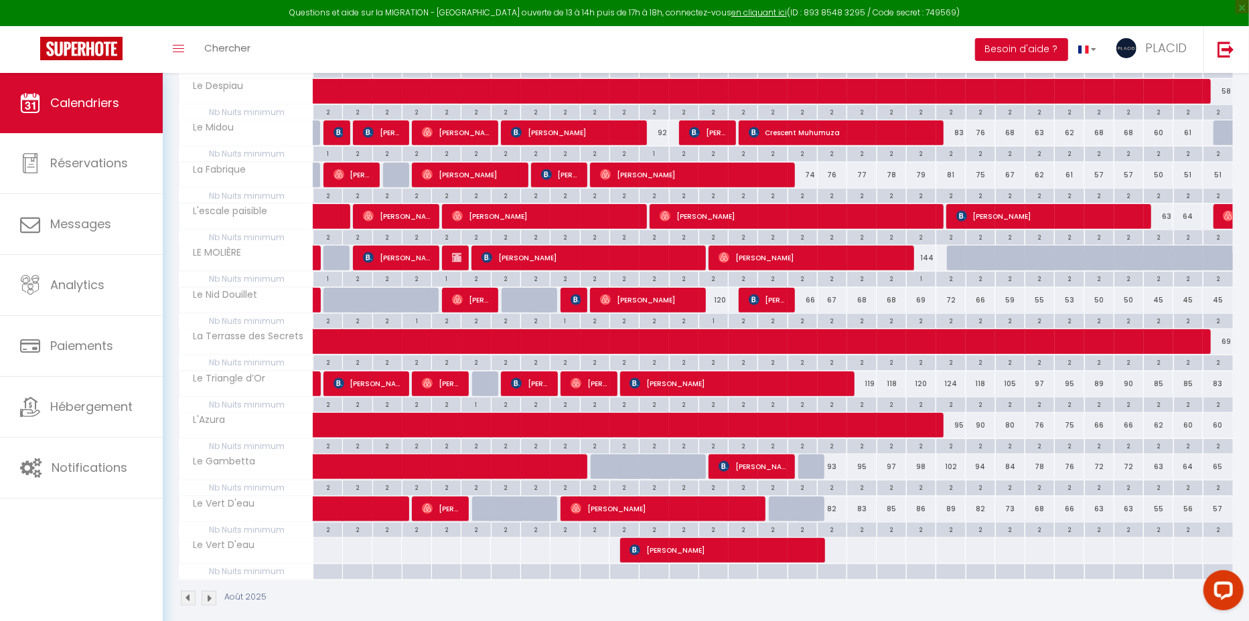
scroll to position [0, 0]
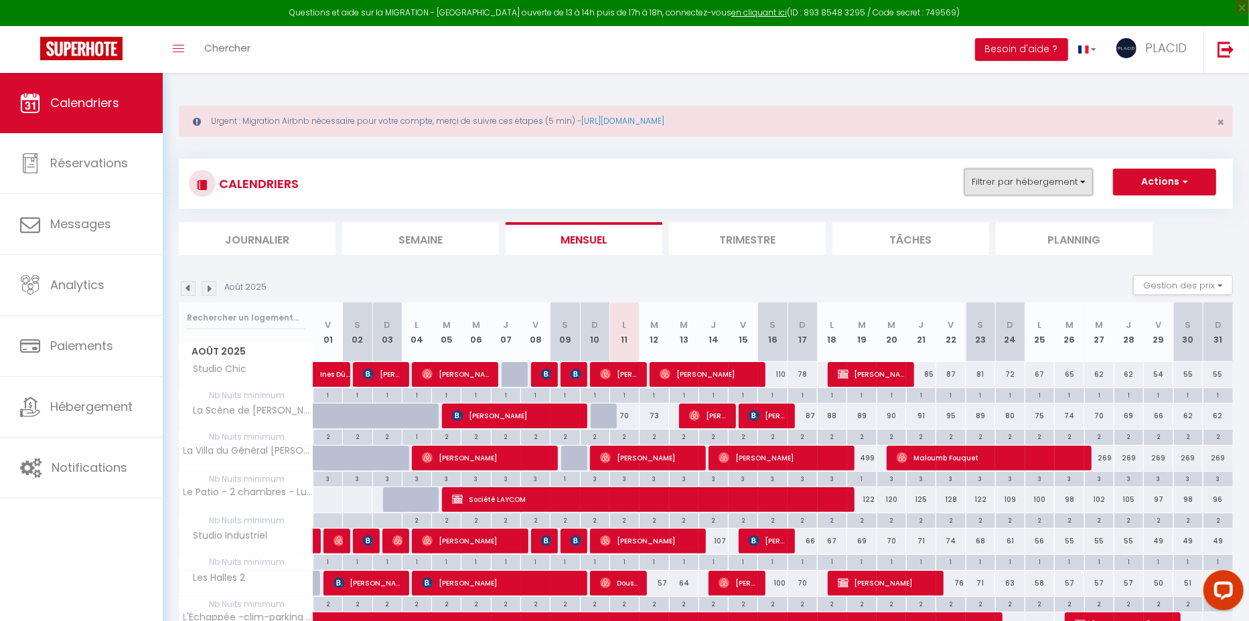
click at [1040, 189] on button "Filtrer par hébergement" at bounding box center [1028, 182] width 129 height 27
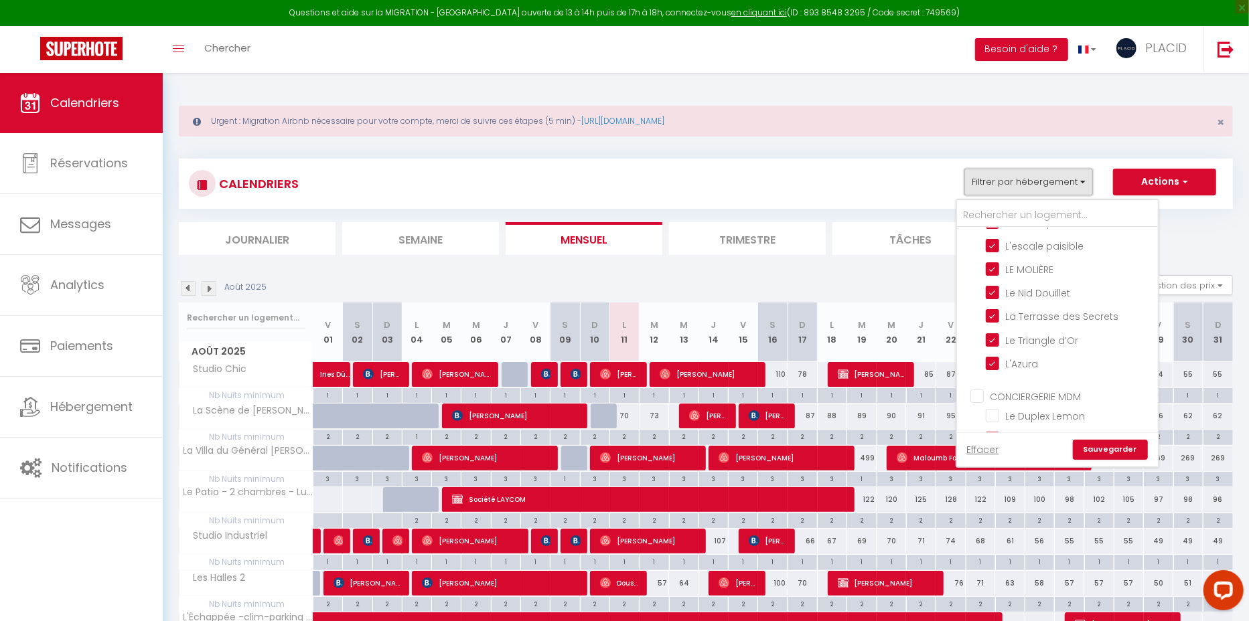
scroll to position [470, 0]
click at [979, 392] on input "CONCIERGERIE MDM" at bounding box center [1070, 392] width 201 height 13
click at [1129, 443] on link "Sauvegarder" at bounding box center [1109, 450] width 75 height 20
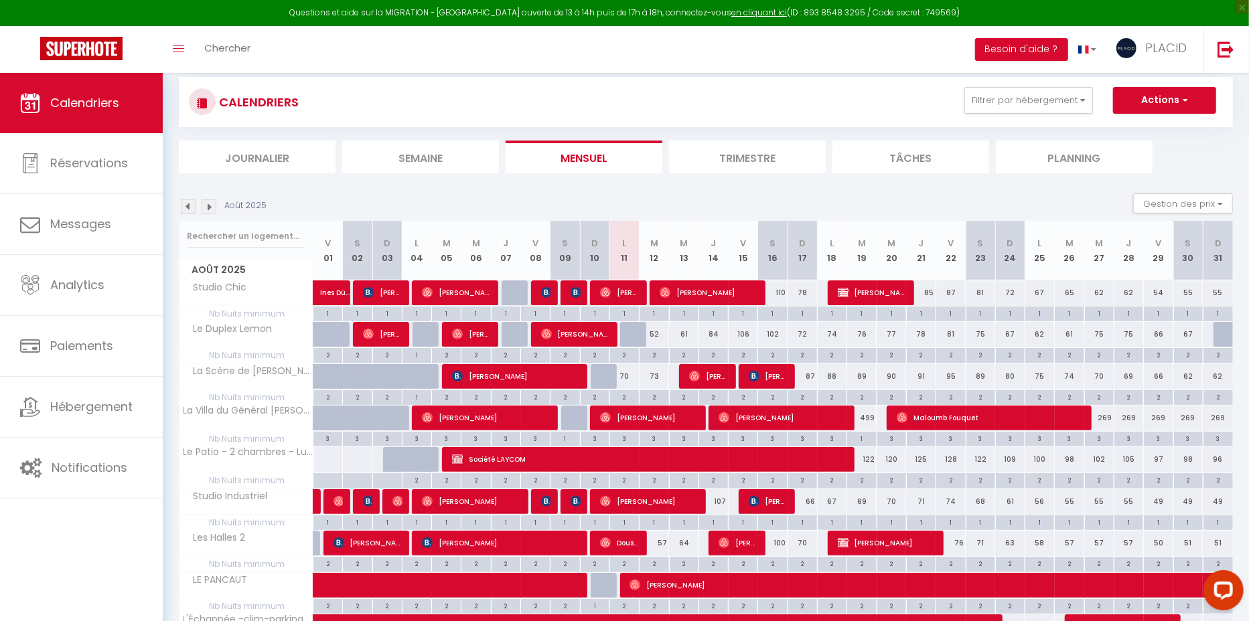
scroll to position [81, 0]
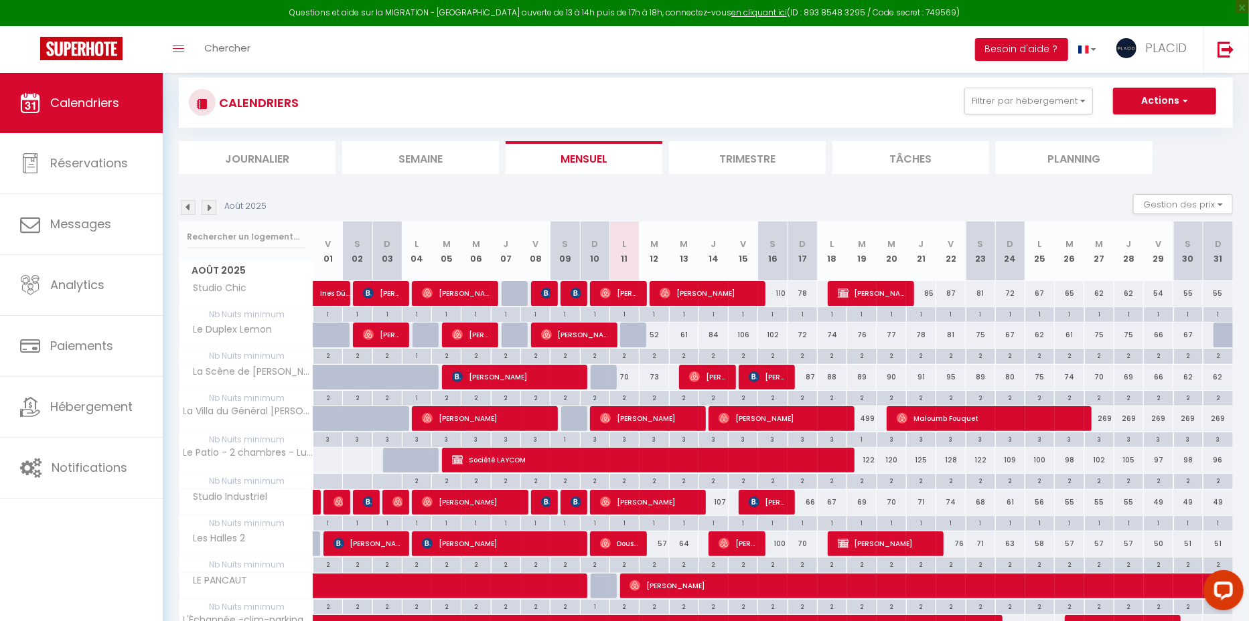
drag, startPoint x: 653, startPoint y: 332, endPoint x: 811, endPoint y: 333, distance: 158.0
click at [811, 333] on tr "Le Duplex Lemon 49 49 [PERSON_NAME] 99 49 Assia Benrahhaoui 47 47 [PERSON_NAME]" at bounding box center [706, 336] width 1054 height 26
click at [655, 195] on div "Août 2025 Gestion des prix Nb Nuits minimum Règles Disponibilité" at bounding box center [706, 207] width 1054 height 27
drag, startPoint x: 650, startPoint y: 335, endPoint x: 810, endPoint y: 333, distance: 160.0
click at [810, 333] on tr "Le Duplex Lemon 49 49 [PERSON_NAME] 99 49 Assia Benrahhaoui 47 47 [PERSON_NAME]" at bounding box center [706, 336] width 1054 height 26
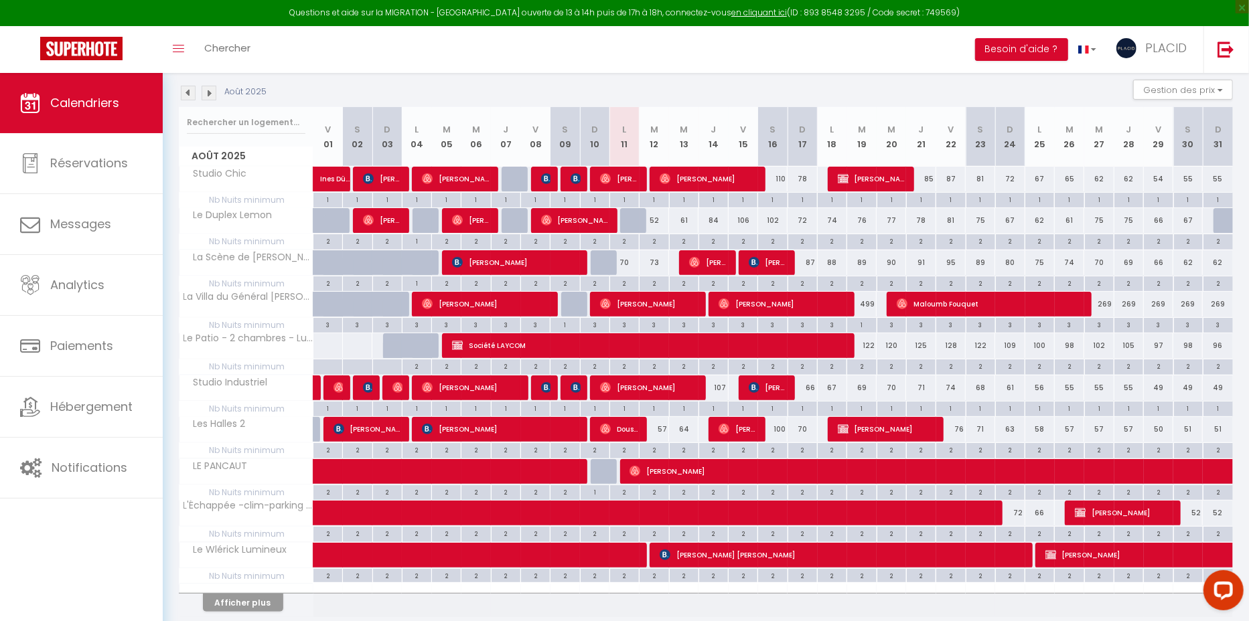
scroll to position [240, 0]
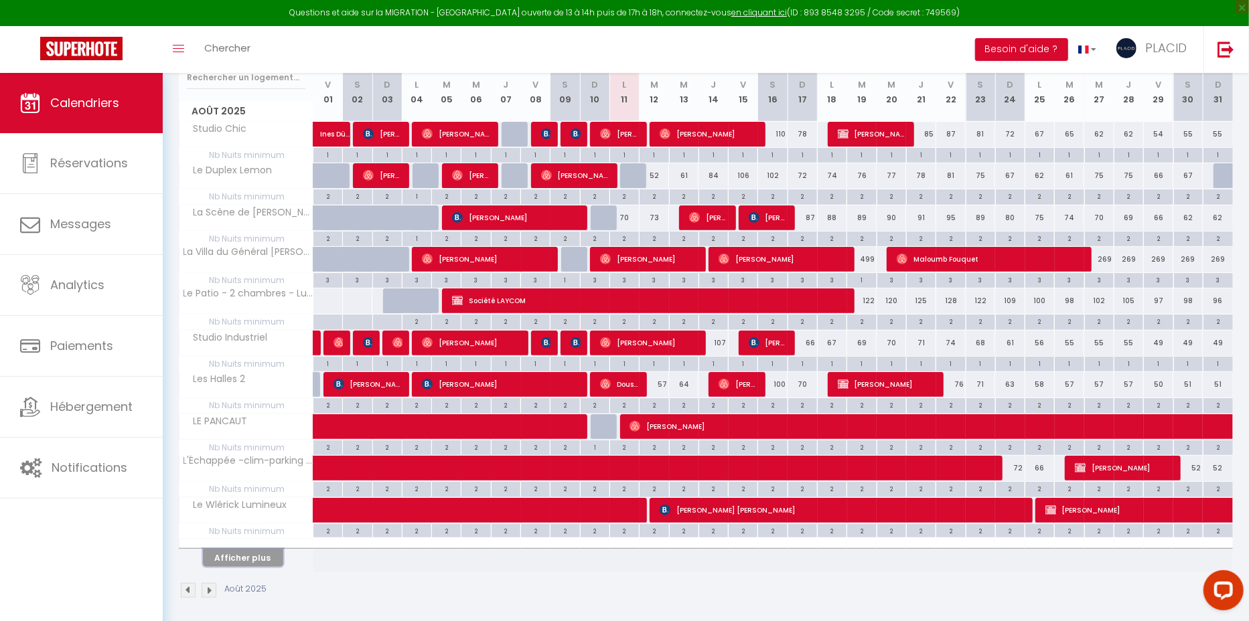
click at [254, 553] on button "Afficher plus" at bounding box center [243, 558] width 80 height 18
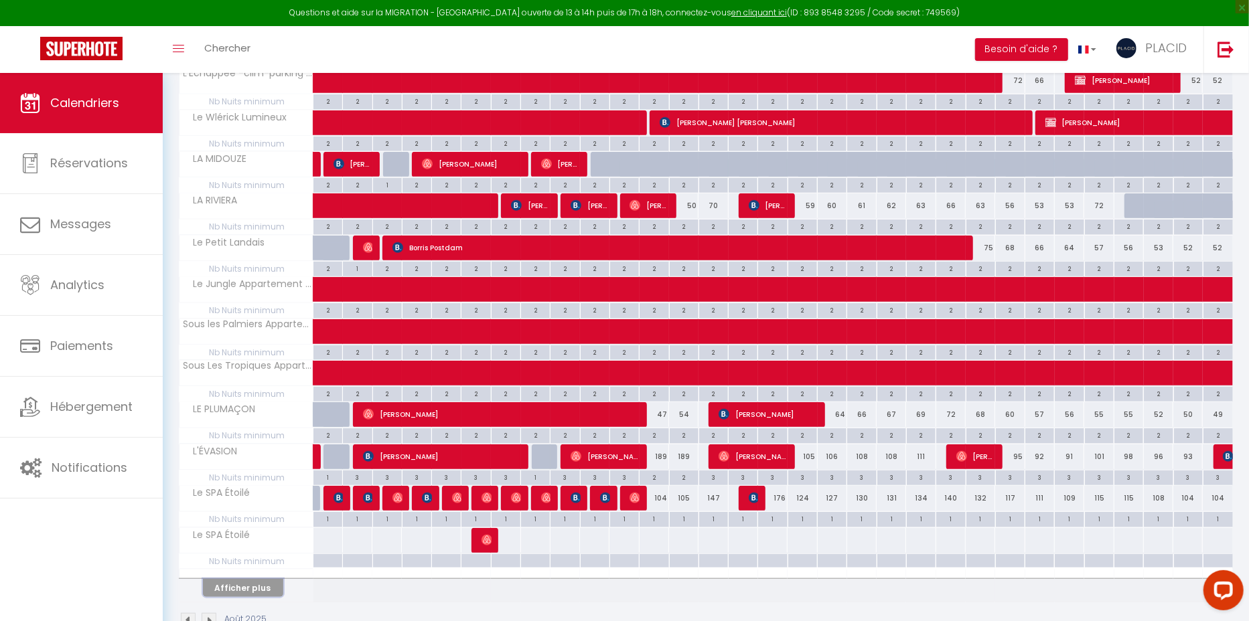
scroll to position [639, 0]
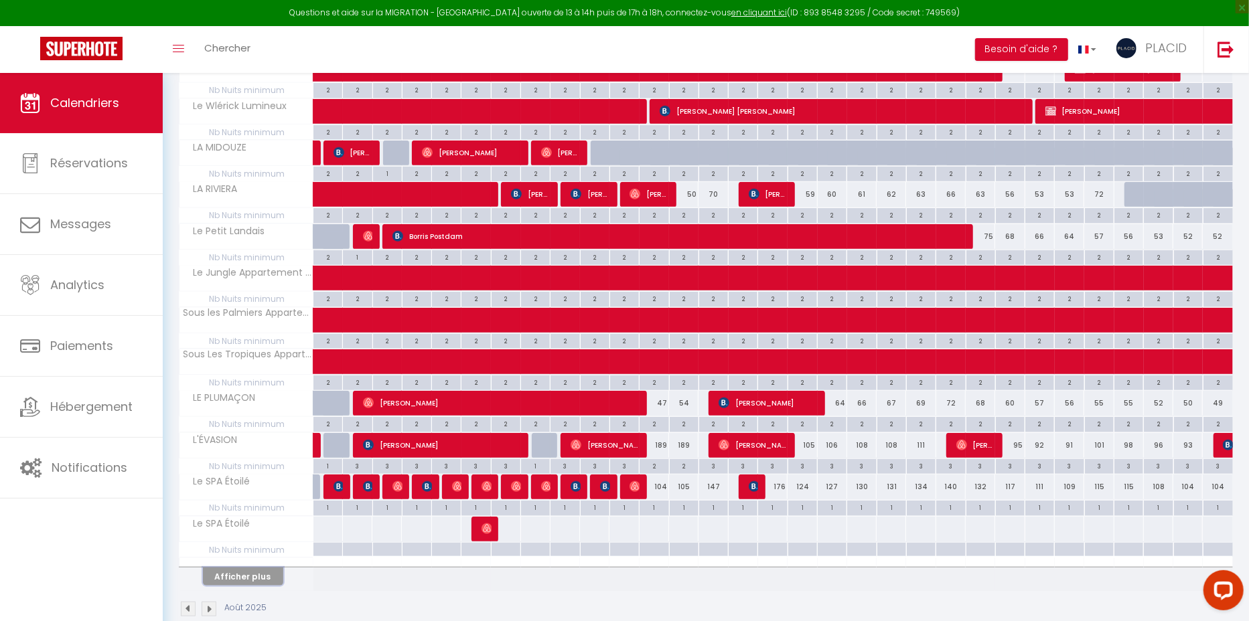
click at [247, 571] on button "Afficher plus" at bounding box center [243, 577] width 80 height 18
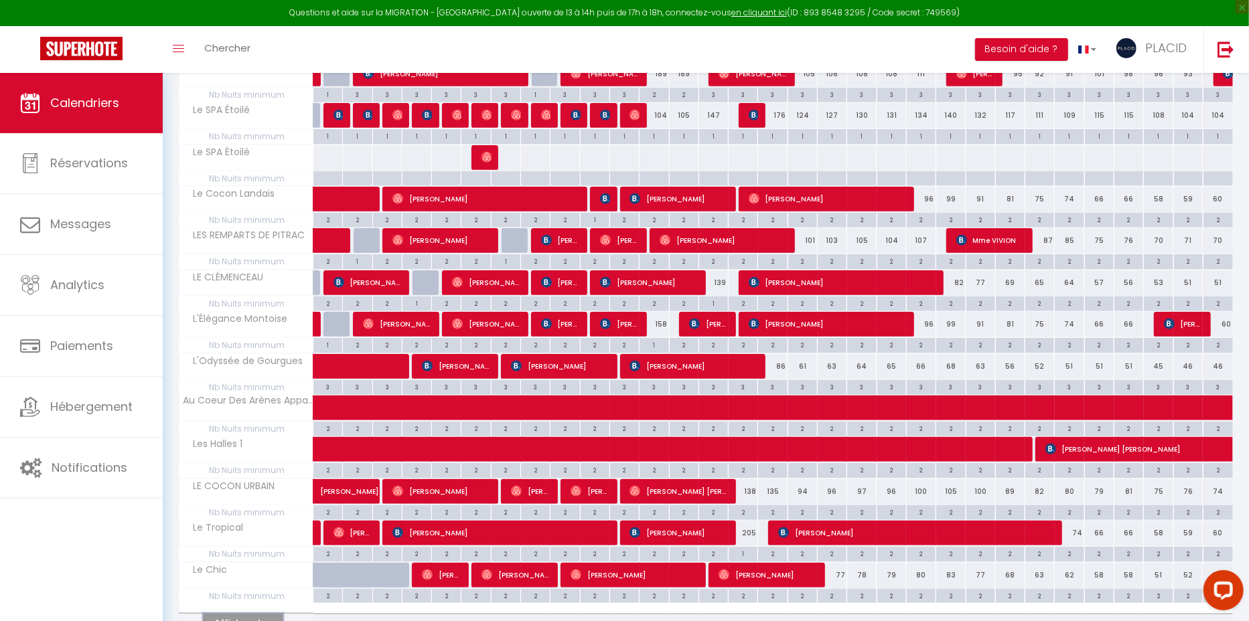
scroll to position [1066, 0]
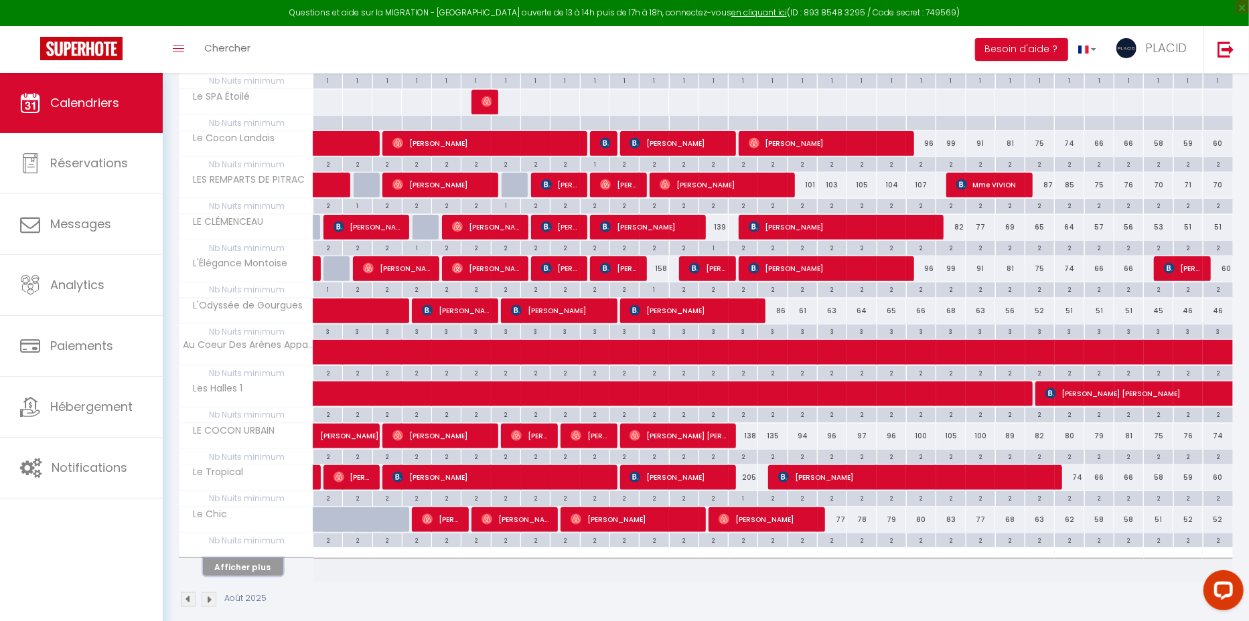
click at [231, 558] on button "Afficher plus" at bounding box center [243, 567] width 80 height 18
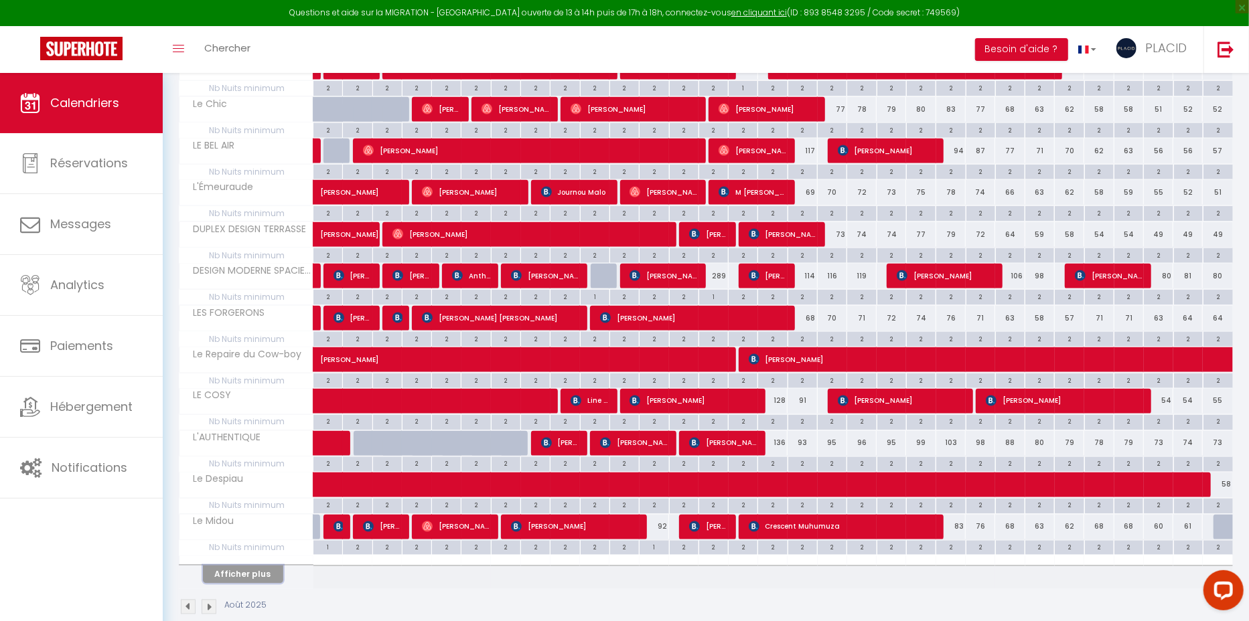
scroll to position [1476, 0]
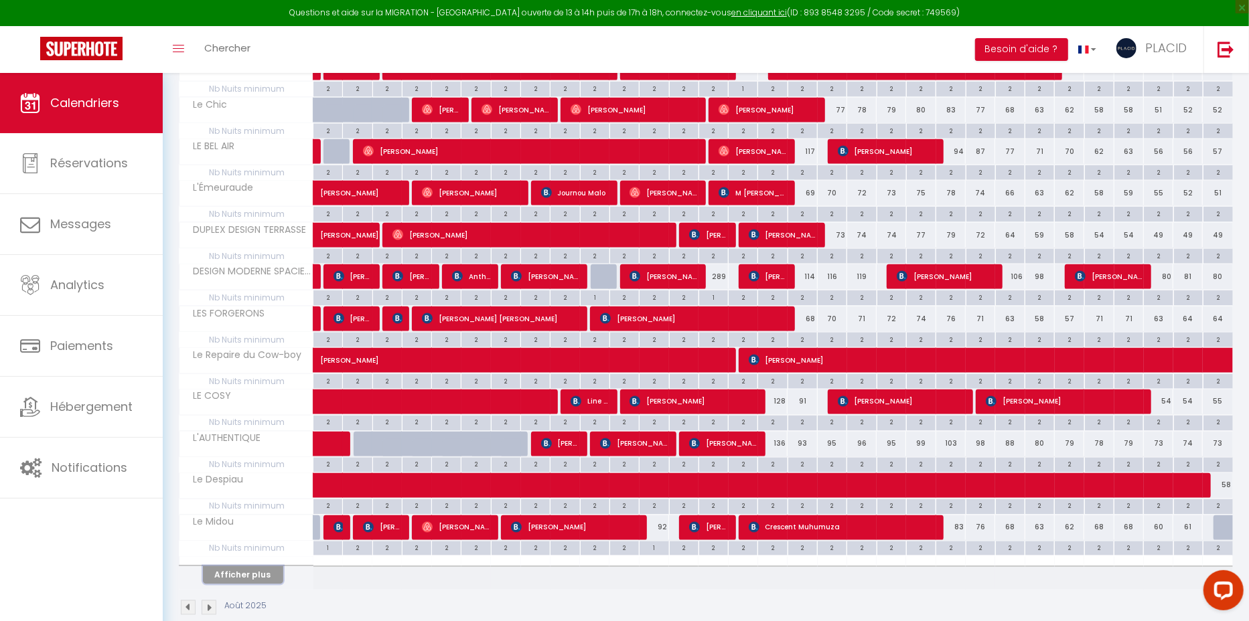
click at [236, 566] on button "Afficher plus" at bounding box center [243, 575] width 80 height 18
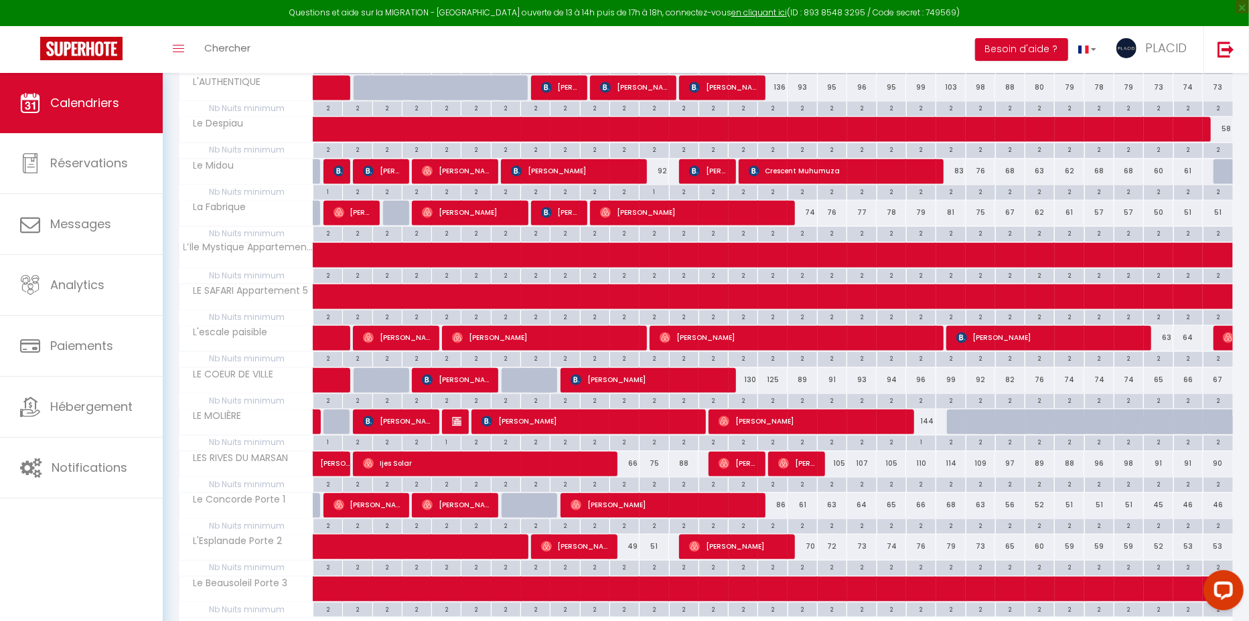
scroll to position [1893, 0]
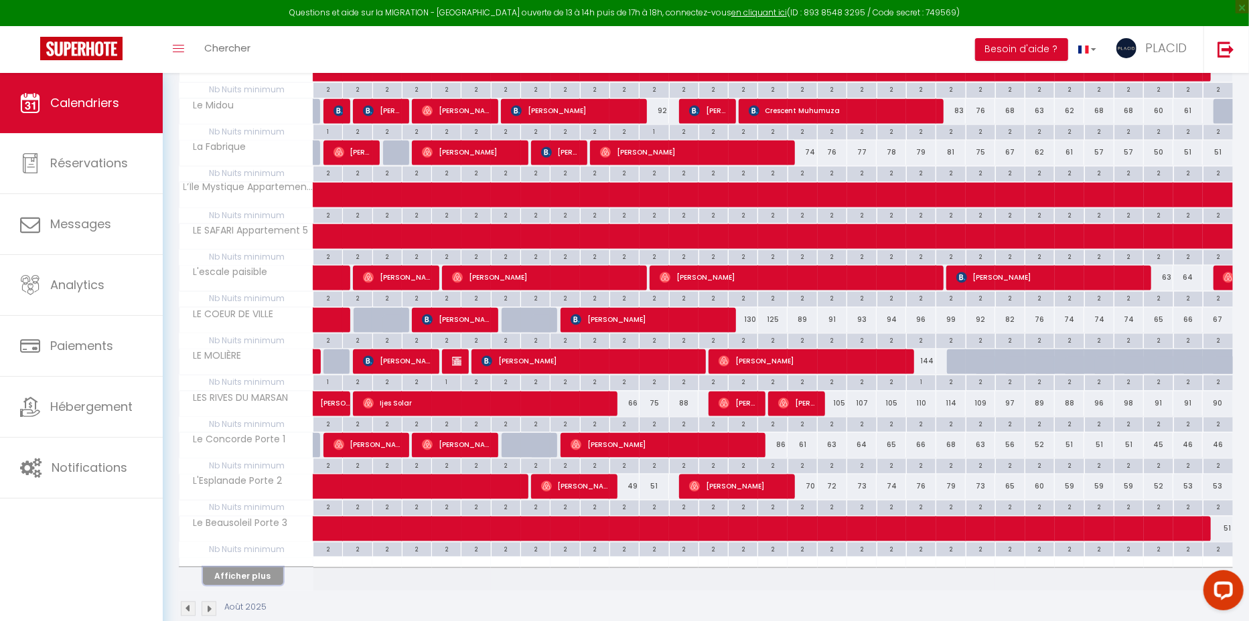
click at [250, 567] on button "Afficher plus" at bounding box center [243, 576] width 80 height 18
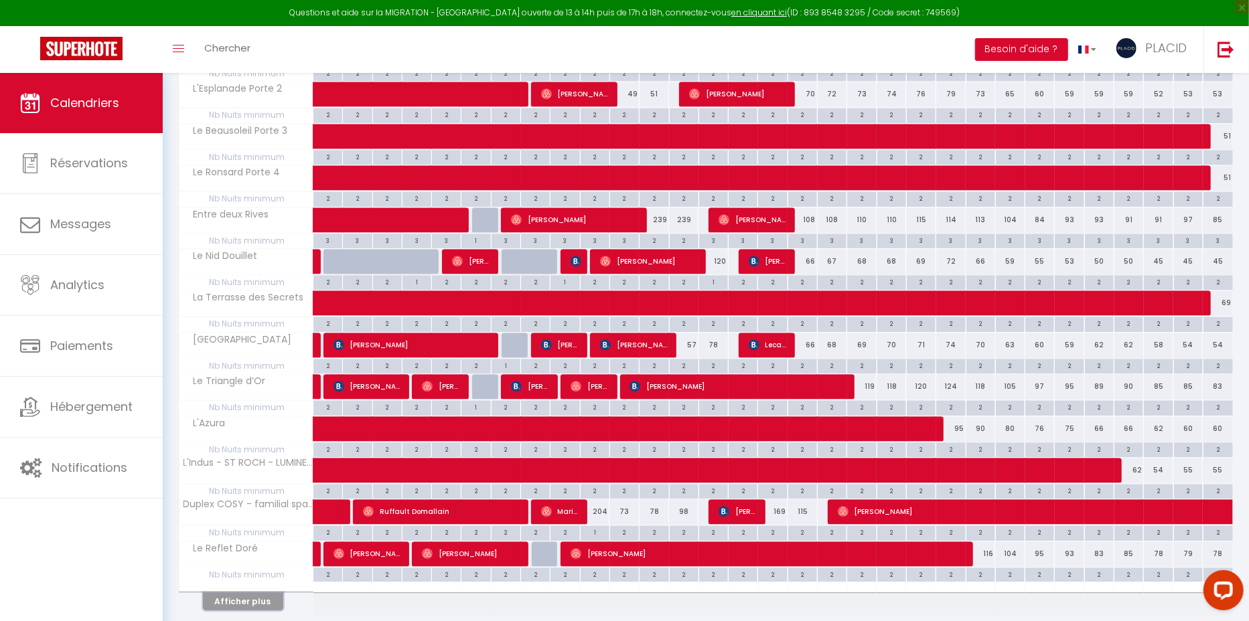
scroll to position [2292, 0]
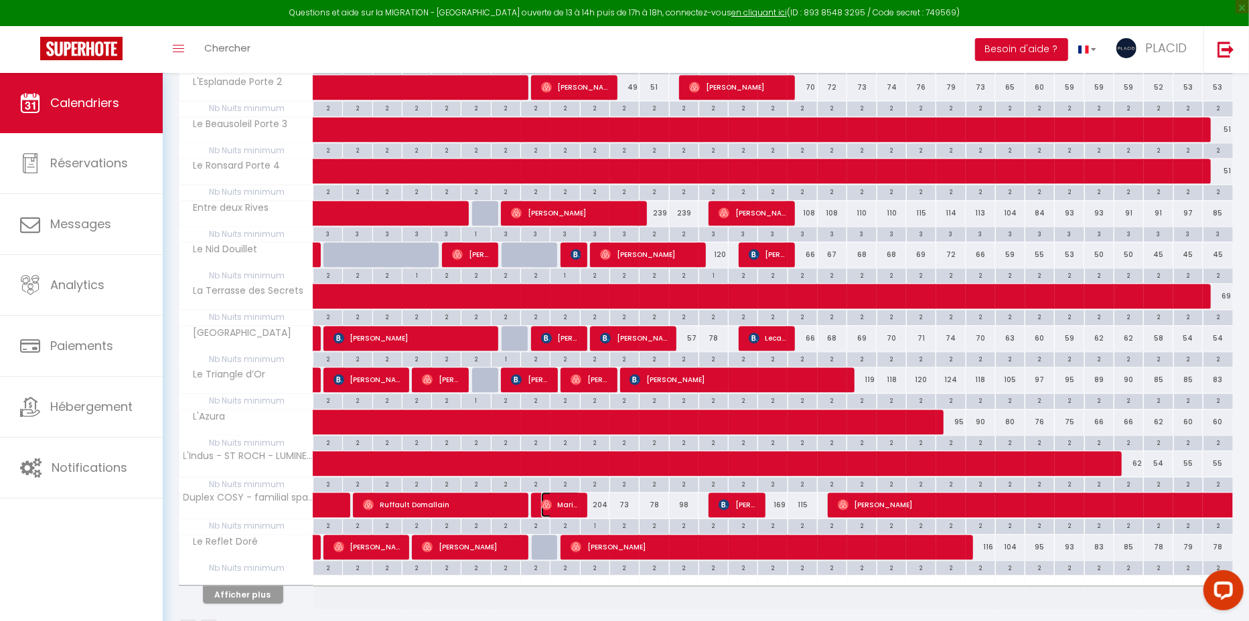
click at [574, 492] on span "Marine Sochat" at bounding box center [560, 504] width 39 height 25
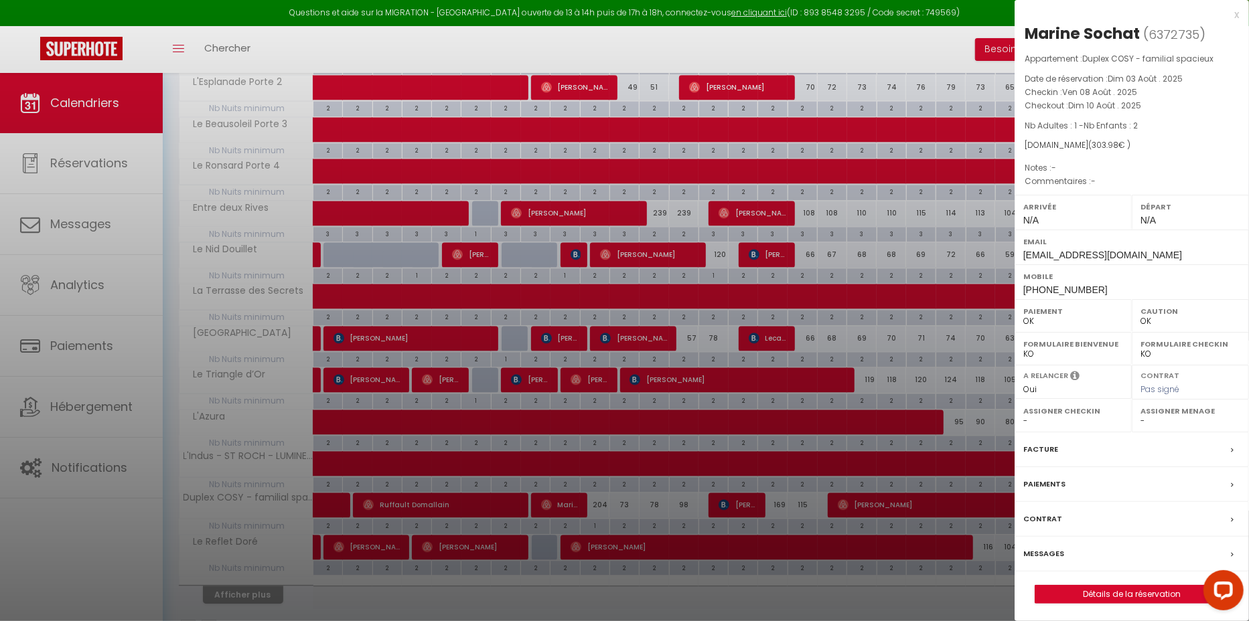
click at [588, 584] on div at bounding box center [624, 310] width 1249 height 621
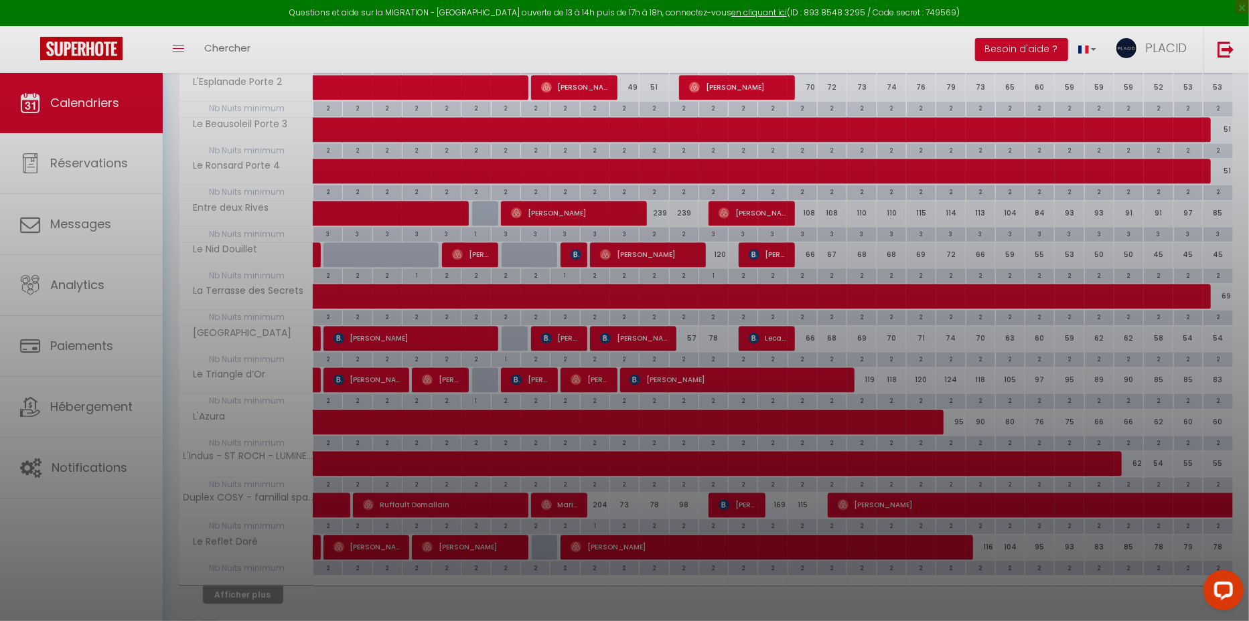
click at [746, 478] on div at bounding box center [624, 310] width 1249 height 621
click at [732, 615] on div at bounding box center [624, 310] width 1249 height 621
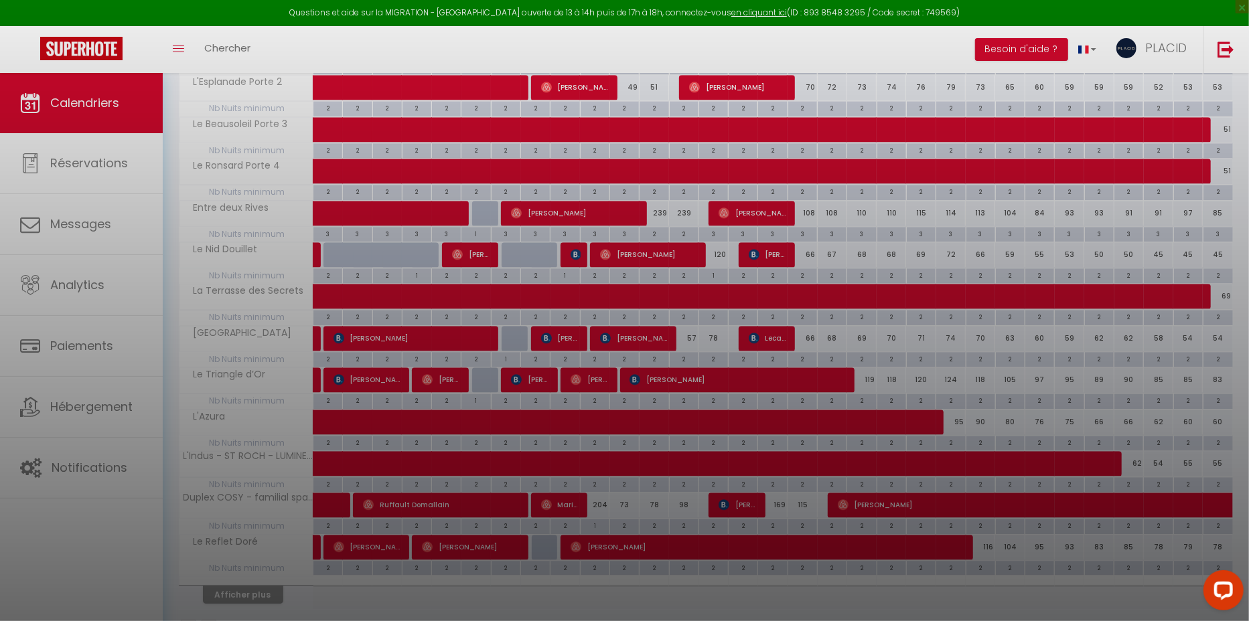
click at [739, 574] on div at bounding box center [624, 310] width 1249 height 621
click at [470, 370] on div at bounding box center [624, 310] width 1249 height 621
click at [619, 402] on div at bounding box center [624, 310] width 1249 height 621
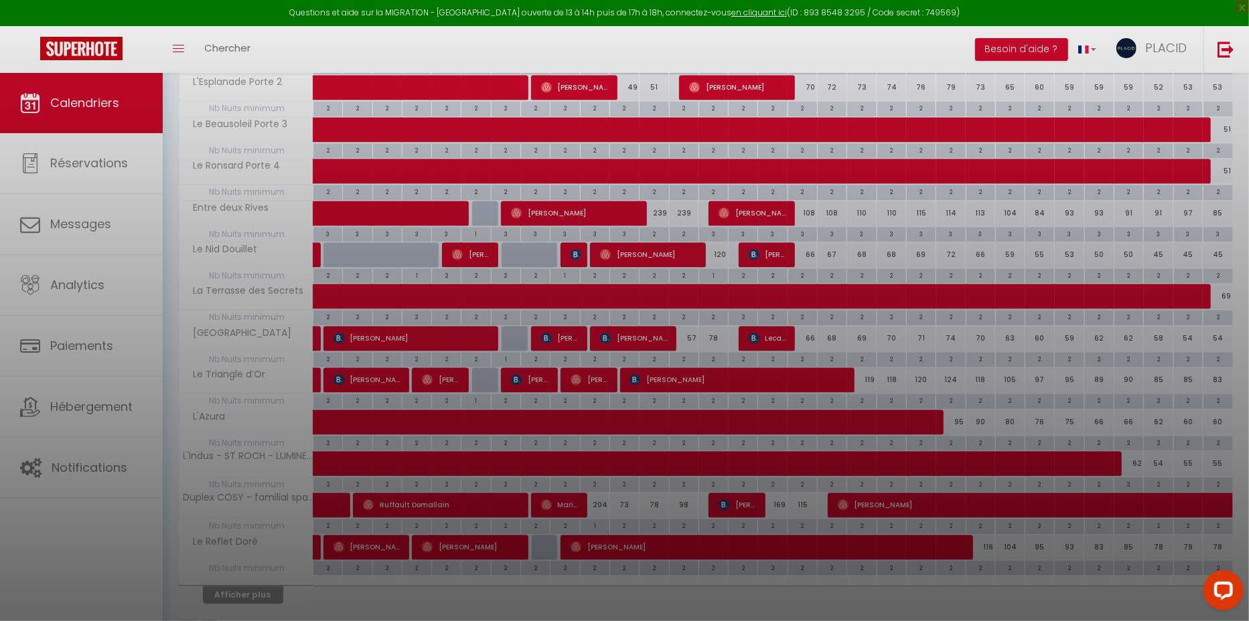
click at [780, 571] on div at bounding box center [624, 310] width 1249 height 621
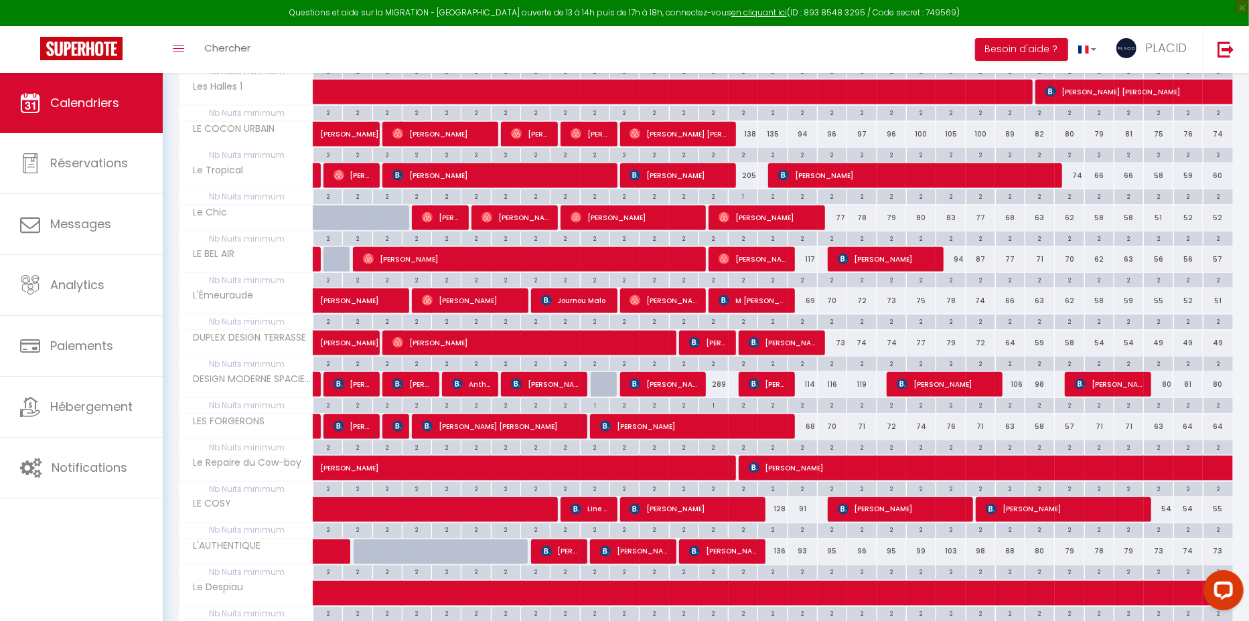
scroll to position [1016, 0]
